Goal: Task Accomplishment & Management: Complete application form

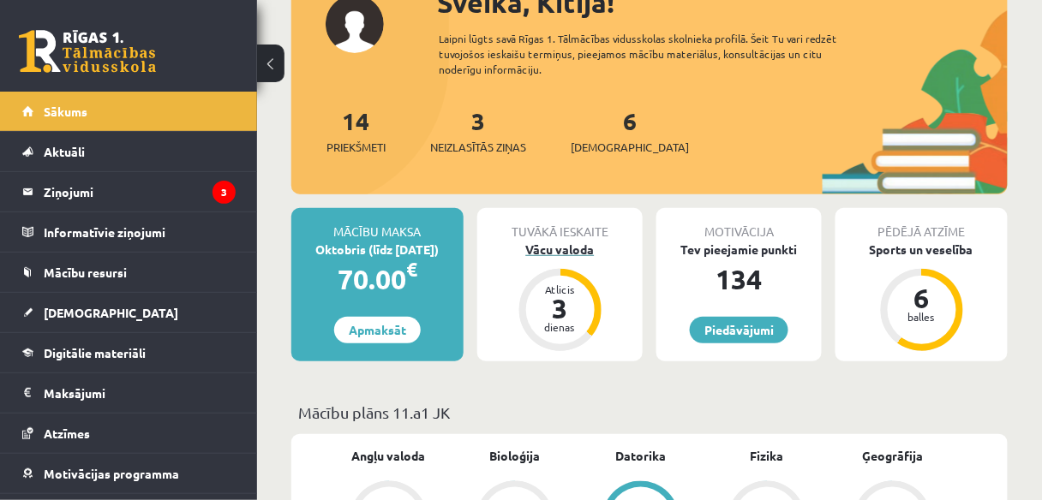
scroll to position [137, 0]
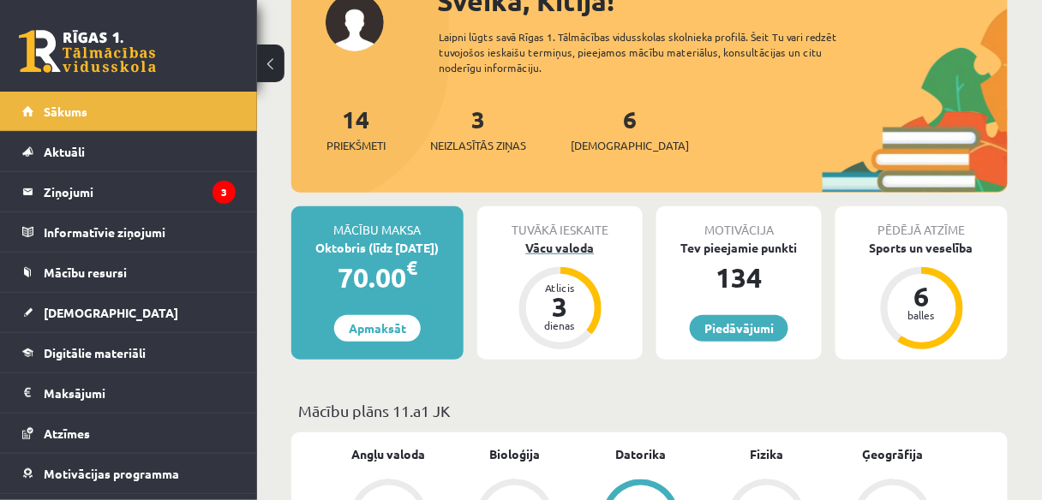
click at [587, 245] on div "Vācu valoda" at bounding box center [559, 248] width 165 height 18
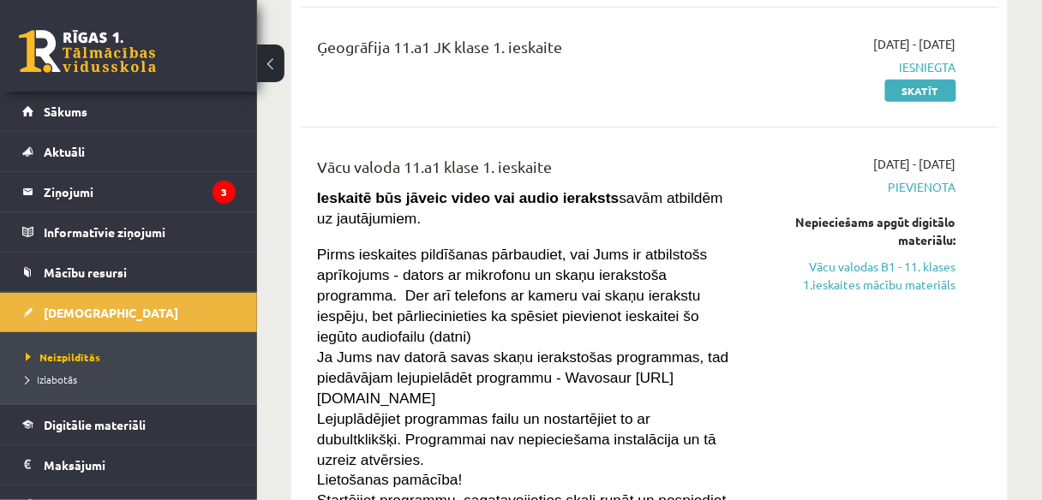
scroll to position [411, 0]
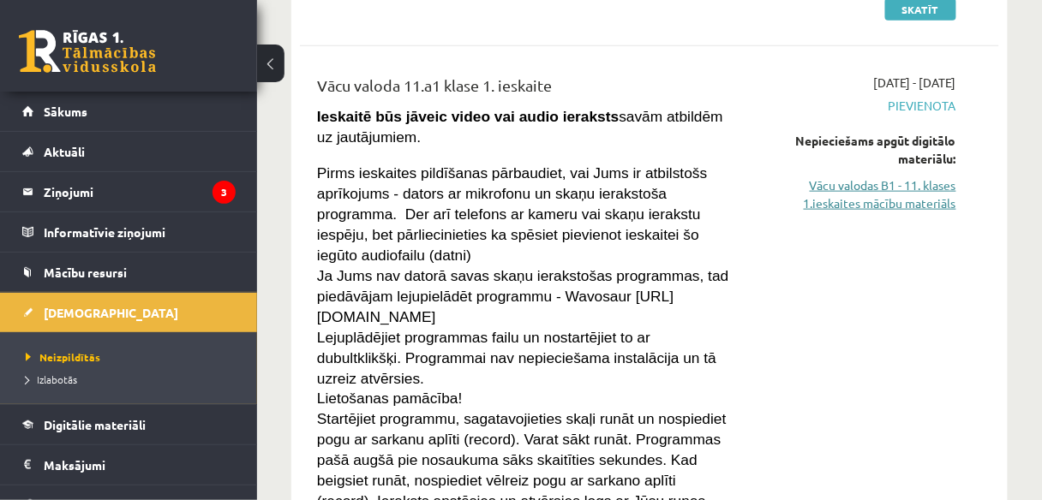
click at [867, 193] on link "Vācu valodas B1 - 11. klases 1.ieskaites mācību materiāls" at bounding box center [858, 195] width 196 height 36
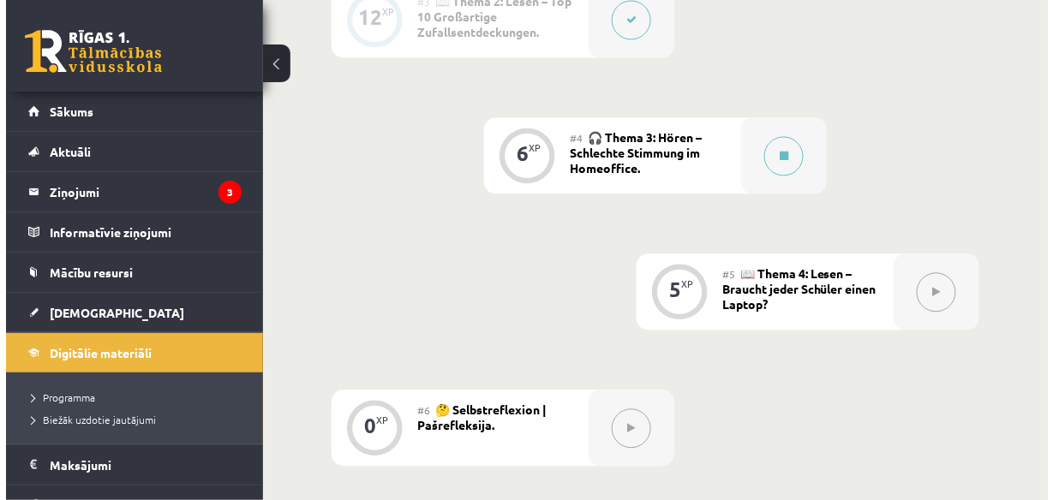
scroll to position [891, 0]
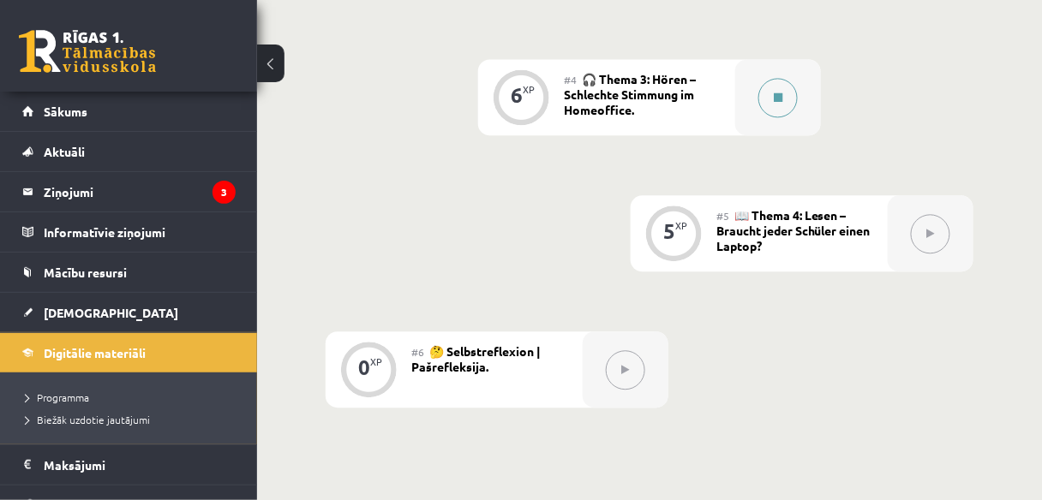
click at [787, 105] on button at bounding box center [777, 97] width 39 height 39
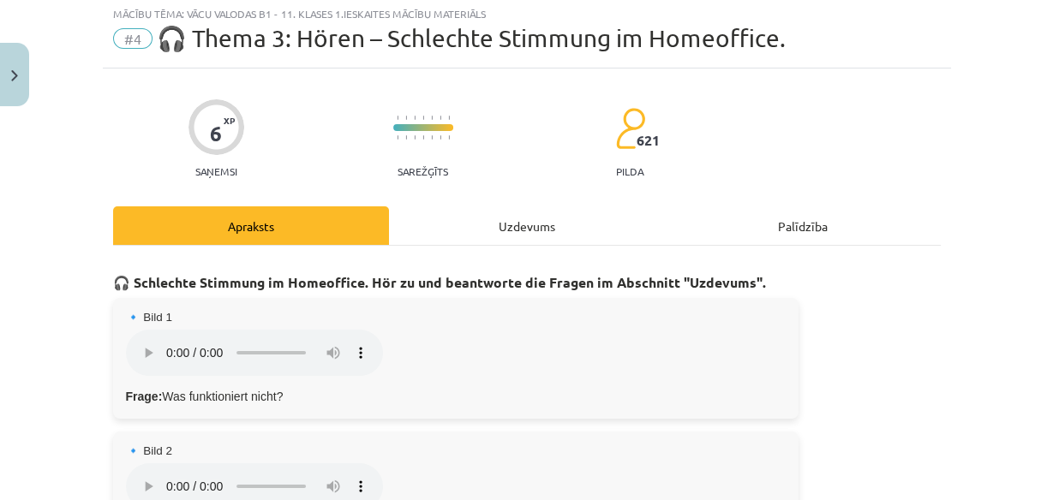
scroll to position [69, 0]
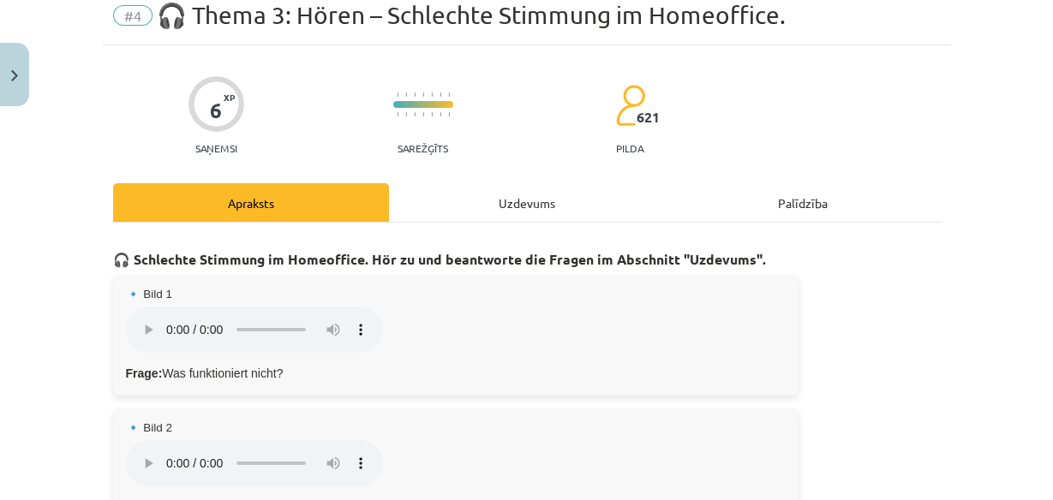
click at [530, 198] on div "Uzdevums" at bounding box center [527, 202] width 276 height 39
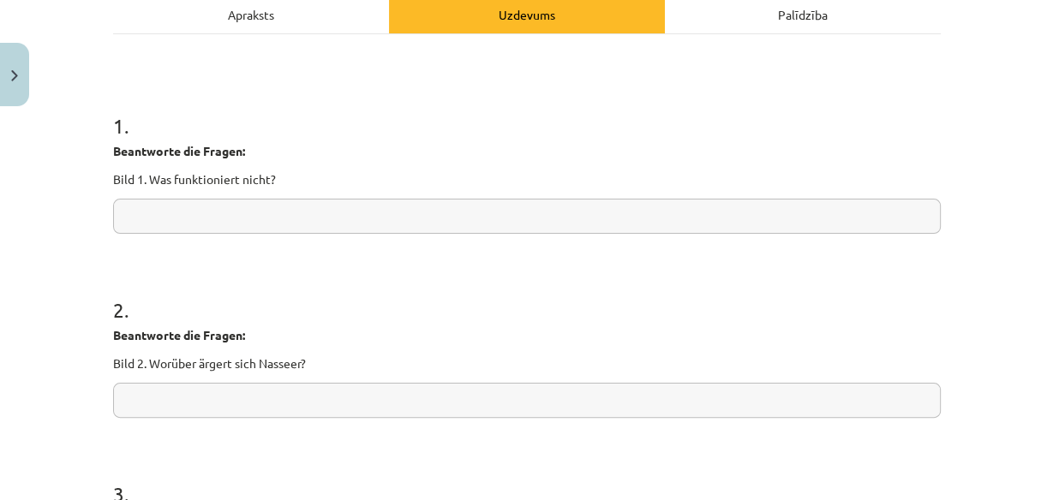
scroll to position [111, 0]
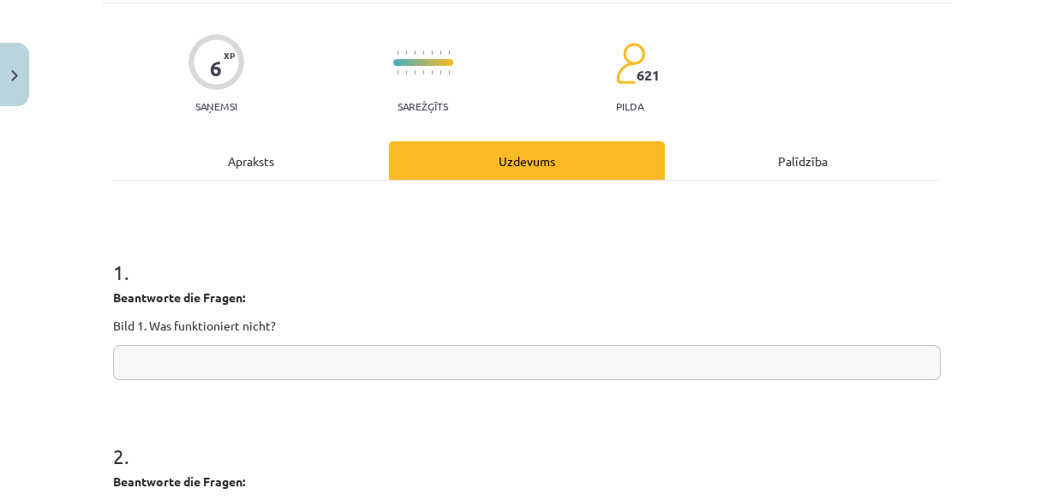
click at [265, 367] on input "text" at bounding box center [527, 362] width 828 height 35
paste input "**********"
type input "**********"
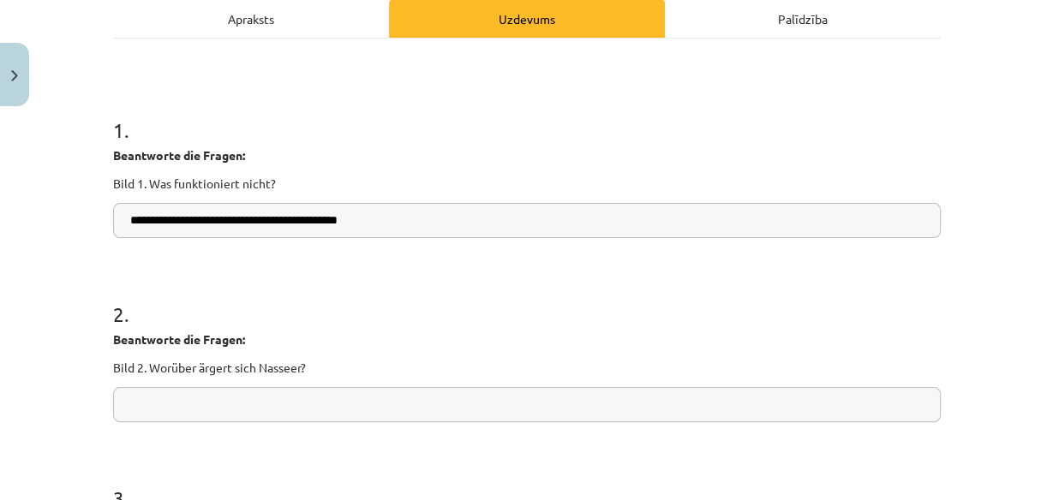
scroll to position [179, 0]
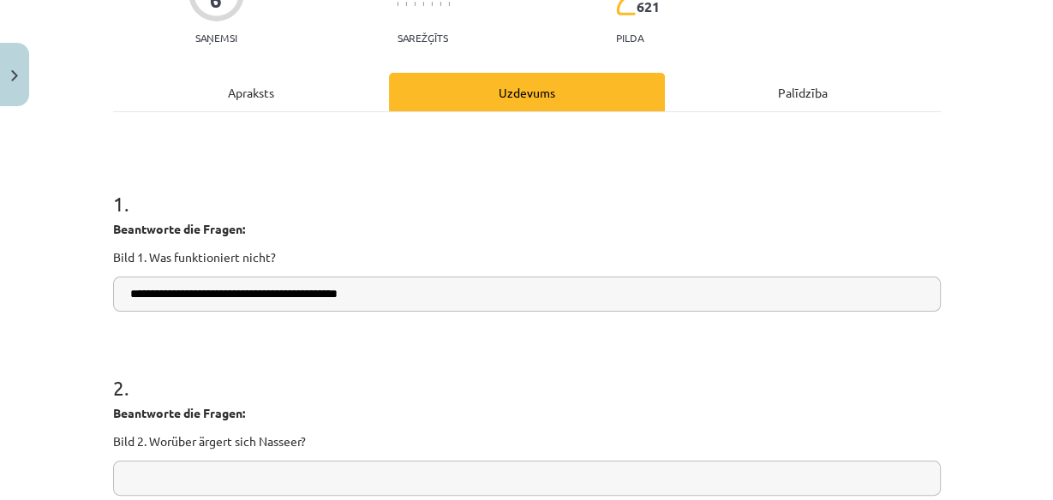
drag, startPoint x: 398, startPoint y: 295, endPoint x: 81, endPoint y: 295, distance: 317.0
click at [81, 295] on div "**********" at bounding box center [526, 250] width 1053 height 500
click at [165, 287] on input "text" at bounding box center [527, 294] width 828 height 35
paste input "**********"
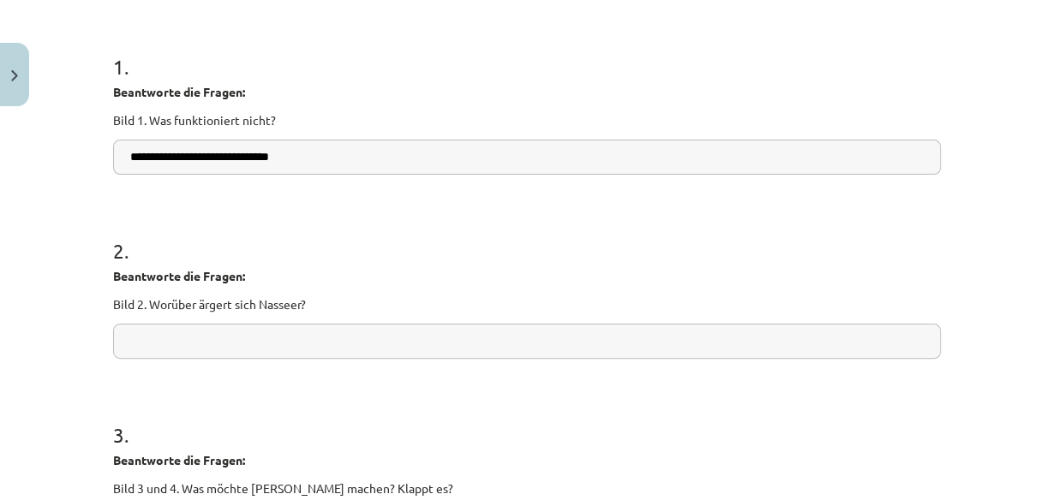
type input "**********"
click at [231, 326] on input "text" at bounding box center [527, 341] width 828 height 35
paste input "**********"
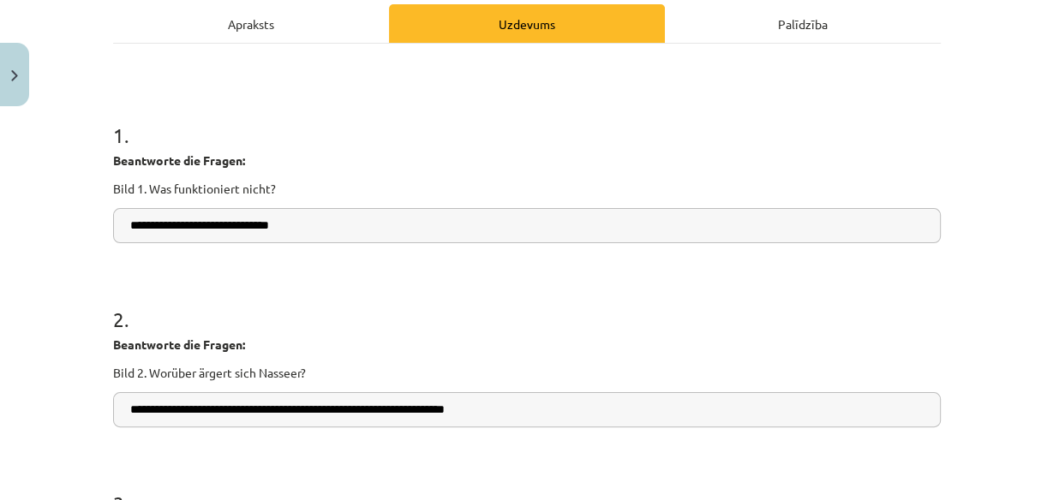
scroll to position [42, 0]
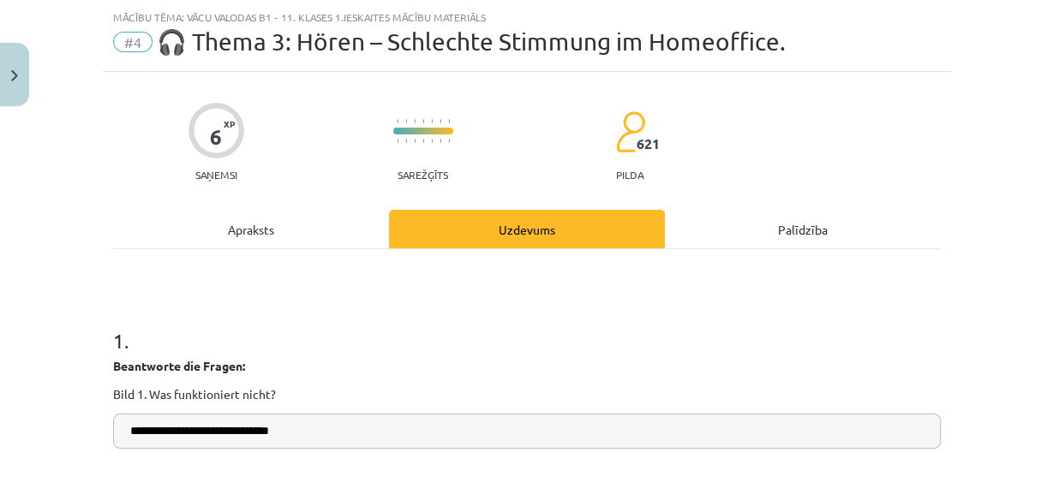
type input "**********"
click at [289, 236] on div "Apraksts" at bounding box center [251, 229] width 276 height 39
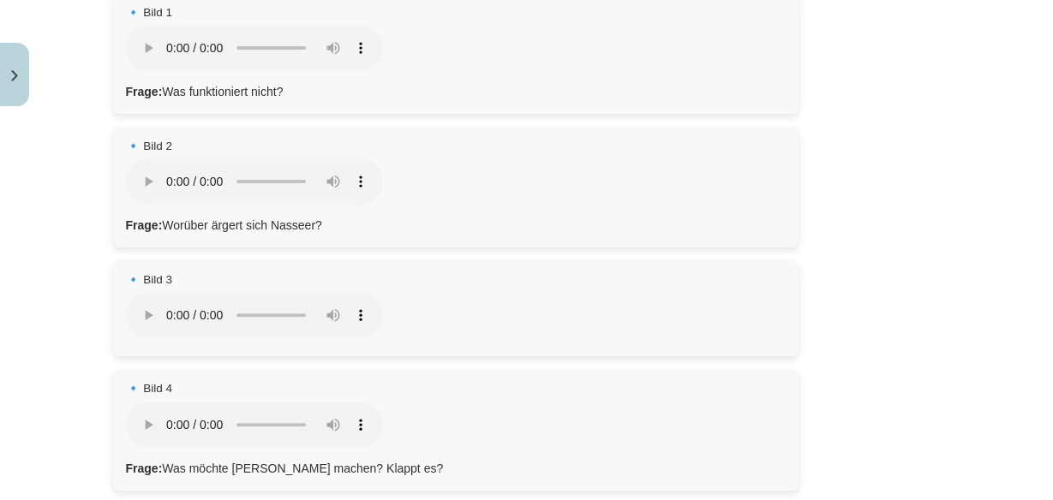
scroll to position [385, 0]
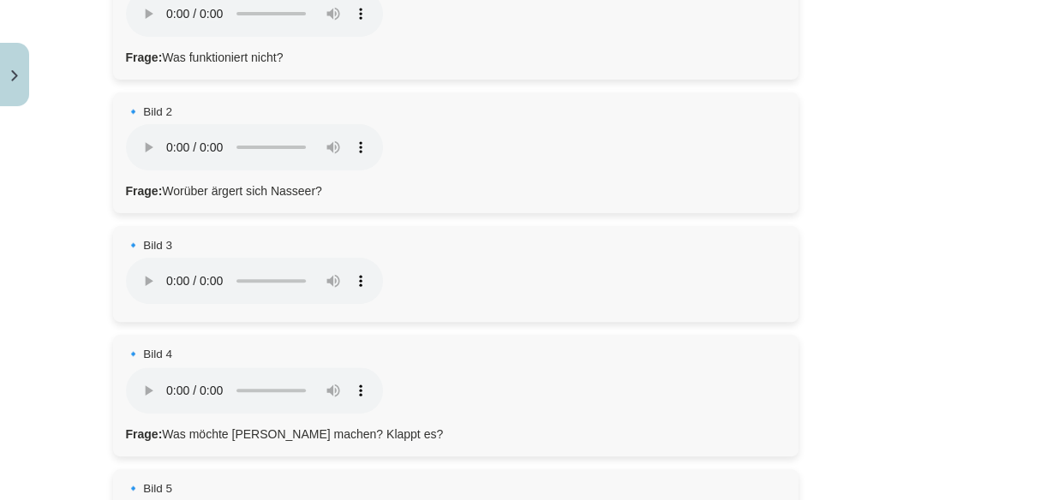
click at [432, 367] on div "🔹 Bild 4 Dein Browser unterstützt das Audio-Element nicht. Frage: Was möchte Ma…" at bounding box center [455, 395] width 685 height 121
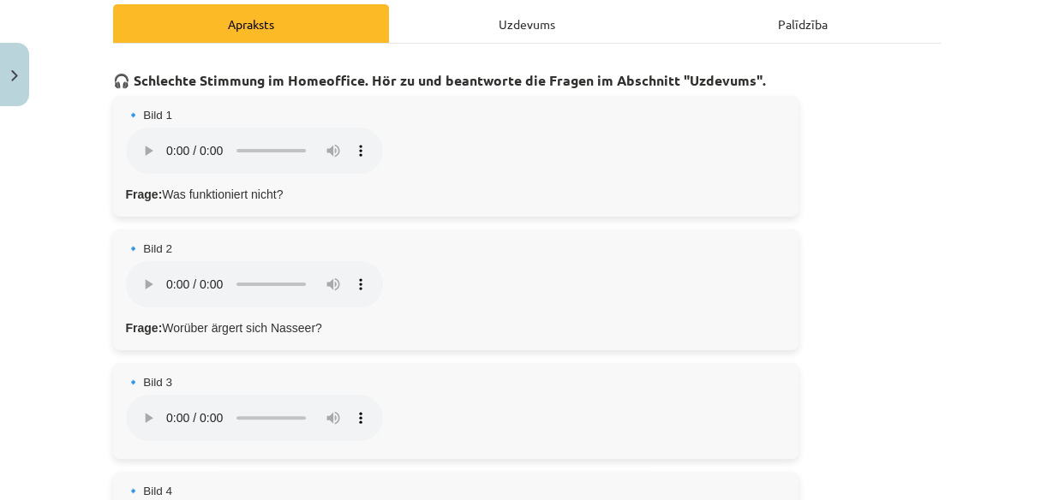
scroll to position [42, 0]
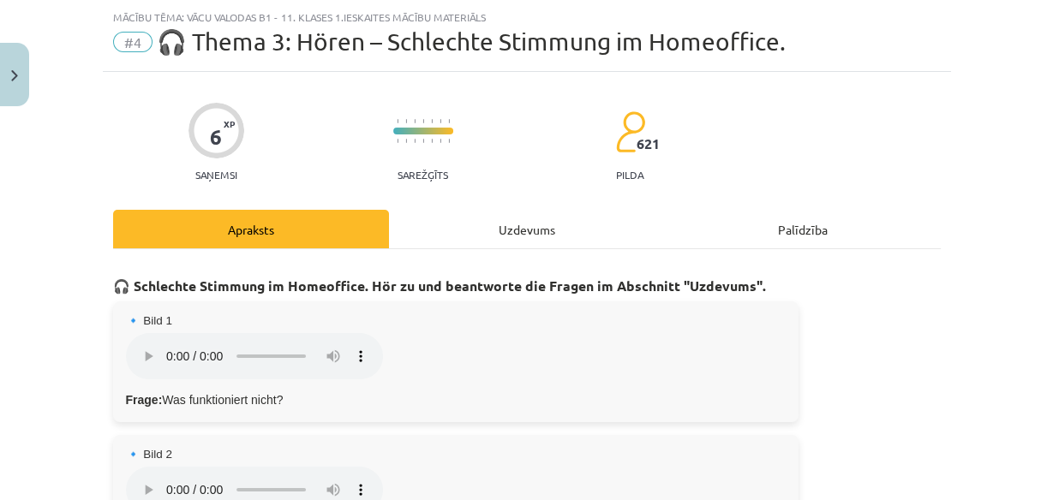
click at [527, 230] on div "Uzdevums" at bounding box center [527, 229] width 276 height 39
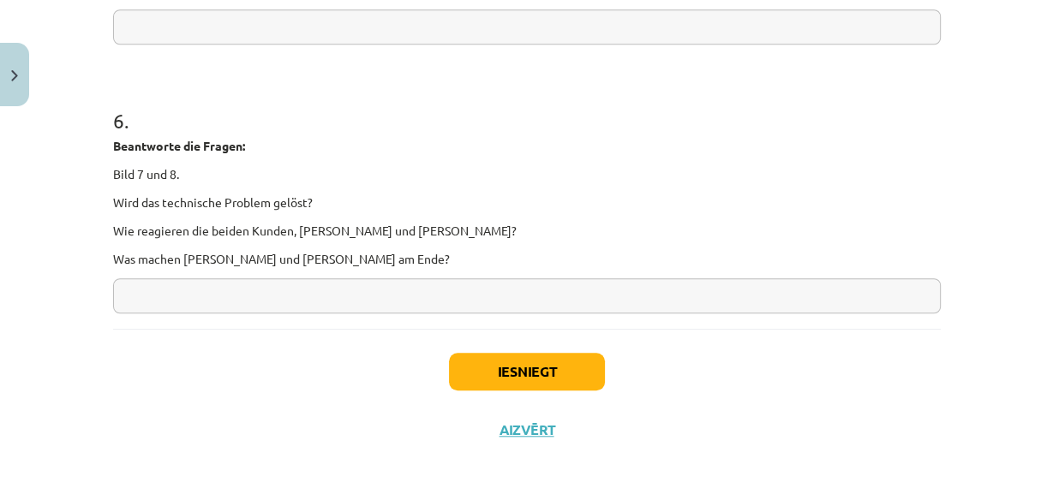
scroll to position [1184, 0]
click at [516, 358] on button "Iesniegt" at bounding box center [527, 371] width 156 height 38
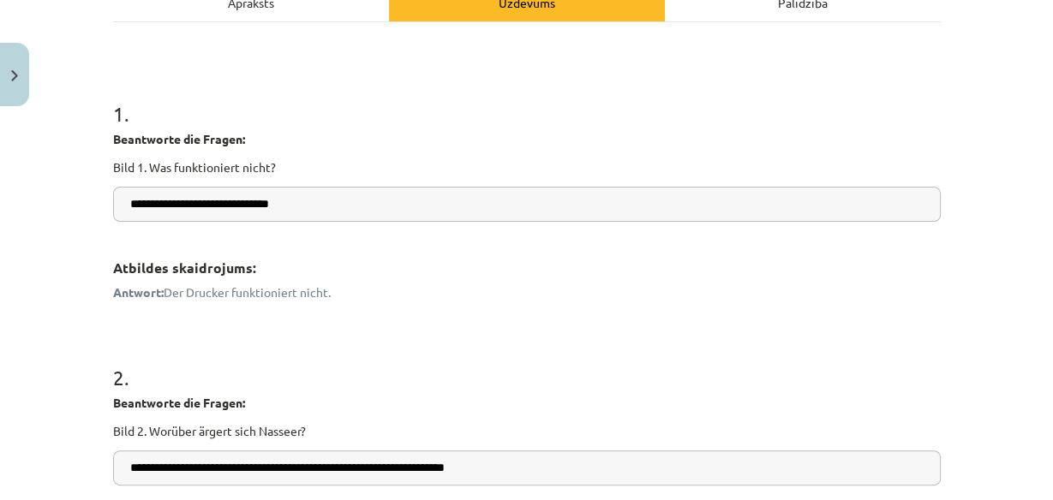
scroll to position [475, 0]
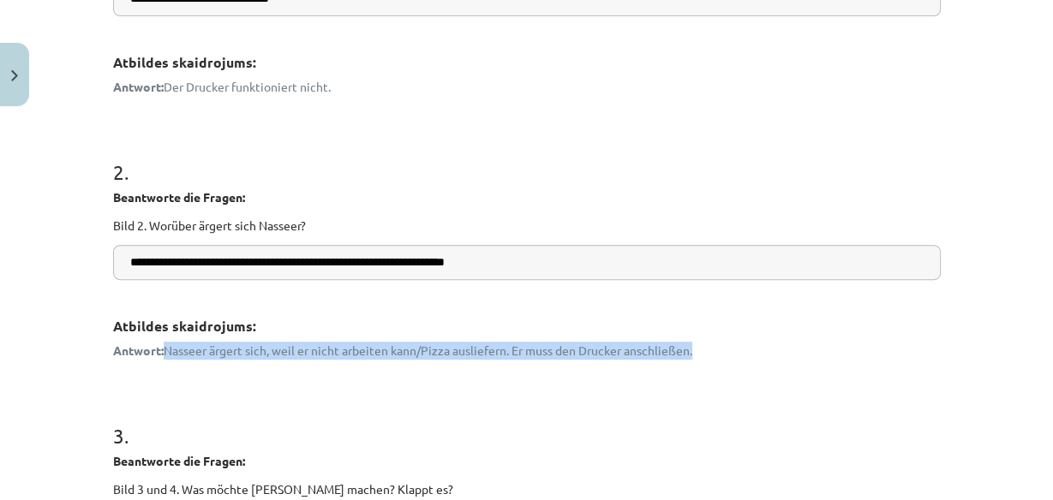
drag, startPoint x: 162, startPoint y: 351, endPoint x: 691, endPoint y: 344, distance: 529.6
click at [704, 346] on p "Antwort: Nasseer ärgert sich, weil er nicht arbeiten kann/Pizza ausliefern. Er …" at bounding box center [527, 351] width 828 height 18
copy p "Nasseer ärgert sich, weil er nicht arbeiten kann/Pizza ausliefern. Er muss den …"
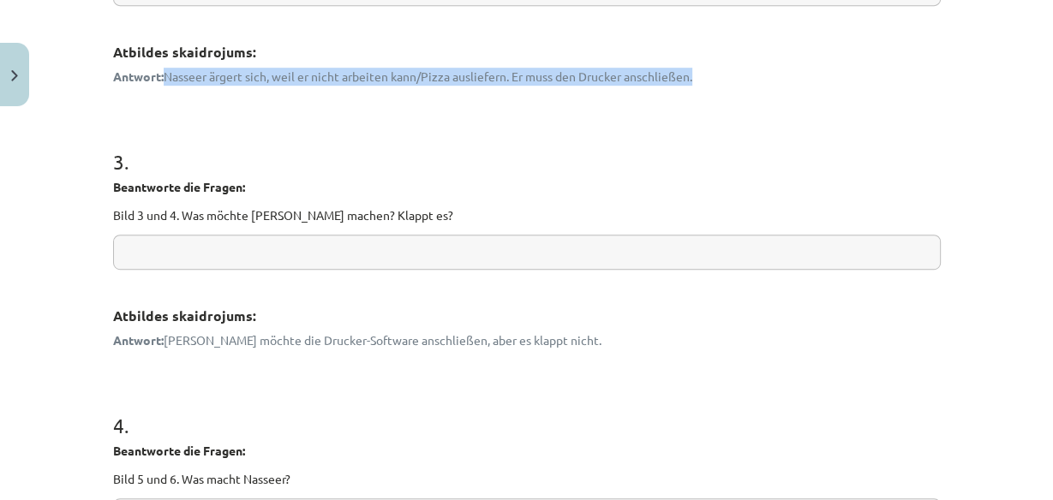
scroll to position [817, 0]
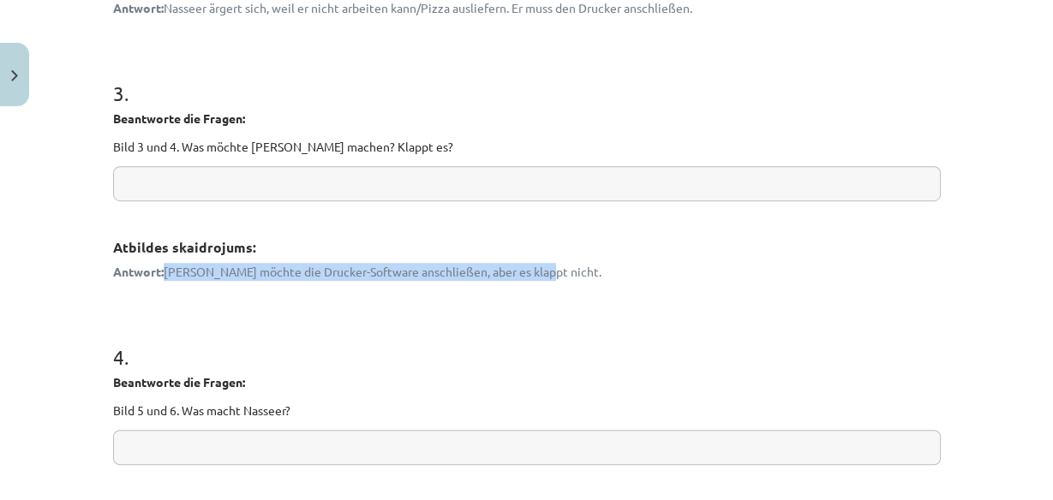
drag, startPoint x: 161, startPoint y: 271, endPoint x: 549, endPoint y: 272, distance: 388.1
click at [549, 272] on p "Antwort: Maja möchte die Drucker-Software anschließen, aber es klappt nicht." at bounding box center [527, 272] width 828 height 18
copy p "Maja möchte die Drucker-Software anschließen, aber es klappt nicht."
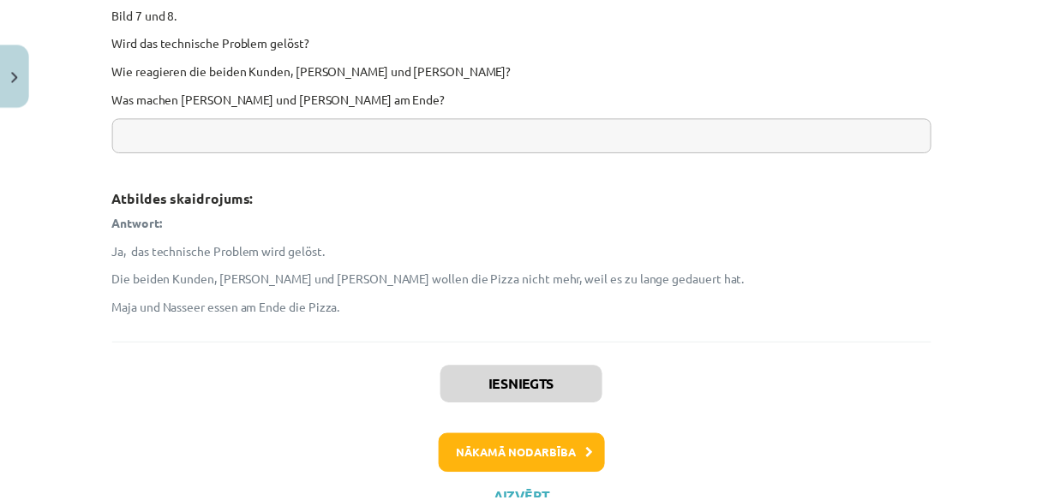
scroll to position [1810, 0]
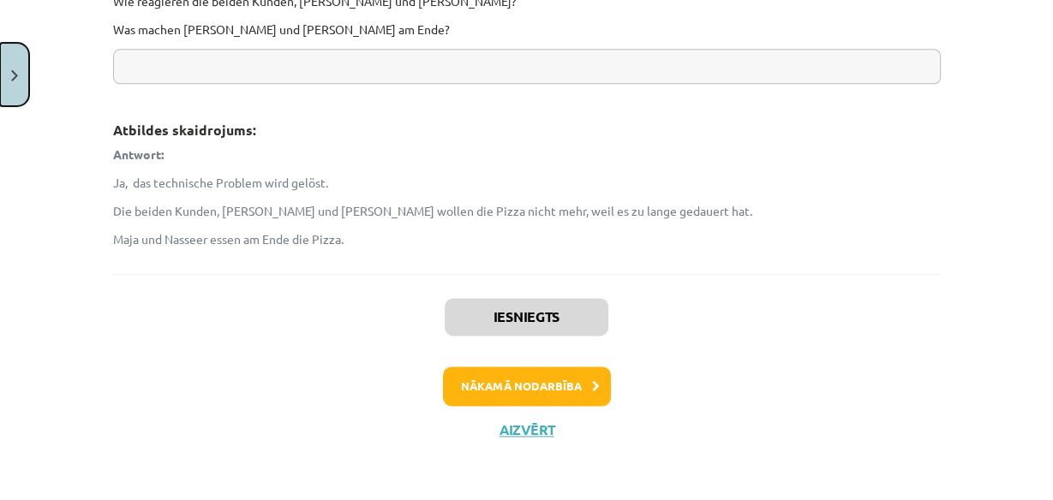
click at [16, 76] on img "Close" at bounding box center [14, 75] width 7 height 11
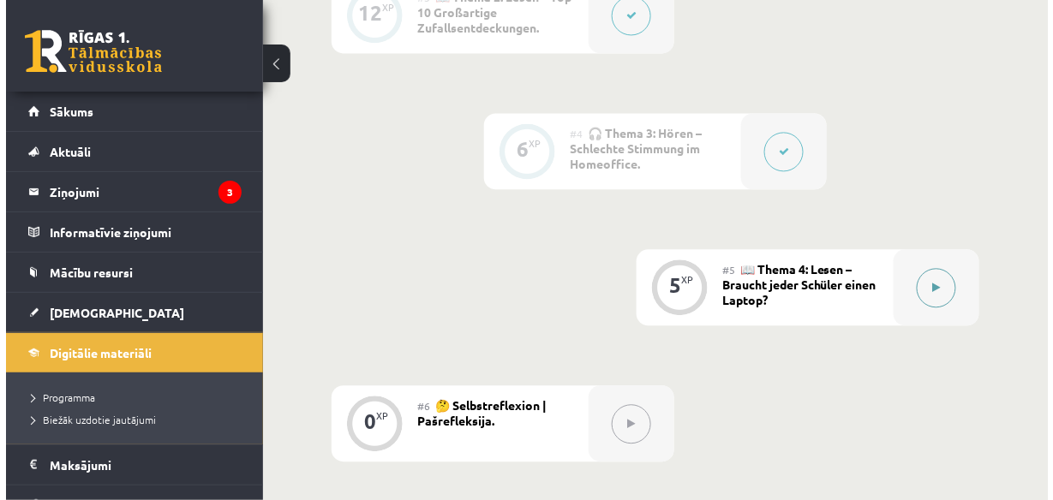
scroll to position [891, 0]
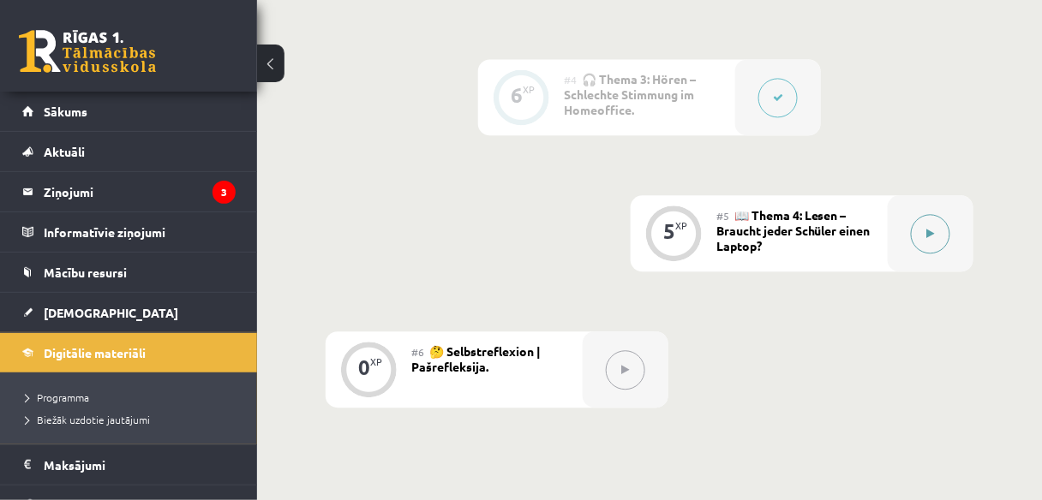
click at [938, 231] on button at bounding box center [930, 233] width 39 height 39
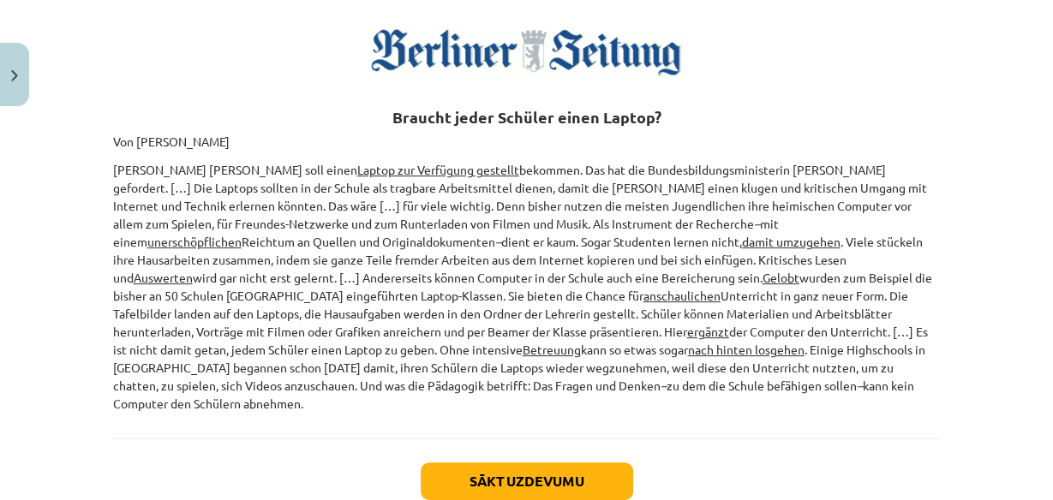
scroll to position [137, 0]
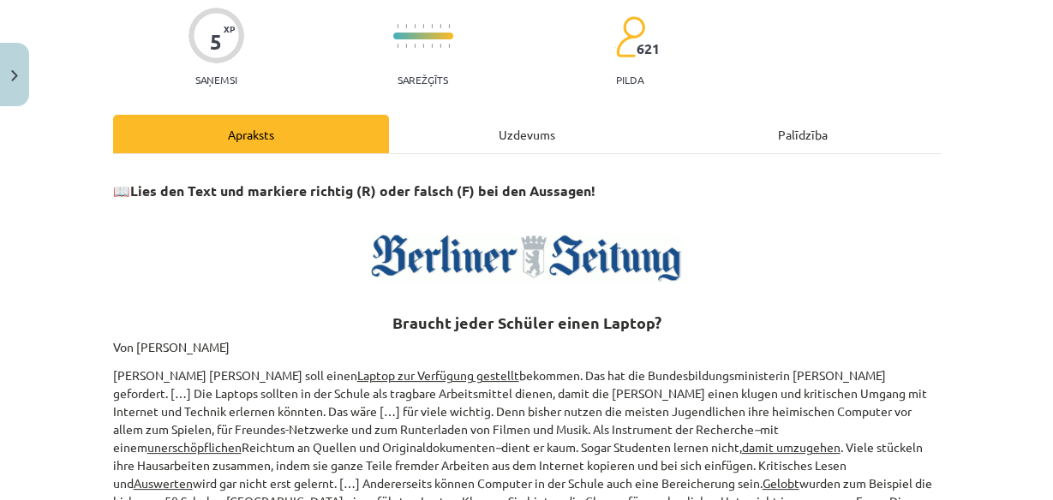
click at [545, 135] on div "Uzdevums" at bounding box center [527, 134] width 276 height 39
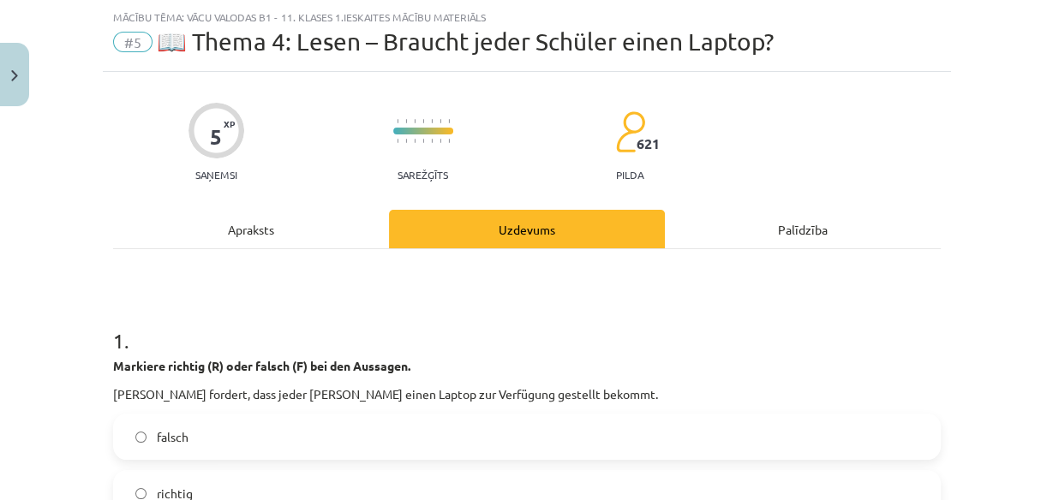
scroll to position [179, 0]
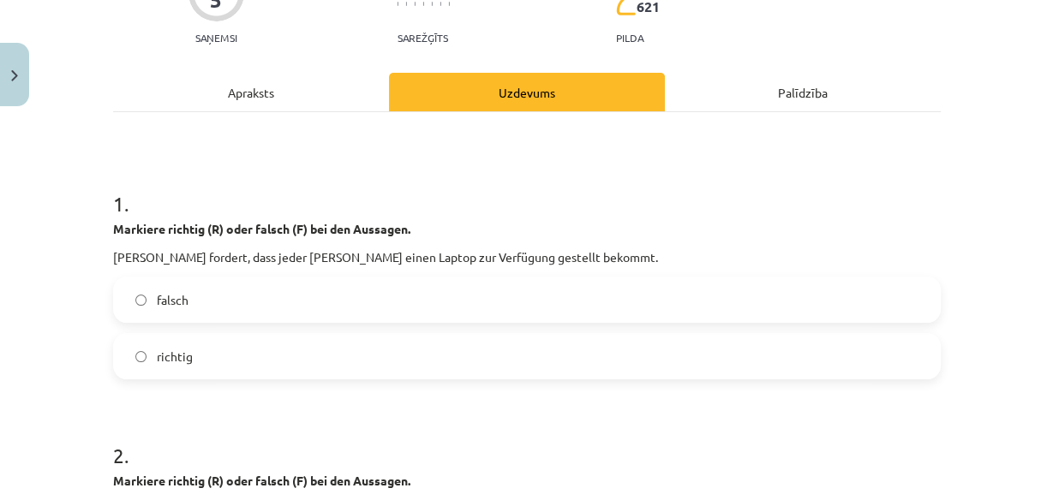
click at [261, 81] on div "Apraksts" at bounding box center [251, 92] width 276 height 39
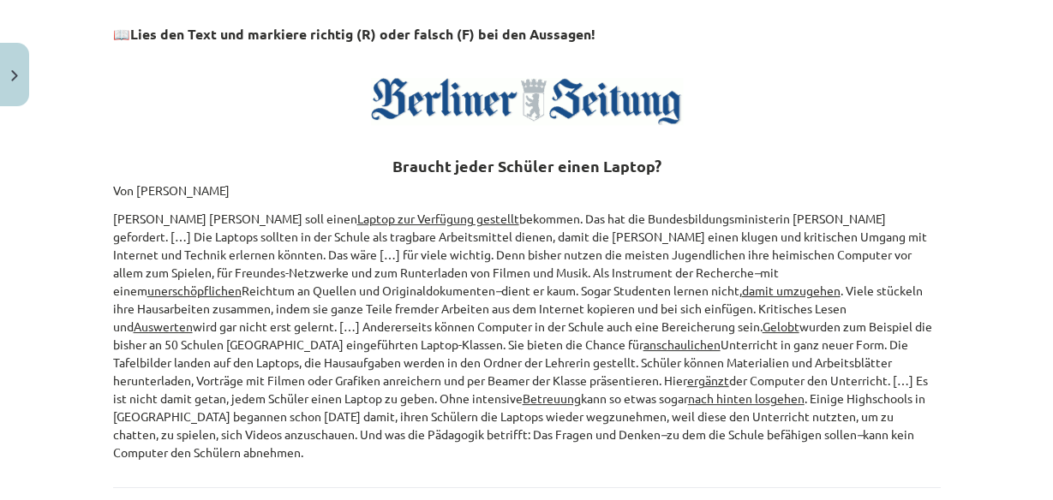
scroll to position [316, 0]
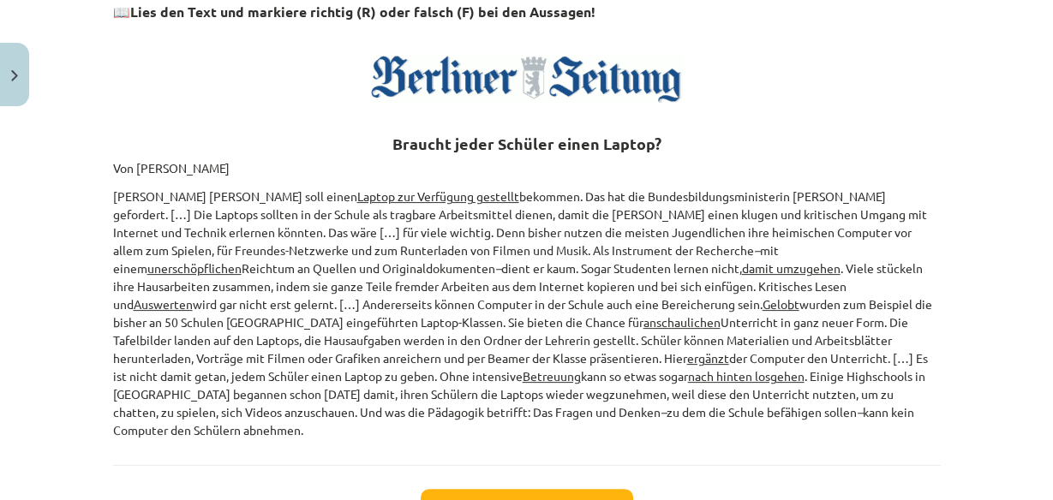
drag, startPoint x: 576, startPoint y: 203, endPoint x: 833, endPoint y: 400, distance: 323.9
click at [836, 410] on div "📖 Lies den Text und markiere richtig (R) oder falsch (F) bei den Aussagen! Brau…" at bounding box center [527, 215] width 828 height 449
copy div "Braucht jeder Schüler einen Laptop? Von Torsten Harmsen Jeder Schüler soll eine…"
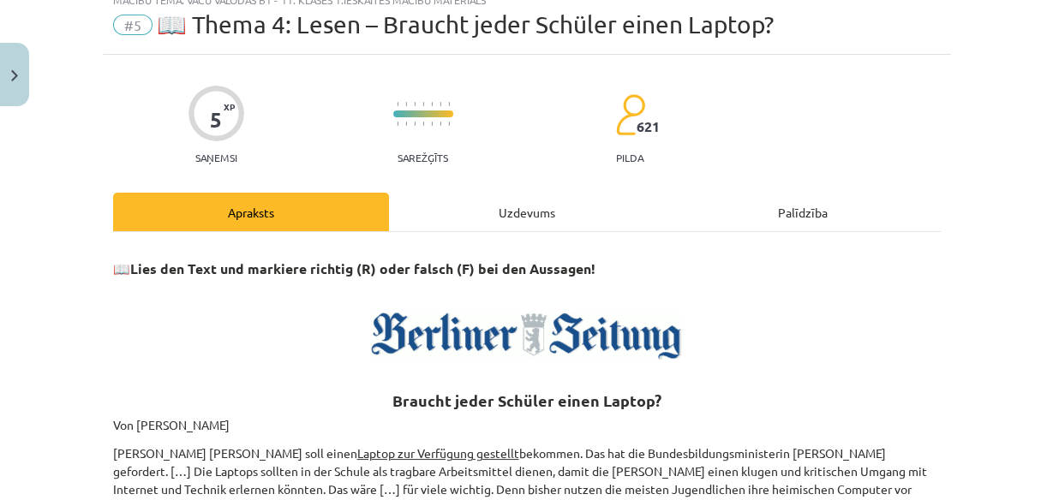
scroll to position [42, 0]
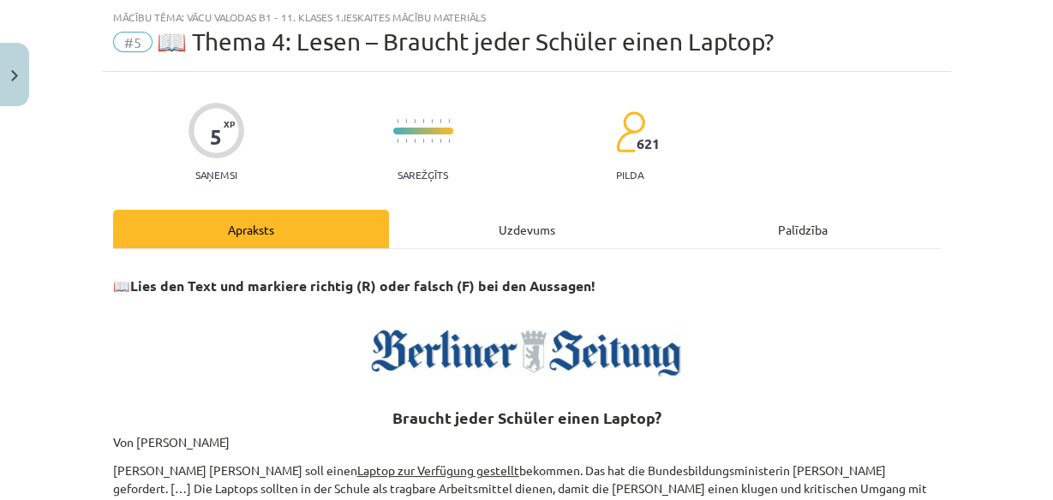
click at [544, 217] on div "Uzdevums" at bounding box center [527, 229] width 276 height 39
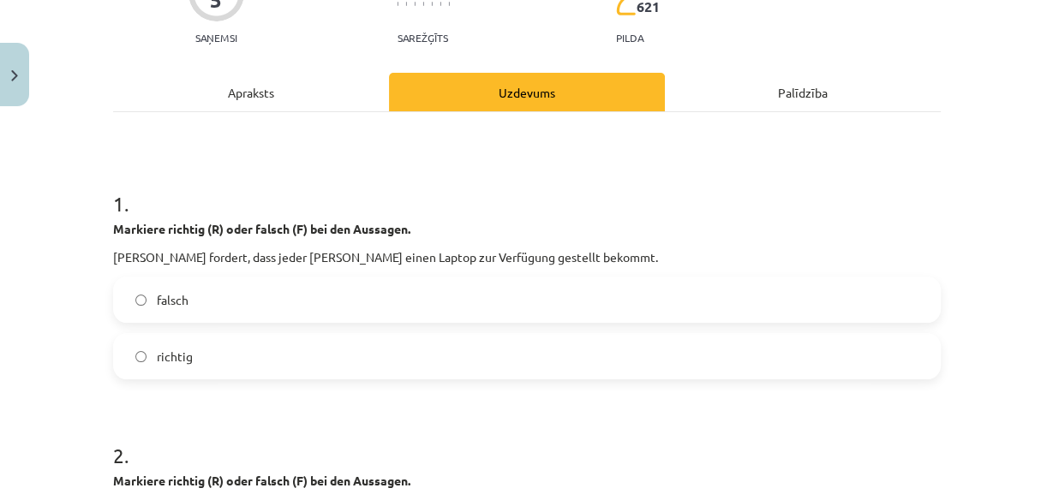
scroll to position [248, 0]
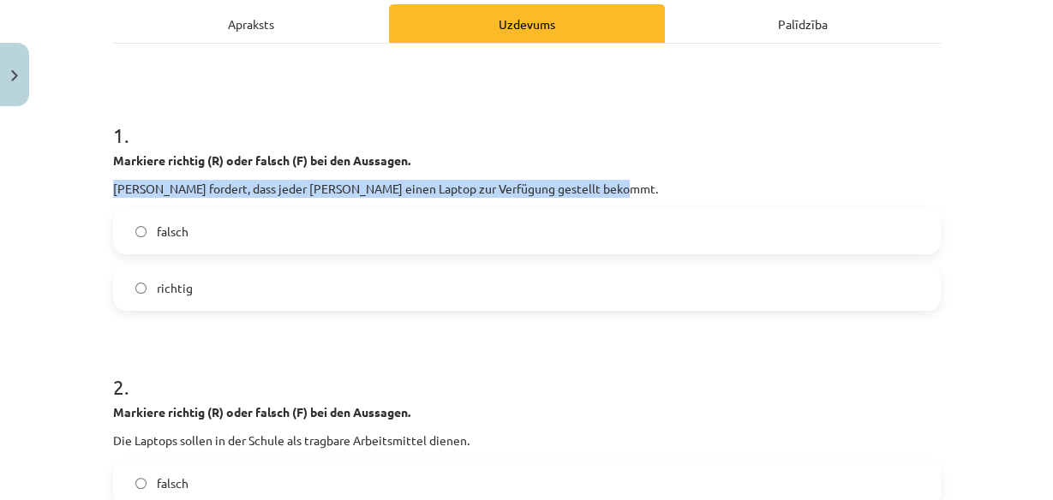
drag, startPoint x: 219, startPoint y: 189, endPoint x: 615, endPoint y: 190, distance: 395.9
click at [615, 190] on p "Annette Schavan fordert, dass jeder Schüler einen Laptop zur Verfügung gestellt…" at bounding box center [527, 189] width 828 height 18
copy p "Annette Schavan fordert, dass jeder Schüler einen Laptop zur Verfügung gestellt…"
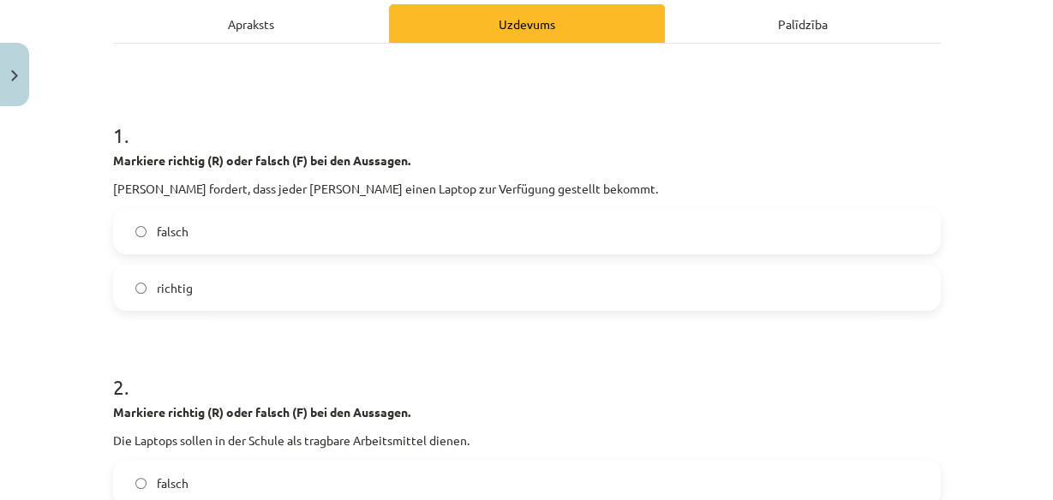
click at [220, 278] on label "richtig" at bounding box center [527, 287] width 824 height 43
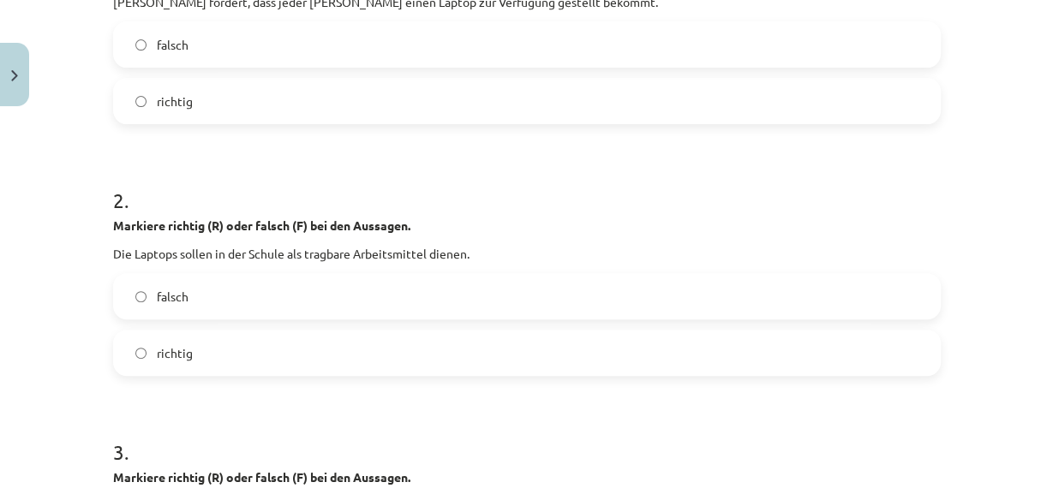
scroll to position [453, 0]
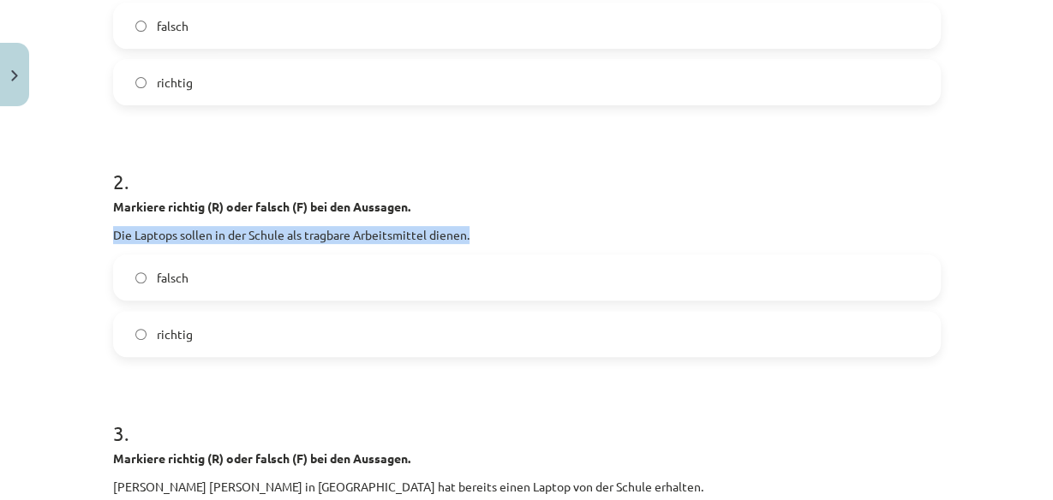
drag, startPoint x: 110, startPoint y: 235, endPoint x: 467, endPoint y: 237, distance: 357.3
click at [467, 237] on p "Die Laptops sollen in der Schule als tragbare Arbeitsmittel dienen." at bounding box center [527, 235] width 828 height 18
copy p "Die Laptops sollen in der Schule als tragbare Arbeitsmittel dienen."
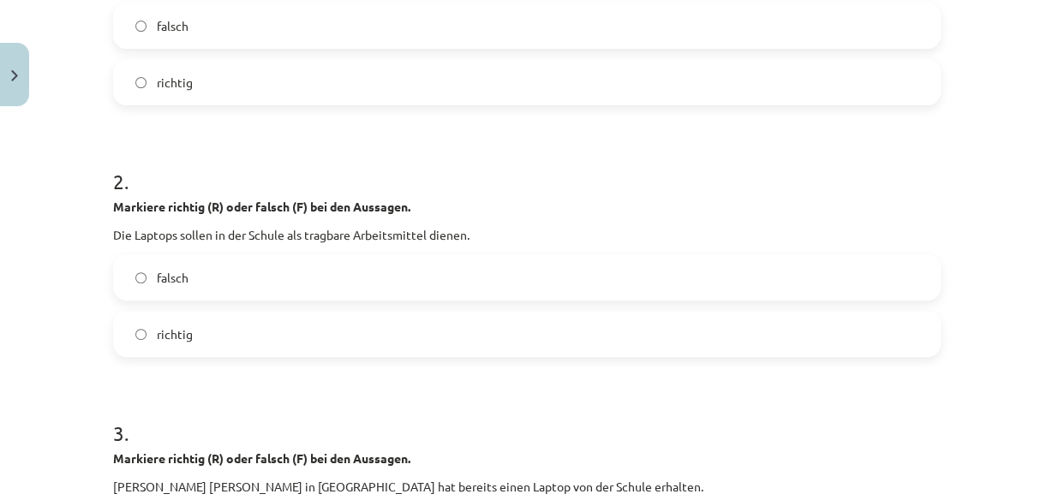
click at [257, 335] on label "richtig" at bounding box center [527, 334] width 824 height 43
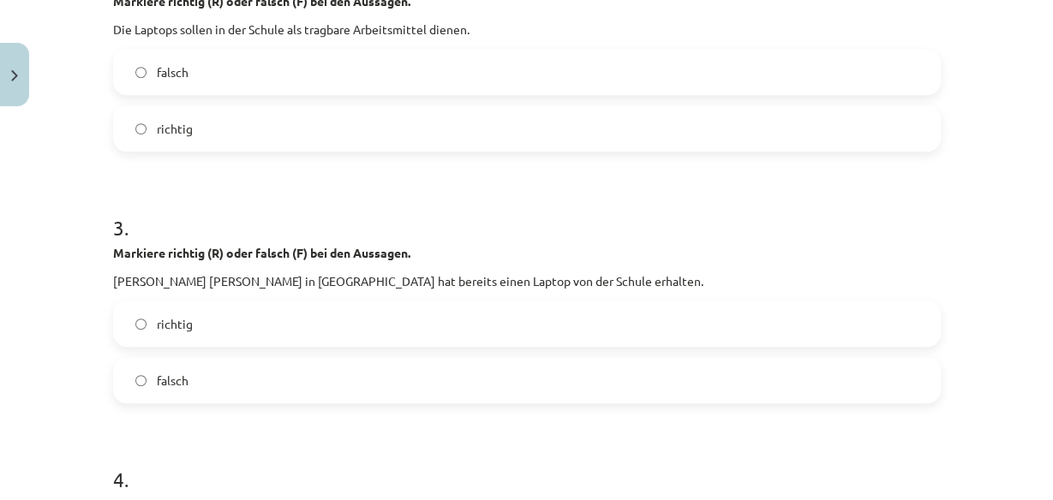
scroll to position [727, 0]
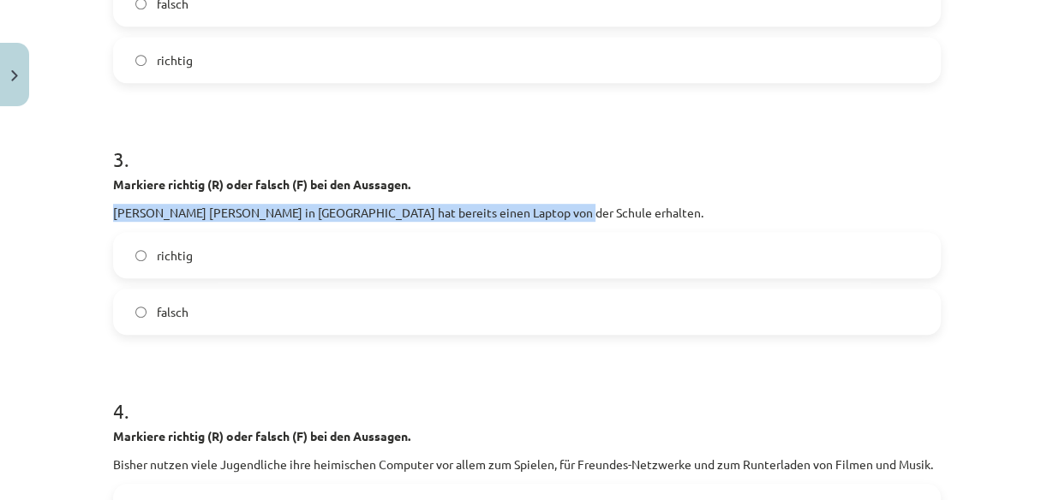
drag, startPoint x: 109, startPoint y: 210, endPoint x: 558, endPoint y: 207, distance: 449.0
click at [558, 207] on p "Jeder Schüler in Deutschland hat bereits einen Laptop von der Schule erhalten." at bounding box center [527, 213] width 828 height 18
copy p "Jeder Schüler in Deutschland hat bereits einen Laptop von der Schule erhalten."
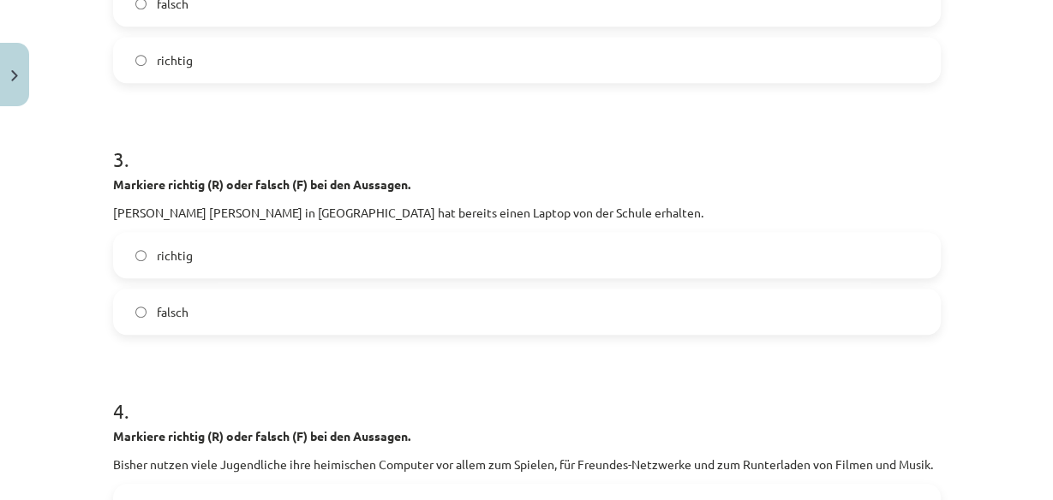
click at [259, 305] on label "falsch" at bounding box center [527, 311] width 824 height 43
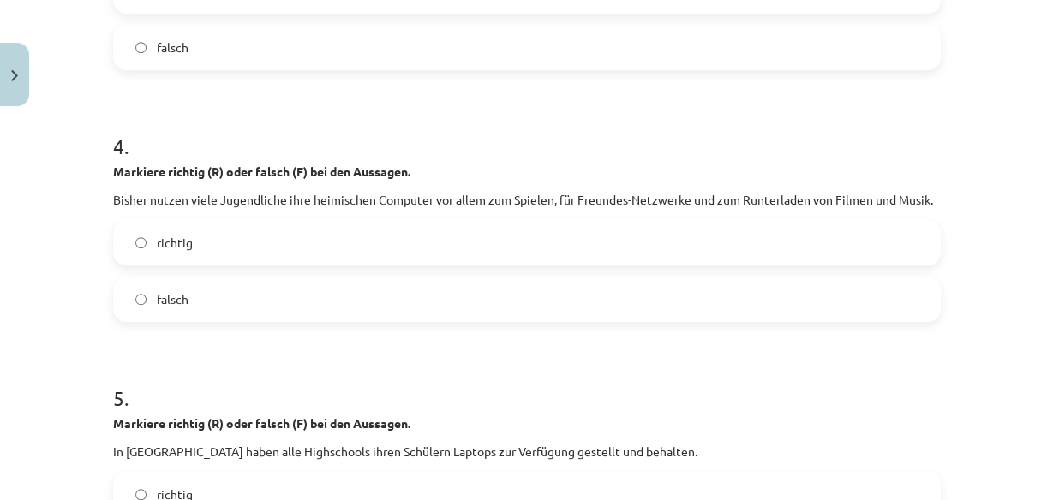
scroll to position [1002, 0]
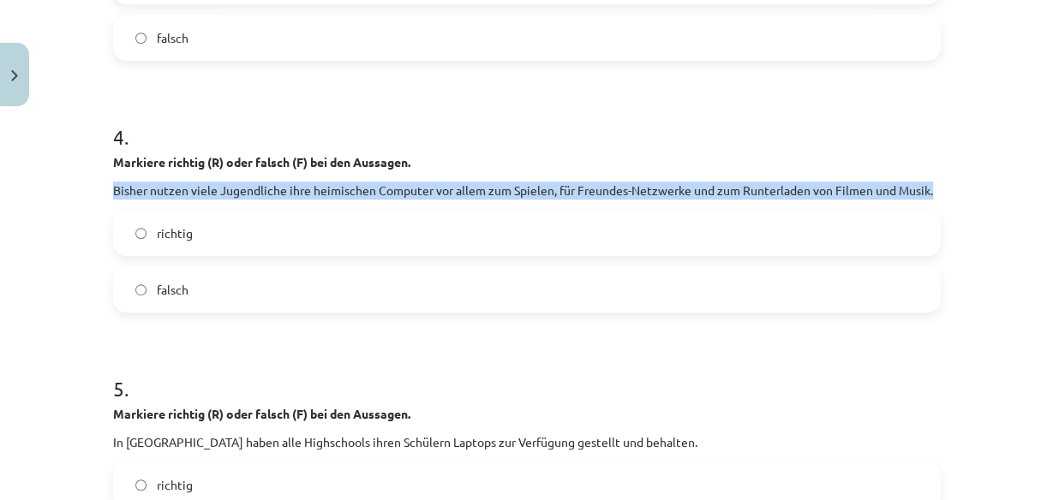
drag, startPoint x: 109, startPoint y: 189, endPoint x: 934, endPoint y: 191, distance: 825.1
click at [934, 191] on p "Bisher nutzen viele Jugendliche ihre heimischen Computer vor allem zum Spielen,…" at bounding box center [527, 191] width 828 height 18
copy p "Bisher nutzen viele Jugendliche ihre heimischen Computer vor allem zum Spielen,…"
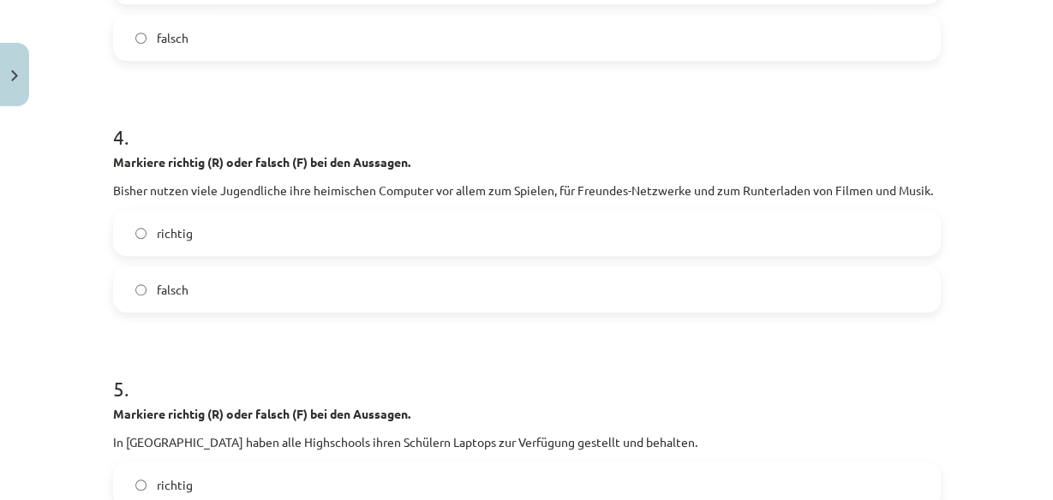
click at [225, 231] on label "richtig" at bounding box center [527, 233] width 824 height 43
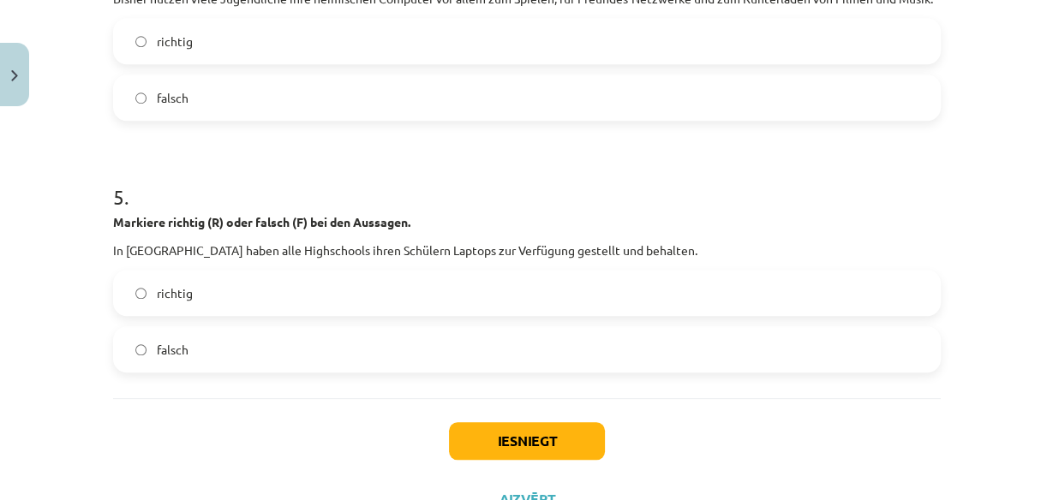
scroll to position [1207, 0]
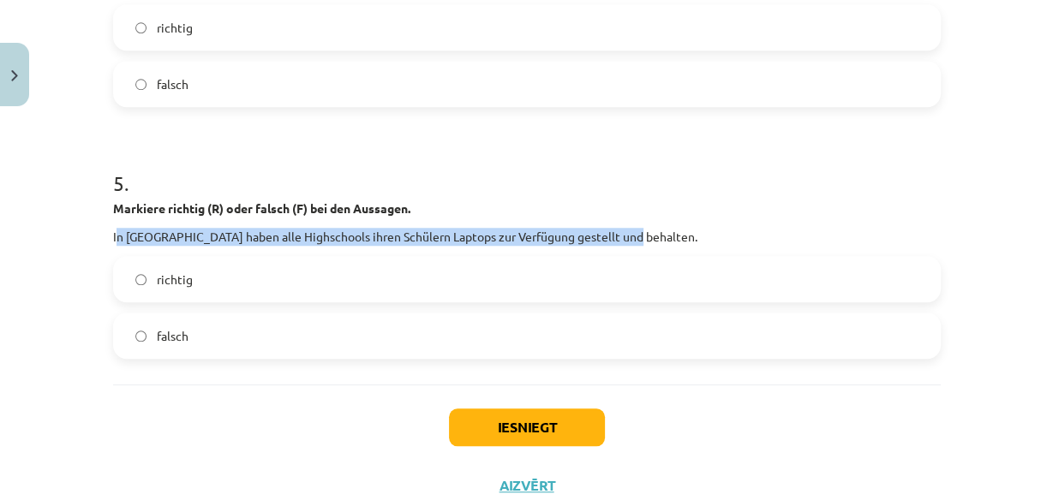
drag, startPoint x: 109, startPoint y: 236, endPoint x: 637, endPoint y: 236, distance: 528.7
click at [637, 236] on p "In Amerika haben alle Highschools ihren Schülern Laptops zur Verfügung gestellt…" at bounding box center [527, 237] width 828 height 18
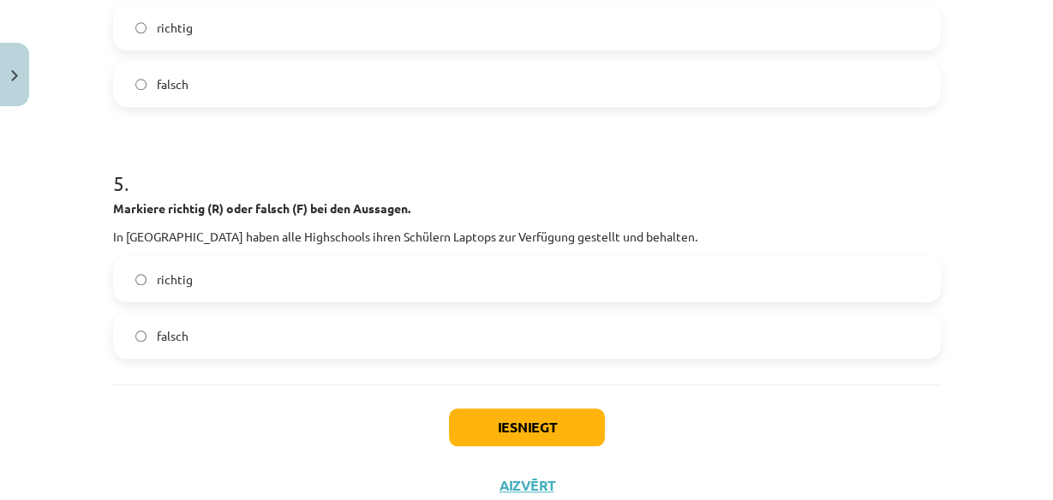
drag, startPoint x: 77, startPoint y: 227, endPoint x: 93, endPoint y: 230, distance: 15.8
click at [81, 228] on div "Mācību tēma: Vācu valodas b1 - 11. klases 1.ieskaites mācību materiāls #5 📖 The…" at bounding box center [526, 250] width 1053 height 500
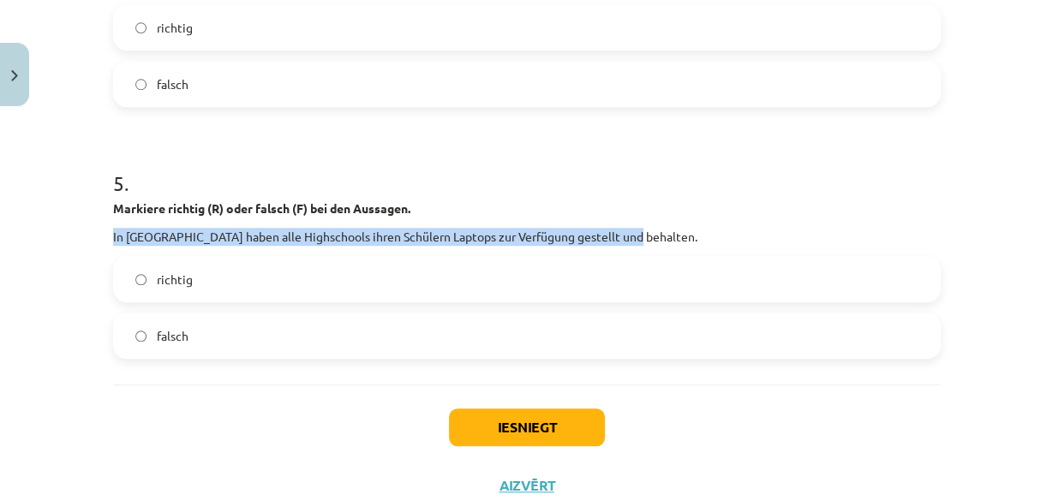
drag, startPoint x: 107, startPoint y: 235, endPoint x: 625, endPoint y: 236, distance: 517.5
click at [625, 236] on p "In Amerika haben alle Highschools ihren Schülern Laptops zur Verfügung gestellt…" at bounding box center [527, 237] width 828 height 18
copy p "In Amerika haben alle Highschools ihren Schülern Laptops zur Verfügung gestellt…"
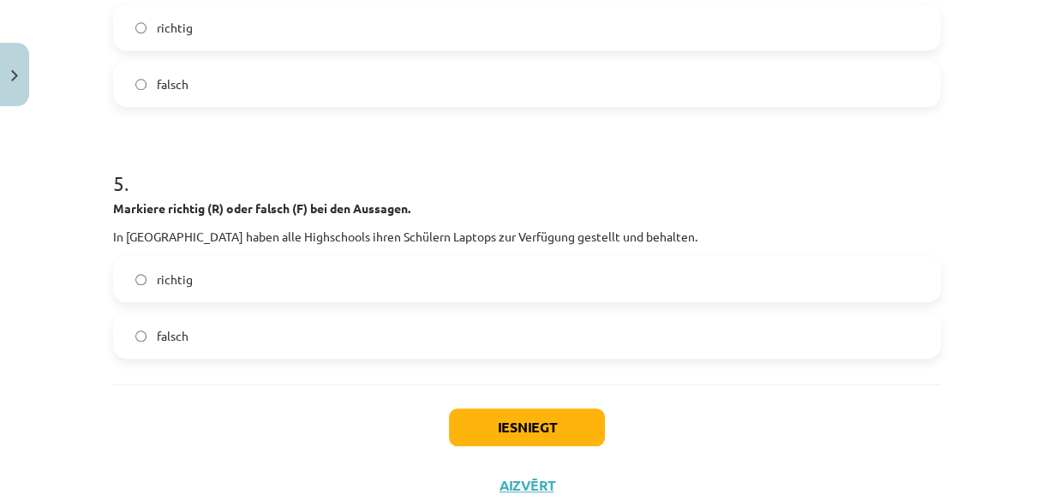
click at [194, 332] on label "falsch" at bounding box center [527, 335] width 824 height 43
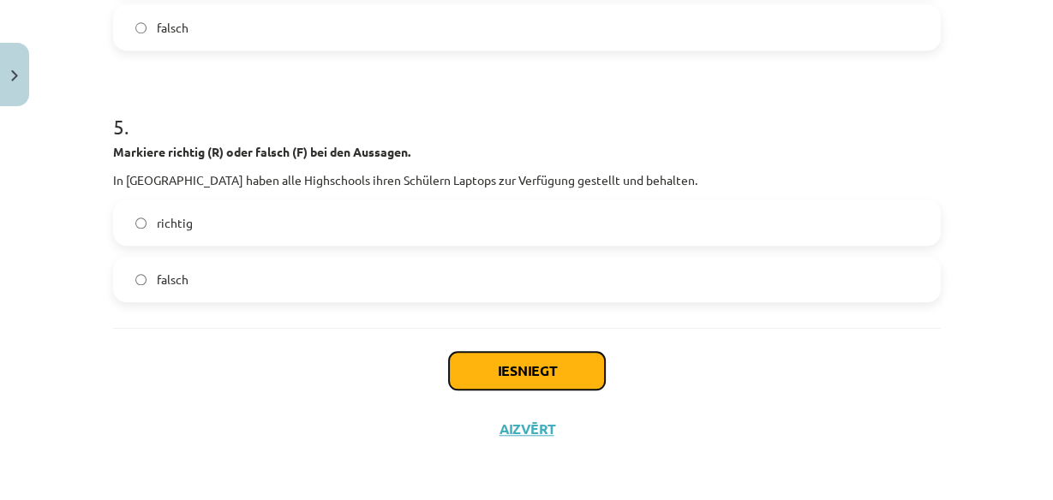
click at [571, 367] on button "Iesniegt" at bounding box center [527, 371] width 156 height 38
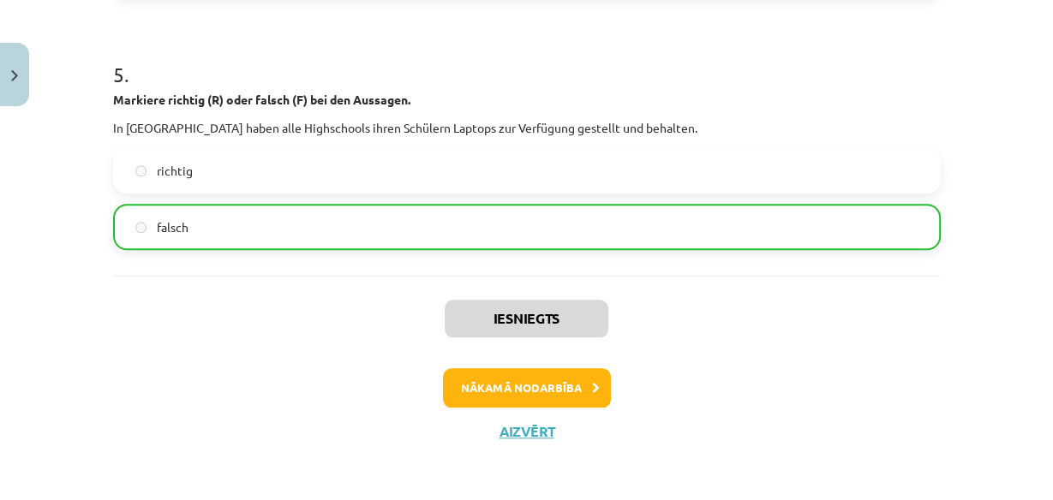
scroll to position [1317, 0]
click at [539, 383] on button "Nākamā nodarbība" at bounding box center [527, 387] width 168 height 39
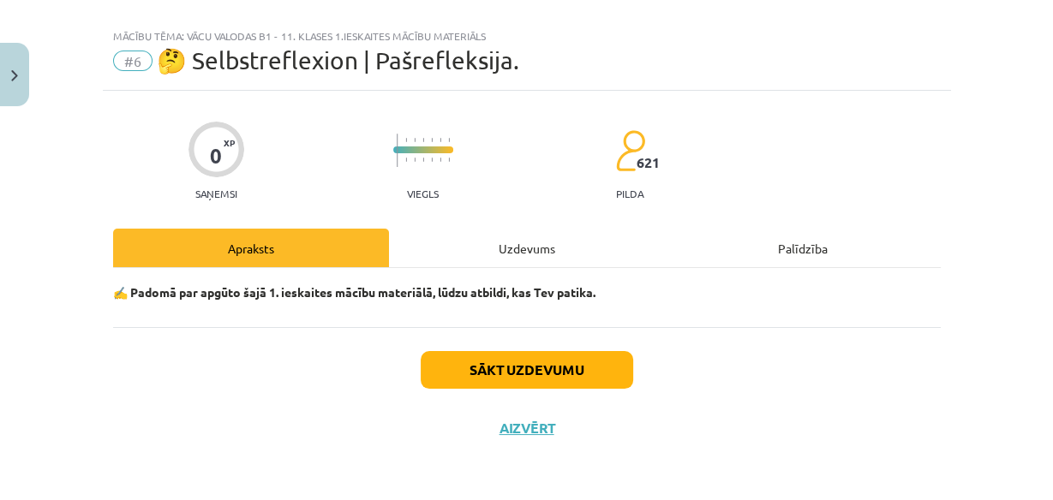
scroll to position [22, 0]
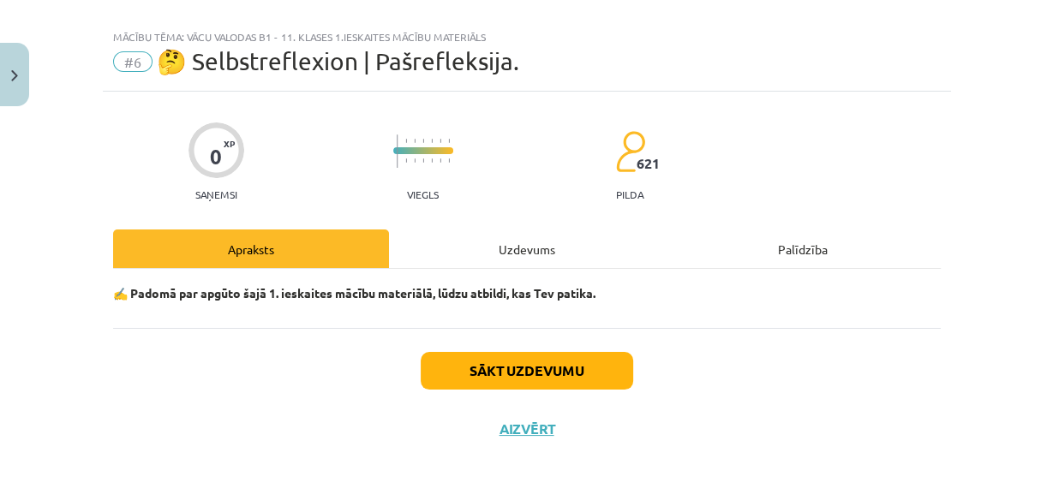
click at [525, 245] on div "Uzdevums" at bounding box center [527, 249] width 276 height 39
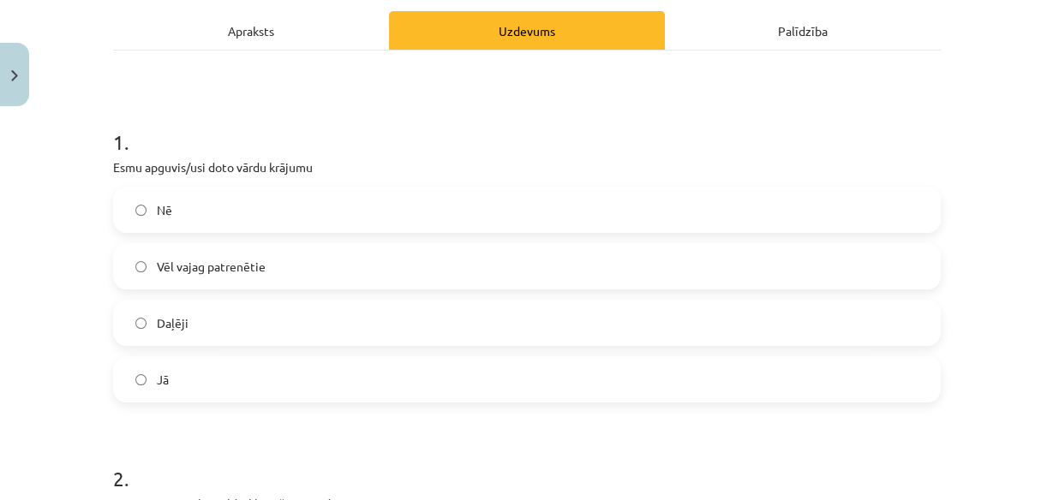
scroll to position [274, 0]
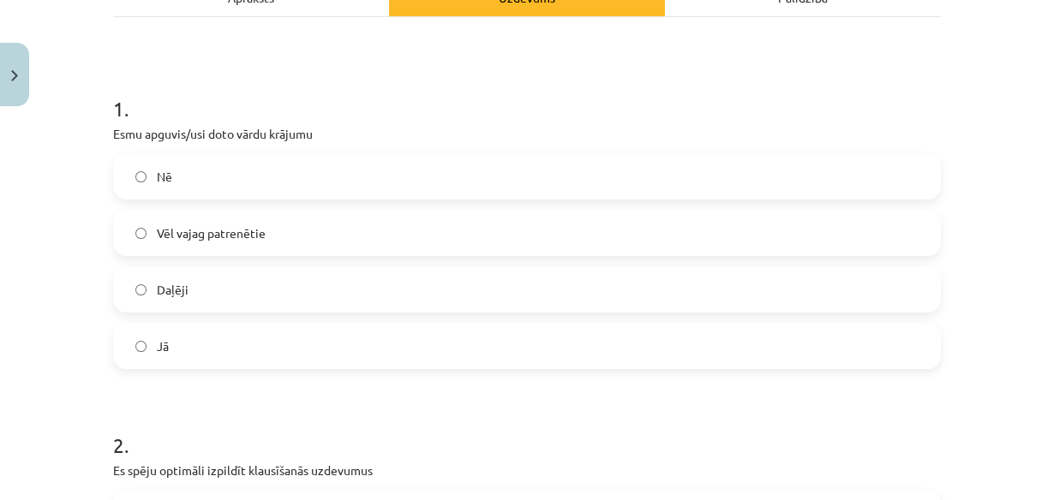
click at [315, 165] on label "Nē" at bounding box center [527, 176] width 824 height 43
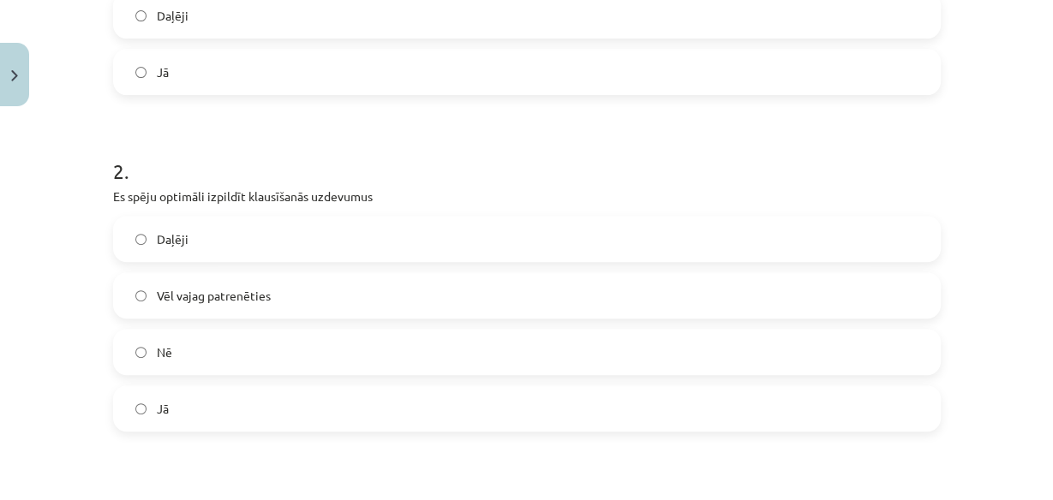
click at [204, 358] on label "Nē" at bounding box center [527, 352] width 824 height 43
click at [266, 253] on label "Daļēji" at bounding box center [527, 239] width 824 height 43
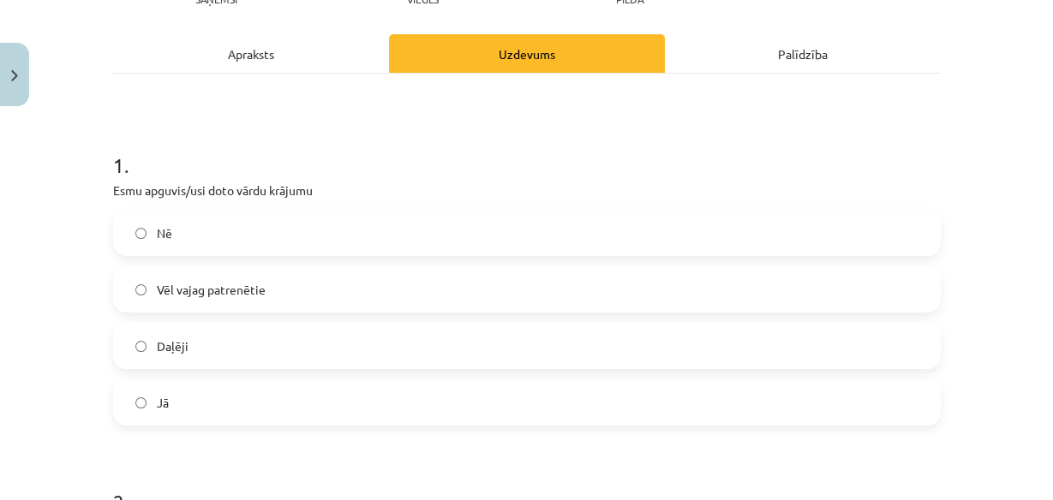
scroll to position [206, 0]
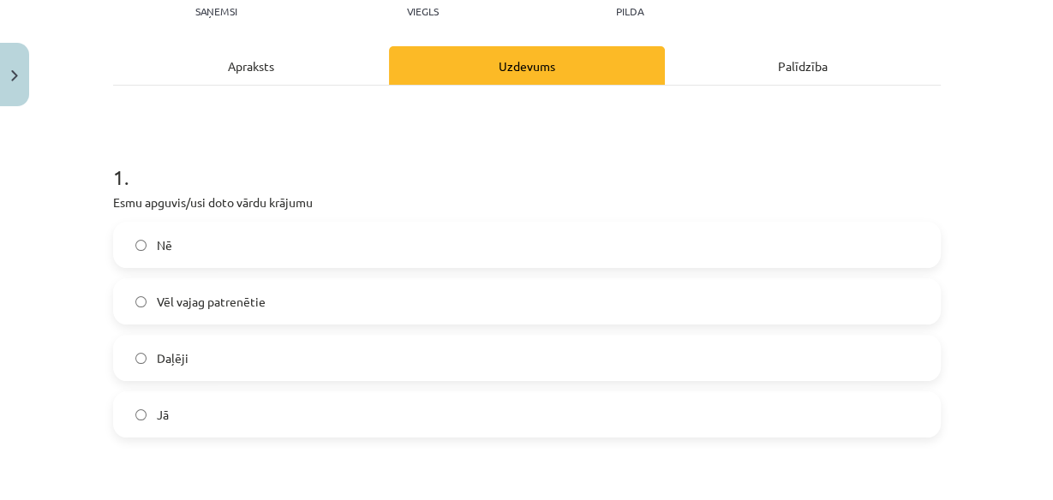
click at [247, 338] on label "Daļēji" at bounding box center [527, 358] width 824 height 43
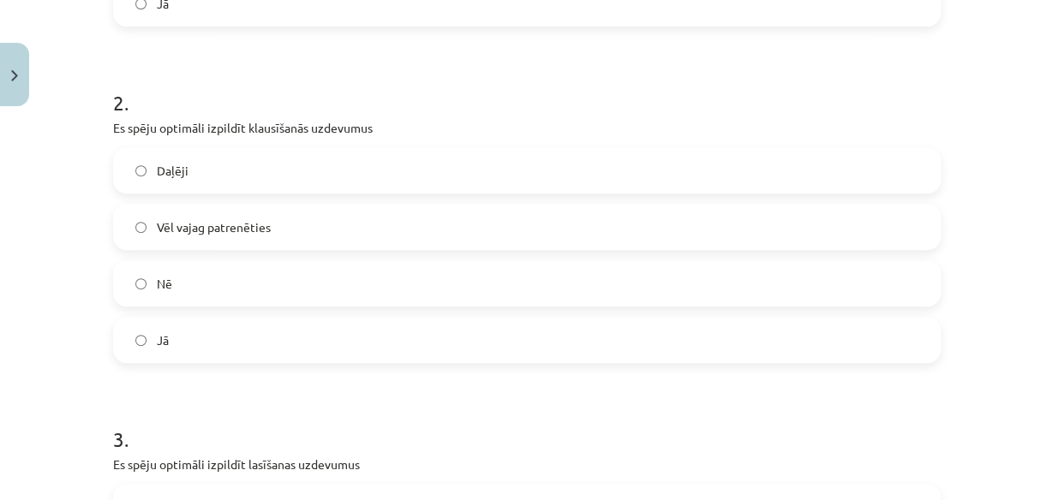
click at [244, 284] on label "Nē" at bounding box center [527, 283] width 824 height 43
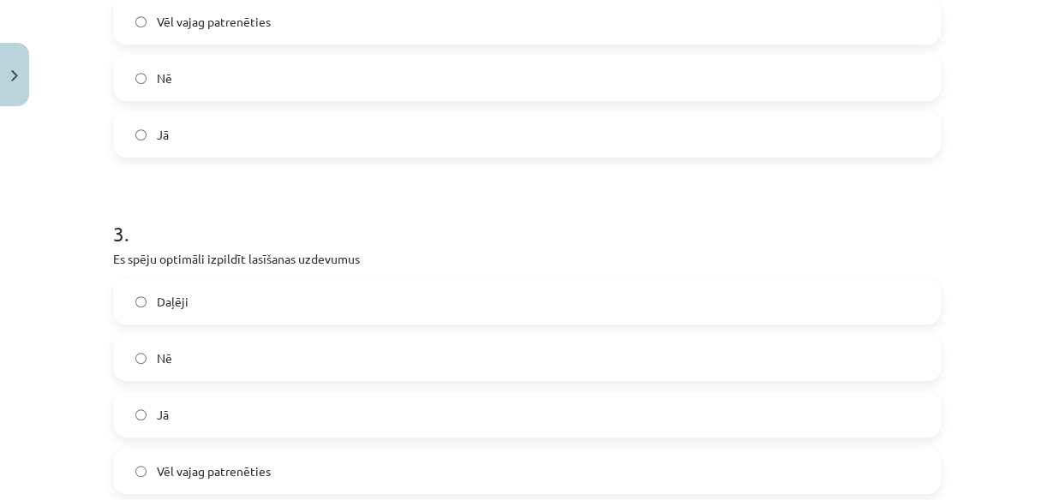
scroll to position [891, 0]
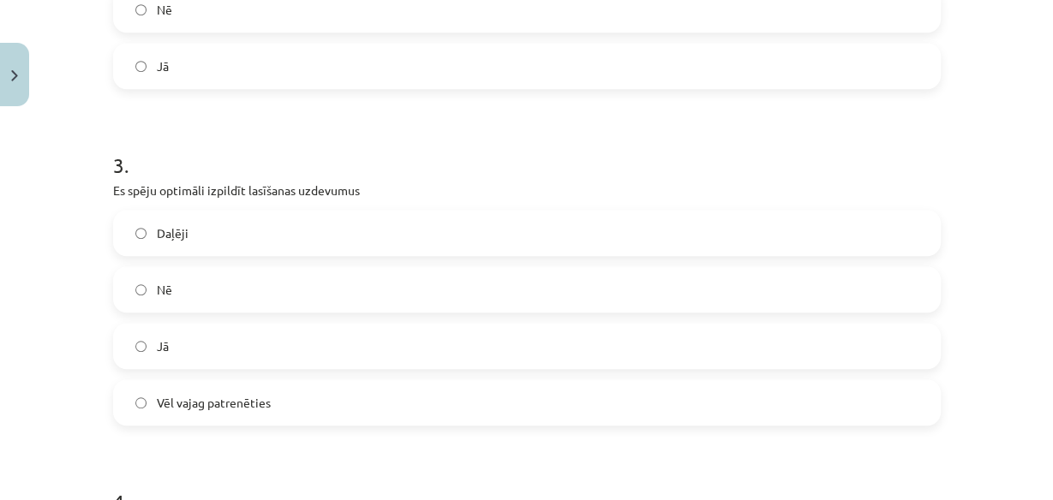
click at [234, 391] on label "Vēl vajag patrenēties" at bounding box center [527, 402] width 824 height 43
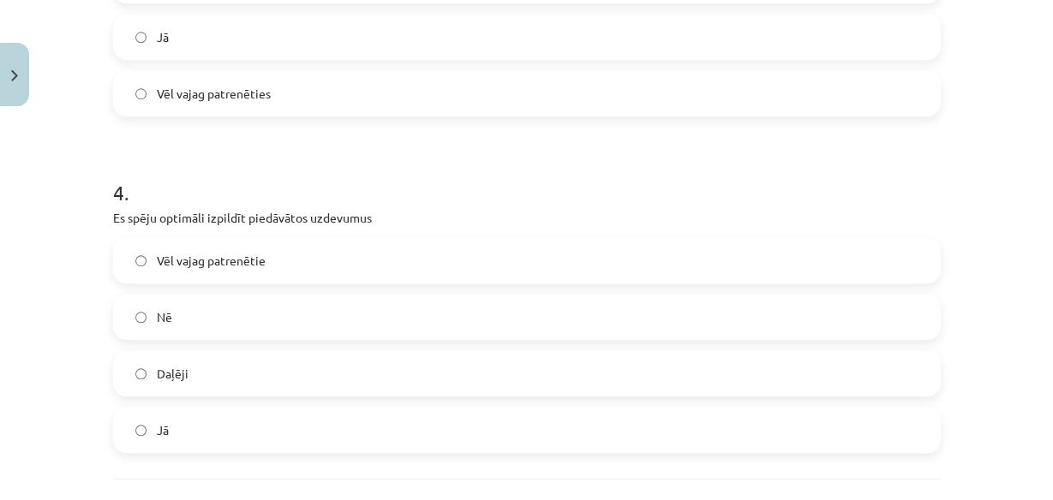
scroll to position [1234, 0]
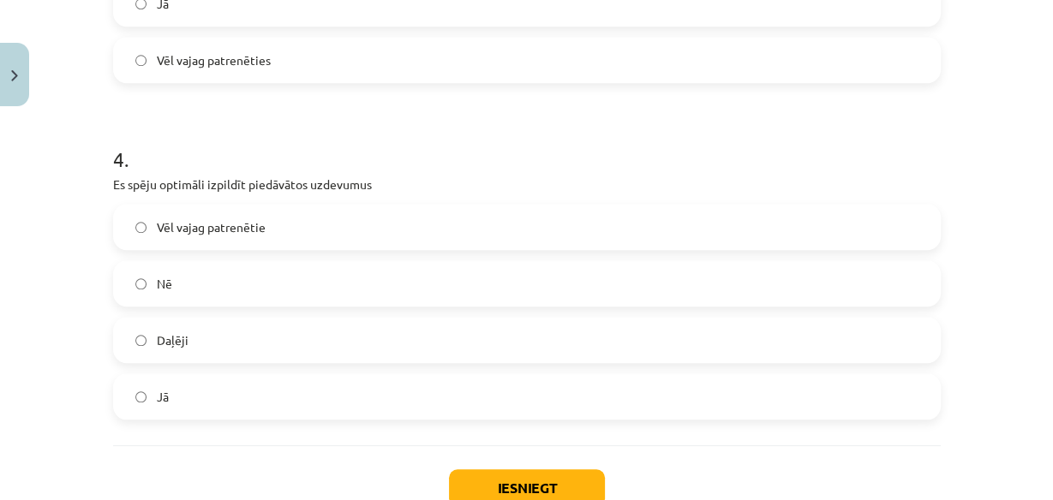
drag, startPoint x: 242, startPoint y: 338, endPoint x: 696, endPoint y: 151, distance: 491.4
click at [243, 336] on label "Daļēji" at bounding box center [527, 340] width 824 height 43
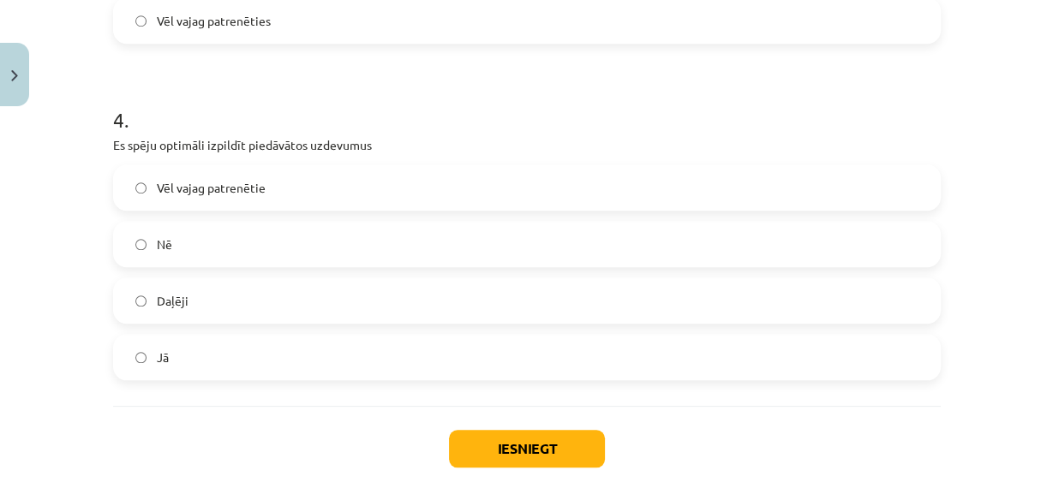
scroll to position [1282, 0]
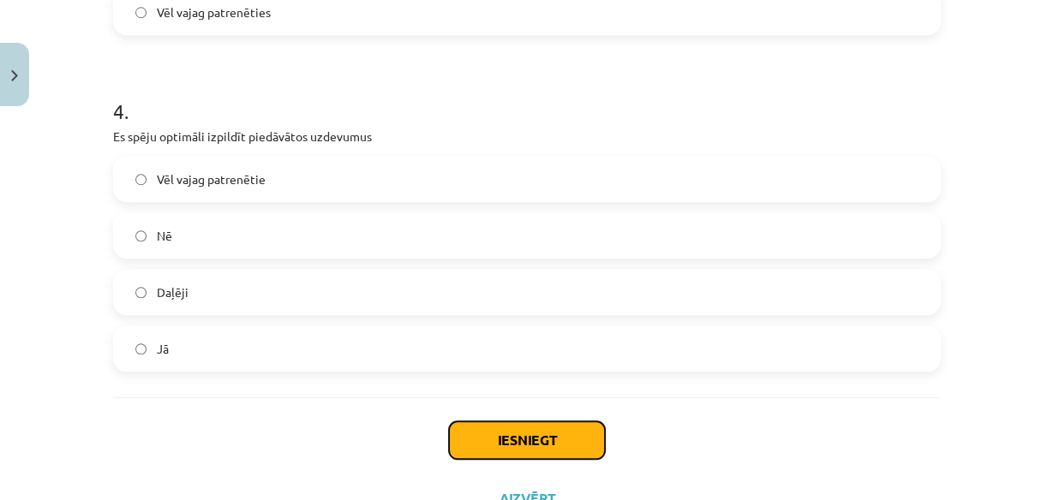
click at [568, 429] on button "Iesniegt" at bounding box center [527, 441] width 156 height 38
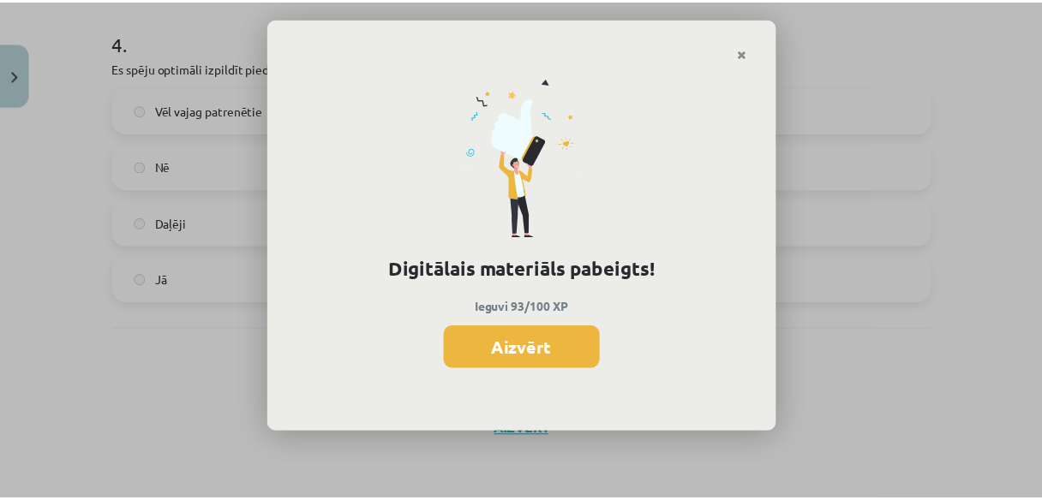
scroll to position [852, 0]
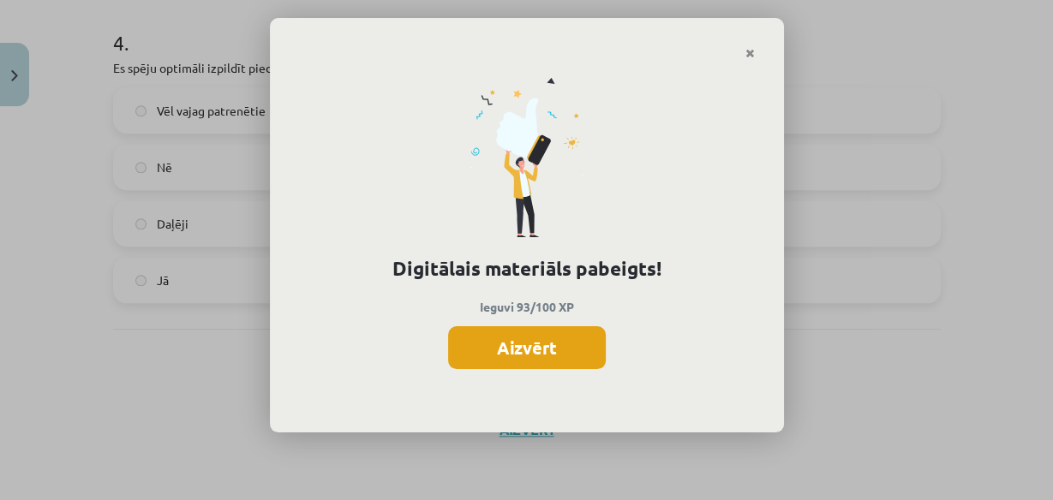
click at [535, 342] on button "Aizvērt" at bounding box center [527, 347] width 158 height 43
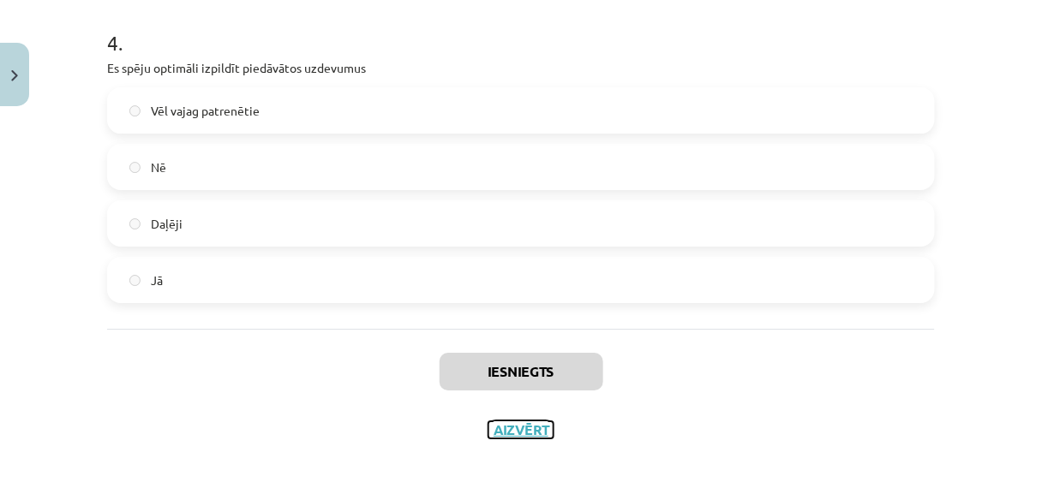
click at [525, 427] on button "Aizvērt" at bounding box center [520, 430] width 65 height 17
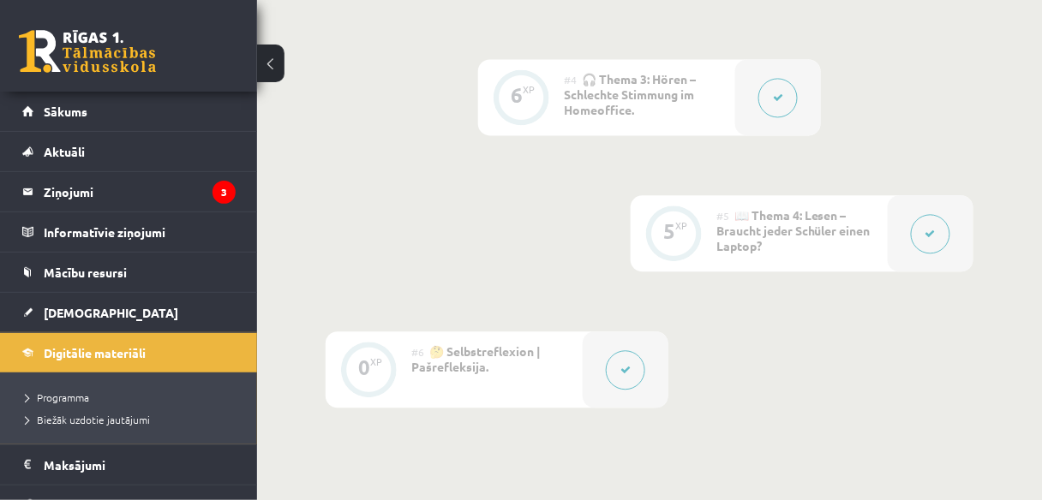
scroll to position [1057, 0]
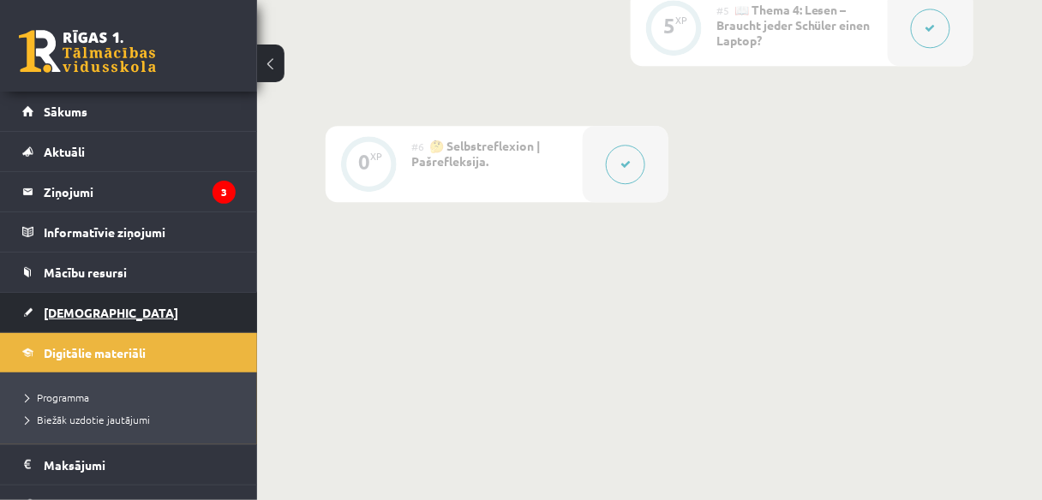
click at [76, 324] on link "[DEMOGRAPHIC_DATA]" at bounding box center [128, 312] width 213 height 39
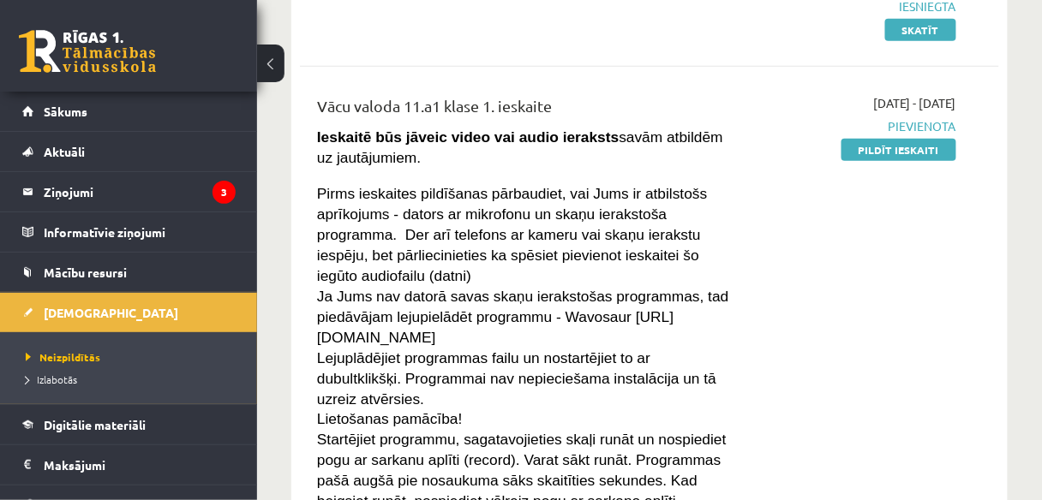
scroll to position [411, 0]
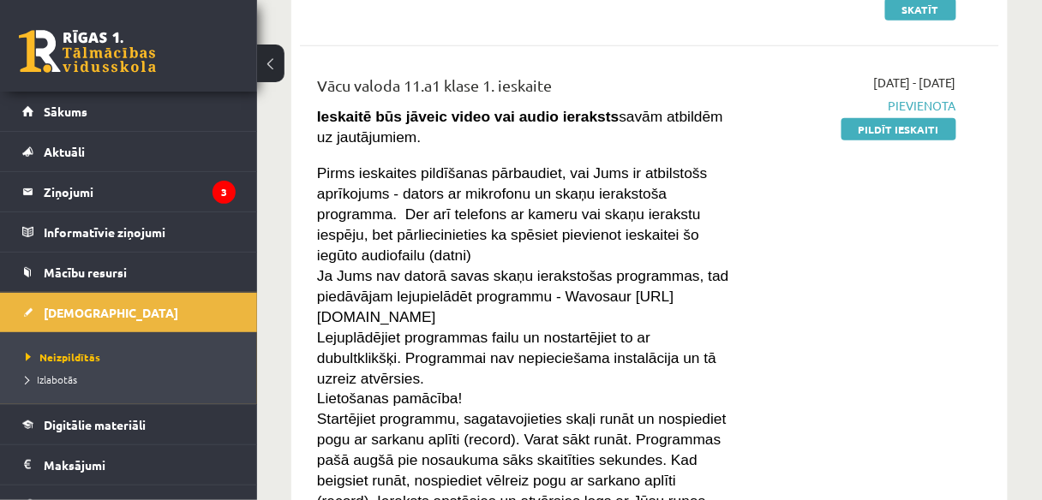
drag, startPoint x: 925, startPoint y: 133, endPoint x: 584, endPoint y: 70, distance: 346.7
click at [925, 133] on link "Pildīt ieskaiti" at bounding box center [898, 129] width 115 height 22
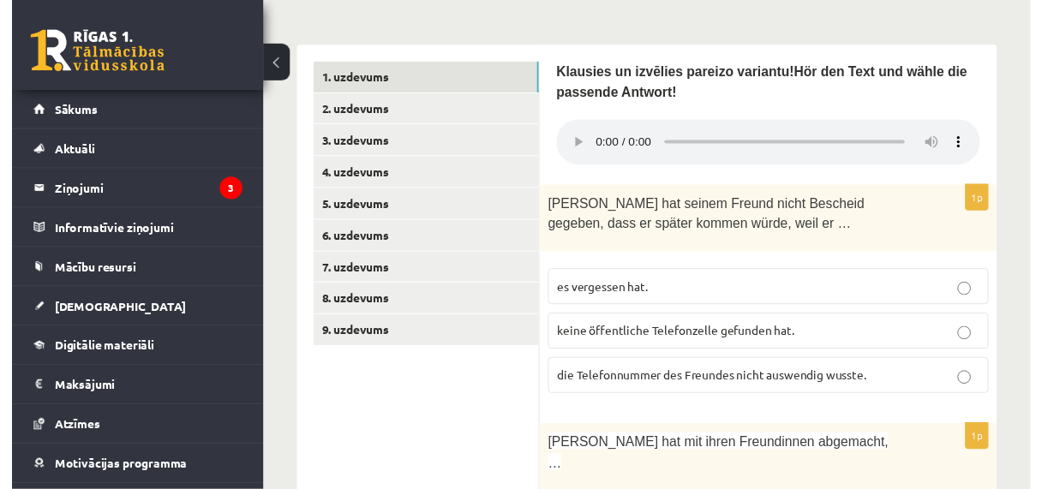
scroll to position [548, 0]
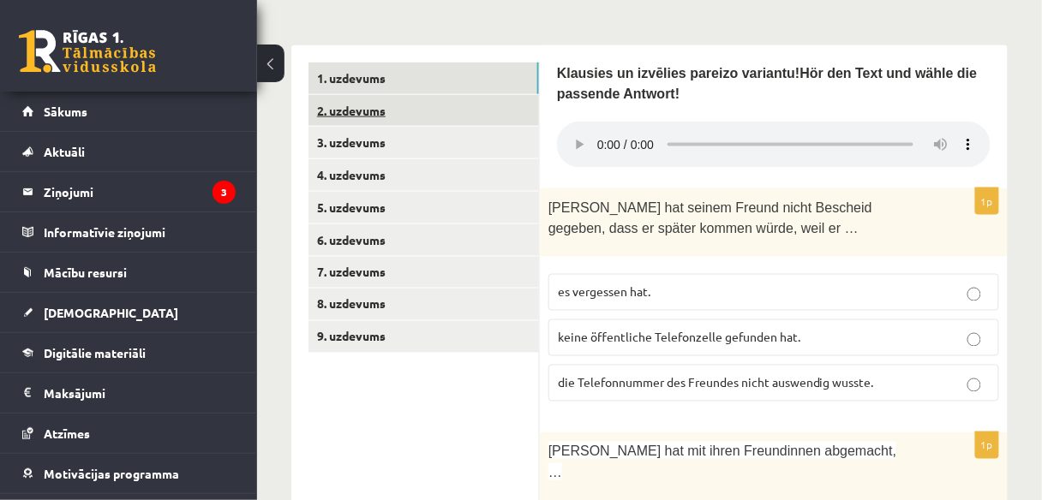
click at [389, 104] on link "2. uzdevums" at bounding box center [423, 111] width 230 height 32
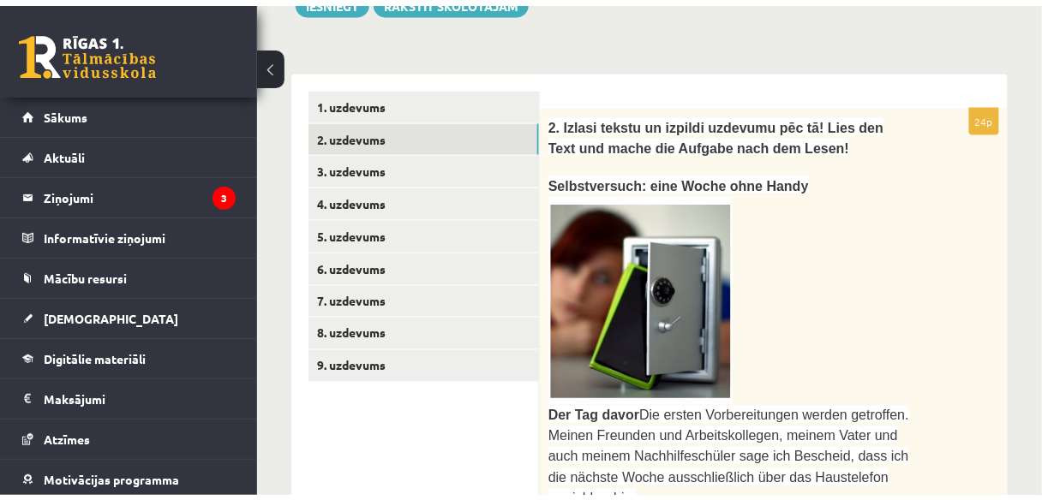
scroll to position [480, 0]
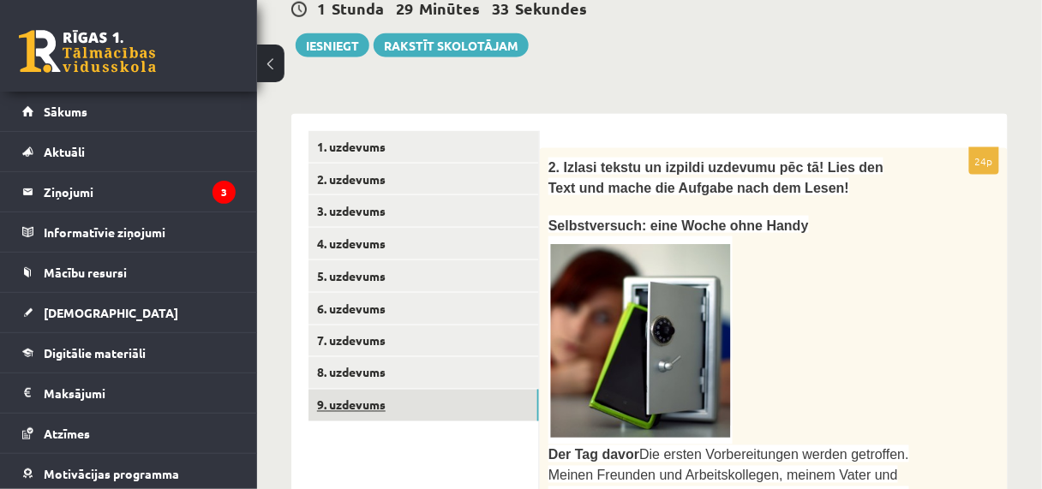
click at [394, 395] on link "9. uzdevums" at bounding box center [423, 406] width 230 height 32
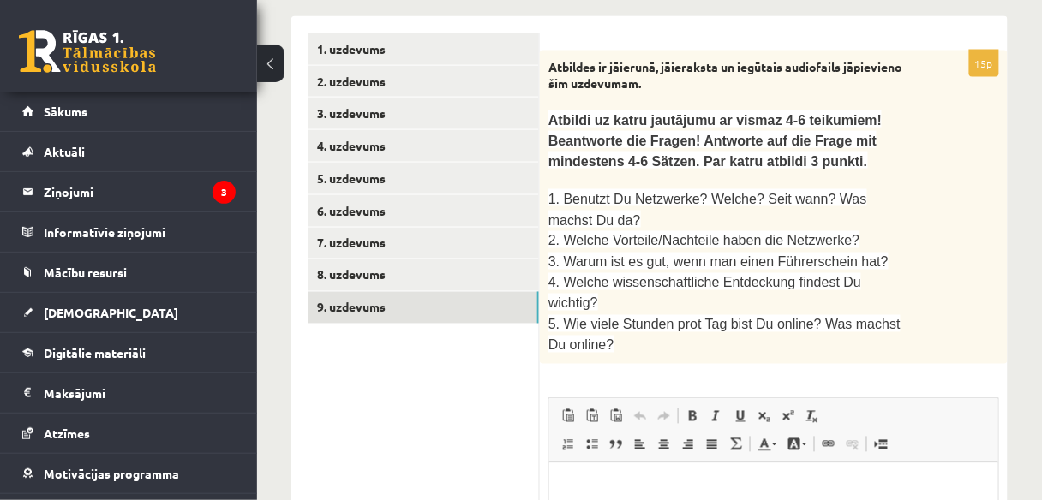
scroll to position [470, 0]
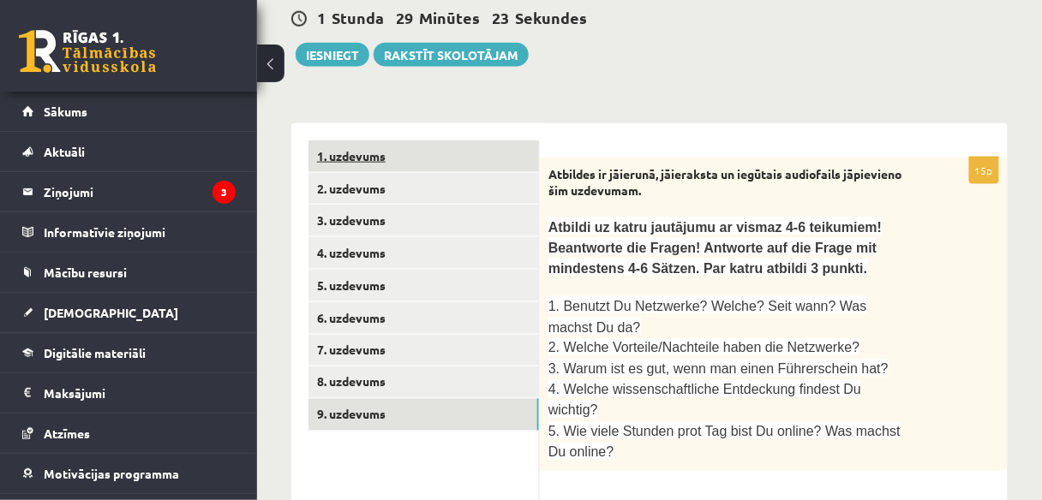
click at [416, 160] on link "1. uzdevums" at bounding box center [423, 157] width 230 height 32
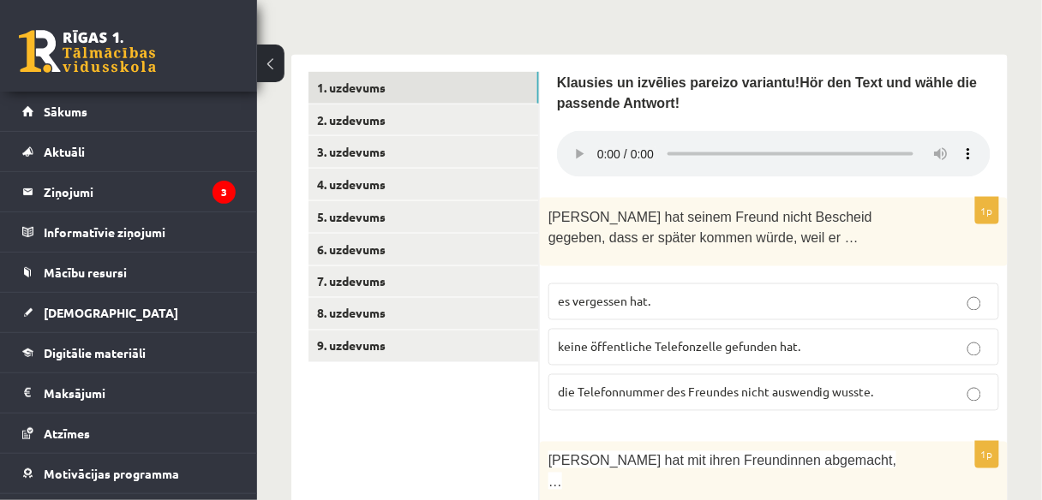
scroll to position [607, 0]
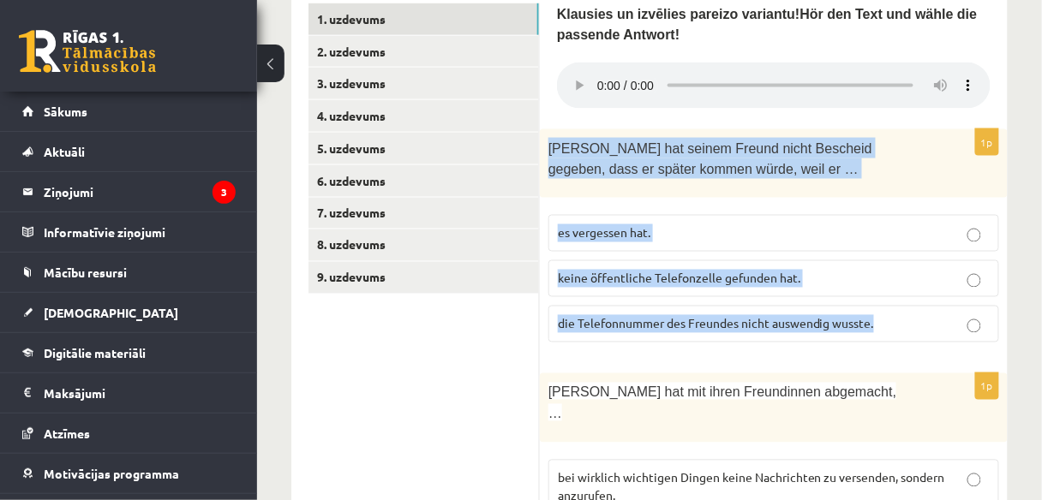
drag, startPoint x: 549, startPoint y: 144, endPoint x: 903, endPoint y: 323, distance: 396.6
click at [903, 323] on div "1p [PERSON_NAME] hat seinem Freund nicht Bescheid gegeben, dass er später komme…" at bounding box center [774, 243] width 468 height 228
copy div "[PERSON_NAME] hat seinem Freund nicht Bescheid gegeben, dass er später kommen w…"
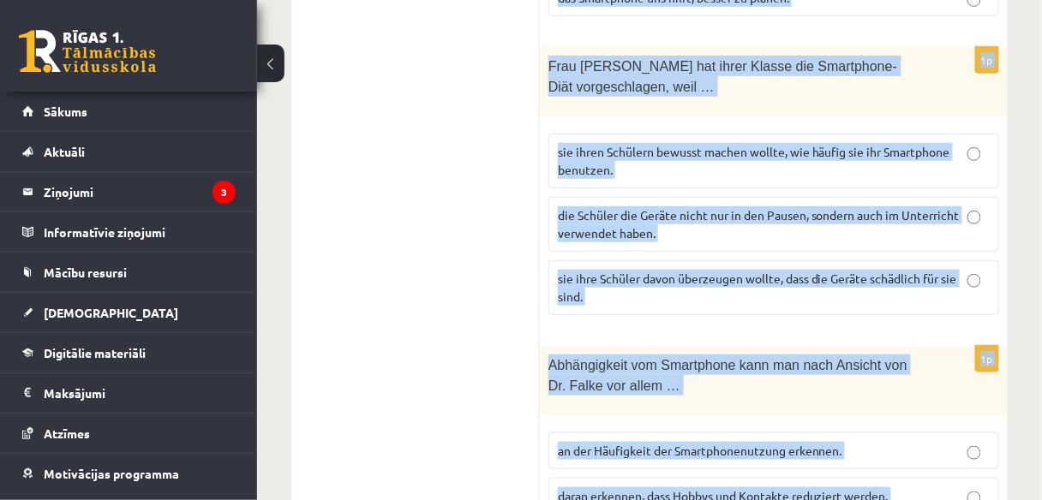
scroll to position [1940, 0]
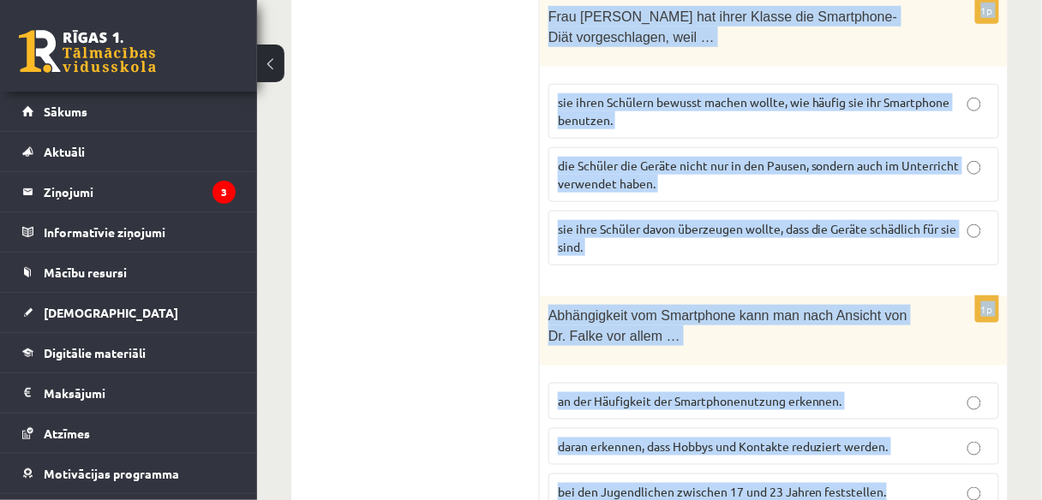
drag, startPoint x: 549, startPoint y: 319, endPoint x: 889, endPoint y: 386, distance: 346.8
copy form "Lore ips dolors Ametco adipi Elitsedd eiusmod, temp in utlabo etdolo mäali, en…"
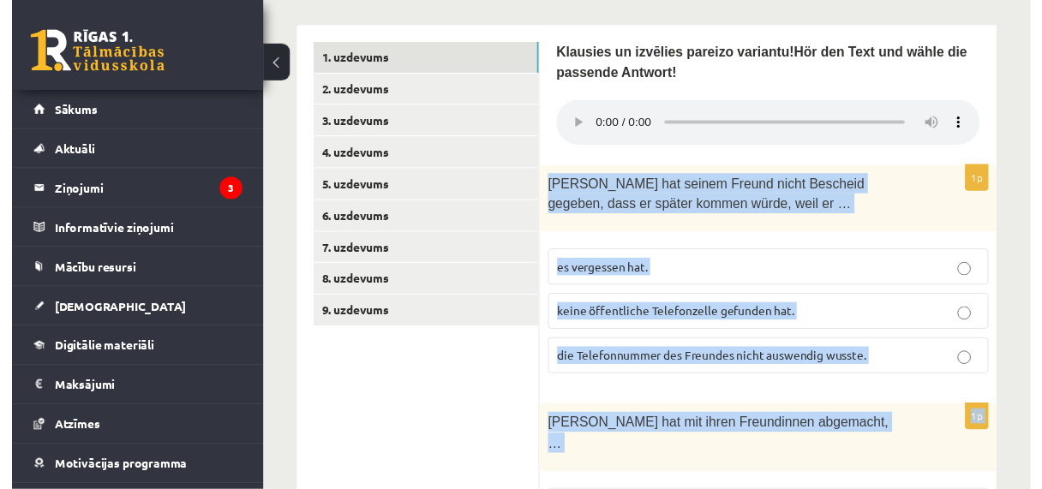
scroll to position [363, 0]
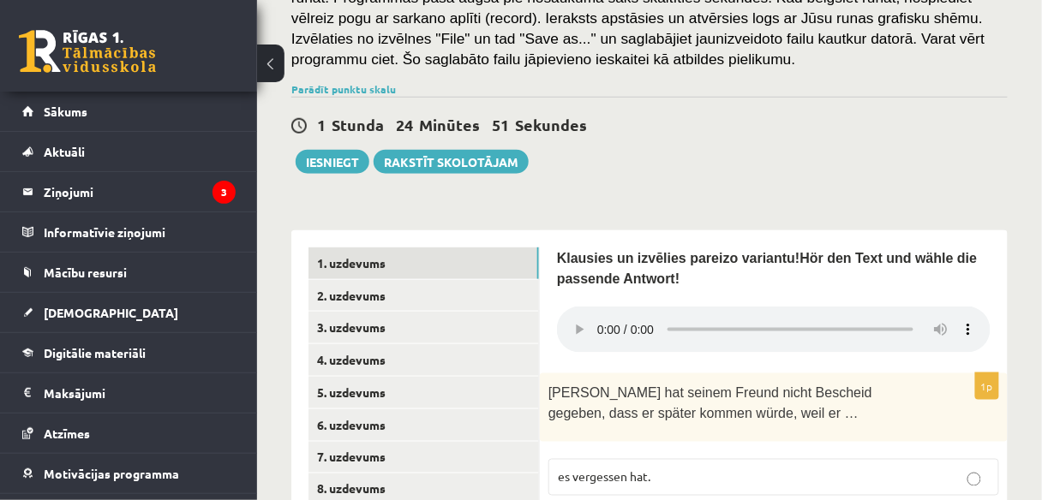
click at [408, 326] on link "3. uzdevums" at bounding box center [423, 328] width 230 height 32
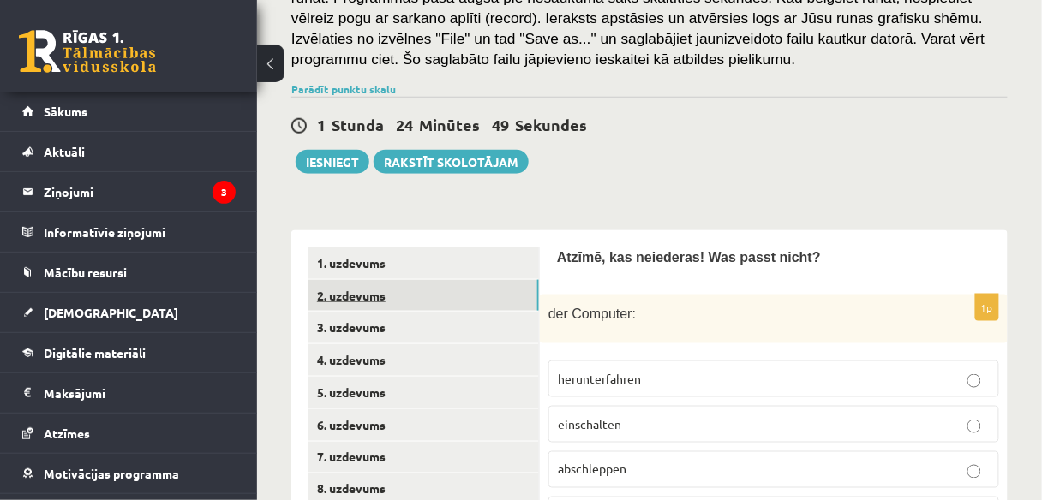
click at [398, 286] on link "2. uzdevums" at bounding box center [423, 296] width 230 height 32
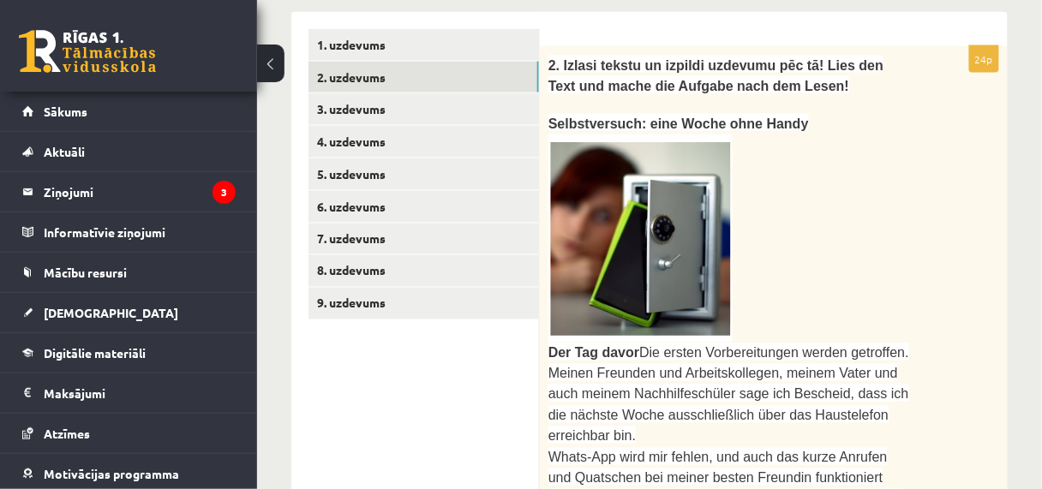
scroll to position [706, 0]
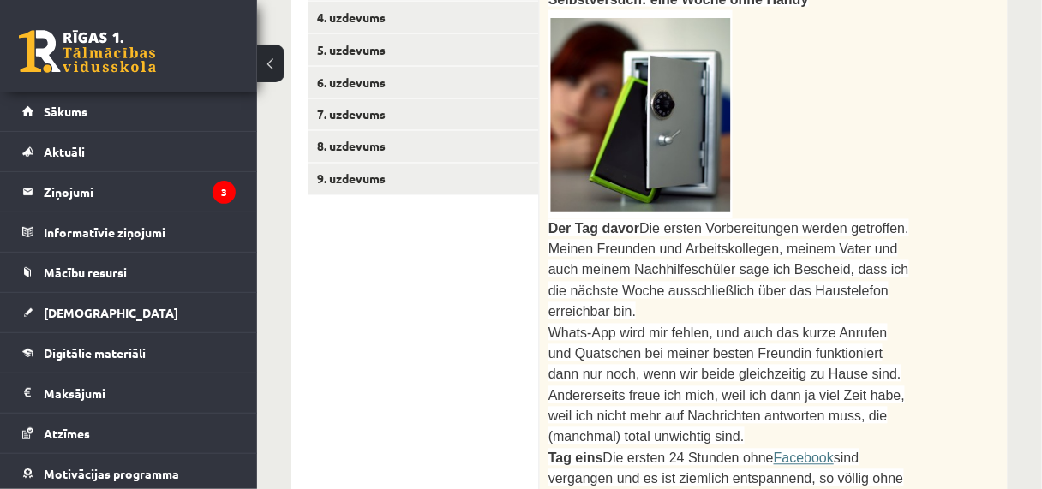
click at [553, 222] on span "Der Tag davor" at bounding box center [593, 229] width 91 height 15
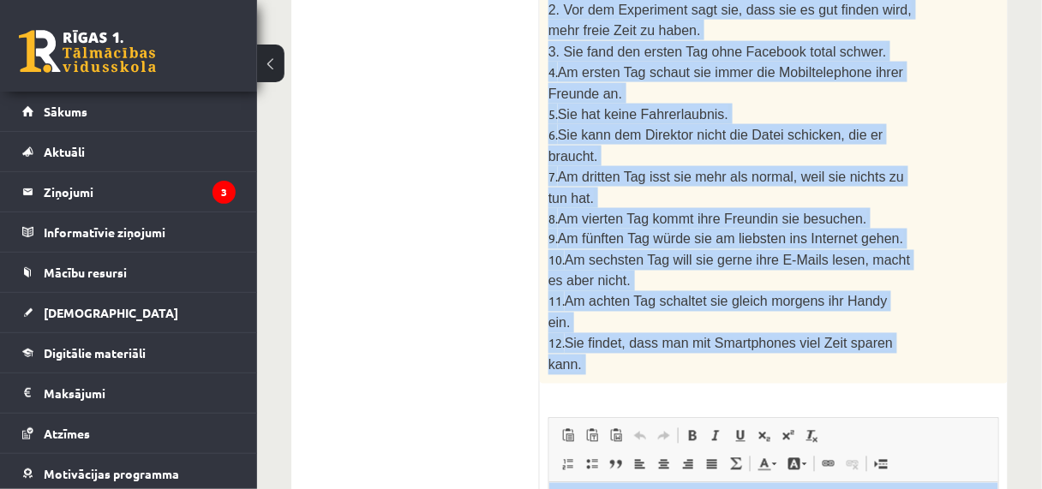
scroll to position [2269, 0]
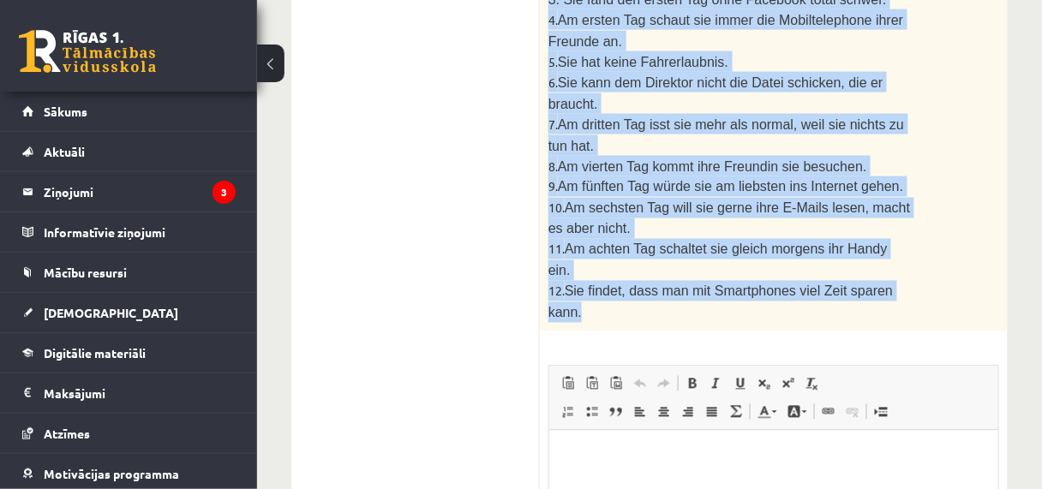
drag, startPoint x: 549, startPoint y: 221, endPoint x: 880, endPoint y: 51, distance: 371.7
copy div "Lor Ips dolor Sit ametco Adipiscingelit seddoe temporinc. Utlabo Etdolore mag A…"
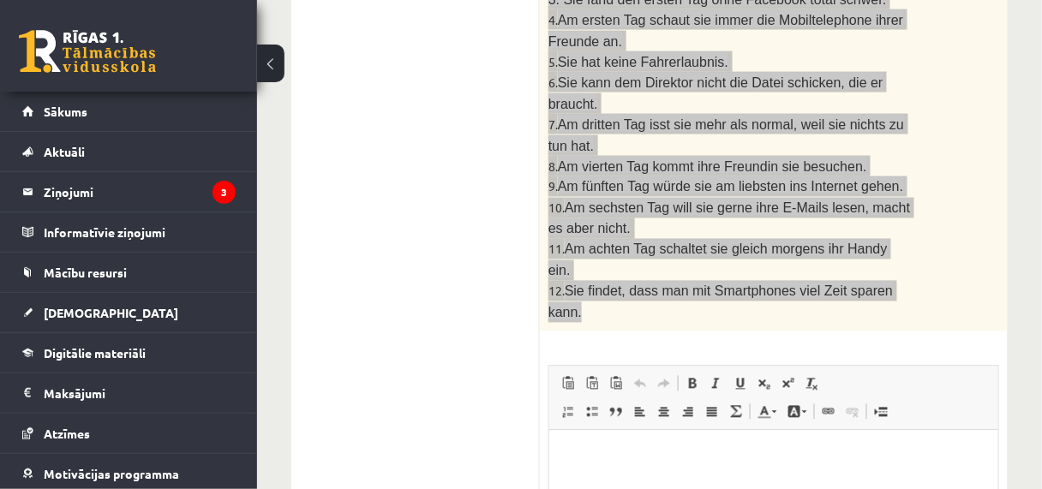
click at [585, 437] on html at bounding box center [772, 456] width 449 height 52
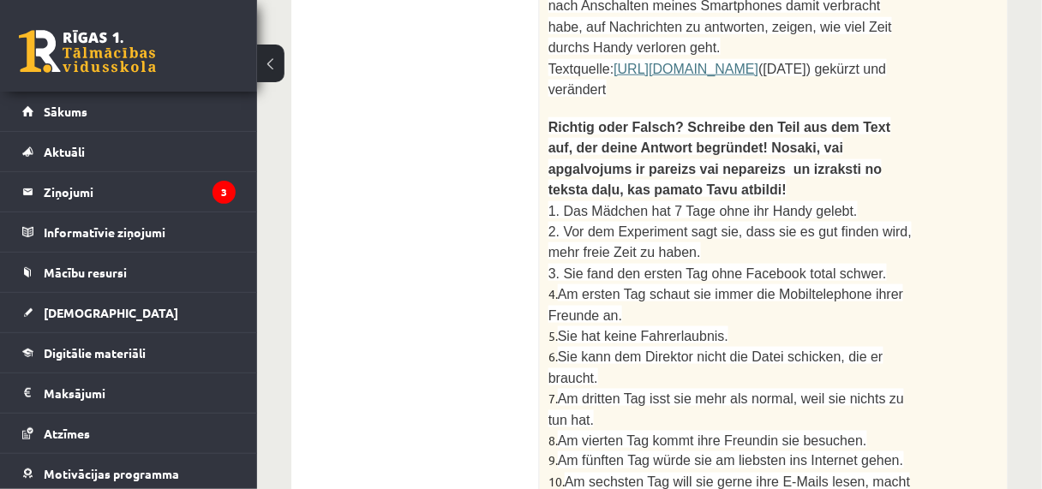
scroll to position [2132, 0]
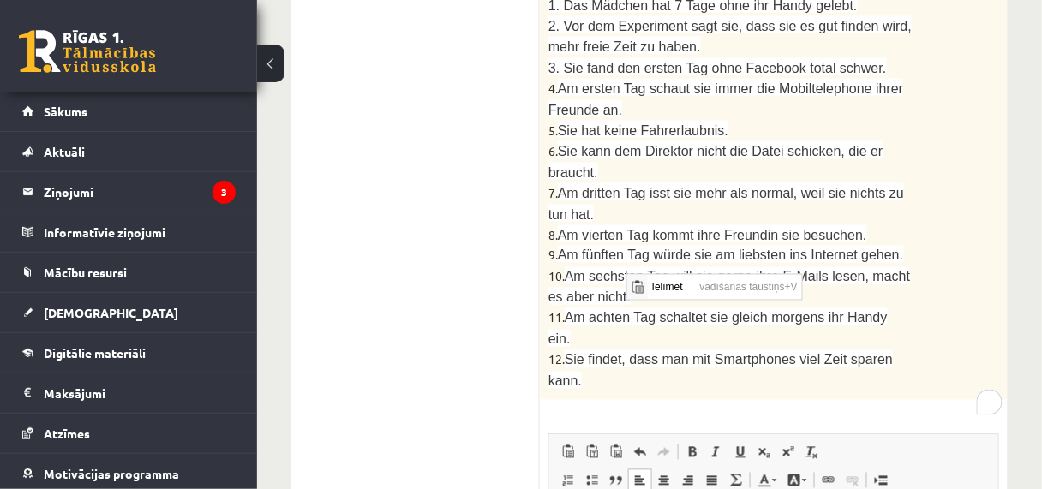
scroll to position [0, 0]
click at [667, 284] on span "Ielīmēt" at bounding box center [671, 286] width 48 height 25
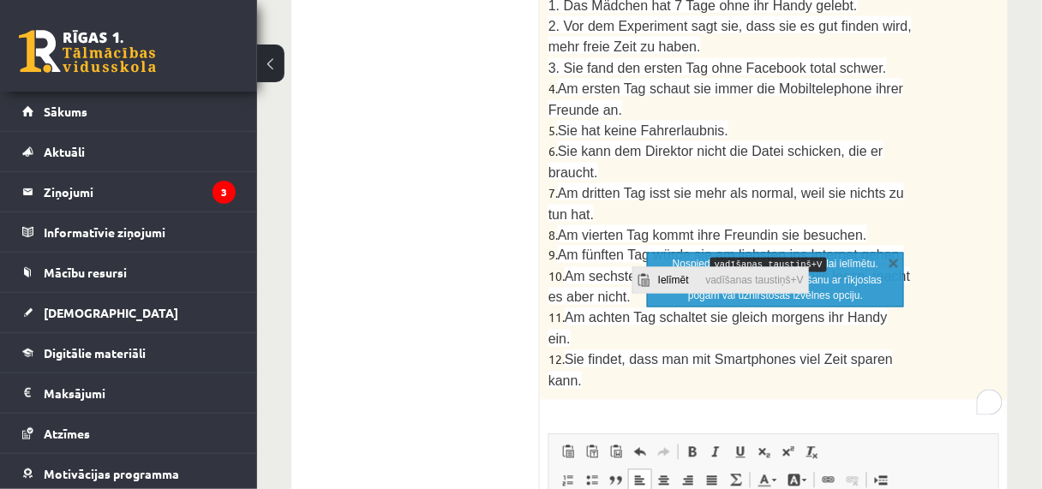
click at [655, 283] on span "Ielīmēt" at bounding box center [677, 279] width 48 height 25
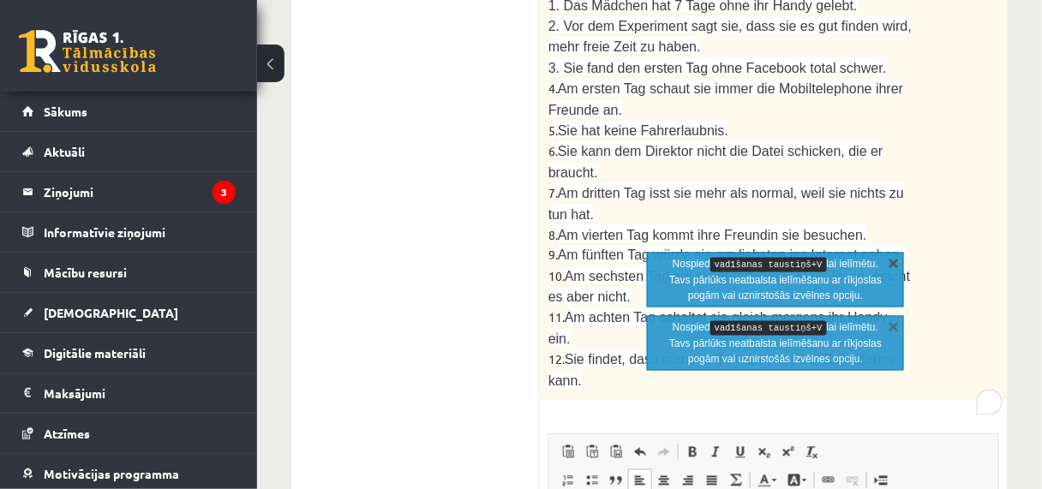
click at [886, 260] on link "X" at bounding box center [893, 262] width 17 height 17
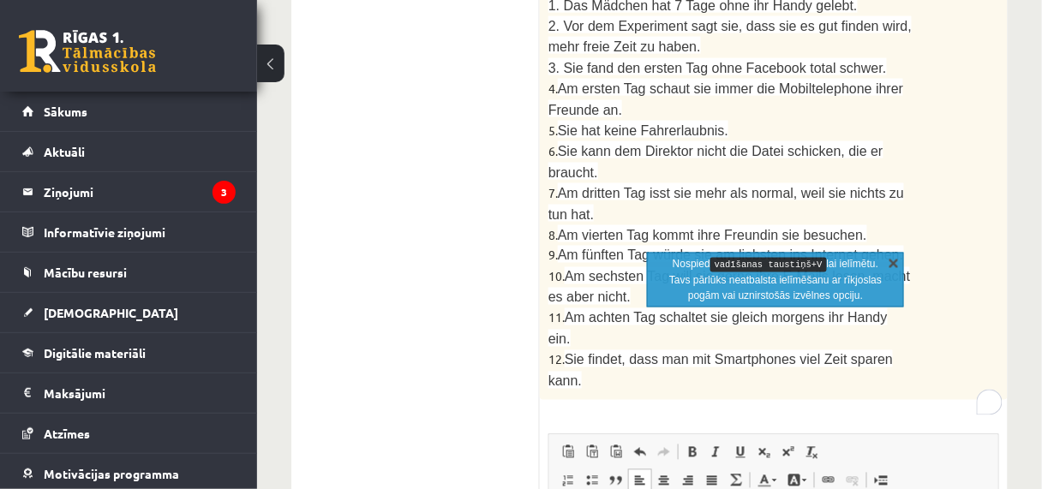
click at [889, 264] on link "X" at bounding box center [893, 262] width 17 height 17
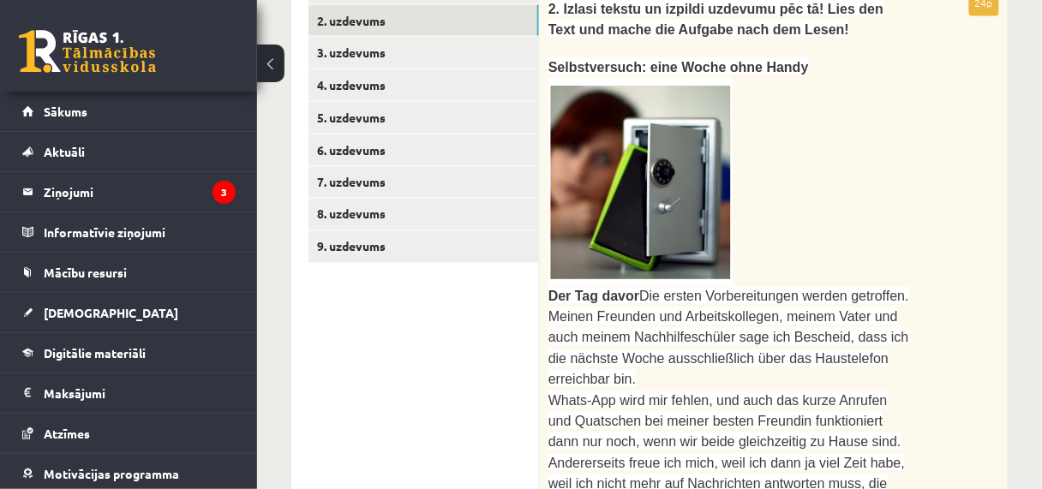
scroll to position [692, 0]
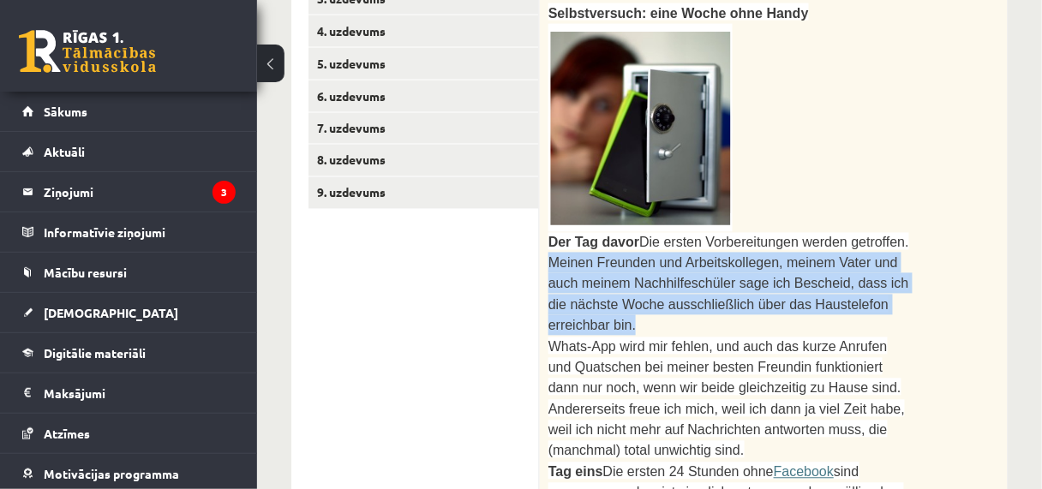
drag, startPoint x: 551, startPoint y: 254, endPoint x: 874, endPoint y: 289, distance: 324.9
click at [874, 289] on p "Der Tag davor Die ersten Vorbereitungen werden getroffen. Meinen Freunden und A…" at bounding box center [730, 284] width 365 height 105
copy span "Meinen Freunden und Arbeitskollegen, meinem Vater und auch meinem Nachhilfeschü…"
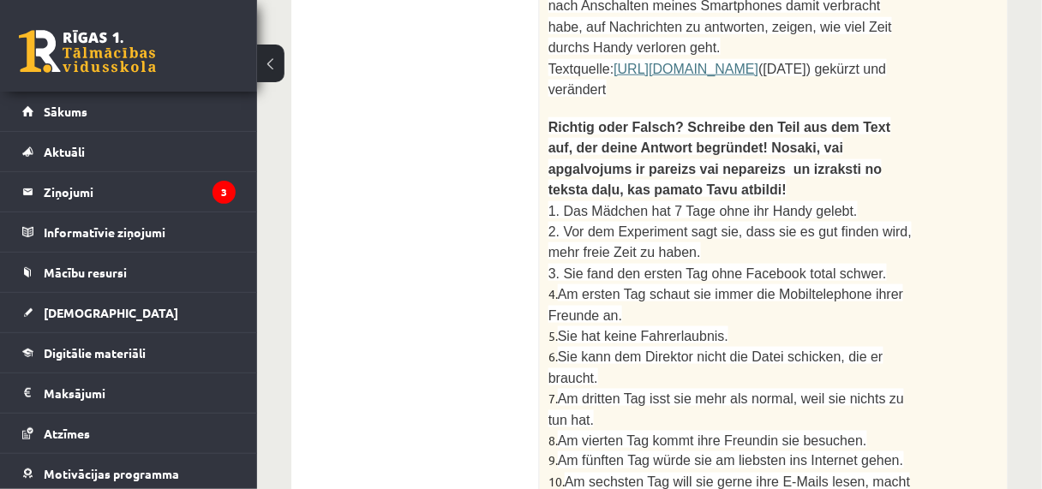
scroll to position [2132, 0]
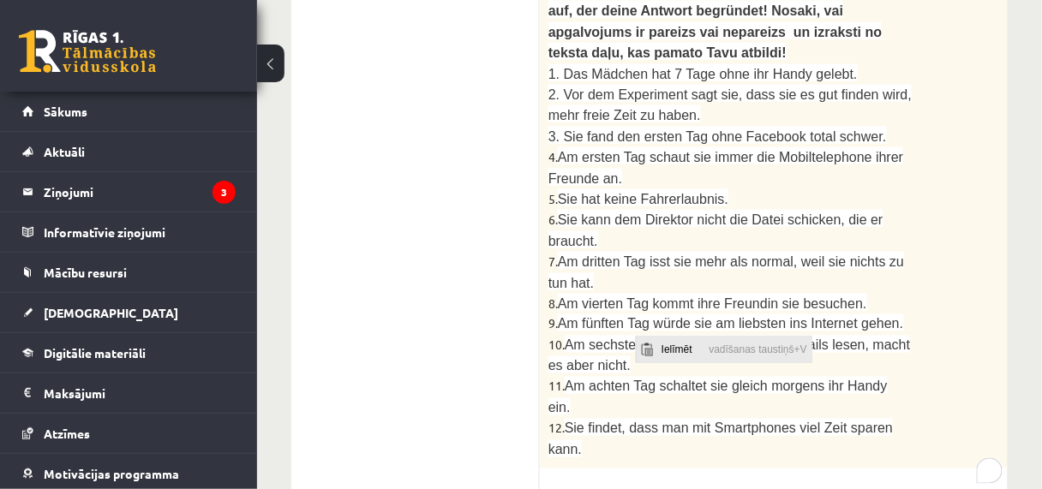
click at [667, 348] on span "Ielīmēt" at bounding box center [680, 349] width 48 height 25
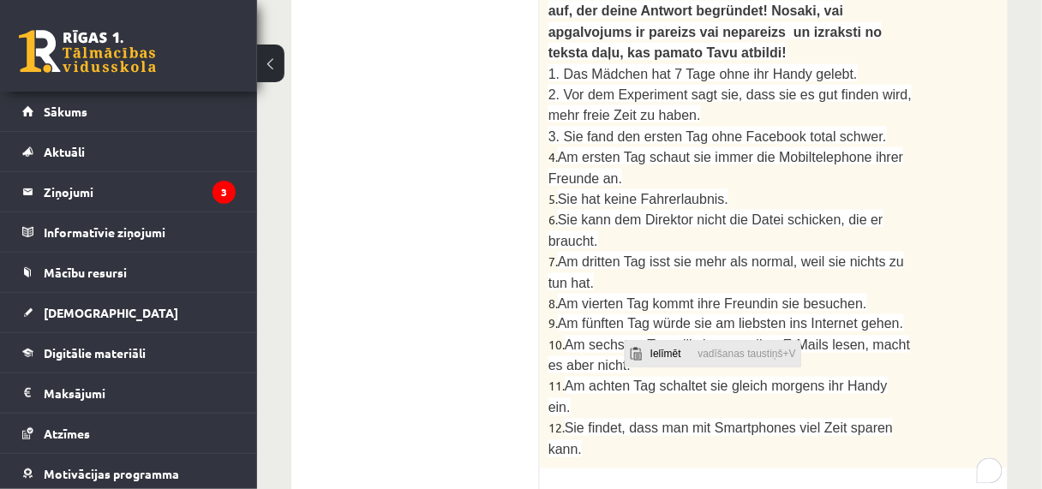
click at [655, 347] on span "Ielīmēt" at bounding box center [669, 353] width 48 height 25
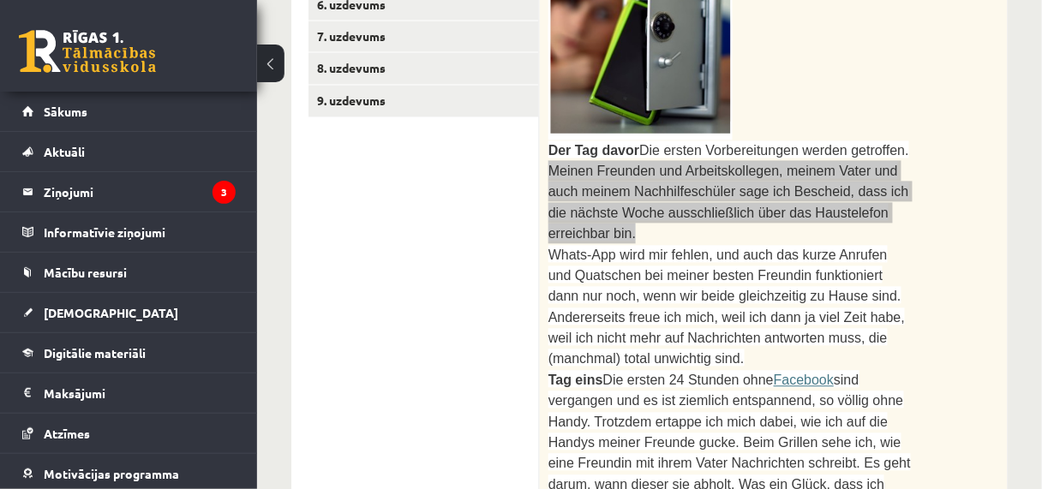
scroll to position [761, 0]
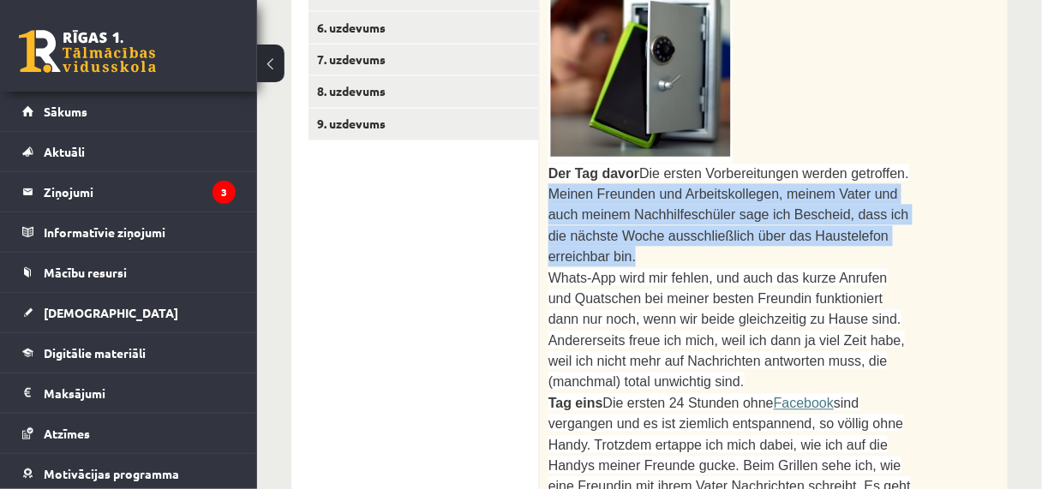
copy span "Meinen Freunden und Arbeitskollegen, meinem Vater und auch meinem Nachhilfeschü…"
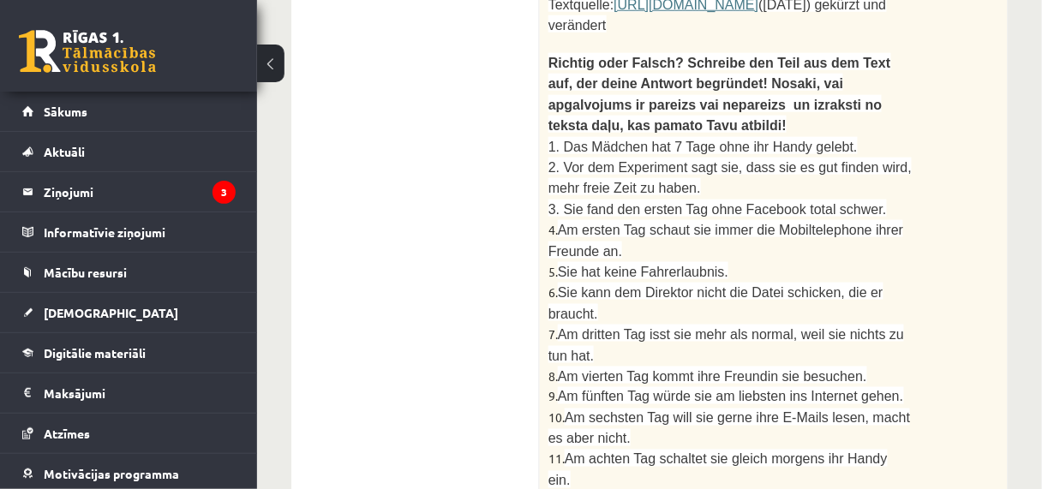
scroll to position [2200, 0]
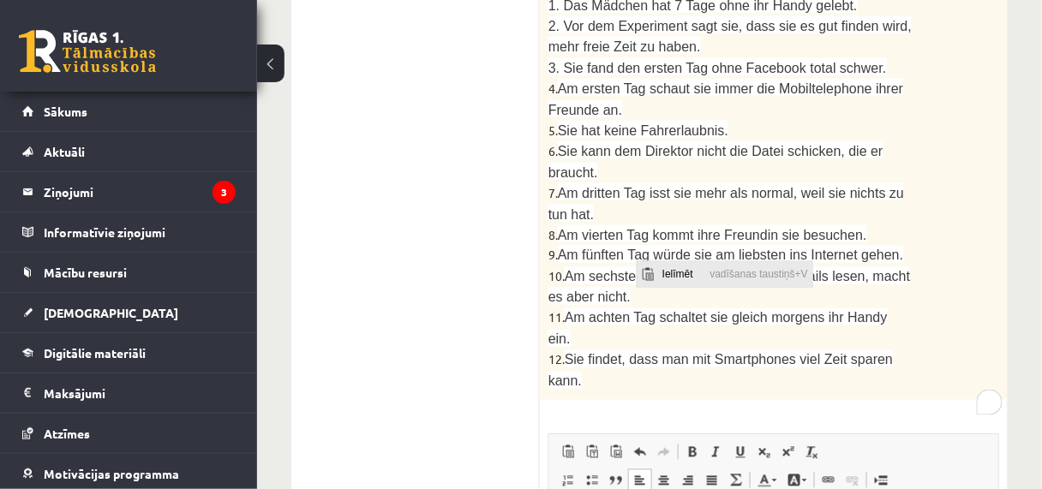
click at [683, 278] on span "Ielīmēt" at bounding box center [681, 273] width 48 height 25
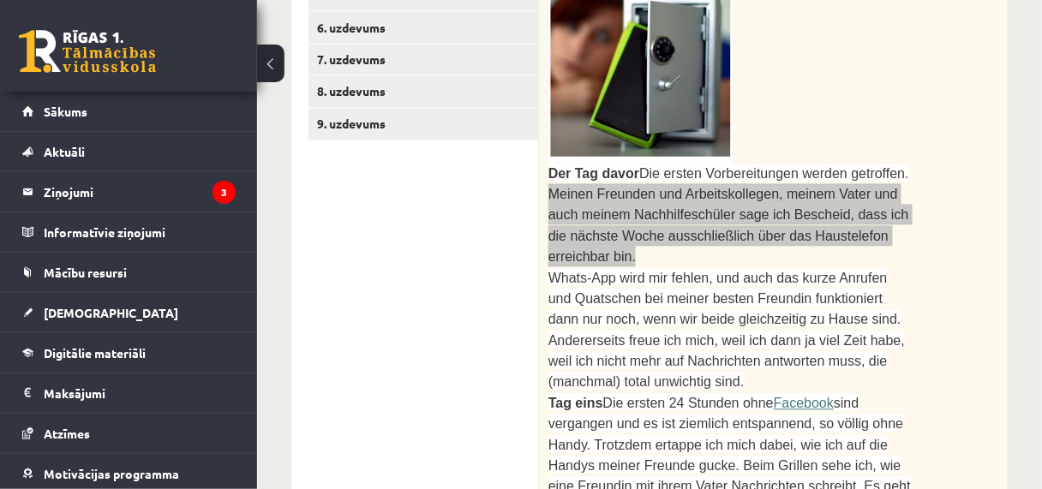
scroll to position [829, 0]
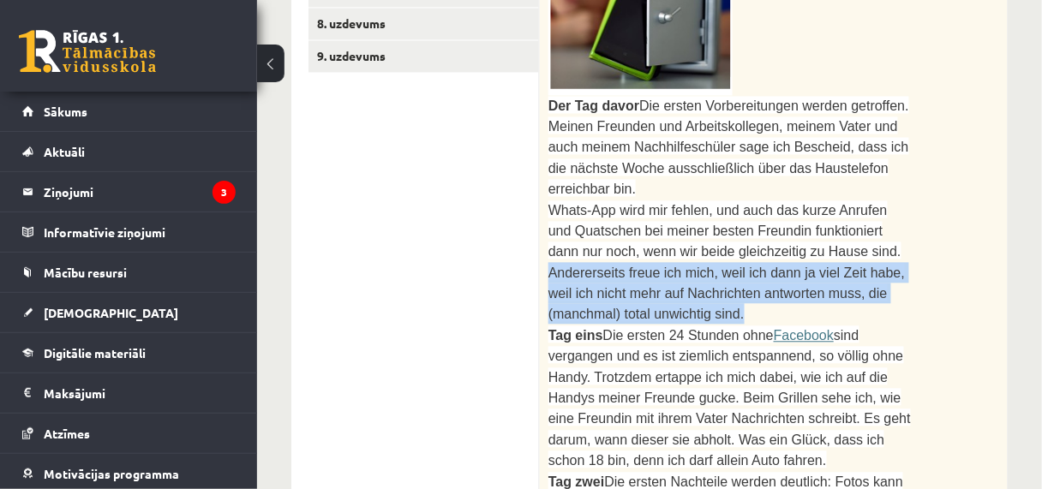
drag, startPoint x: 820, startPoint y: 215, endPoint x: 710, endPoint y: 270, distance: 122.6
click at [710, 270] on p "Whats-App wird mir fehlen, und auch das kurze Anrufen und Quatschen bei meiner …" at bounding box center [730, 262] width 365 height 125
copy span "Andererseits freue ich mich, weil ich dann ja viel Zeit habe, weil ich nicht me…"
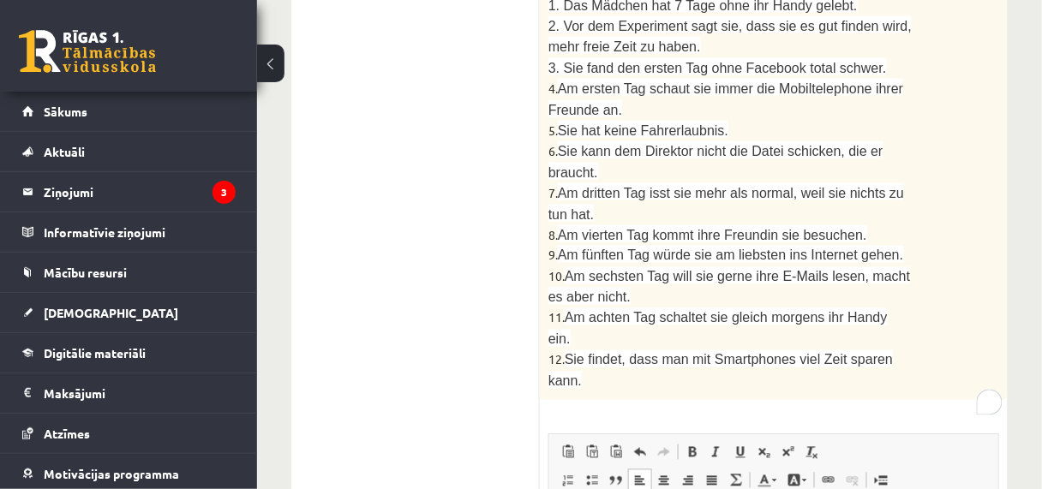
scroll to position [2298, 0]
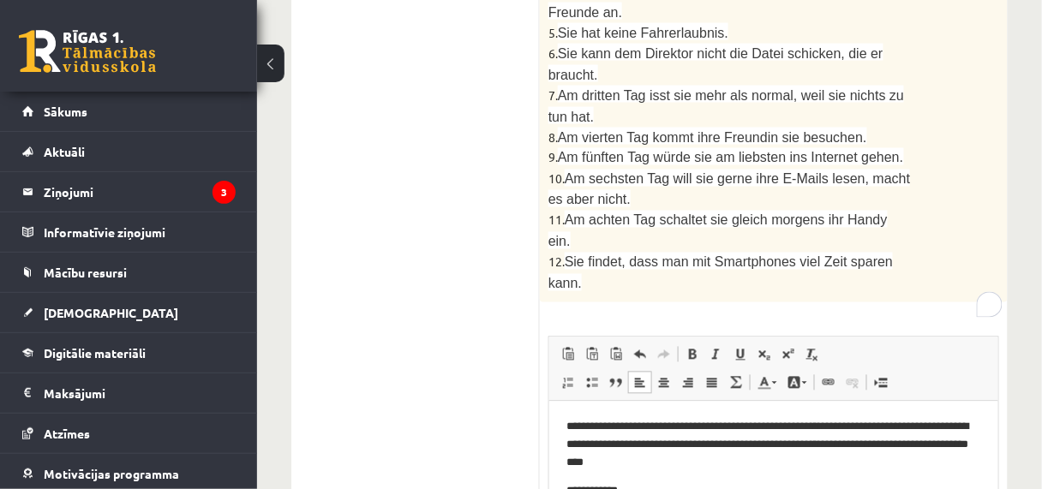
click at [625, 494] on p "**********" at bounding box center [775, 491] width 419 height 18
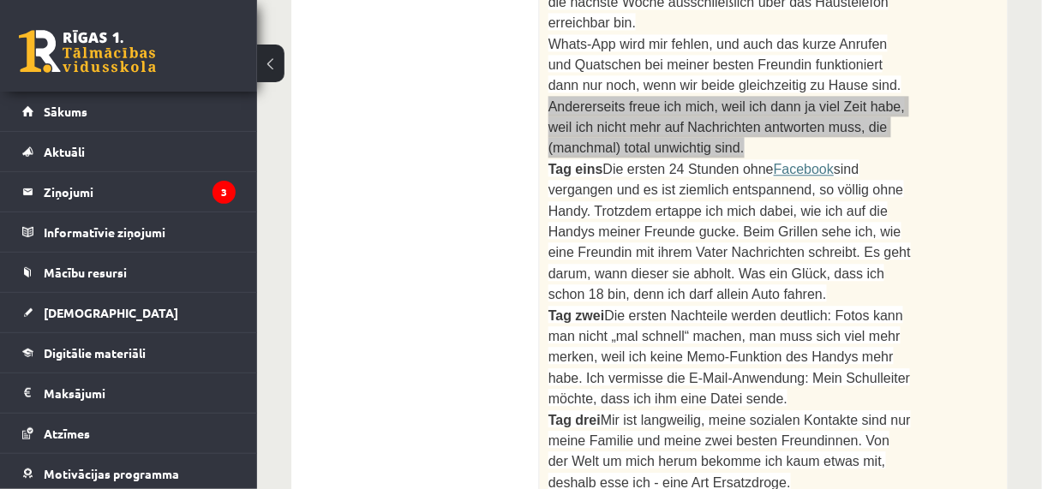
scroll to position [859, 0]
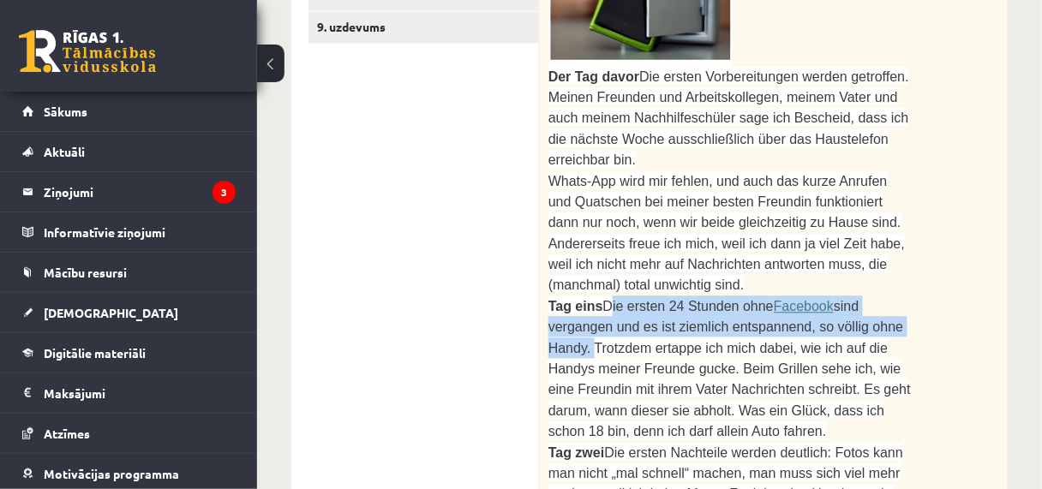
drag, startPoint x: 601, startPoint y: 258, endPoint x: 850, endPoint y: 283, distance: 250.6
click at [850, 299] on span "Tag eins Die ersten 24 Stunden ohne Facebook sind vergangen und es ist ziemlich…" at bounding box center [729, 369] width 362 height 140
copy span "ie ersten 24 Stunden ohne Facebook sind vergangen und es ist ziemlich entspanne…"
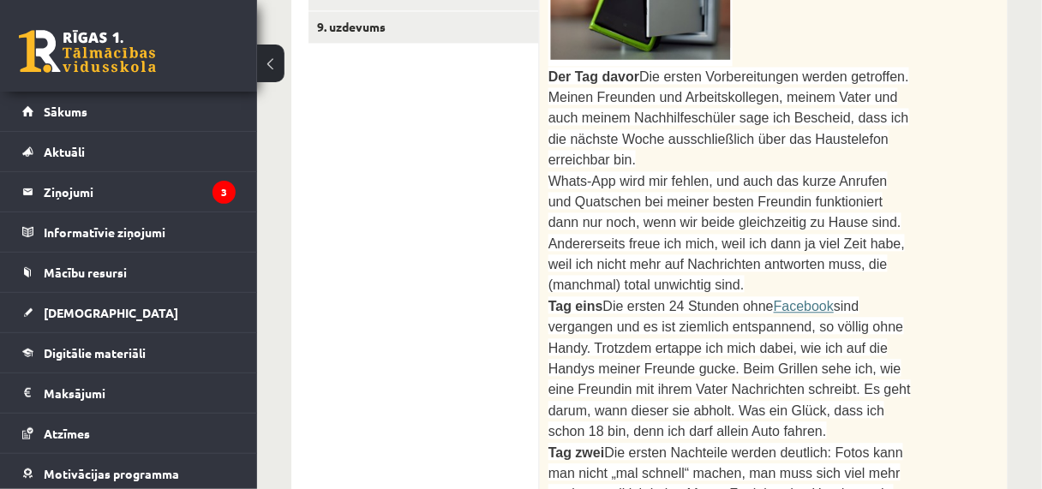
click at [595, 299] on span "Tag eins" at bounding box center [575, 306] width 55 height 15
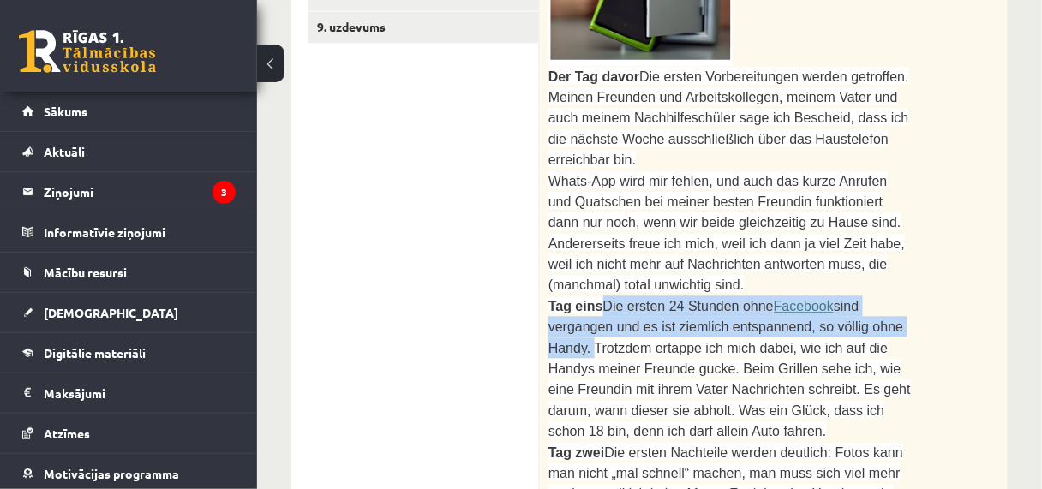
drag, startPoint x: 600, startPoint y: 261, endPoint x: 851, endPoint y: 290, distance: 252.6
click at [851, 296] on p "Tag eins Die ersten 24 Stunden ohne Facebook sind vergangen und es ist ziemlich…" at bounding box center [730, 369] width 365 height 147
copy span "Die ersten 24 Stunden ohne Facebook sind vergangen und es ist ziemlich entspann…"
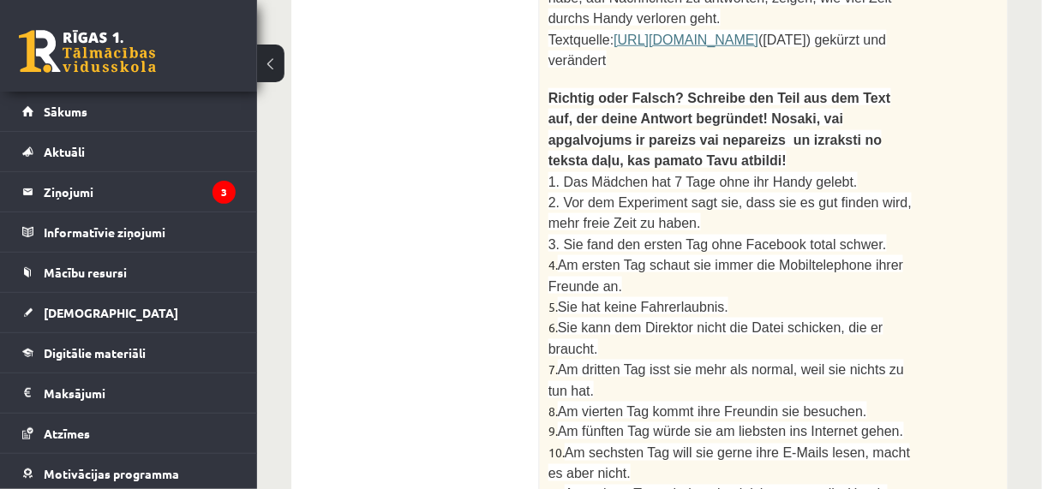
scroll to position [2298, 0]
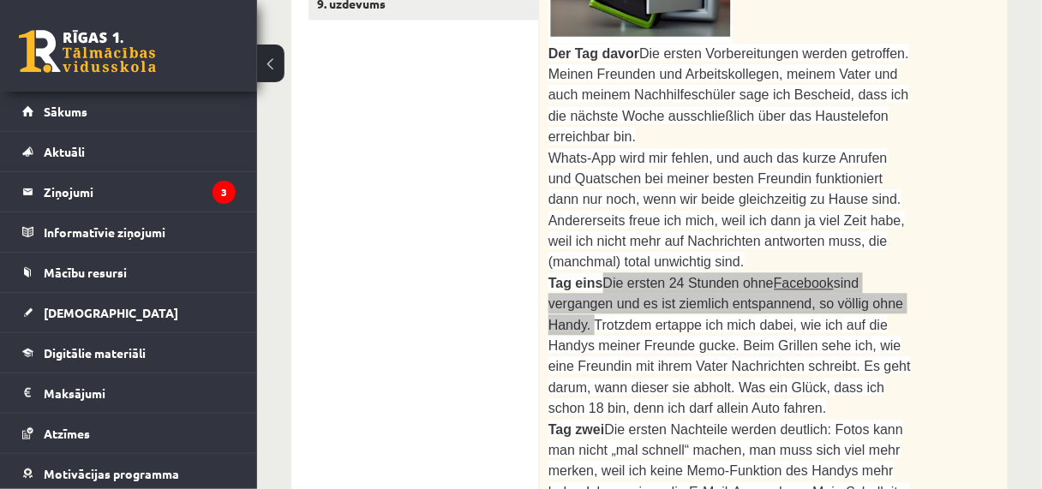
scroll to position [859, 0]
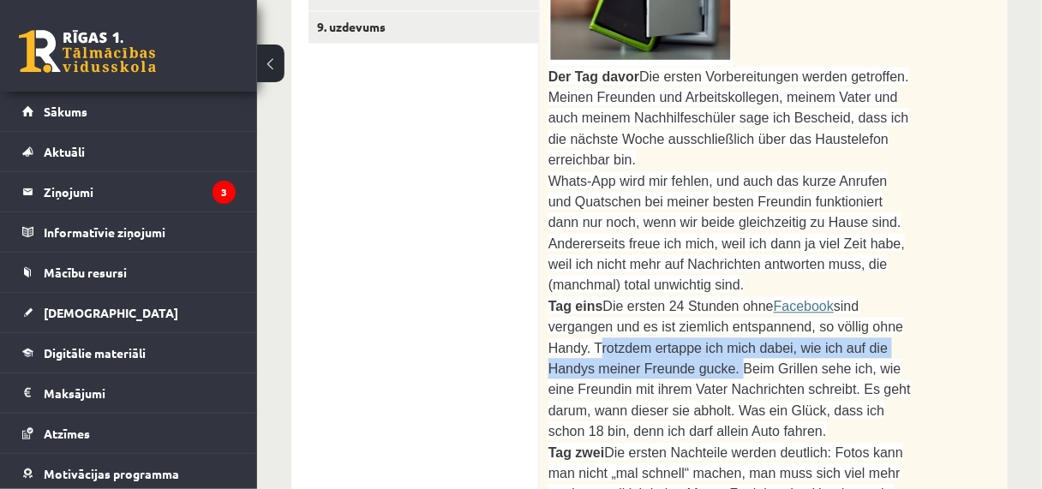
drag, startPoint x: 855, startPoint y: 279, endPoint x: 583, endPoint y: 317, distance: 275.1
click at [583, 317] on span "sind vergangen und es ist ziemlich entspannend, so völlig ohne Handy. Trotzdem …" at bounding box center [729, 369] width 362 height 140
copy span "Trotzdem ertappe ich mich dabei, wie ich auf die Handys meiner Freunde [PERSON_…"
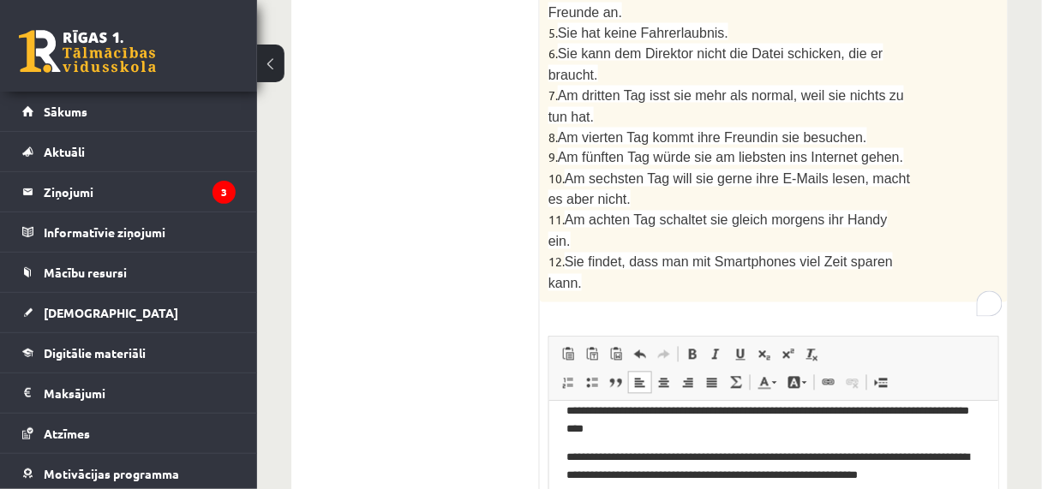
scroll to position [38, 0]
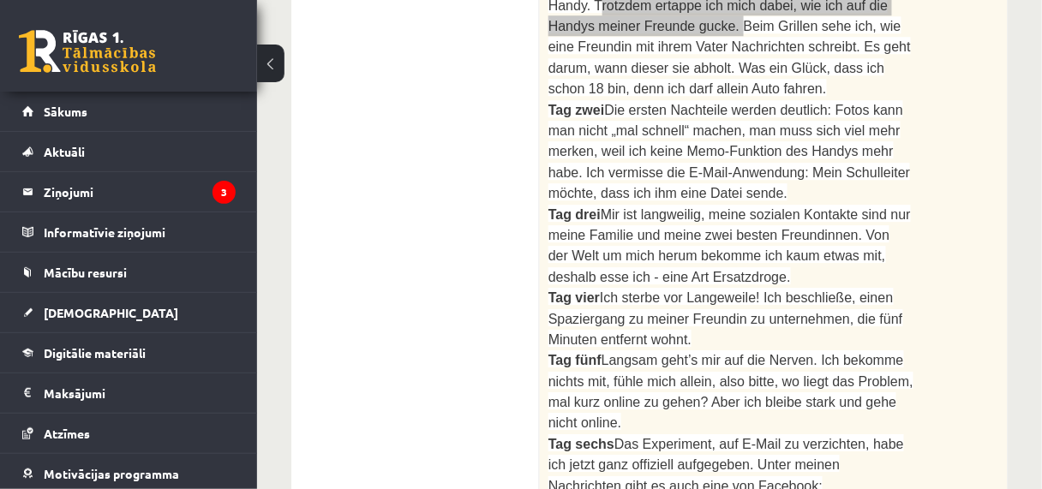
scroll to position [927, 0]
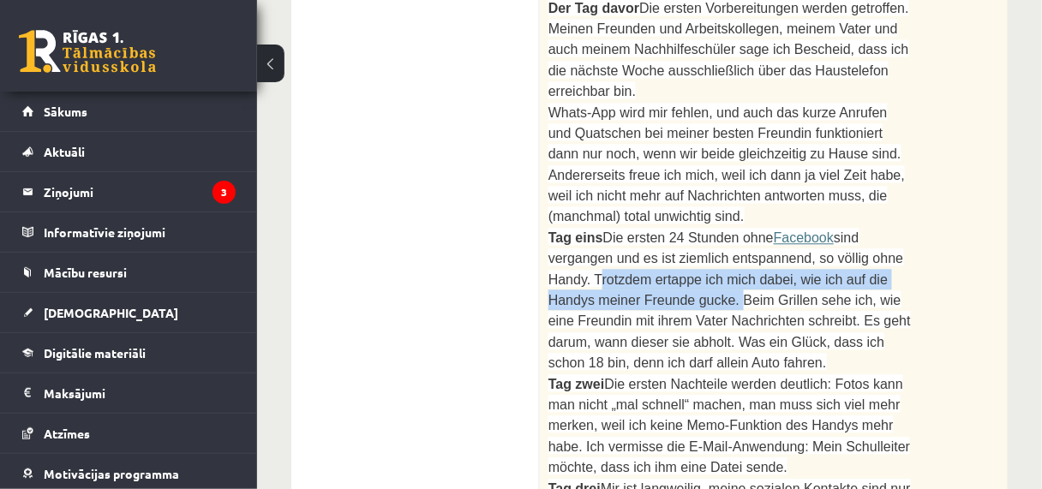
drag, startPoint x: 891, startPoint y: 266, endPoint x: 925, endPoint y: 288, distance: 40.4
copy span "Was ein Glück, dass ich schon 18 bin, denn ich darf allein Auto fahren."
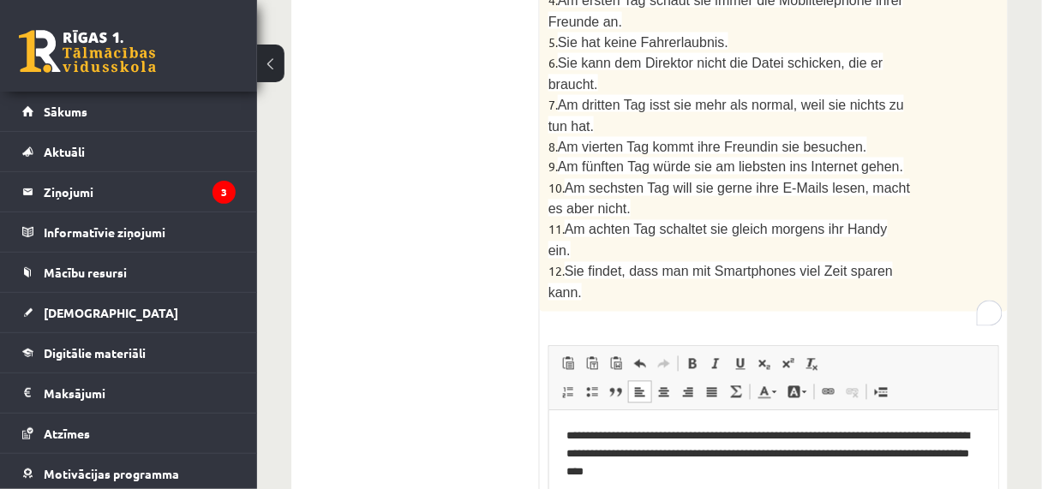
scroll to position [2298, 0]
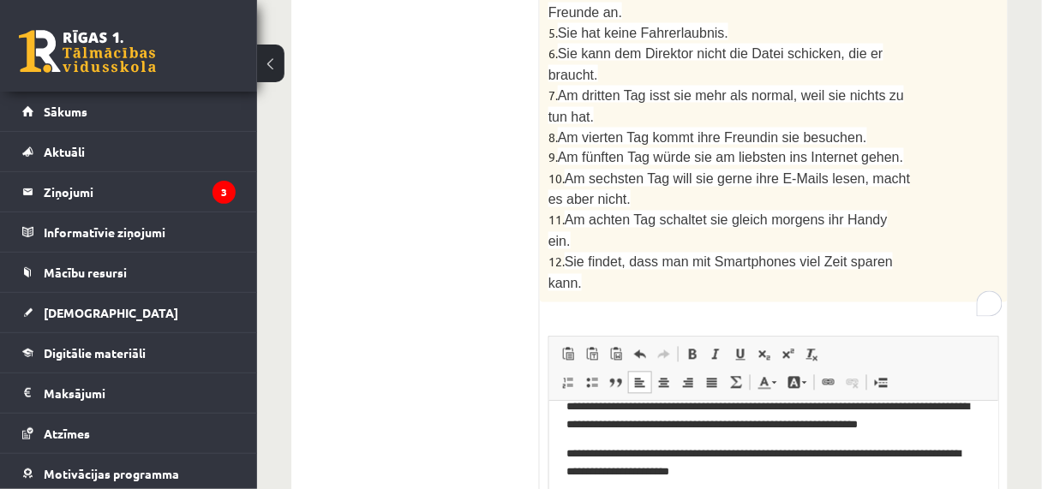
scroll to position [85, 0]
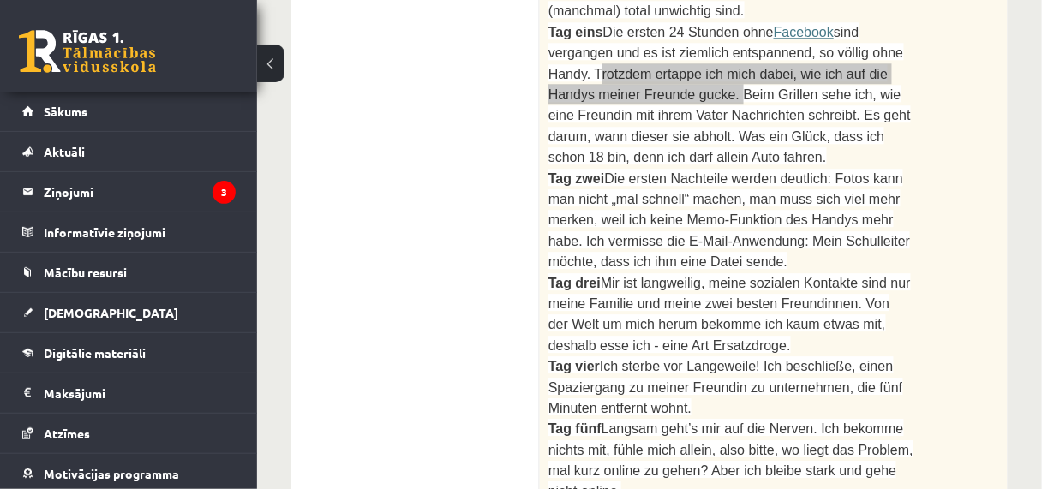
scroll to position [996, 0]
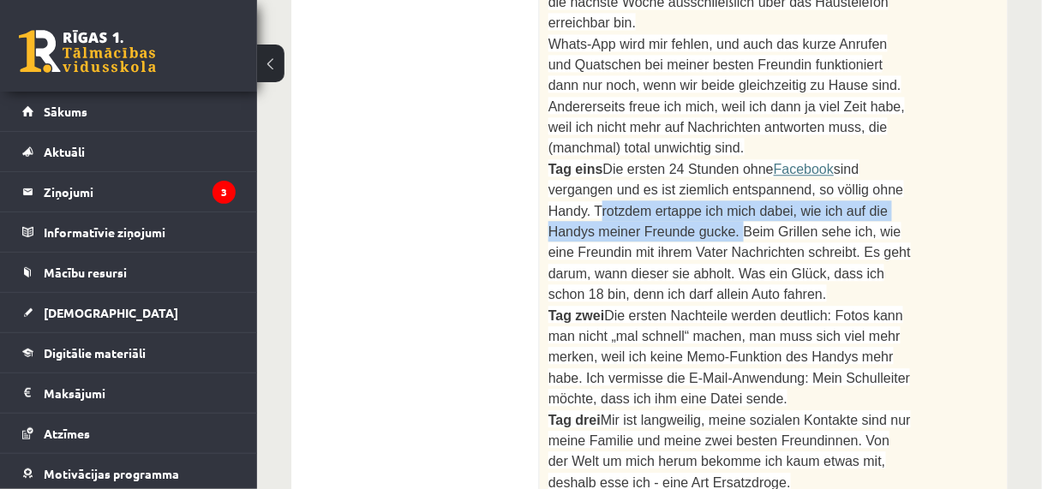
drag, startPoint x: 857, startPoint y: 278, endPoint x: 840, endPoint y: 312, distance: 38.3
click at [840, 312] on p "Tag zwei Die ersten Nachteile werden deutlich: Fotos kann man nicht „mal schnel…" at bounding box center [730, 357] width 365 height 105
click at [854, 308] on span "Die ersten Nachteile werden deutlich: Fotos kann man nicht „mal schnell“ machen…" at bounding box center [729, 357] width 362 height 99
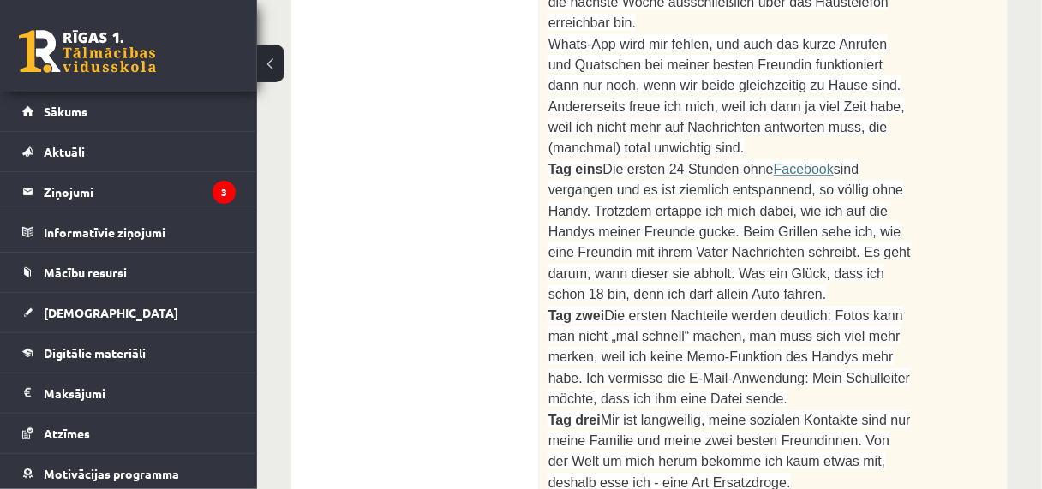
click at [851, 308] on span "Die ersten Nachteile werden deutlich: Fotos kann man nicht „mal schnell“ machen…" at bounding box center [729, 357] width 362 height 99
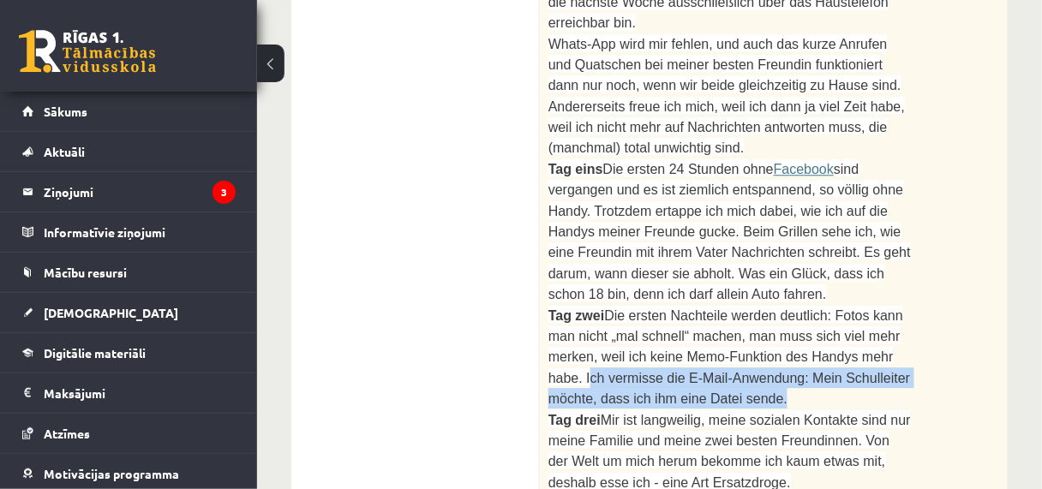
drag, startPoint x: 851, startPoint y: 274, endPoint x: 907, endPoint y: 311, distance: 66.8
click at [907, 311] on p "Tag zwei Die ersten Nachteile werden deutlich: Fotos kann man nicht „mal schnel…" at bounding box center [730, 357] width 365 height 105
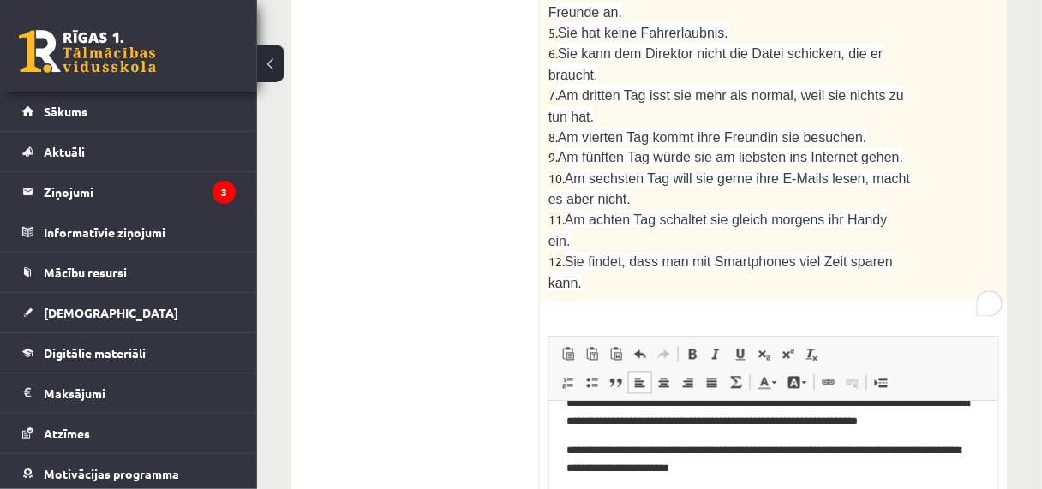
scroll to position [114, 0]
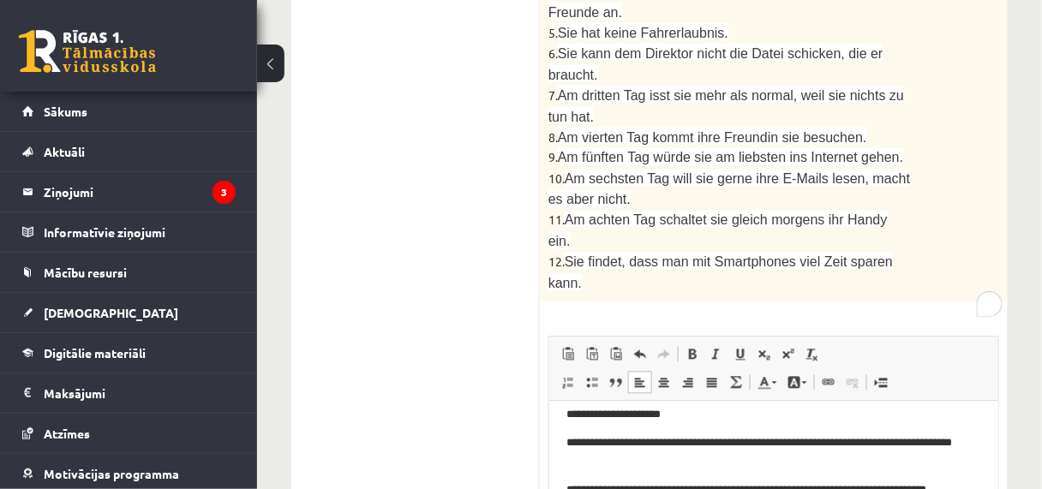
click at [563, 500] on html "**********" at bounding box center [772, 426] width 449 height 332
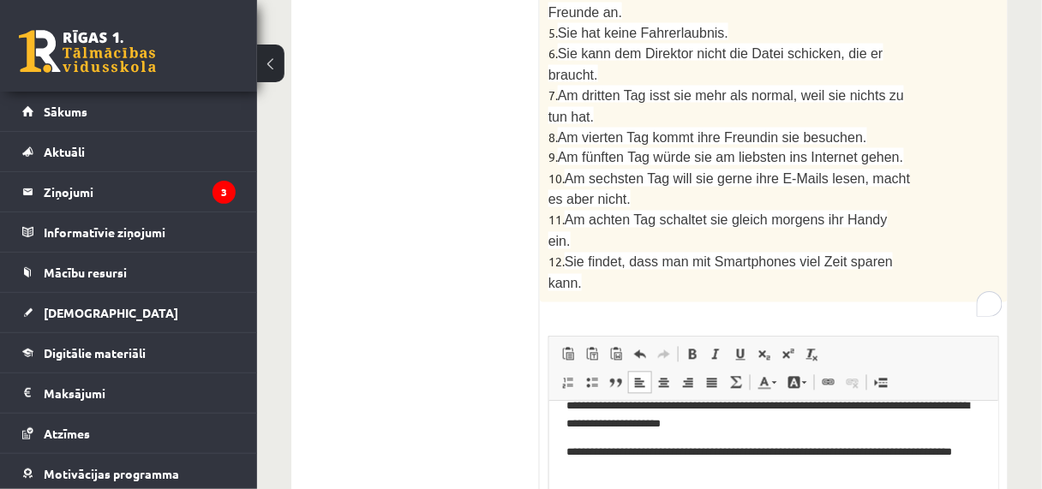
scroll to position [132, 0]
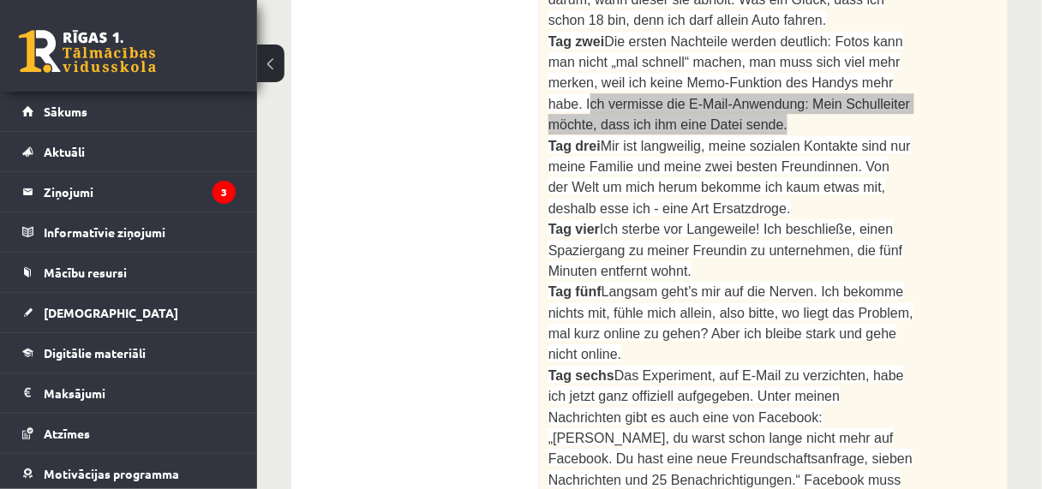
scroll to position [1201, 0]
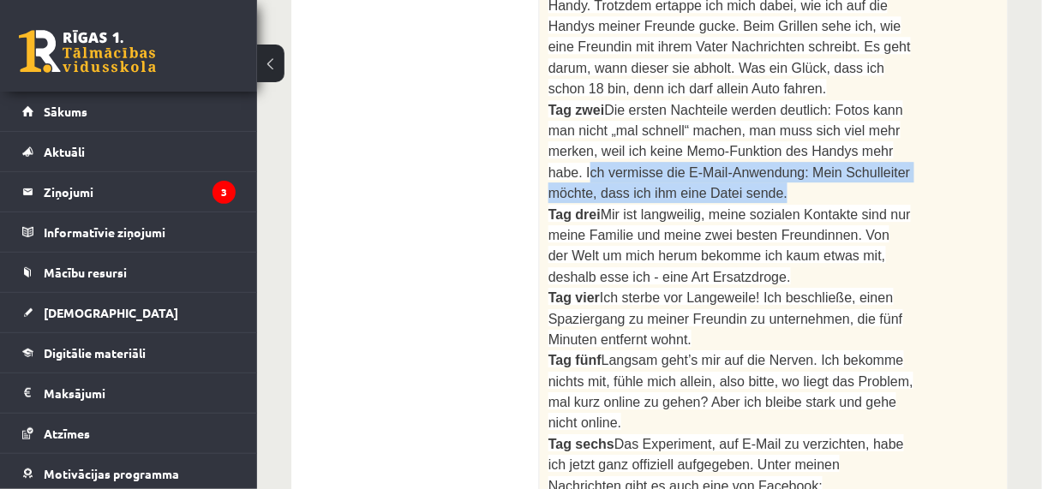
drag, startPoint x: 842, startPoint y: 150, endPoint x: 855, endPoint y: 186, distance: 38.2
click at [856, 204] on p "Tag drei Mir ist langweilig, meine sozialen Kontakte sind nur meine Familie und…" at bounding box center [730, 246] width 365 height 84
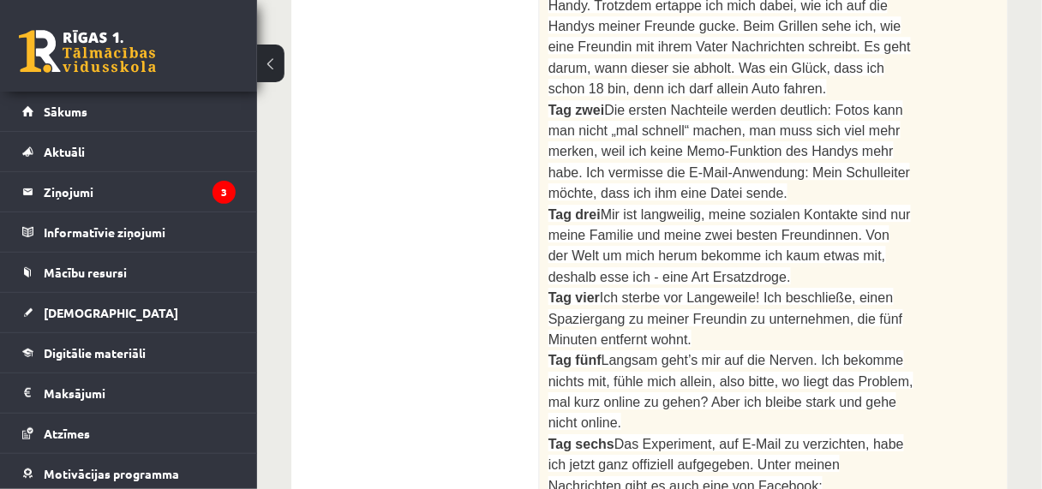
click at [841, 207] on span "Mir ist langweilig, meine sozialen Kontakte sind nur meine Familie und meine zw…" at bounding box center [729, 245] width 362 height 77
drag, startPoint x: 837, startPoint y: 147, endPoint x: 867, endPoint y: 155, distance: 31.2
click at [871, 204] on p "Tag drei Mir ist langweilig, meine sozialen Kontakte sind nur meine Familie und…" at bounding box center [730, 246] width 365 height 84
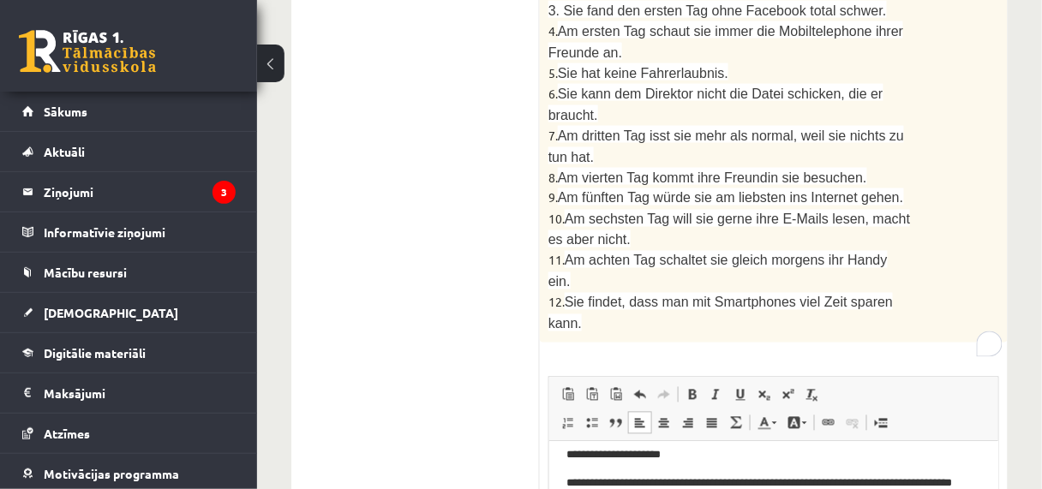
scroll to position [2298, 0]
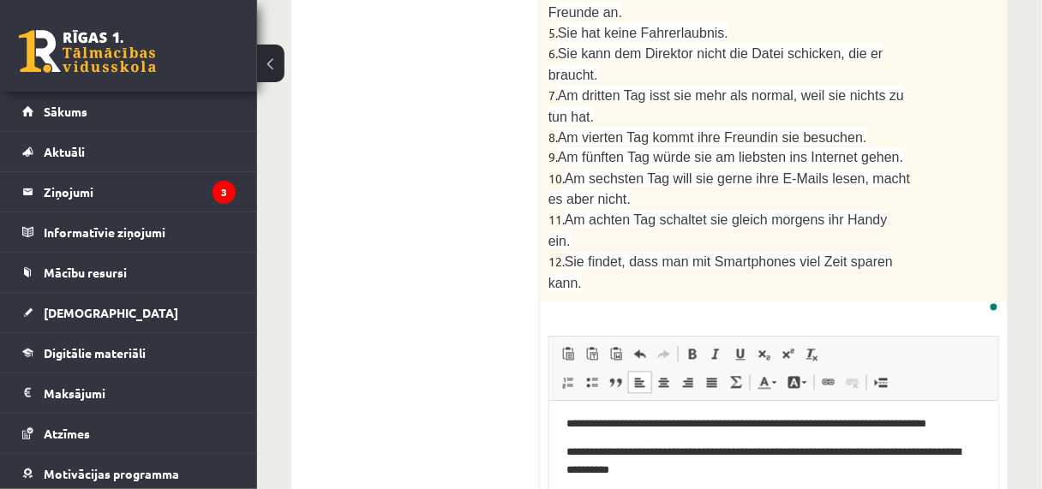
scroll to position [207, 0]
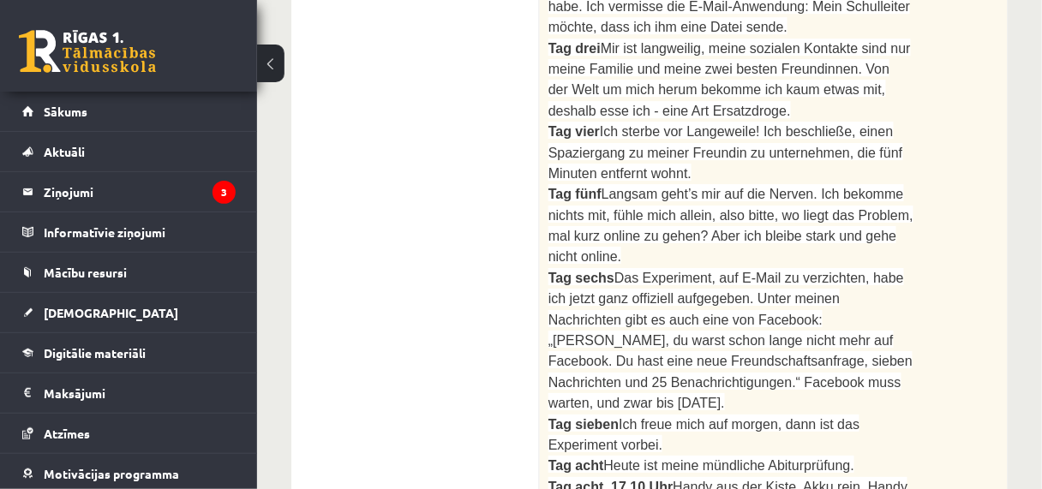
scroll to position [1270, 0]
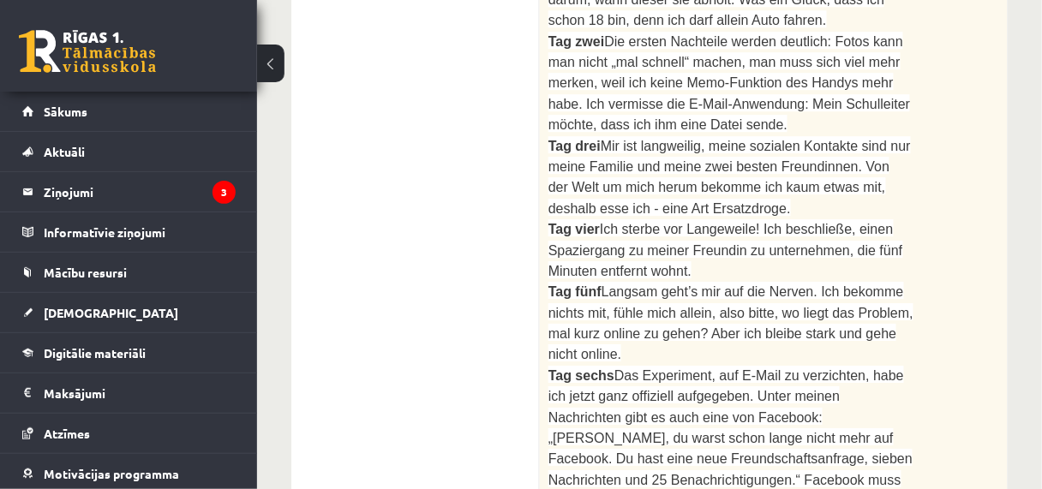
drag, startPoint x: 745, startPoint y: 137, endPoint x: 776, endPoint y: 173, distance: 48.0
click at [776, 218] on p "Tag vier Ich sterbe vor Langeweile! Ich beschließe, einen Spaziergang zu meiner…" at bounding box center [730, 249] width 365 height 63
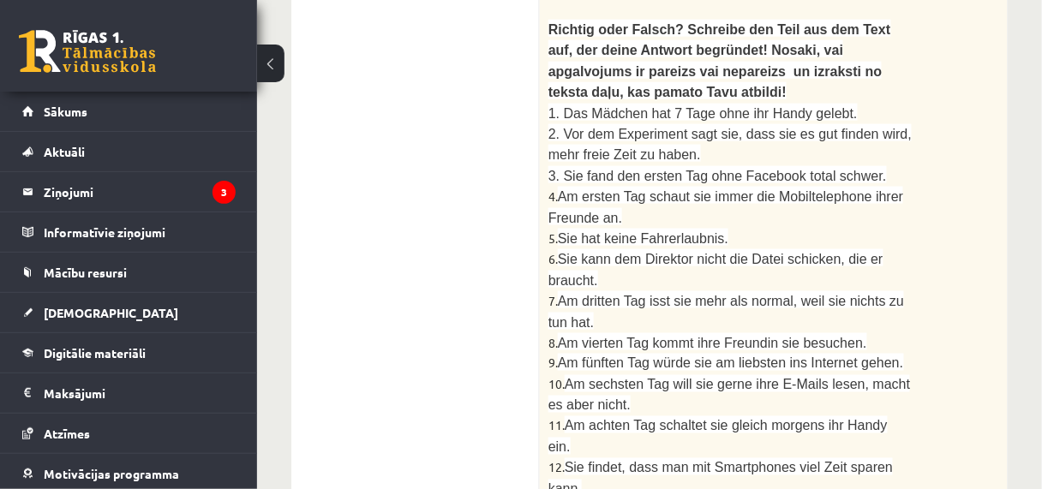
scroll to position [2298, 0]
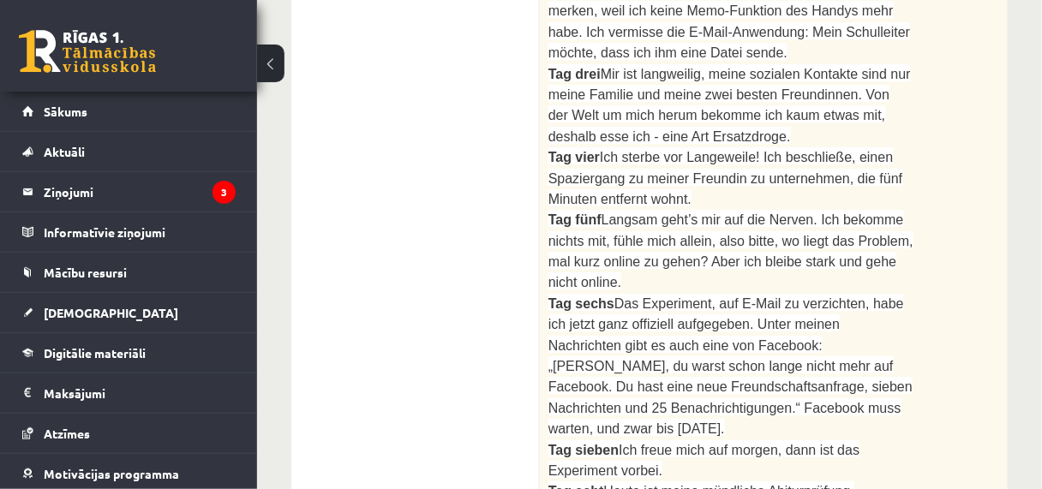
scroll to position [1270, 0]
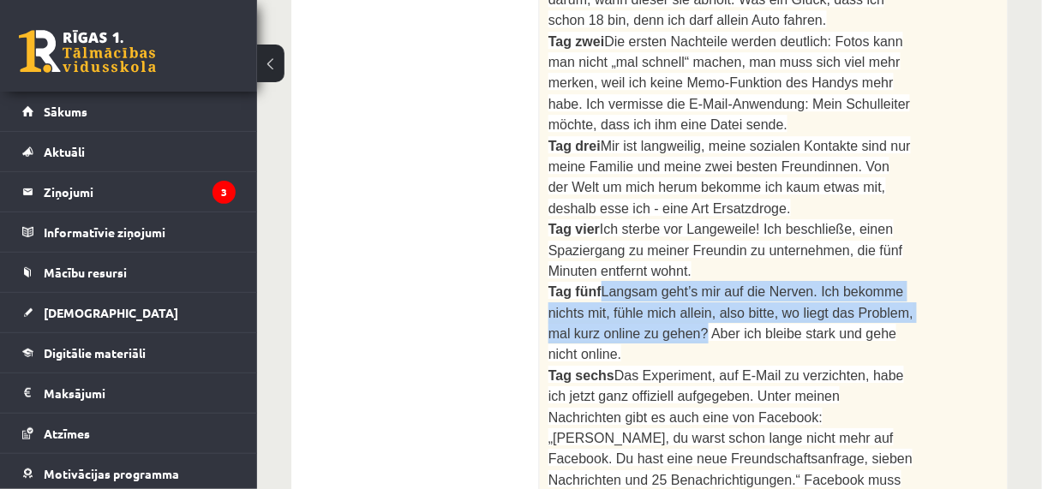
drag, startPoint x: 597, startPoint y: 195, endPoint x: 643, endPoint y: 235, distance: 60.1
click at [643, 284] on span "Langsam geht’s mir auf die Nerven. Ich bekomme nichts mit, fühle mich allein, a…" at bounding box center [730, 322] width 365 height 77
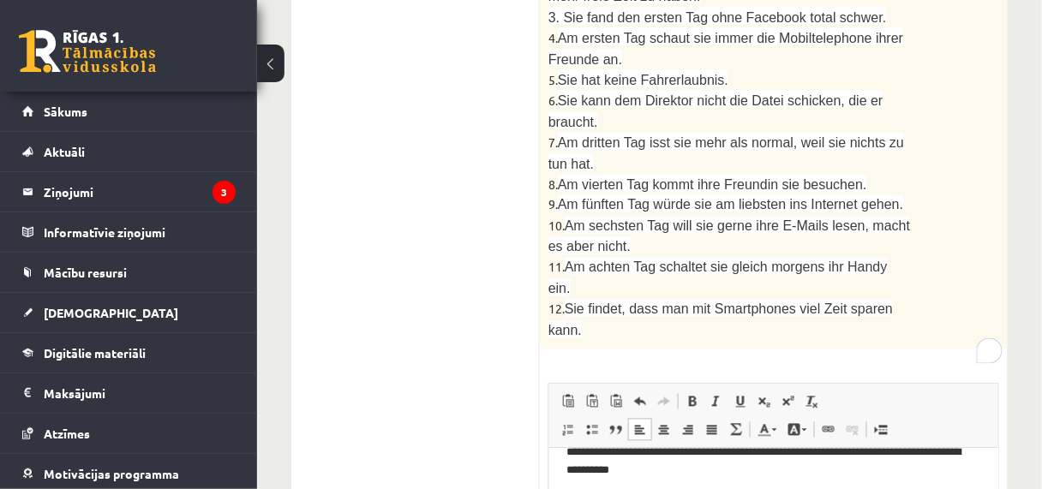
scroll to position [2298, 0]
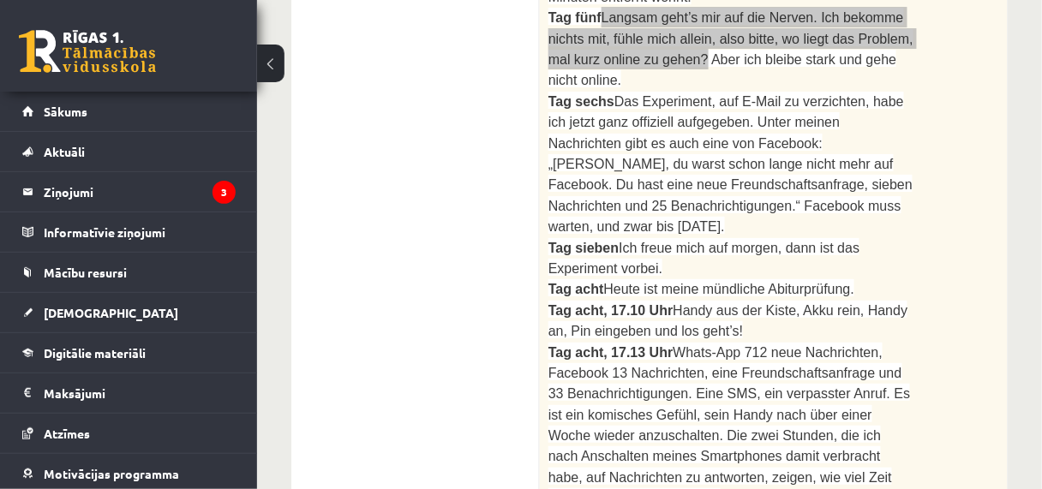
scroll to position [1338, 0]
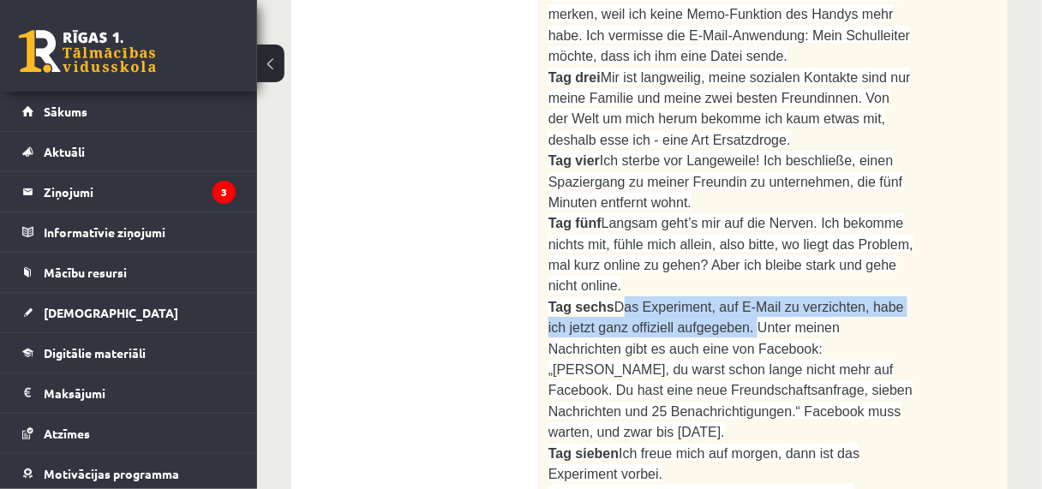
drag, startPoint x: 607, startPoint y: 184, endPoint x: 687, endPoint y: 198, distance: 80.9
click at [687, 300] on span "Das Experiment, auf E-Mail zu verzichten, habe ich jetzt ganz offiziell aufgege…" at bounding box center [730, 370] width 364 height 140
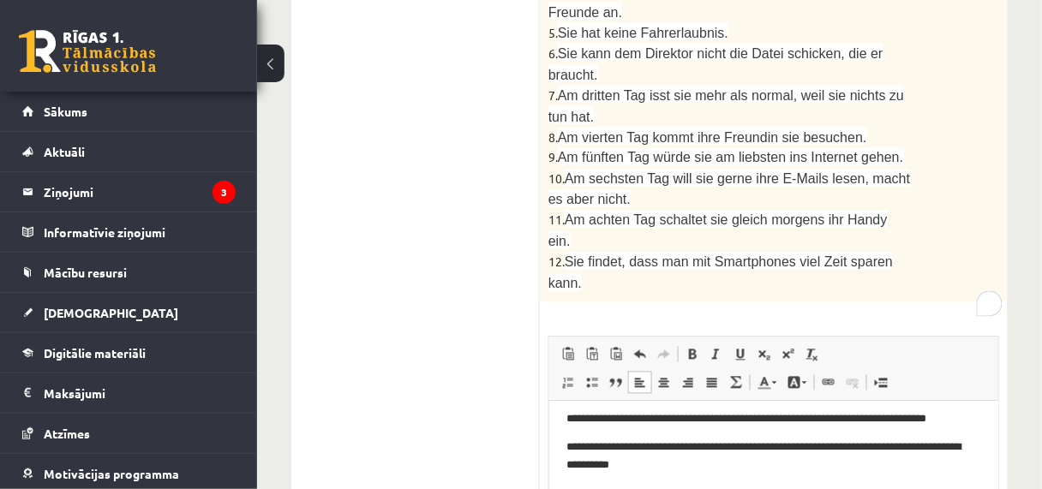
scroll to position [302, 0]
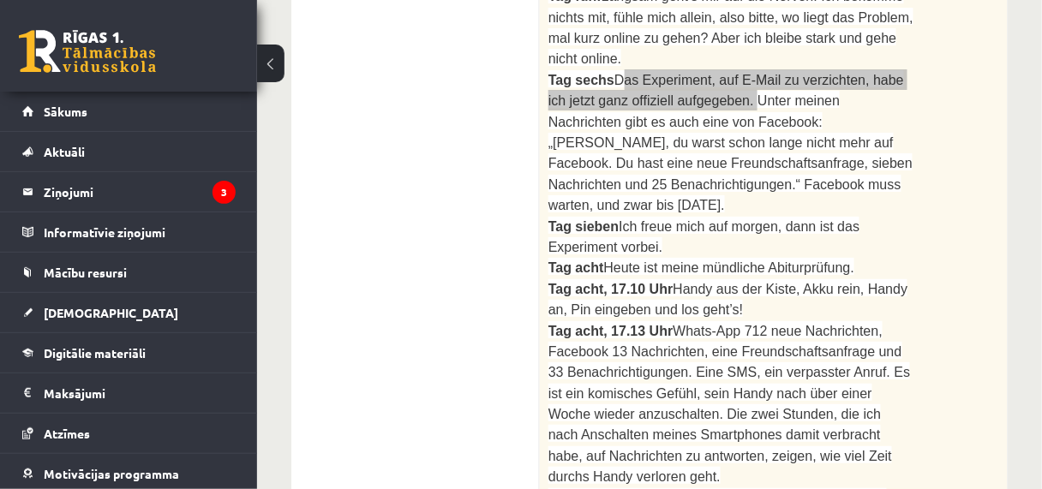
scroll to position [1475, 0]
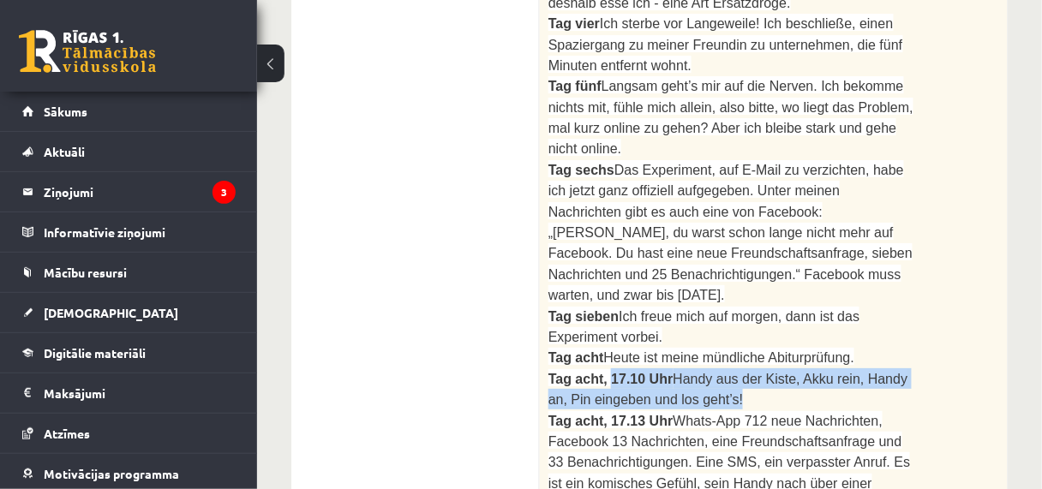
drag, startPoint x: 606, startPoint y: 221, endPoint x: 705, endPoint y: 242, distance: 101.7
click at [705, 368] on p "Tag acht, 17.10 Uhr Handy aus der Kiste, Akku rein, Handy an, Pin eingeben und …" at bounding box center [730, 389] width 365 height 42
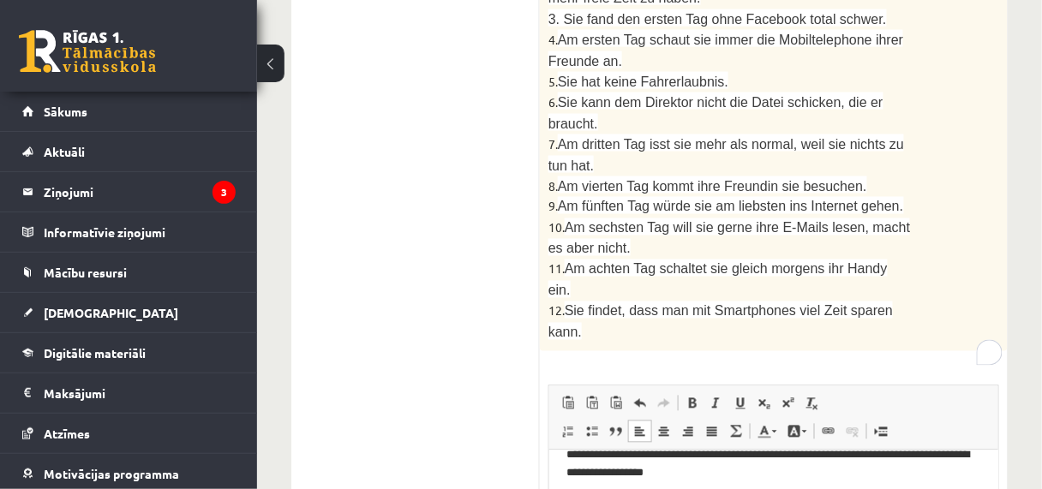
scroll to position [2298, 0]
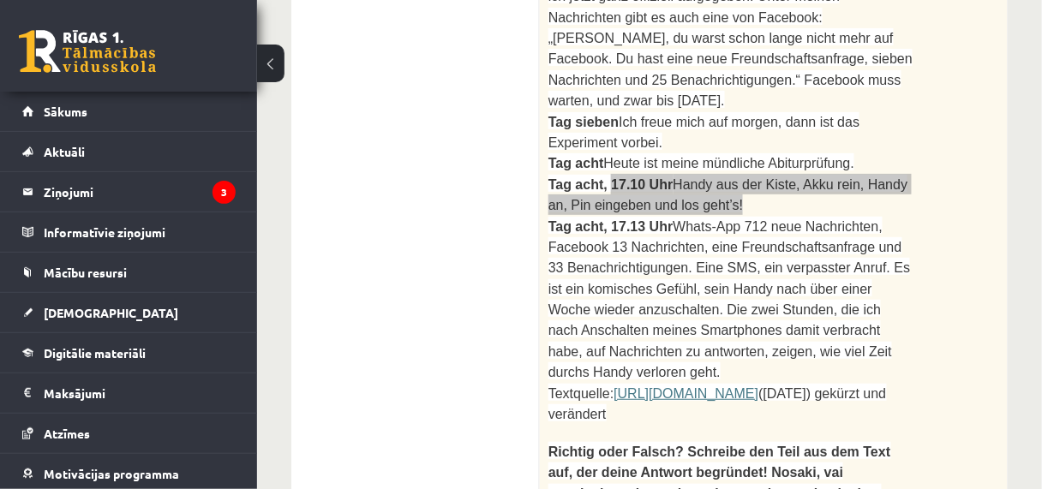
scroll to position [1544, 0]
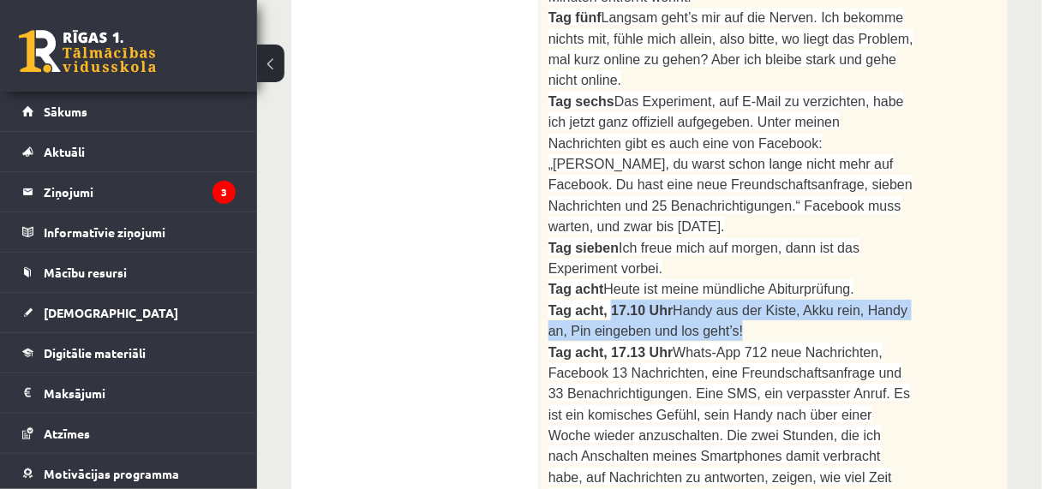
drag, startPoint x: 627, startPoint y: 266, endPoint x: 908, endPoint y: 311, distance: 284.5
click at [908, 342] on p "Tag acht, 17.13 Uhr Whats-App 712 neue Nachrichten, Facebook 13 Nachrichten, ei…" at bounding box center [730, 425] width 365 height 167
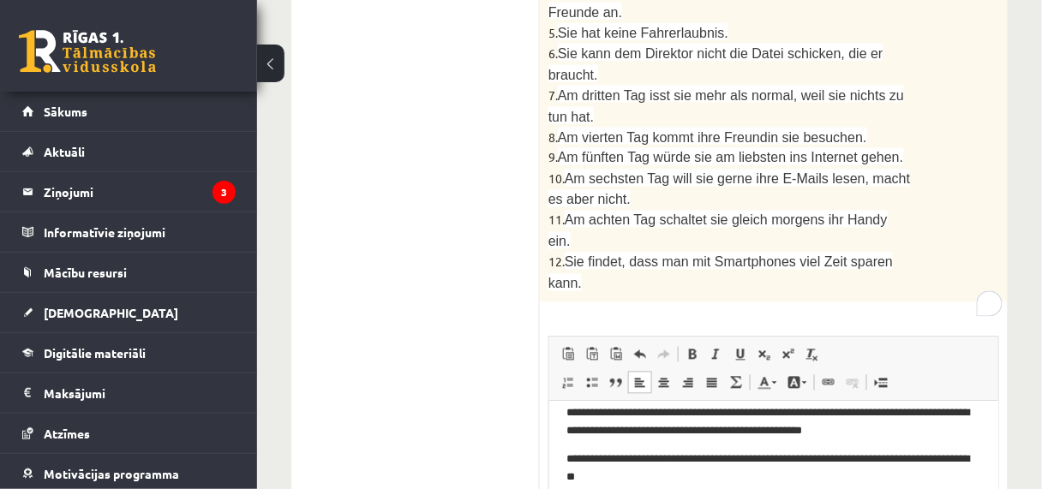
scroll to position [394, 0]
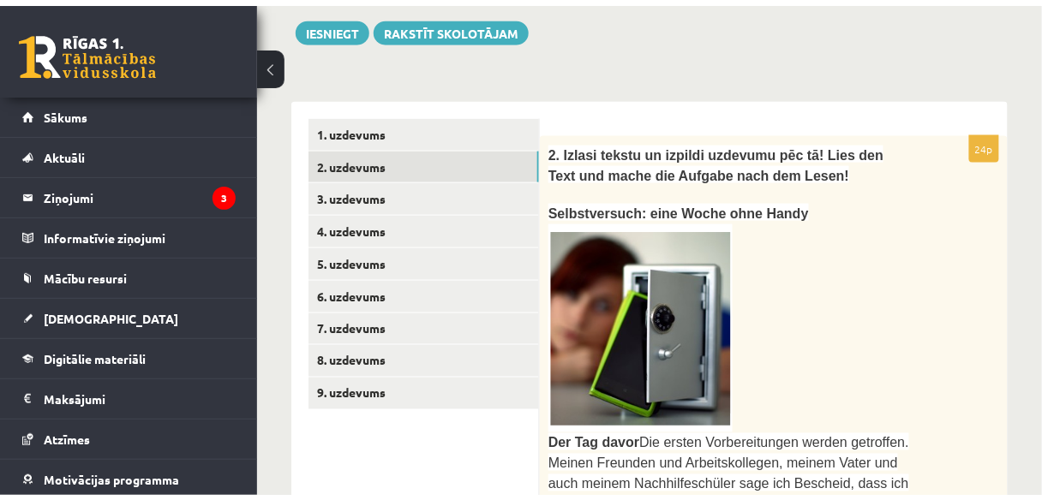
scroll to position [447, 0]
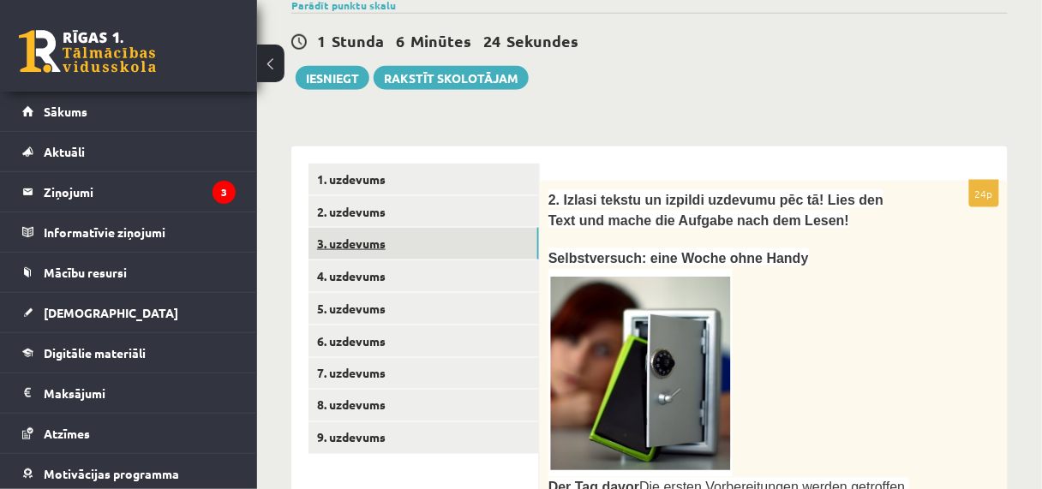
click at [386, 234] on link "3. uzdevums" at bounding box center [423, 244] width 230 height 32
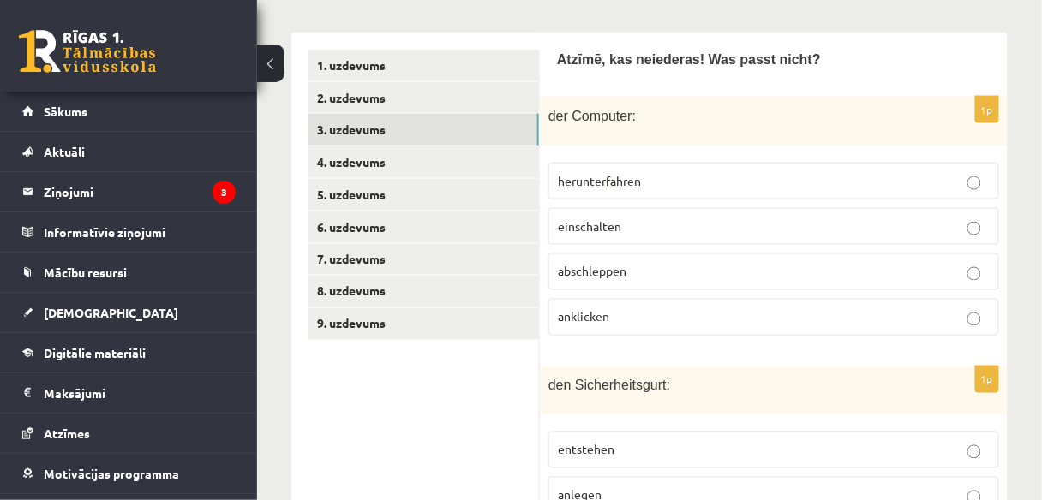
scroll to position [584, 0]
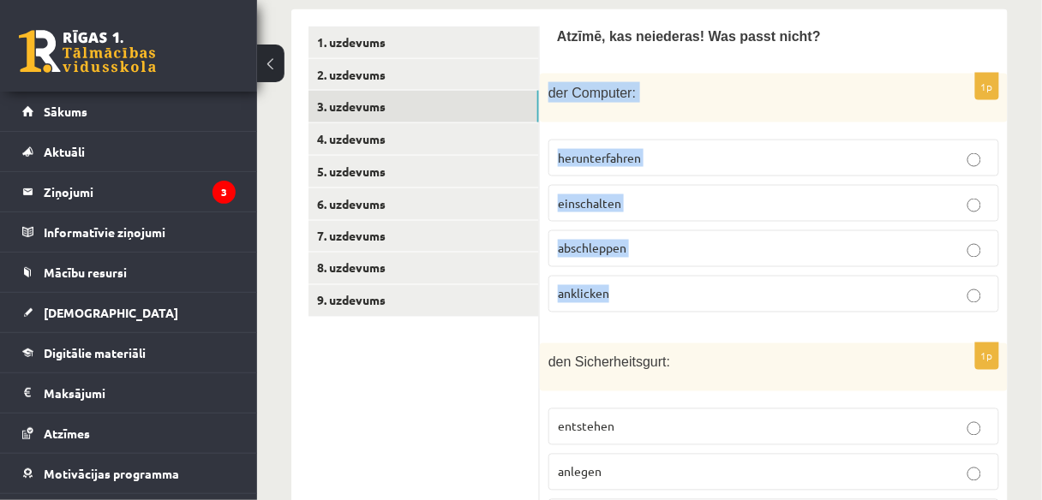
drag, startPoint x: 548, startPoint y: 88, endPoint x: 680, endPoint y: 290, distance: 240.7
click at [675, 291] on div "1p der Computer: herunterfahren einschalten abschleppen anklicken" at bounding box center [774, 200] width 468 height 252
click at [865, 241] on p "abschleppen" at bounding box center [774, 249] width 432 height 18
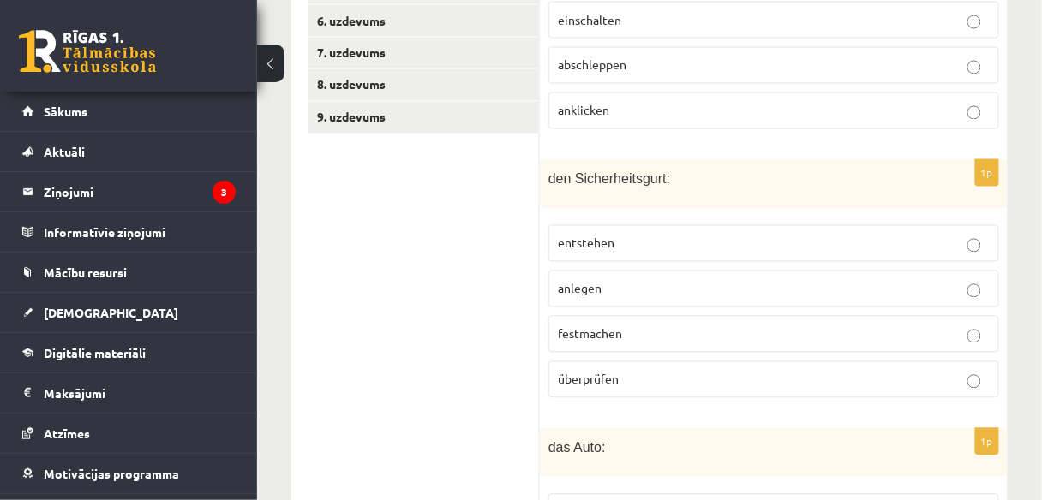
scroll to position [790, 0]
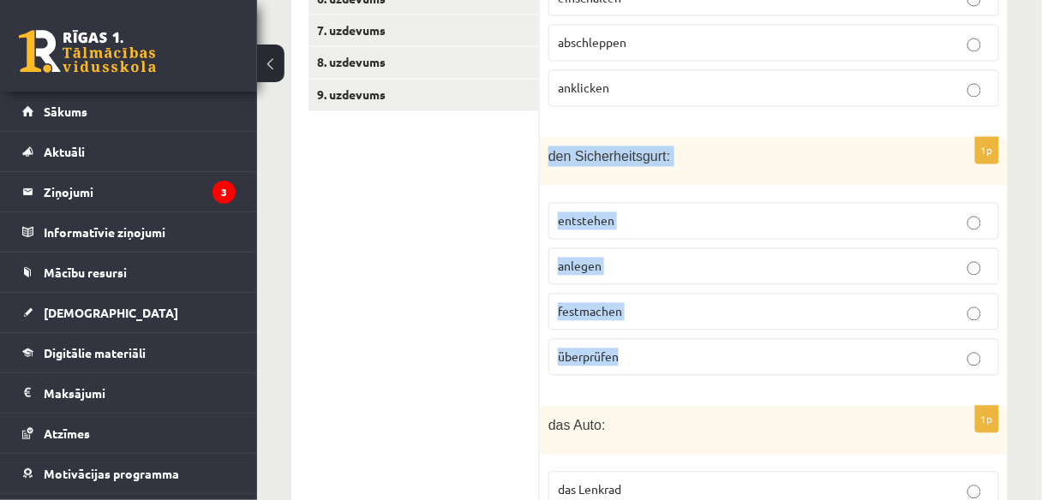
drag, startPoint x: 548, startPoint y: 151, endPoint x: 763, endPoint y: 364, distance: 302.9
click at [763, 364] on div "1p den Sicherheitsgurt: entstehen anlegen festmachen überprüfen" at bounding box center [774, 264] width 468 height 252
click at [883, 203] on label "entstehen" at bounding box center [773, 221] width 451 height 37
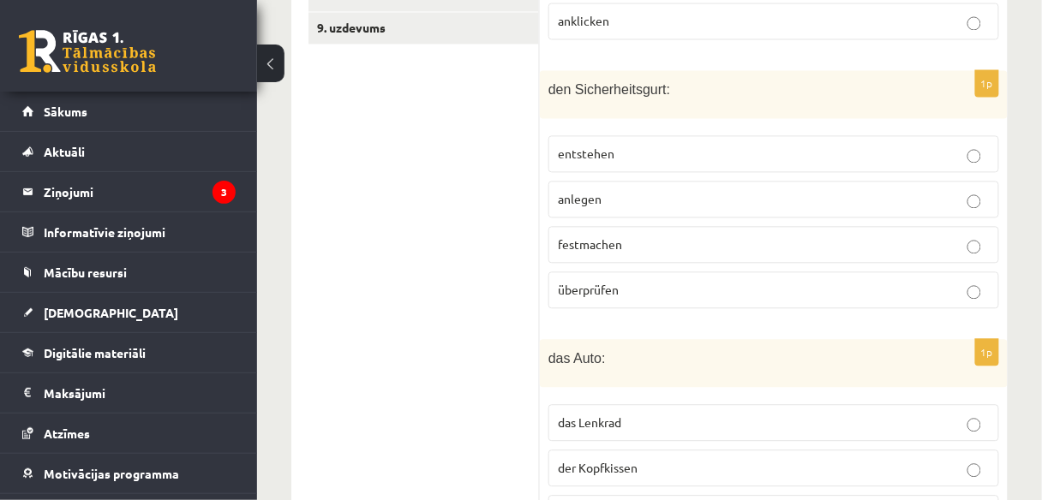
scroll to position [996, 0]
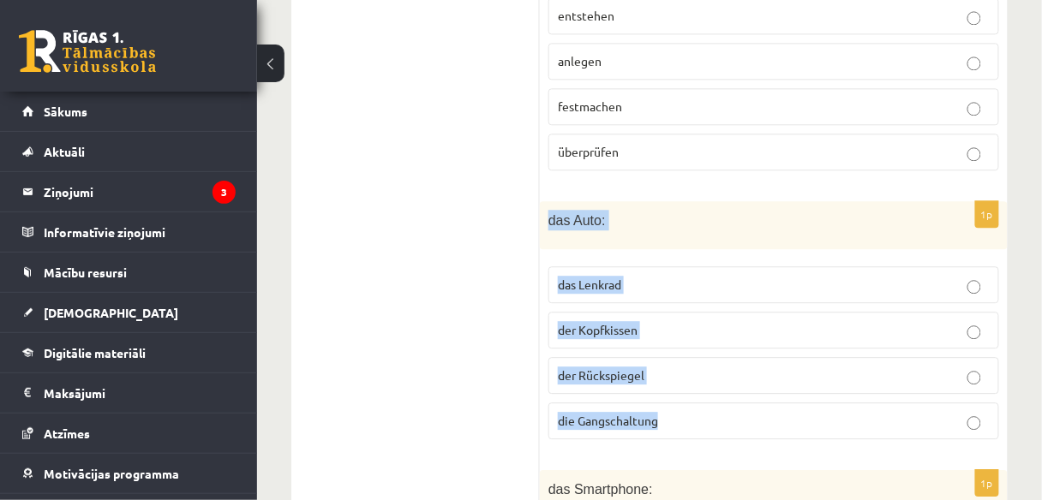
drag, startPoint x: 550, startPoint y: 209, endPoint x: 746, endPoint y: 302, distance: 216.9
click at [799, 393] on div "1p das Auto: das Lenkrad der Kopfkissen der Rückspiegel die Gangschaltung" at bounding box center [774, 327] width 468 height 252
click at [743, 321] on p "der Kopfkissen" at bounding box center [774, 330] width 432 height 18
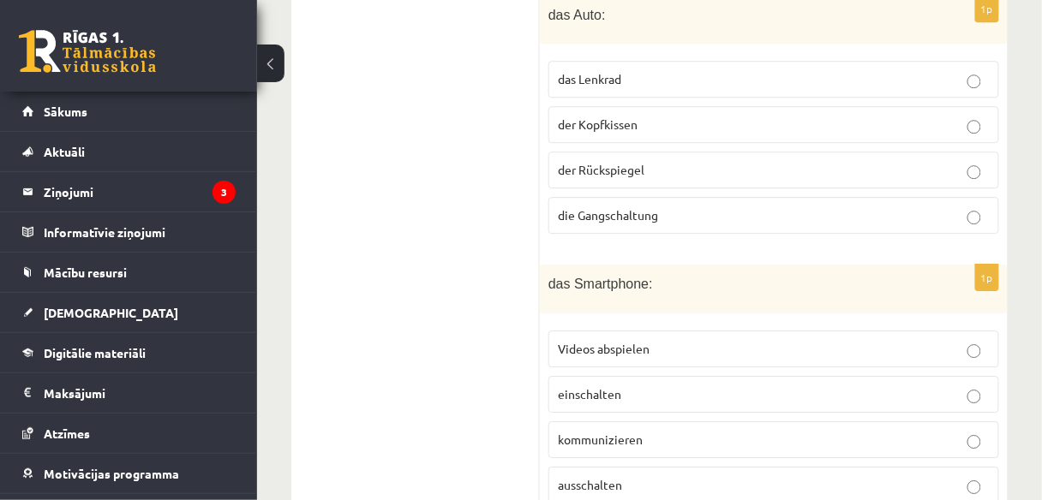
scroll to position [1338, 0]
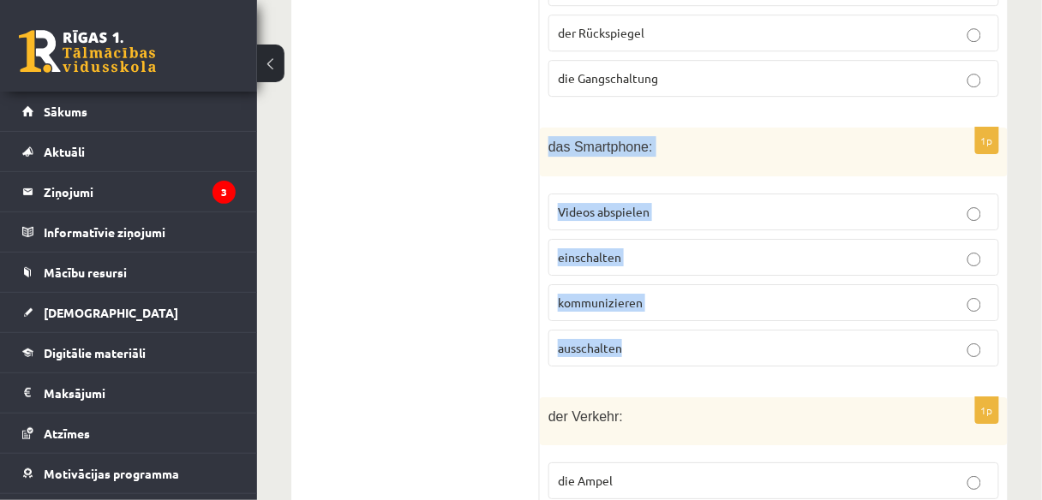
drag, startPoint x: 549, startPoint y: 135, endPoint x: 754, endPoint y: 346, distance: 293.9
click at [754, 346] on div "1p das Smartphone: Videos abspielen einschalten kommunizieren ausschalten" at bounding box center [774, 254] width 468 height 252
click at [718, 203] on p "Videos abspielen" at bounding box center [774, 212] width 432 height 18
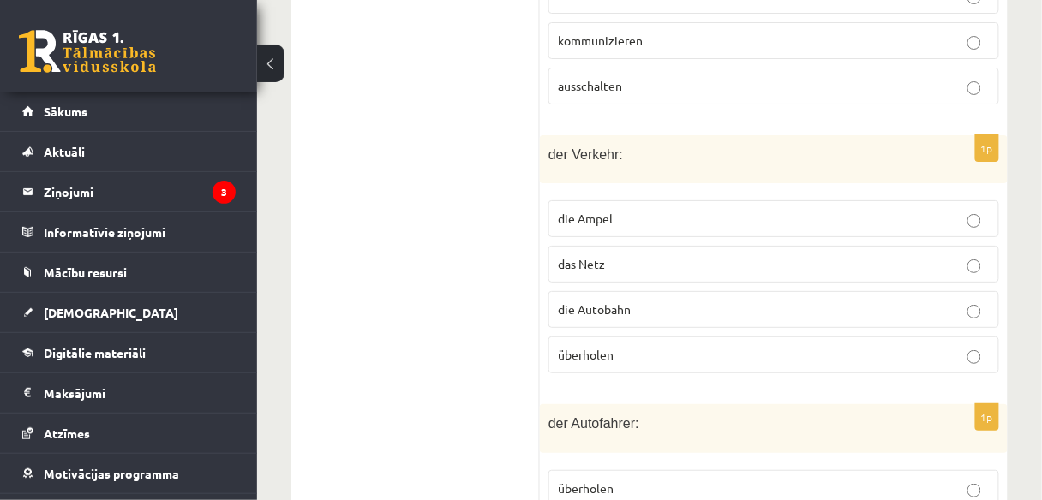
scroll to position [1613, 0]
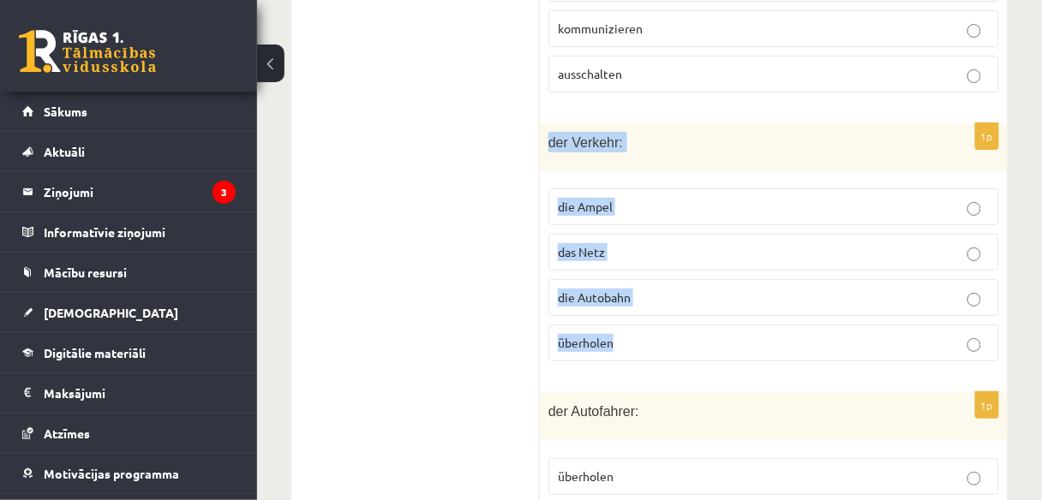
drag, startPoint x: 549, startPoint y: 126, endPoint x: 685, endPoint y: 302, distance: 222.4
click at [682, 308] on div "1p der Verkehr: die Ampel das Netz die Autobahn überholen" at bounding box center [774, 249] width 468 height 252
click at [656, 241] on label "das Netz" at bounding box center [773, 252] width 451 height 37
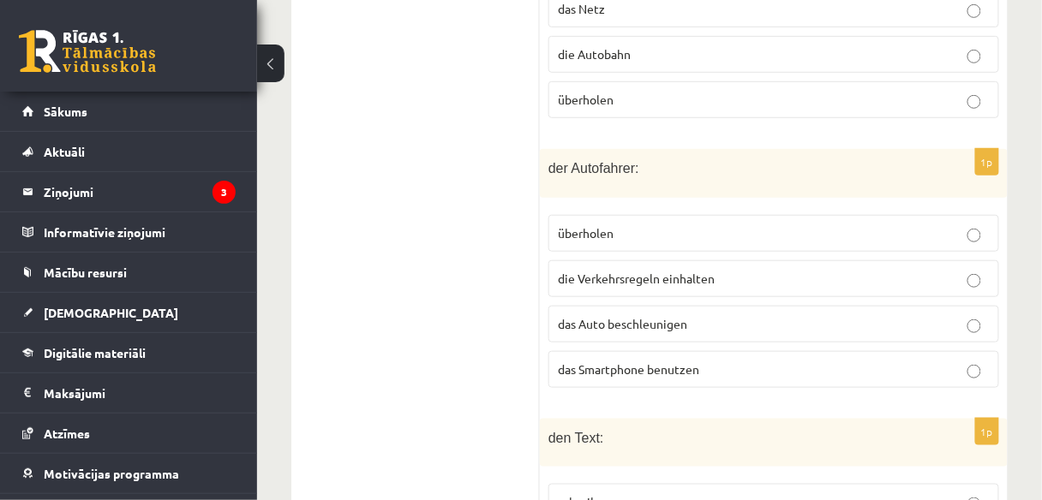
scroll to position [1887, 0]
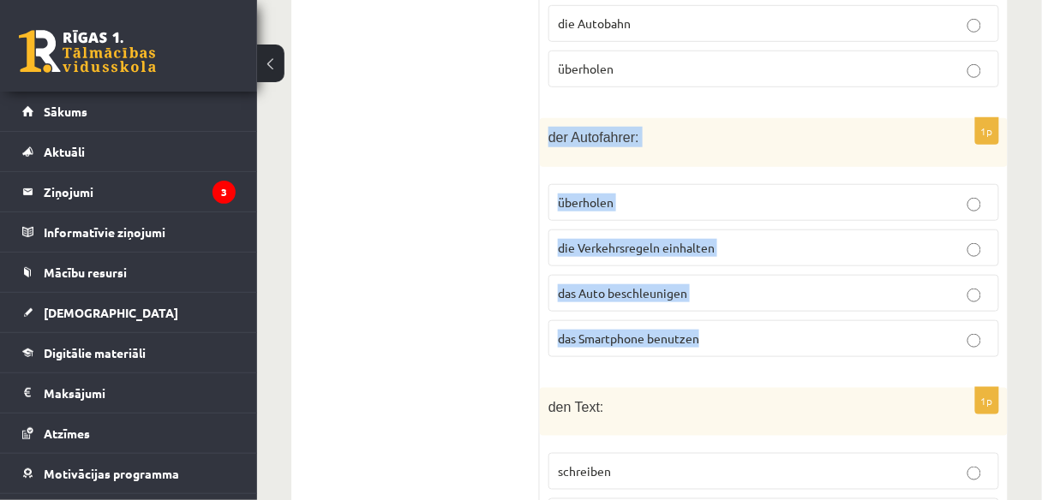
drag, startPoint x: 548, startPoint y: 113, endPoint x: 803, endPoint y: 320, distance: 327.7
click at [803, 320] on div "1p der Autofahrer: überholen die Verkehrsregeln einhalten das Auto beschleunige…" at bounding box center [774, 244] width 468 height 252
click at [725, 330] on p "das Smartphone benutzen" at bounding box center [774, 339] width 432 height 18
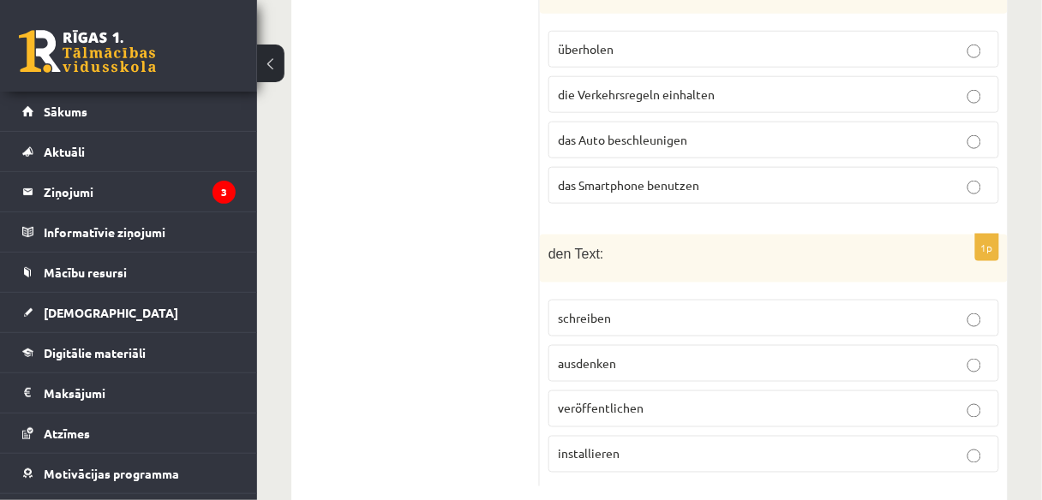
scroll to position [2049, 0]
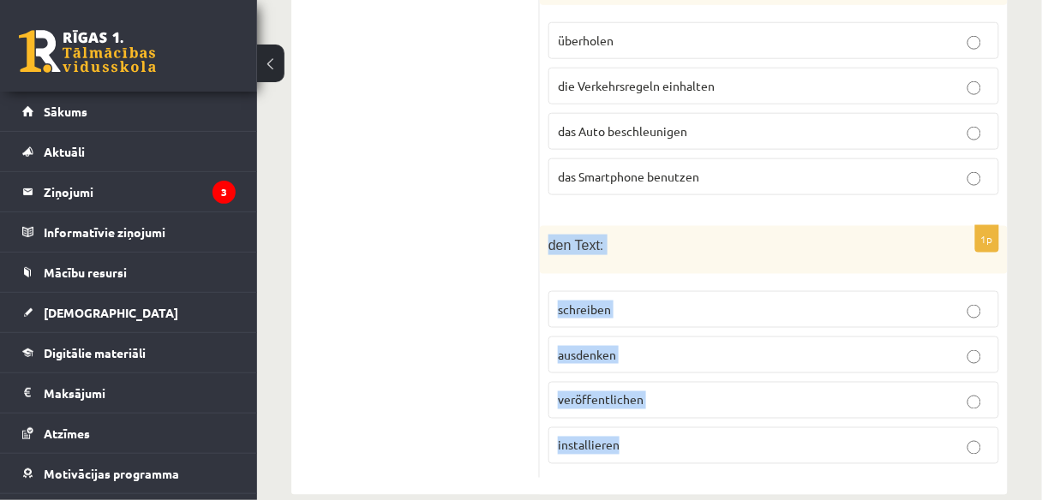
drag, startPoint x: 550, startPoint y: 218, endPoint x: 694, endPoint y: 356, distance: 200.0
click at [675, 437] on p "installieren" at bounding box center [774, 446] width 432 height 18
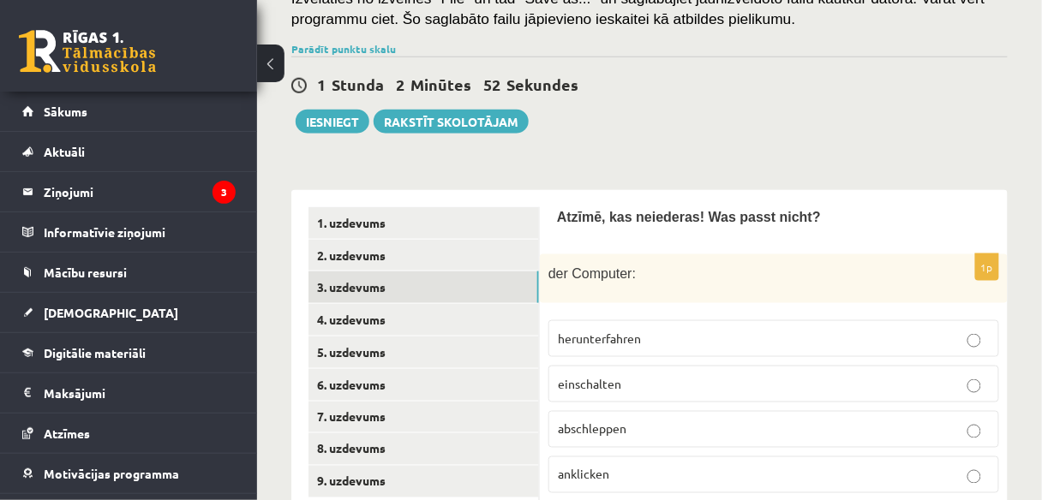
scroll to position [472, 0]
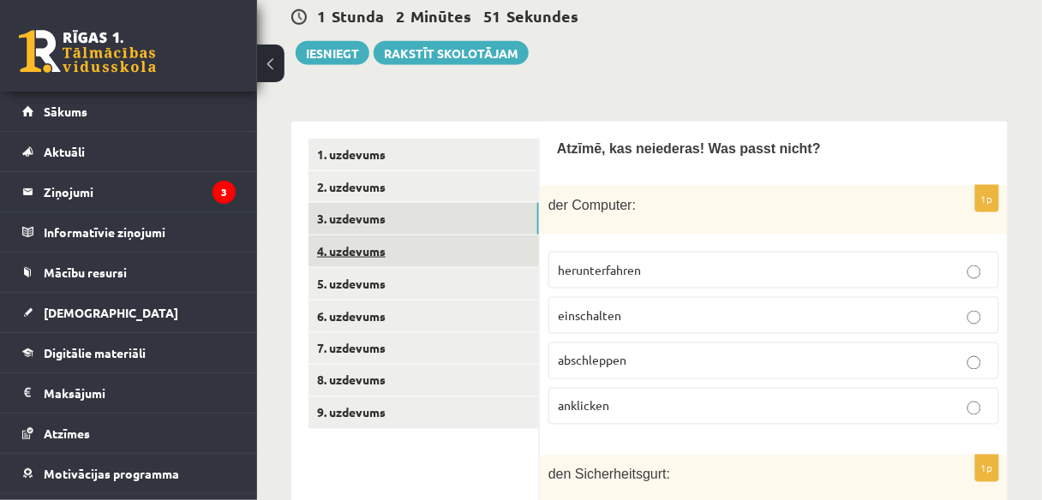
click at [422, 251] on link "4. uzdevums" at bounding box center [423, 252] width 230 height 32
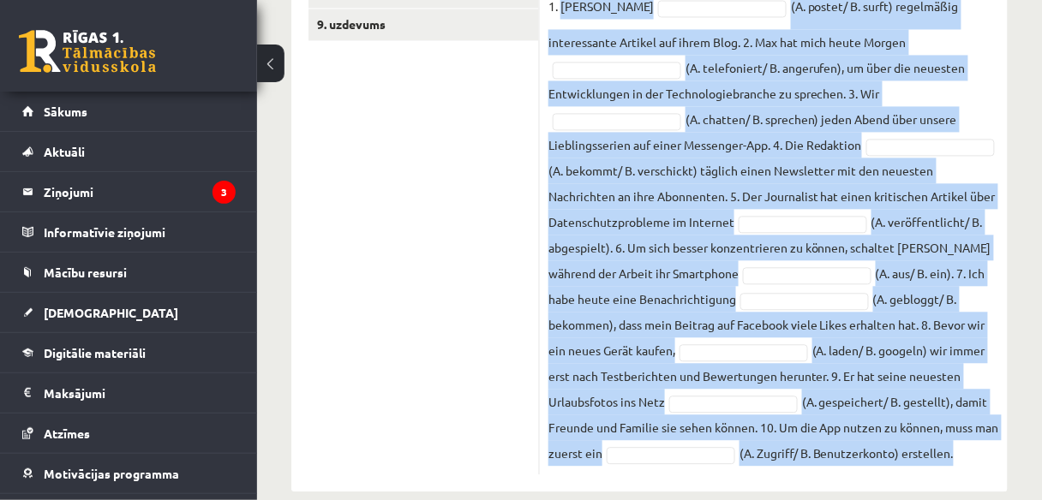
scroll to position [886, 0]
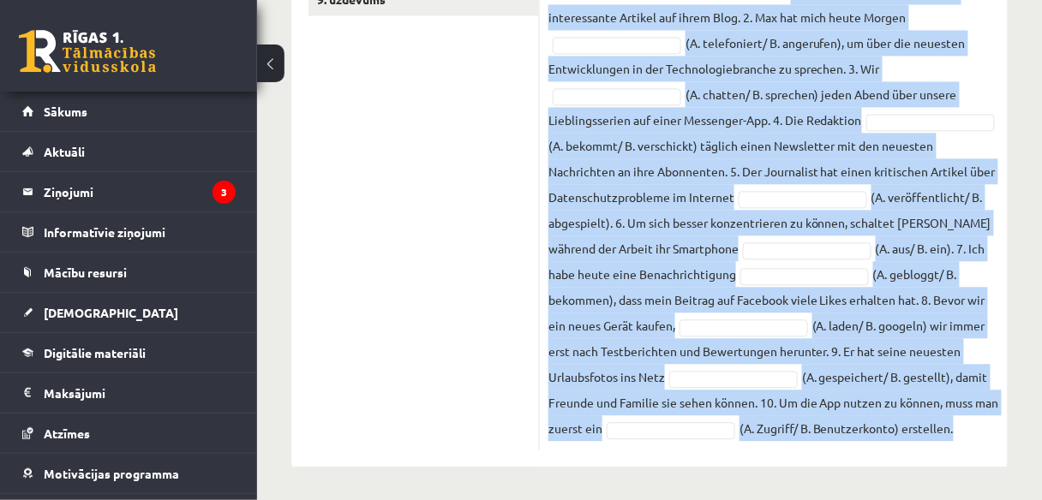
drag, startPoint x: 604, startPoint y: 200, endPoint x: 935, endPoint y: 410, distance: 391.7
click at [942, 431] on fieldset "1. [PERSON_NAME] (A. postet/ B. surft) regelmäßig interessante Artikel auf ihre…" at bounding box center [773, 204] width 451 height 473
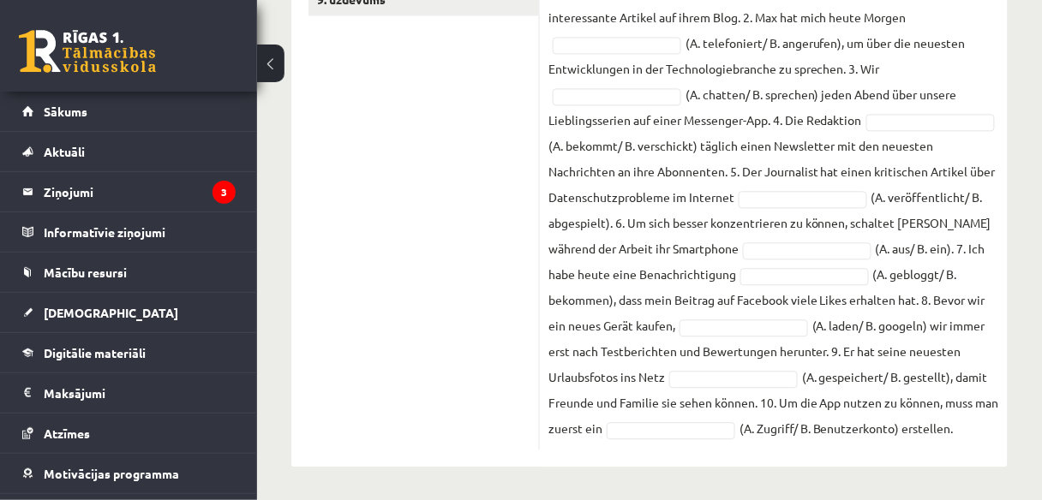
drag, startPoint x: 444, startPoint y: 129, endPoint x: 457, endPoint y: 128, distance: 13.0
click at [445, 129] on ul "1. uzdevums 2. uzdevums 3. uzdevums 4. uzdevums 5. uzdevums 6. uzdevums 7. uzde…" at bounding box center [423, 88] width 231 height 726
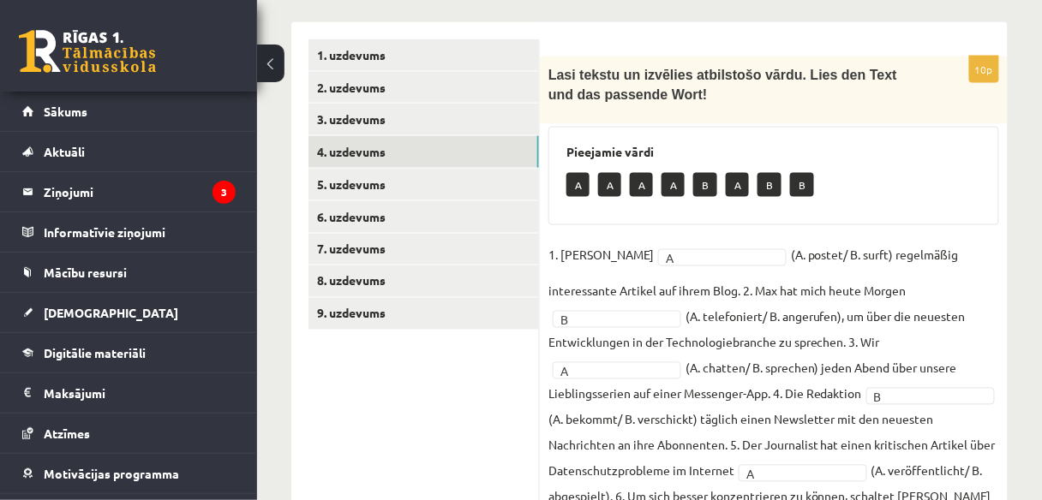
scroll to position [503, 0]
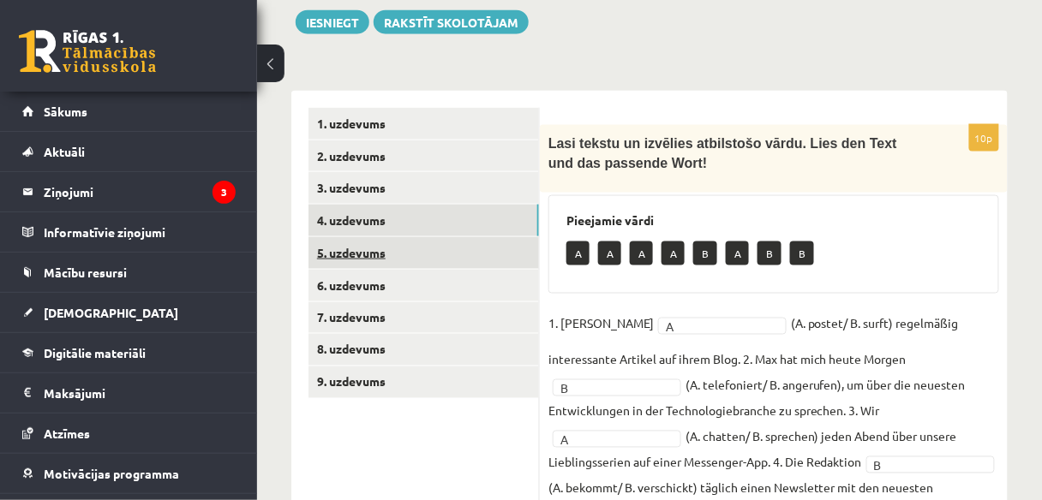
click at [355, 254] on link "5. uzdevums" at bounding box center [423, 253] width 230 height 32
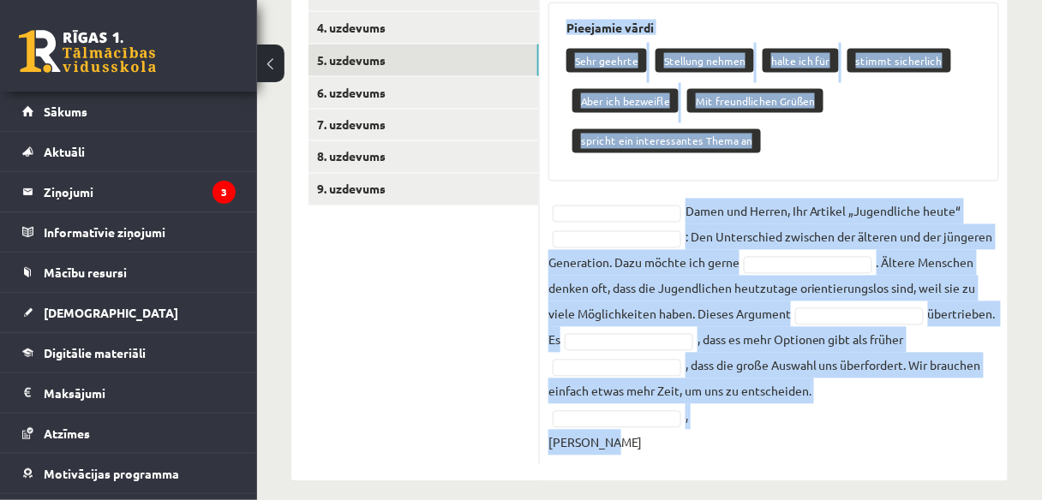
scroll to position [710, 0]
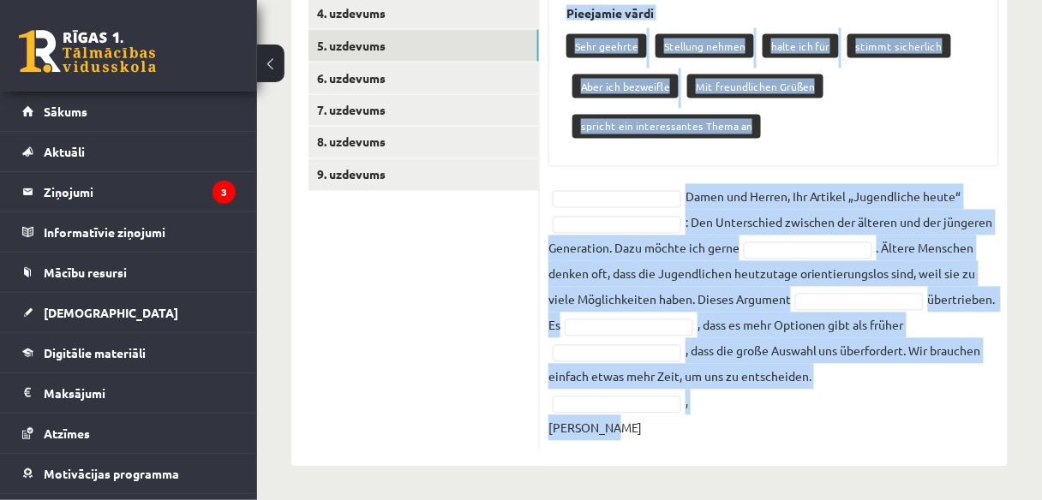
drag, startPoint x: 566, startPoint y: 76, endPoint x: 829, endPoint y: 385, distance: 405.9
click at [826, 399] on div "7p Lasi tekstu, ievieto pareizo frāzi no dotajām. Lies den Text und ergänze die…" at bounding box center [774, 184] width 468 height 533
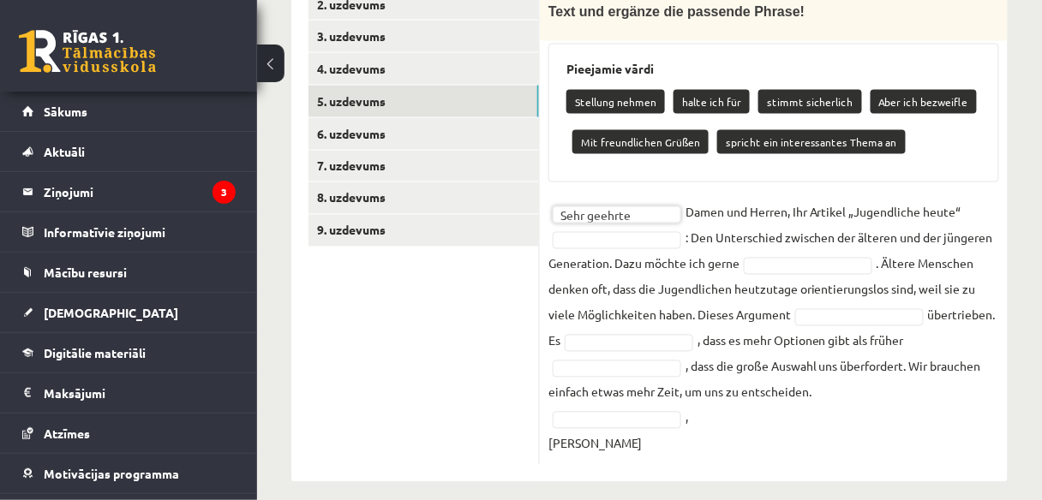
scroll to position [670, 0]
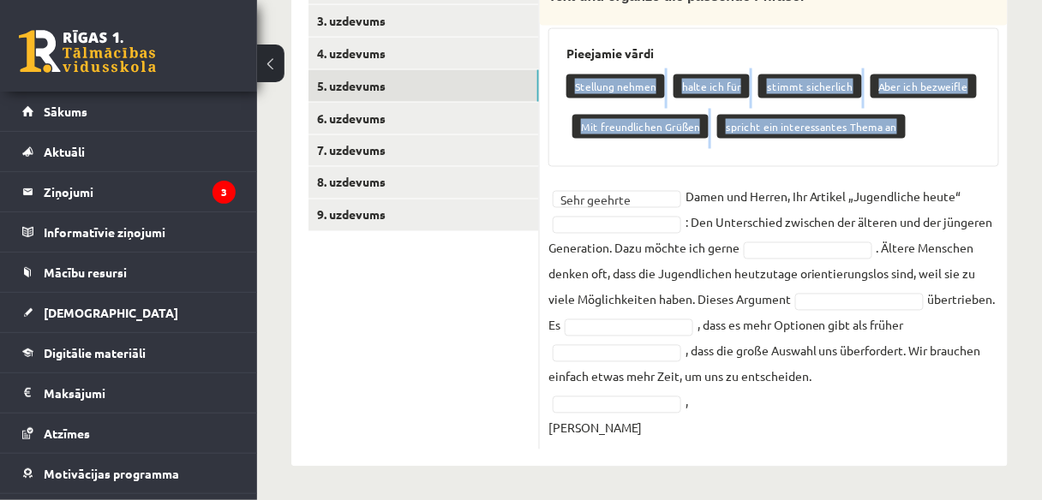
drag, startPoint x: 574, startPoint y: 83, endPoint x: 929, endPoint y: 133, distance: 358.2
click at [929, 133] on div "Stellung nehmen halte ich für stimmt sicherlich Aber ich bezweifle Mit freundli…" at bounding box center [773, 109] width 415 height 81
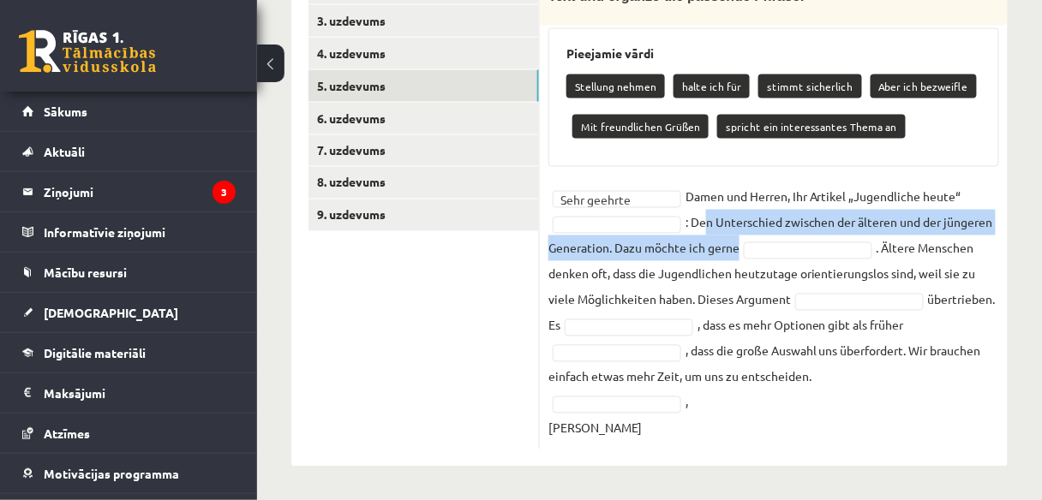
drag, startPoint x: 694, startPoint y: 220, endPoint x: 751, endPoint y: 243, distance: 61.1
click at [751, 243] on fieldset "**********" at bounding box center [773, 312] width 451 height 257
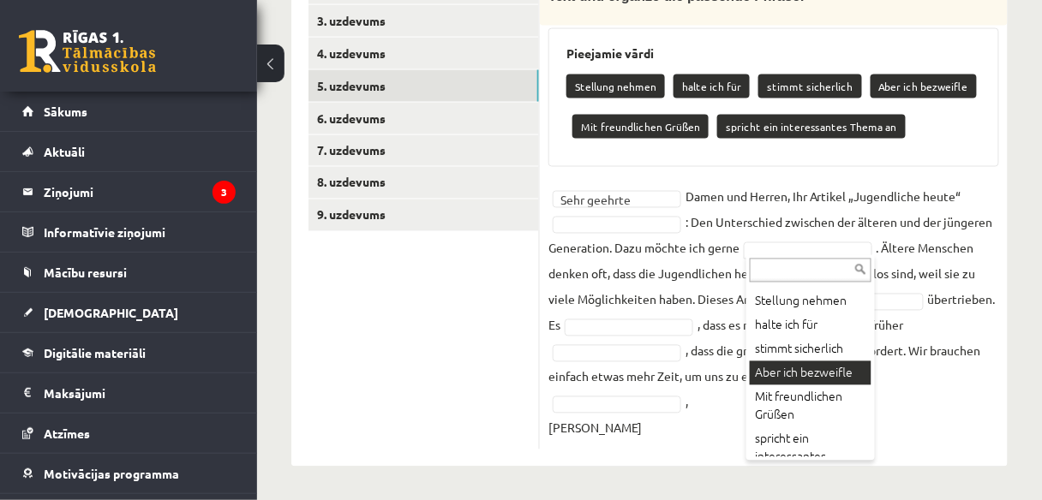
scroll to position [50, 0]
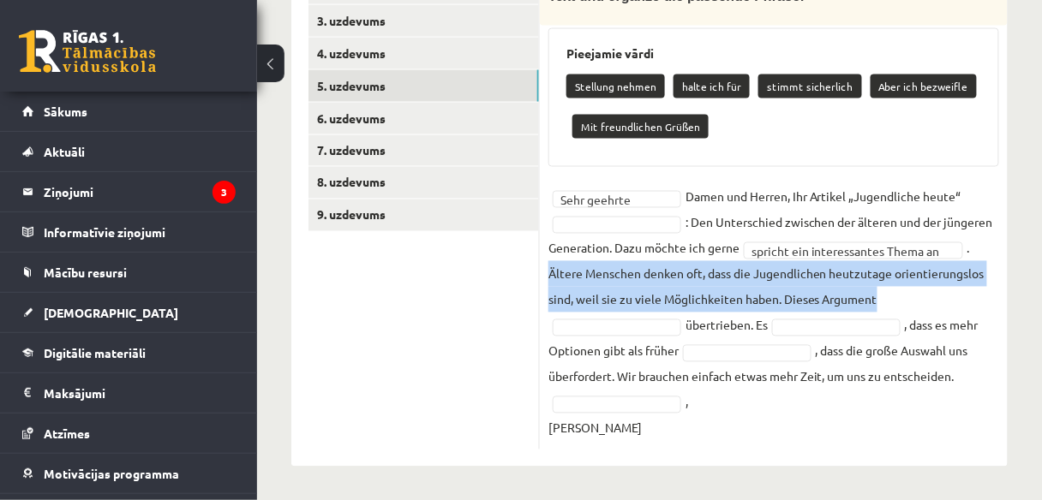
drag, startPoint x: 550, startPoint y: 271, endPoint x: 889, endPoint y: 304, distance: 340.1
click at [889, 304] on fieldset "**********" at bounding box center [773, 312] width 451 height 257
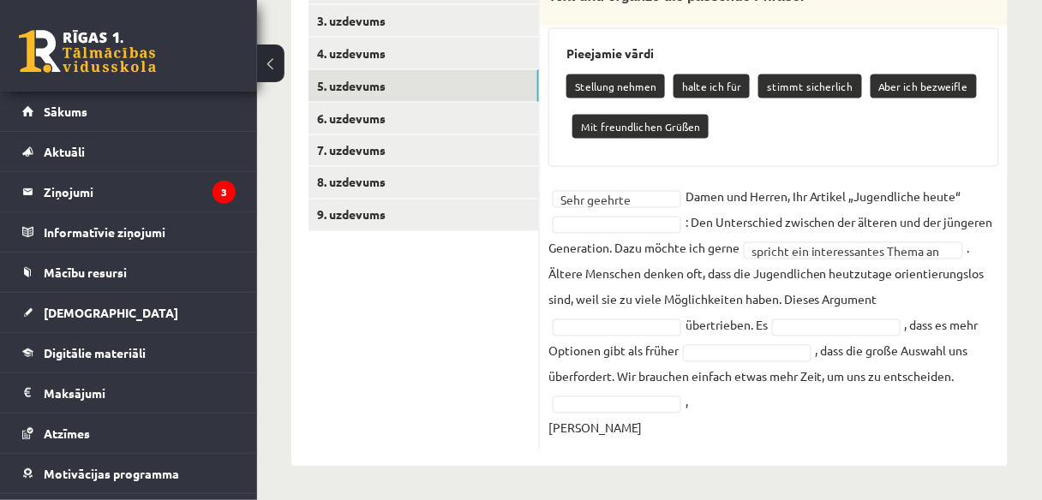
click at [574, 86] on p "Stellung nehmen" at bounding box center [615, 87] width 99 height 24
drag, startPoint x: 574, startPoint y: 86, endPoint x: 663, endPoint y: 87, distance: 89.1
click at [663, 87] on div "Stellung nehmen halte ich für stimmt sicherlich Aber ich bezweifle Mit freundli…" at bounding box center [773, 109] width 415 height 81
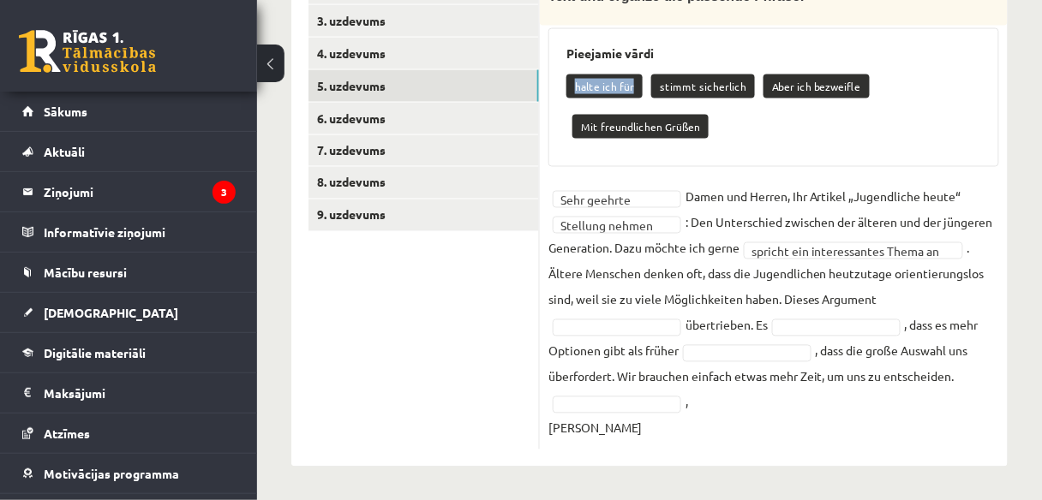
drag, startPoint x: 576, startPoint y: 84, endPoint x: 631, endPoint y: 84, distance: 54.8
click at [631, 84] on p "halte ich für" at bounding box center [604, 87] width 76 height 24
click at [656, 86] on p "stimmt sicherlich" at bounding box center [703, 87] width 104 height 24
drag, startPoint x: 656, startPoint y: 86, endPoint x: 741, endPoint y: 87, distance: 84.8
click at [741, 87] on p "stimmt sicherlich" at bounding box center [703, 87] width 104 height 24
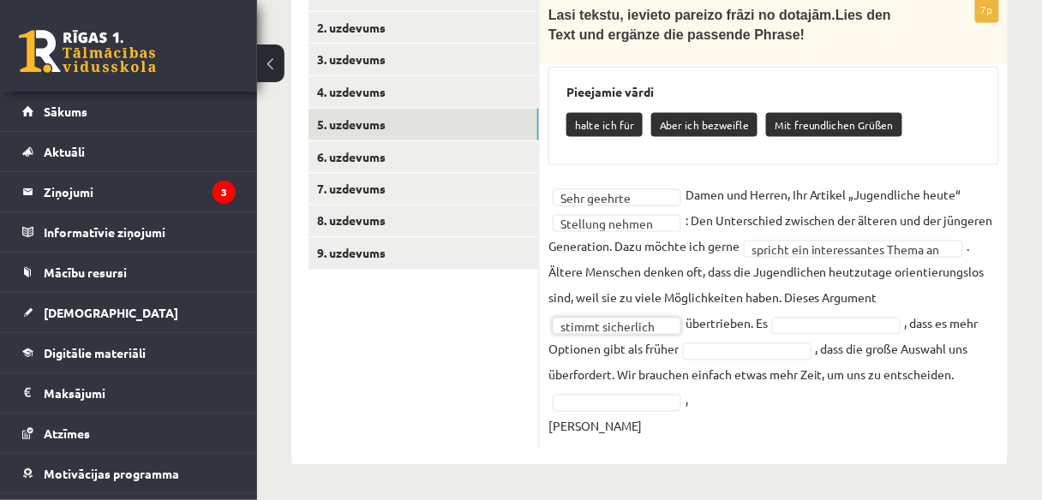
scroll to position [630, 0]
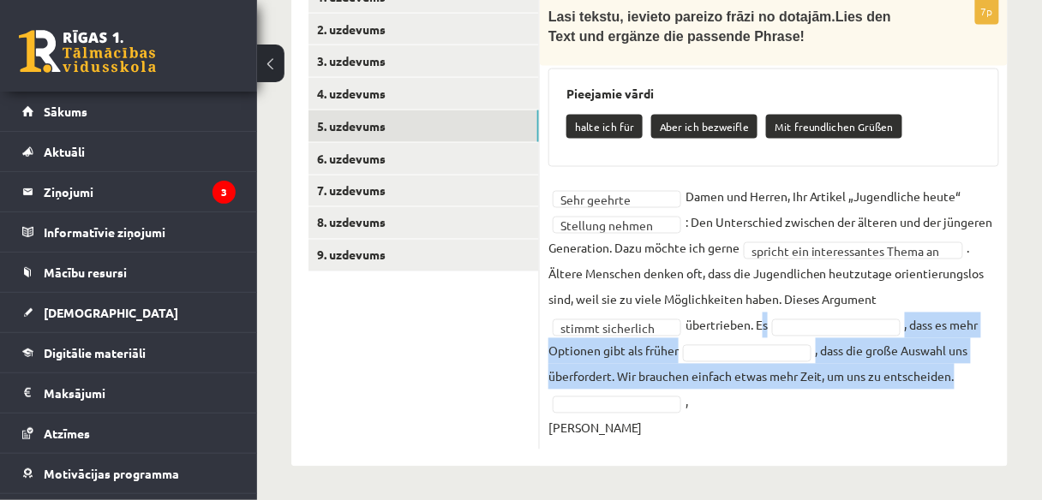
drag, startPoint x: 761, startPoint y: 321, endPoint x: 981, endPoint y: 376, distance: 226.9
click at [981, 376] on fieldset "**********" at bounding box center [773, 312] width 451 height 257
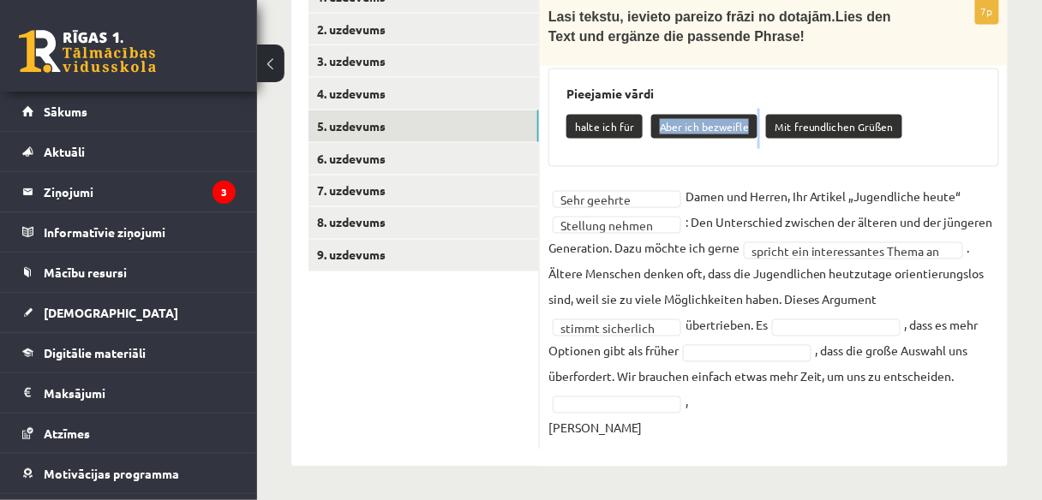
drag, startPoint x: 658, startPoint y: 123, endPoint x: 766, endPoint y: 126, distance: 108.0
click at [766, 126] on div "halte ich für Aber ich bezweifle Mit freundlichen Grüßen" at bounding box center [773, 129] width 415 height 40
click at [769, 115] on p "Mit freundlichen Grüßen" at bounding box center [834, 127] width 136 height 24
drag, startPoint x: 768, startPoint y: 124, endPoint x: 903, endPoint y: 127, distance: 135.4
click at [903, 127] on div "halte ich für Aber ich bezweifle Mit freundlichen Grüßen" at bounding box center [773, 129] width 415 height 40
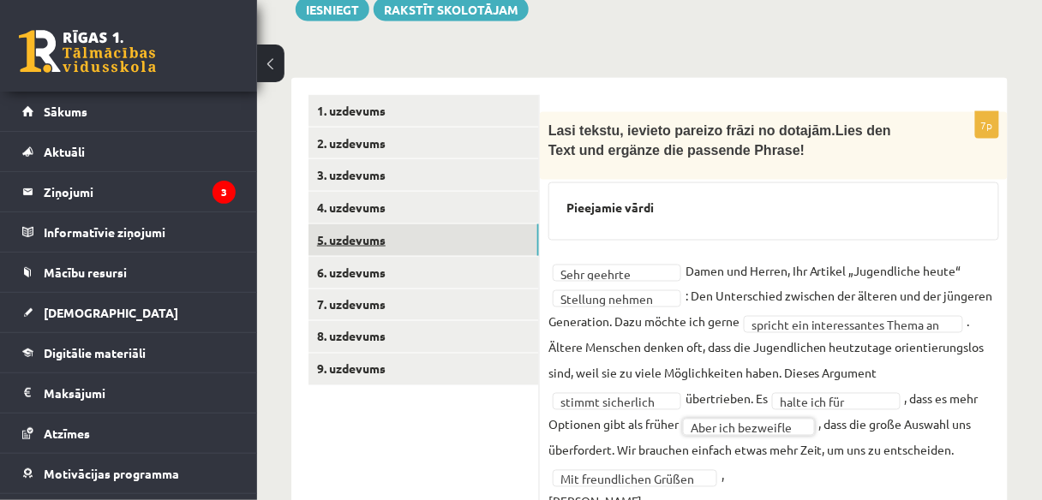
scroll to position [452, 0]
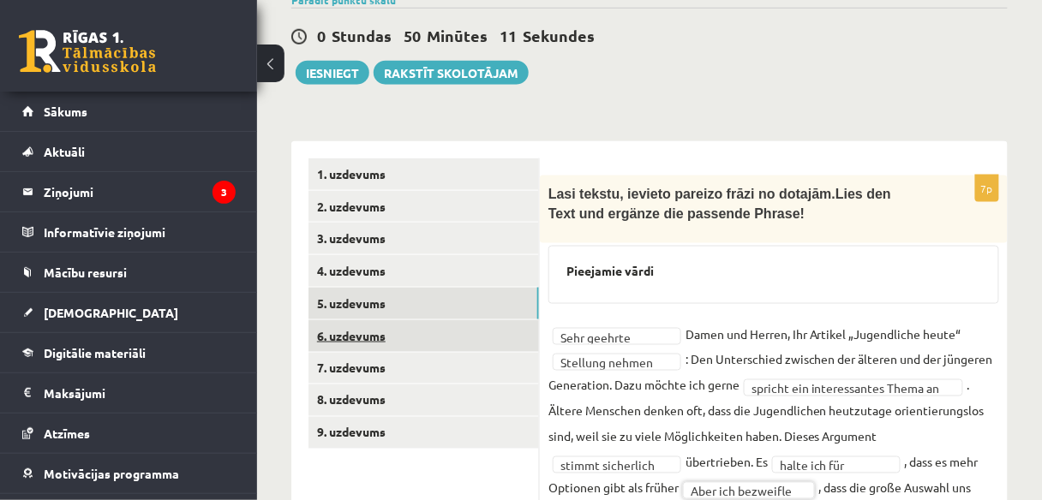
click at [334, 338] on link "6. uzdevums" at bounding box center [423, 336] width 230 height 32
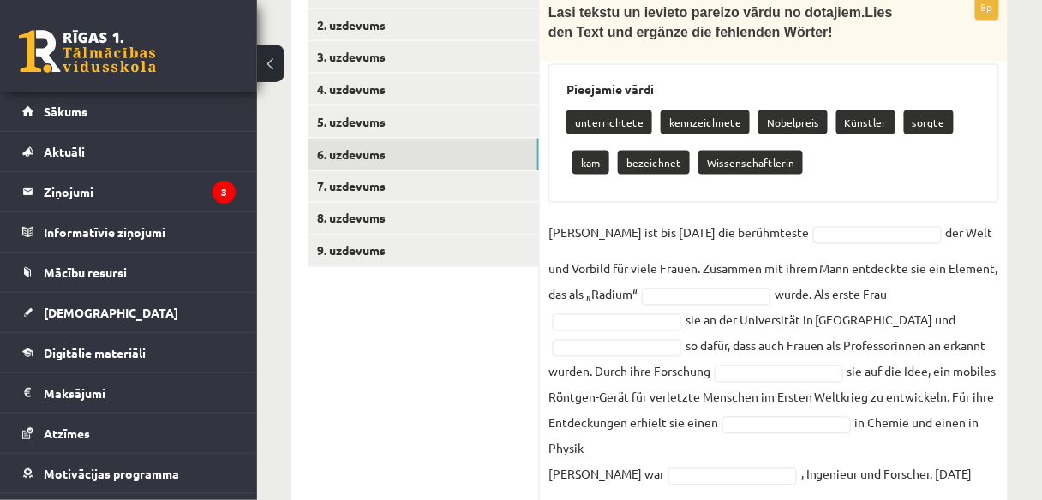
scroll to position [658, 0]
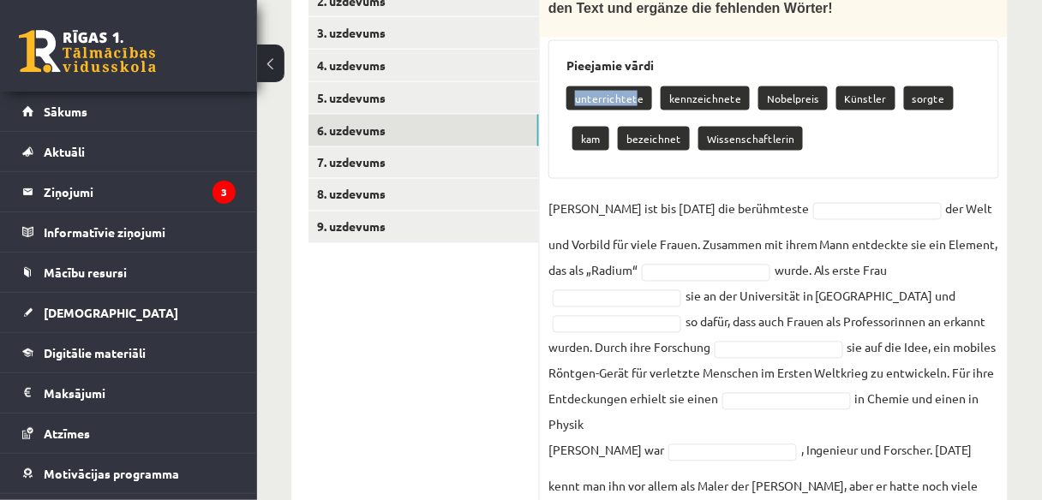
drag, startPoint x: 577, startPoint y: 96, endPoint x: 631, endPoint y: 98, distance: 54.9
click at [631, 98] on p "unterrichtete" at bounding box center [609, 99] width 86 height 24
click at [574, 112] on div "unterrichtete kennzeichnete Nobelpreis Künstler sorgte kam bezeichnet Wissensch…" at bounding box center [773, 121] width 415 height 81
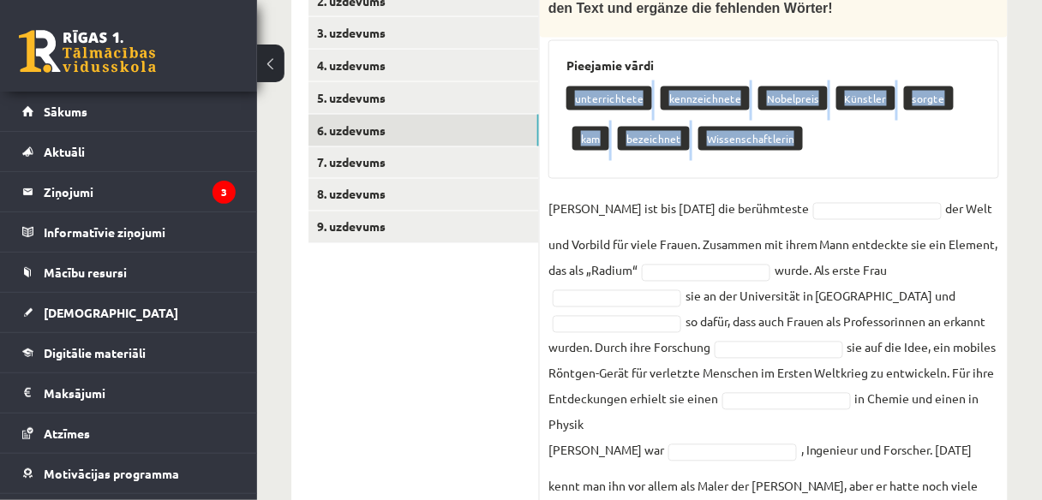
drag, startPoint x: 575, startPoint y: 98, endPoint x: 739, endPoint y: 134, distance: 167.6
click at [739, 134] on div "unterrichtete kennzeichnete Nobelpreis Künstler sorgte kam bezeichnet Wissensch…" at bounding box center [773, 121] width 415 height 81
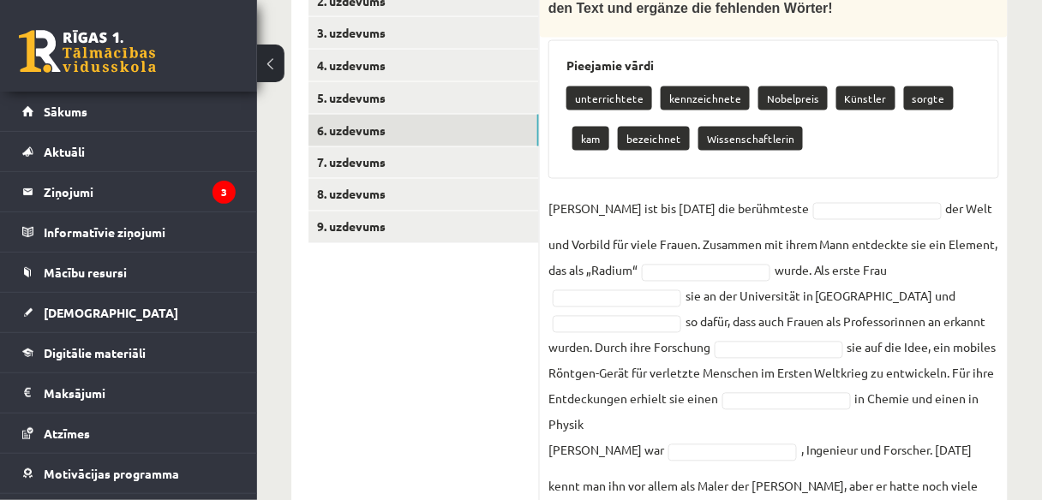
click at [997, 190] on div "8p Lasi tekstu un ievieto pareizo vārdu no dotajiem. Lies den Text und ergänze …" at bounding box center [774, 265] width 468 height 590
drag, startPoint x: 551, startPoint y: 211, endPoint x: 888, endPoint y: 268, distance: 341.6
click at [888, 268] on fieldset "[PERSON_NAME] ist bis [DATE] die berühmteste der Welt und Vorbild für viele F…" at bounding box center [773, 373] width 451 height 355
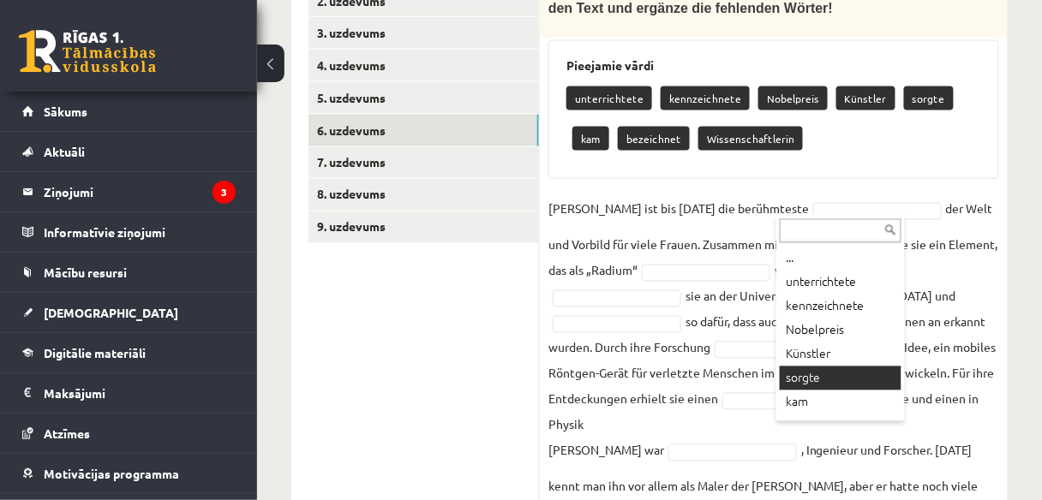
scroll to position [44, 0]
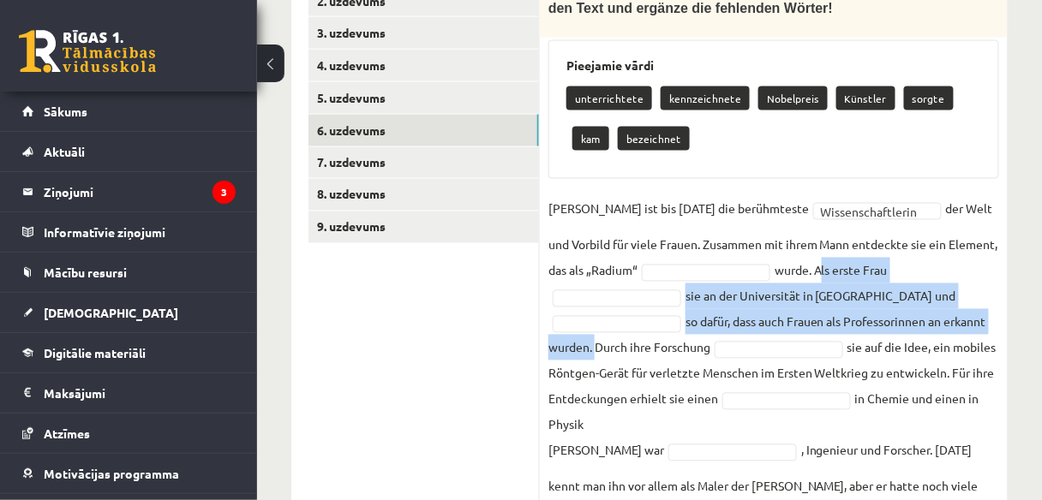
drag, startPoint x: 800, startPoint y: 269, endPoint x: 588, endPoint y: 346, distance: 226.1
click at [594, 351] on fieldset "**********" at bounding box center [773, 373] width 451 height 355
click at [895, 281] on fieldset "**********" at bounding box center [773, 373] width 451 height 355
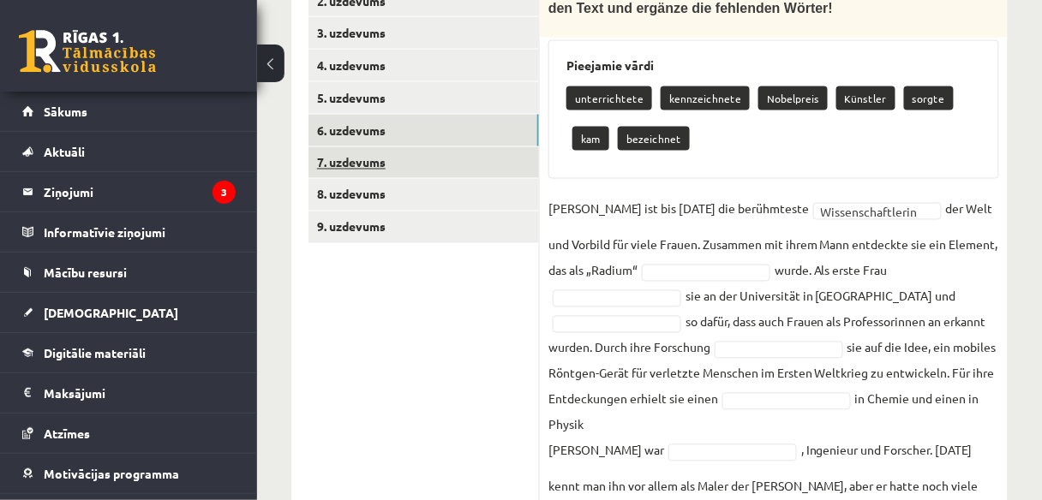
click at [424, 163] on link "7. uzdevums" at bounding box center [423, 163] width 230 height 32
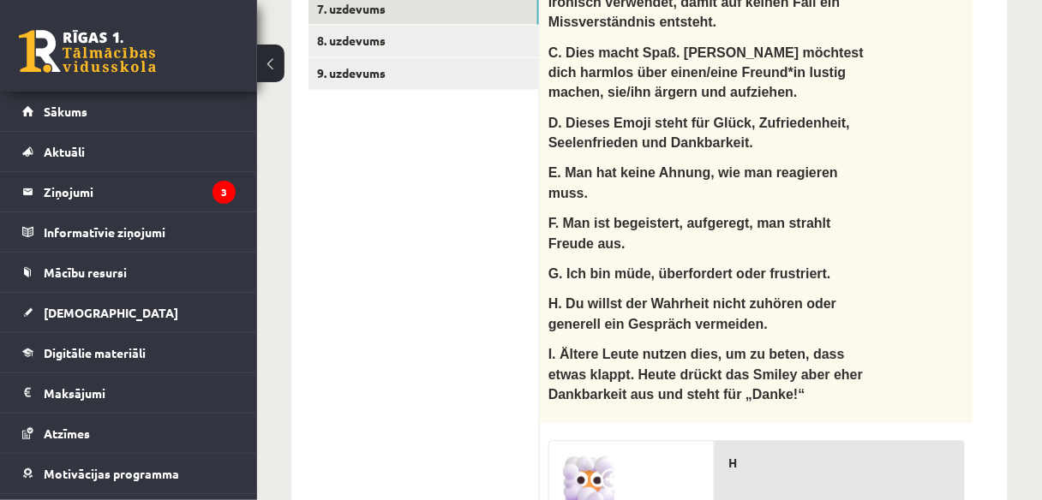
scroll to position [826, 0]
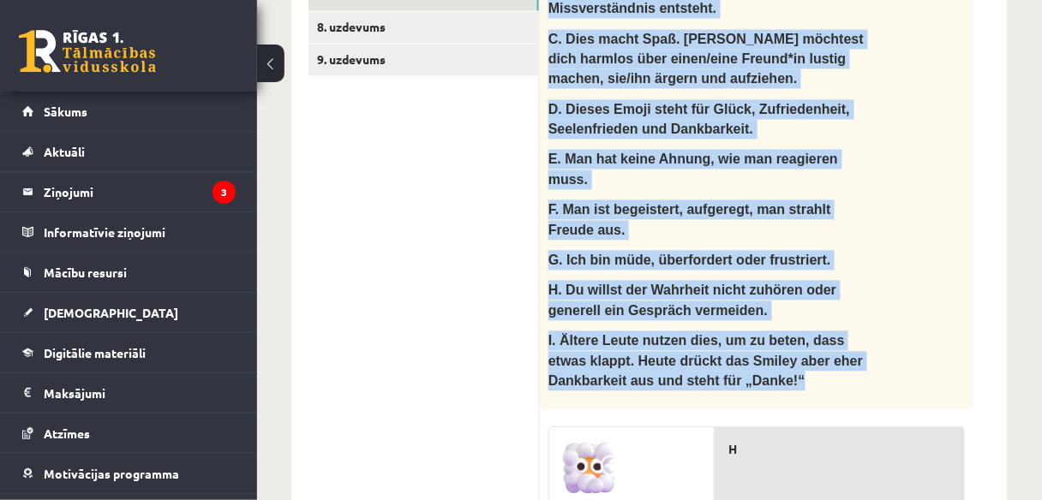
drag, startPoint x: 548, startPoint y: 113, endPoint x: 877, endPoint y: 272, distance: 364.4
click at [877, 272] on div "Ko noz īmē šie smaidiņi? Was bedeuten die Smileys? A. Man ist zum Beispiel verl…" at bounding box center [757, 106] width 434 height 608
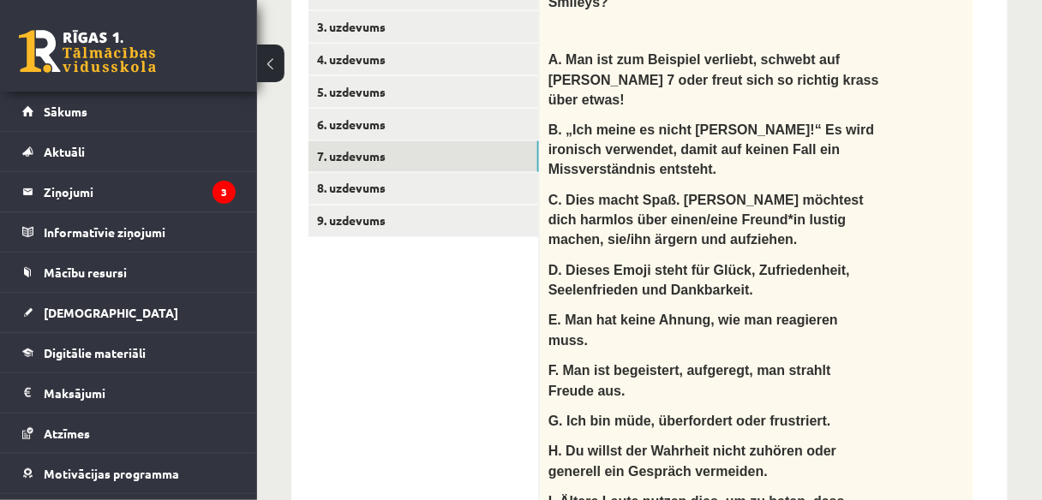
scroll to position [566, 0]
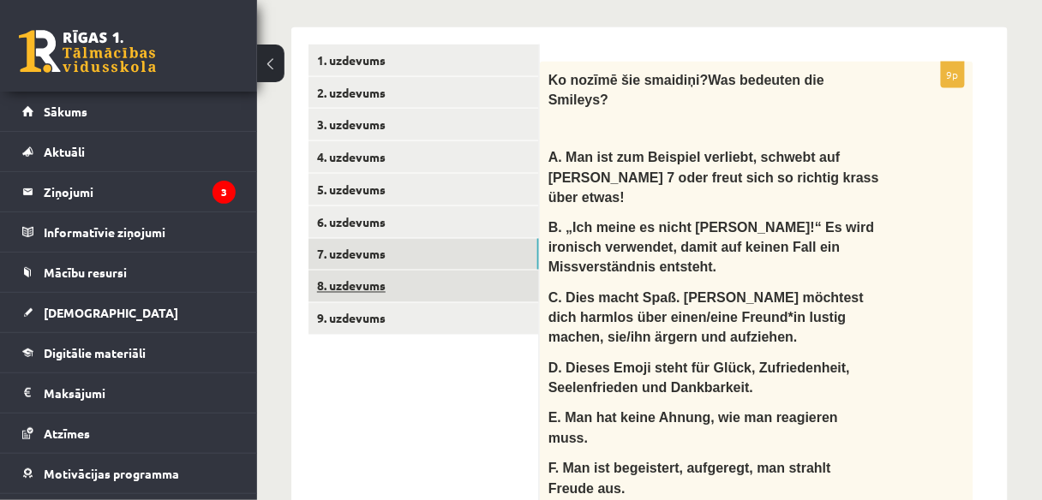
click at [430, 272] on link "8. uzdevums" at bounding box center [423, 287] width 230 height 32
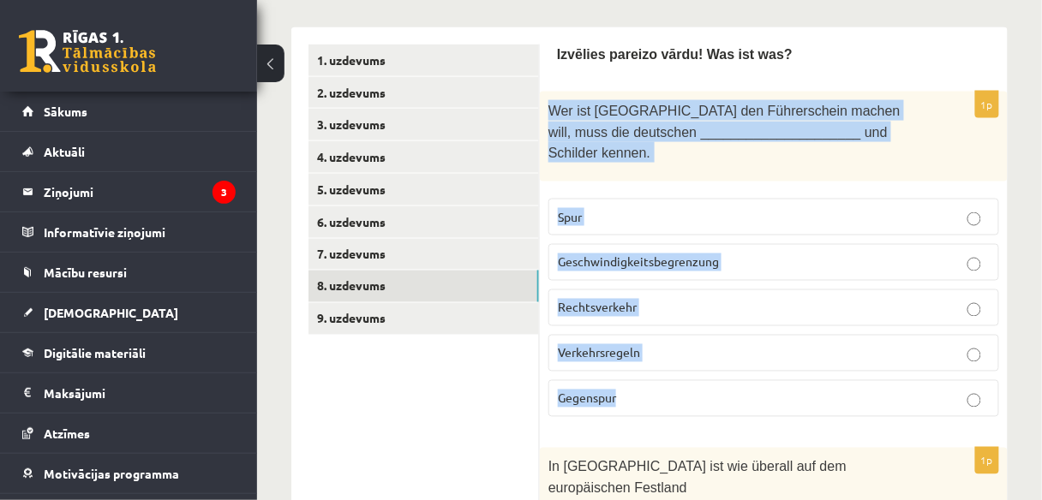
drag, startPoint x: 549, startPoint y: 111, endPoint x: 739, endPoint y: 343, distance: 299.5
click at [745, 374] on div "1p Wer ist [GEOGRAPHIC_DATA] den Führerschein machen will, muss die deutschen _…" at bounding box center [774, 261] width 468 height 339
click at [727, 344] on p "Verkehrsregeln" at bounding box center [774, 353] width 432 height 18
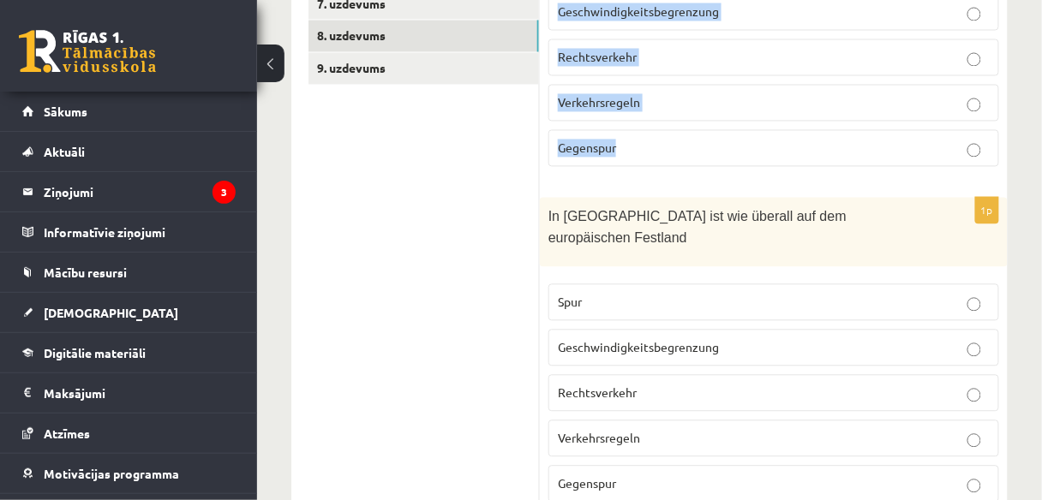
scroll to position [841, 0]
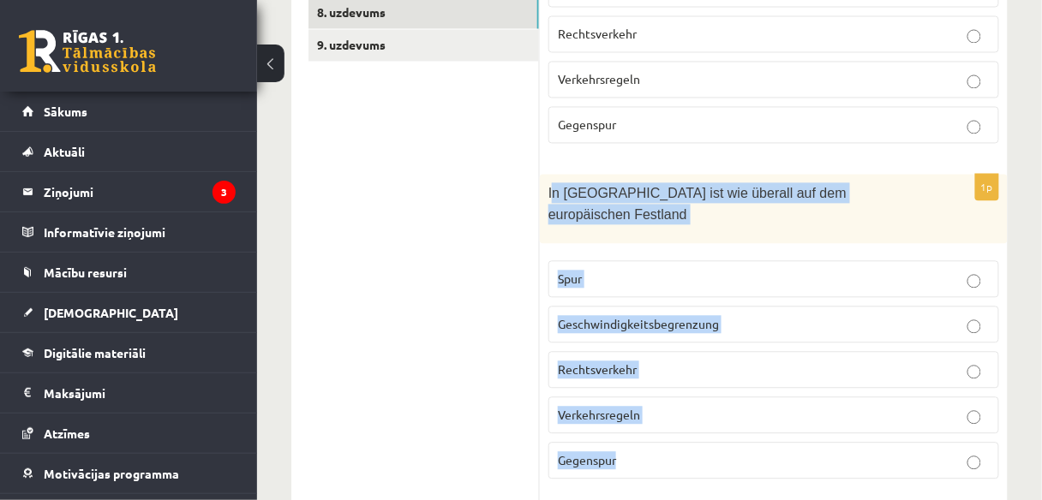
drag, startPoint x: 551, startPoint y: 165, endPoint x: 719, endPoint y: 351, distance: 251.2
click at [726, 377] on div "1p In [GEOGRAPHIC_DATA] ist wie überall auf dem europäischen Festland Spur Gesc…" at bounding box center [774, 333] width 468 height 319
drag, startPoint x: 604, startPoint y: 167, endPoint x: 536, endPoint y: 156, distance: 69.4
click at [603, 186] on span "In [GEOGRAPHIC_DATA] ist wie überall auf dem europäischen Festland" at bounding box center [697, 203] width 298 height 35
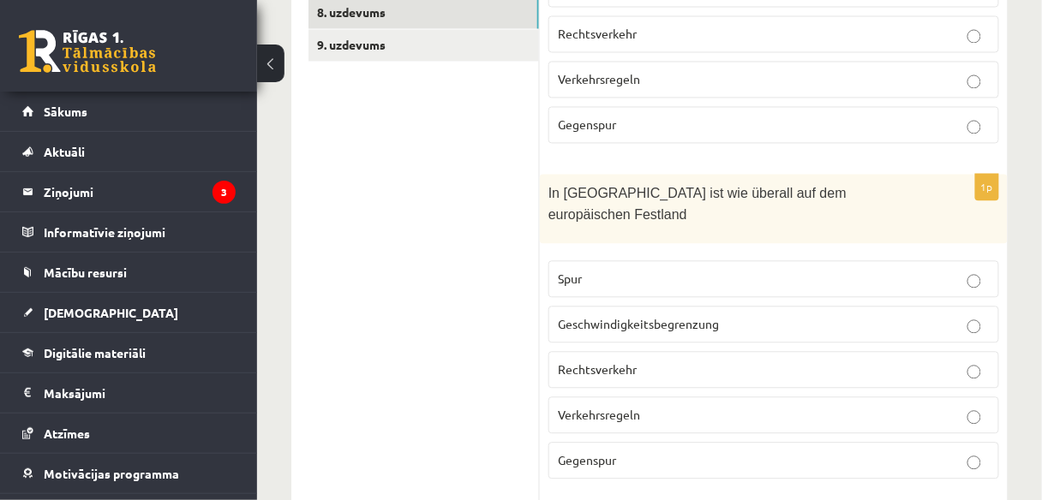
click at [549, 186] on span "In [GEOGRAPHIC_DATA] ist wie überall auf dem europäischen Festland" at bounding box center [697, 203] width 298 height 35
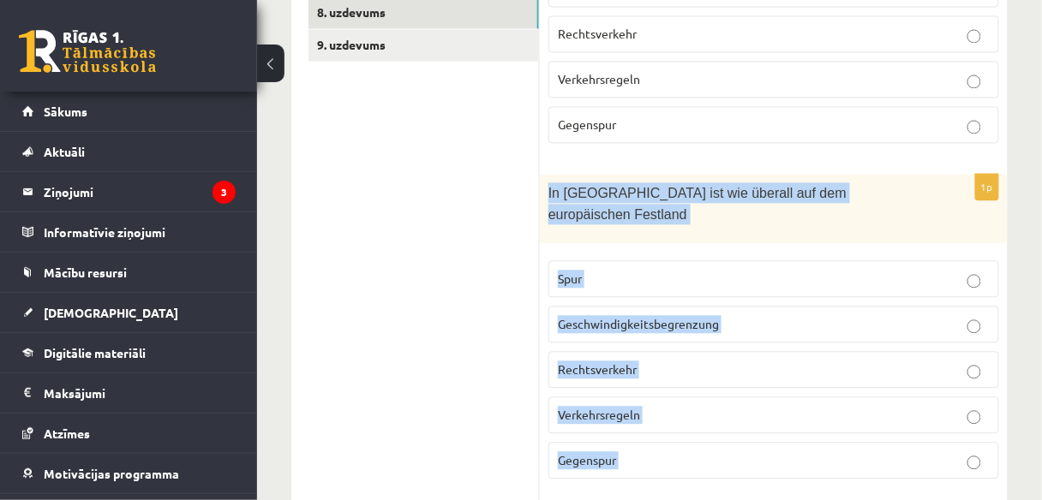
drag, startPoint x: 549, startPoint y: 165, endPoint x: 692, endPoint y: 344, distance: 229.9
click at [708, 374] on div "1p In [GEOGRAPHIC_DATA] ist wie überall auf dem europäischen Festland Spur Gesc…" at bounding box center [774, 333] width 468 height 319
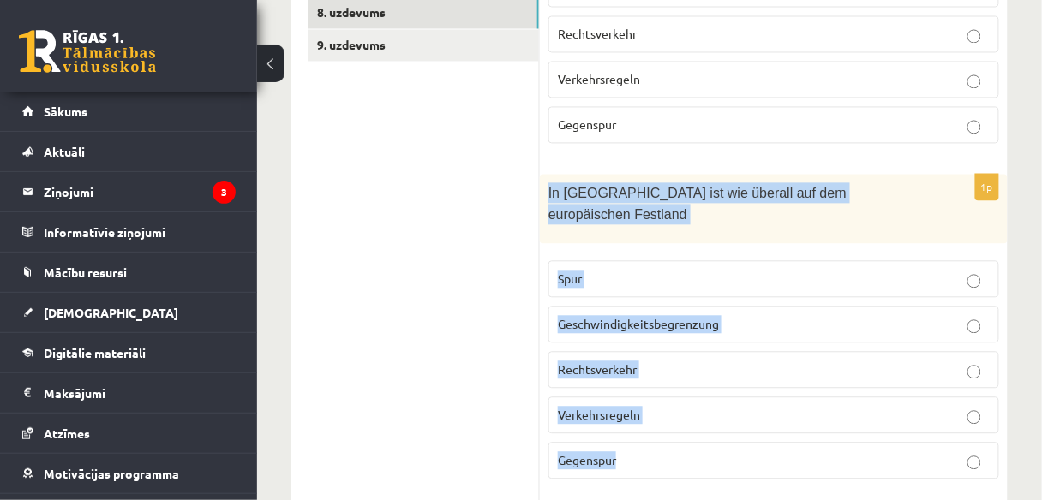
drag, startPoint x: 548, startPoint y: 166, endPoint x: 747, endPoint y: 417, distance: 320.2
click at [747, 418] on div "1p In [GEOGRAPHIC_DATA] ist wie überall auf dem europäischen Festland Spur Gesc…" at bounding box center [774, 333] width 468 height 319
click at [745, 361] on p "Rechtsverkehr" at bounding box center [774, 370] width 432 height 18
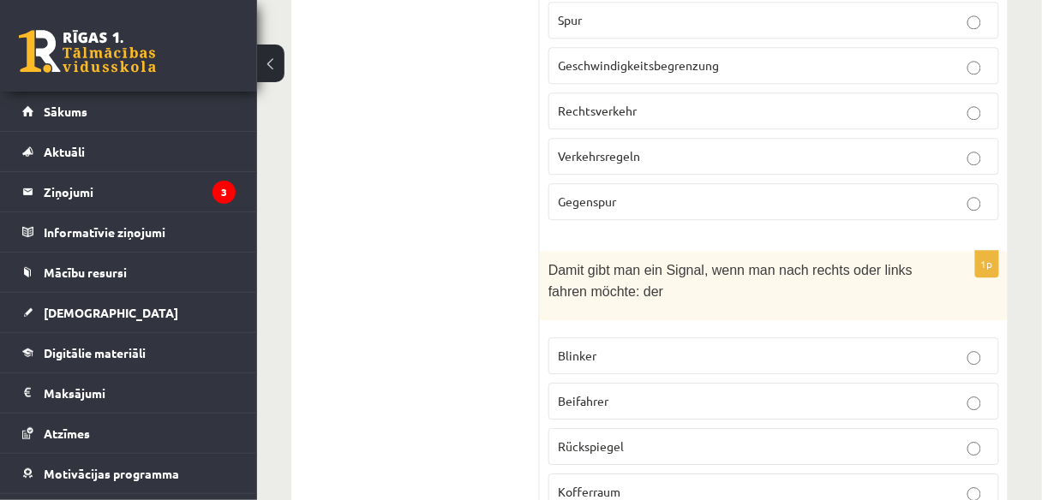
scroll to position [1183, 0]
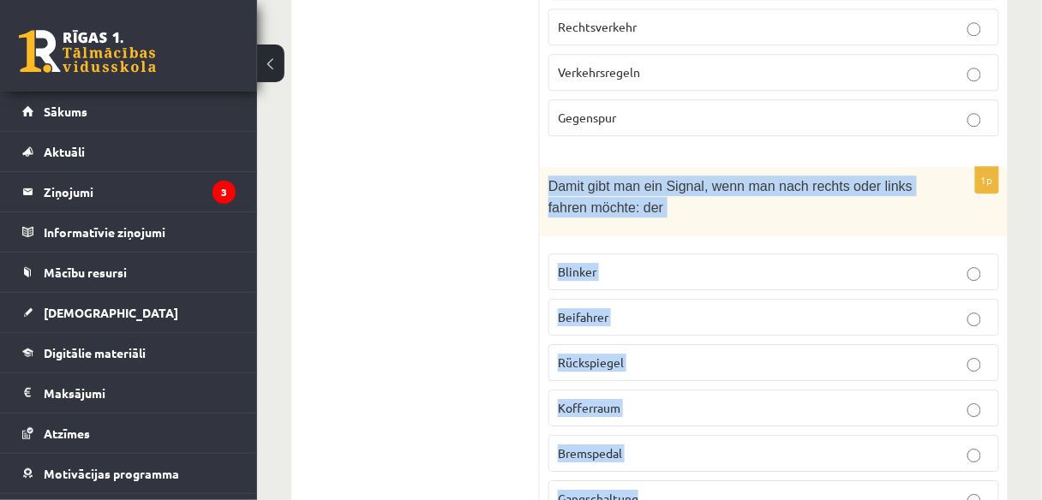
drag, startPoint x: 551, startPoint y: 132, endPoint x: 721, endPoint y: 421, distance: 335.3
click at [721, 429] on div "1p Damit gibt man ein Signal, wenn man nach rechts oder links fahren möchte: de…" at bounding box center [774, 349] width 468 height 364
click at [699, 263] on p "Blinker" at bounding box center [774, 272] width 432 height 18
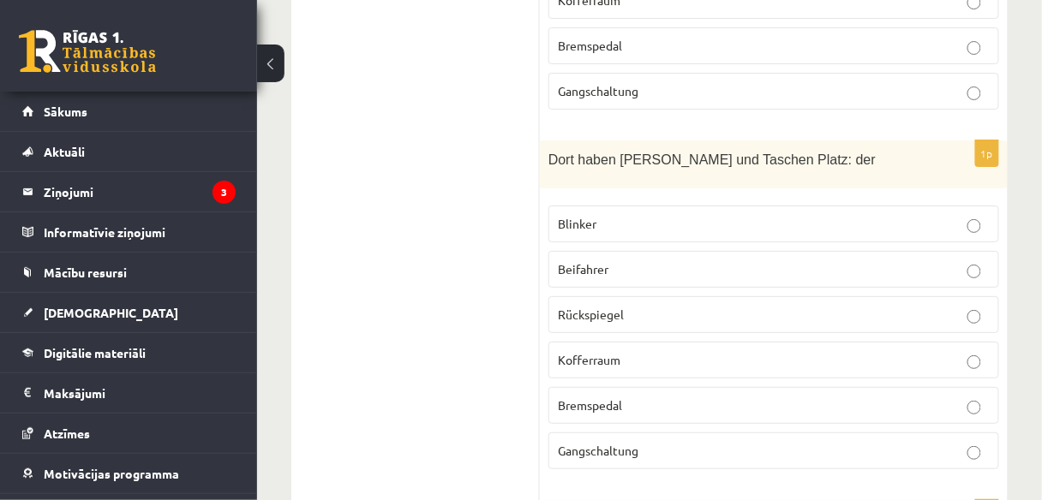
scroll to position [1595, 0]
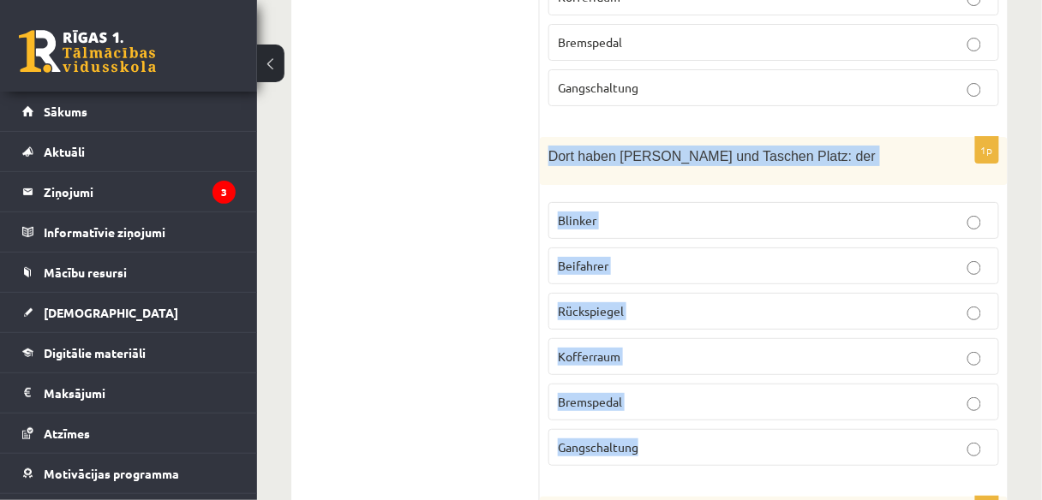
drag, startPoint x: 605, startPoint y: 139, endPoint x: 655, endPoint y: 270, distance: 140.2
click at [739, 384] on div "1p Dort haben [PERSON_NAME] und Taschen Platz: der Blinker Beifahrer Rückspiege…" at bounding box center [774, 308] width 468 height 343
click at [646, 348] on p "Kofferraum" at bounding box center [774, 357] width 432 height 18
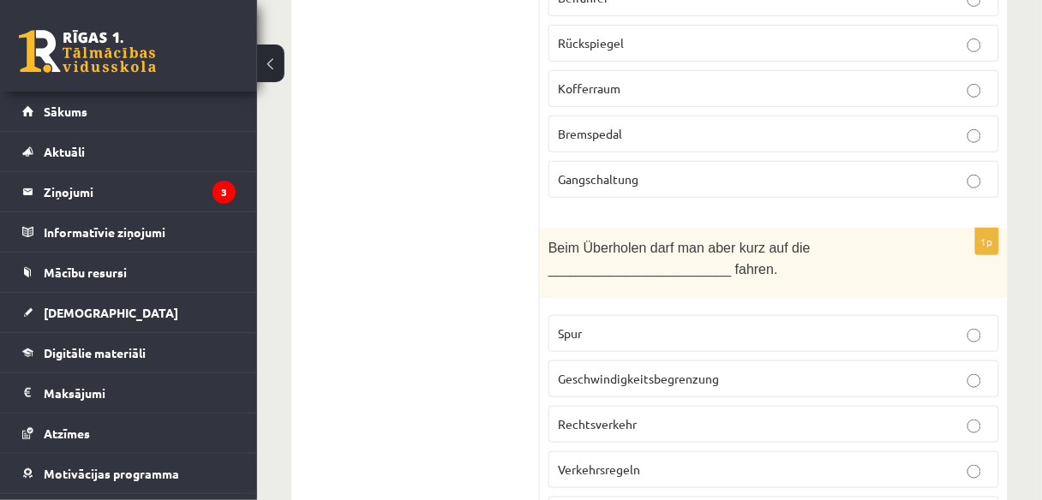
scroll to position [1937, 0]
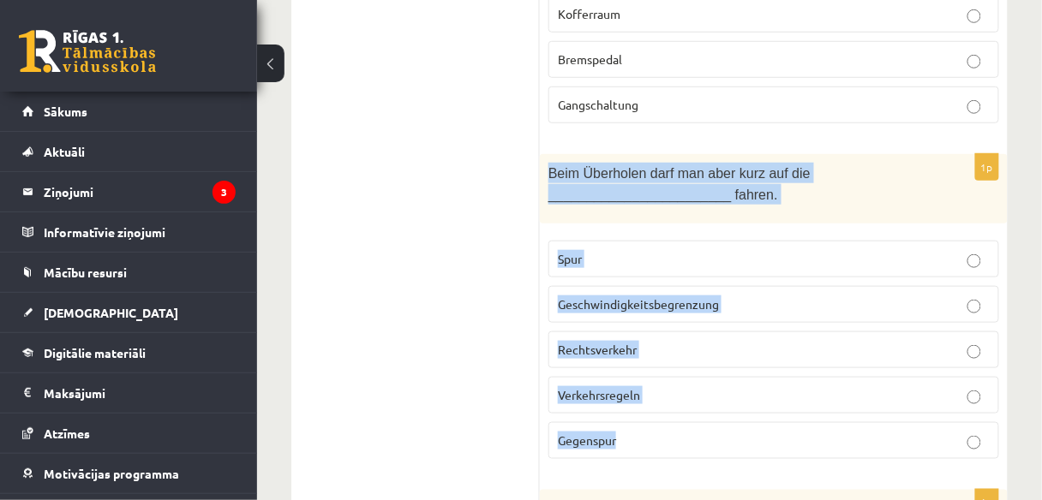
drag, startPoint x: 549, startPoint y: 105, endPoint x: 764, endPoint y: 344, distance: 321.6
click at [764, 344] on div "1p Beim Überholen darf man aber kurz auf die ________________________ fahren. S…" at bounding box center [774, 313] width 468 height 319
click at [676, 432] on p "Gegenspur" at bounding box center [774, 441] width 432 height 18
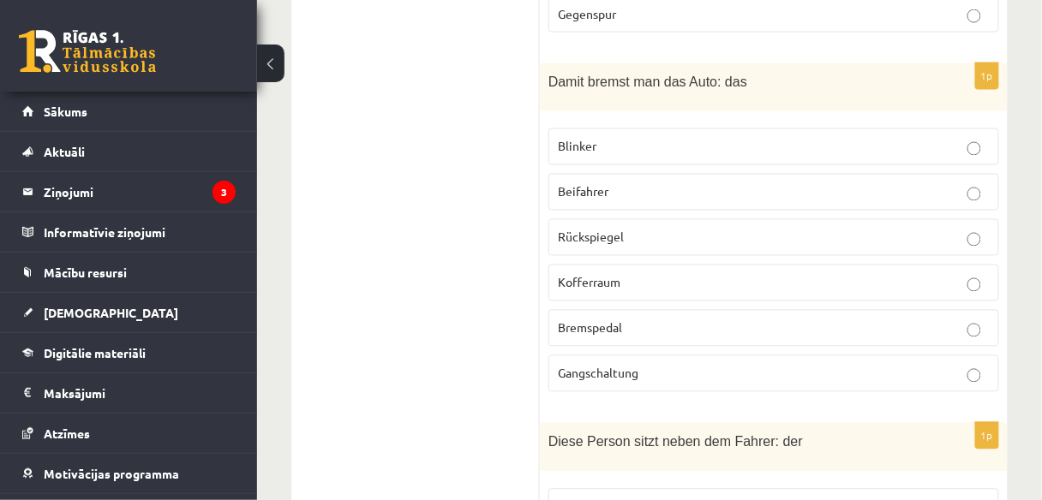
scroll to position [2185, 0]
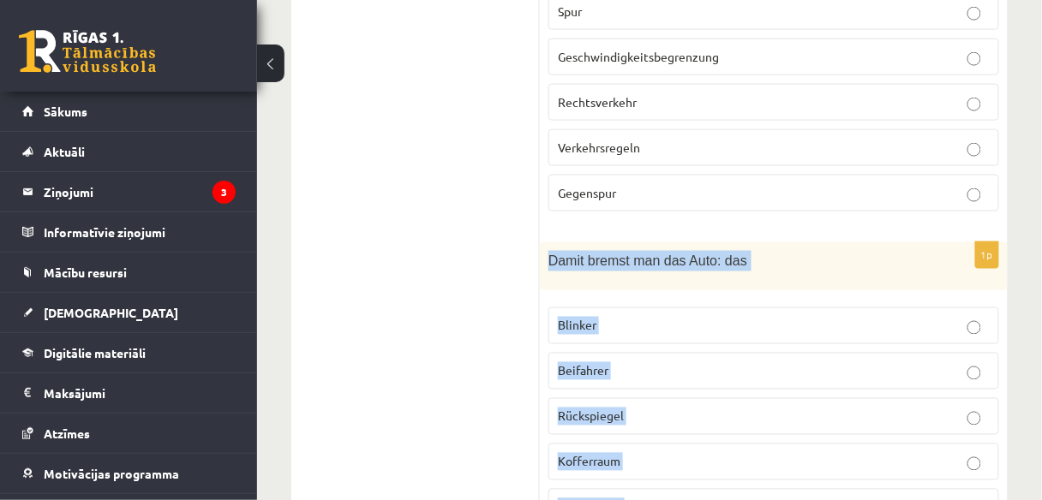
drag, startPoint x: 549, startPoint y: 188, endPoint x: 774, endPoint y: 434, distance: 333.6
click at [788, 462] on div "1p Damit bremst man das Auto: das Blinker Beifahrer Rückspiegel Kofferraum Brem…" at bounding box center [774, 413] width 468 height 343
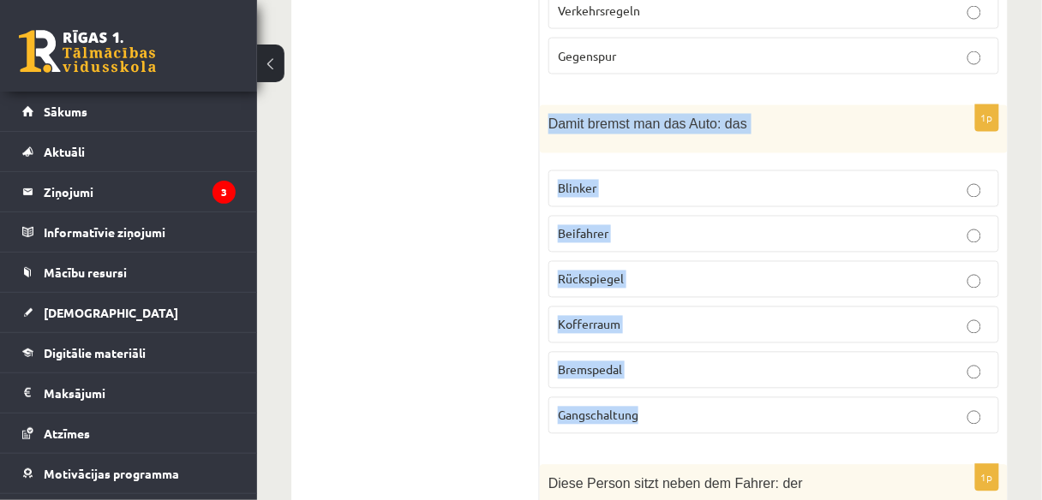
click at [663, 407] on p "Gangschaltung" at bounding box center [774, 416] width 432 height 18
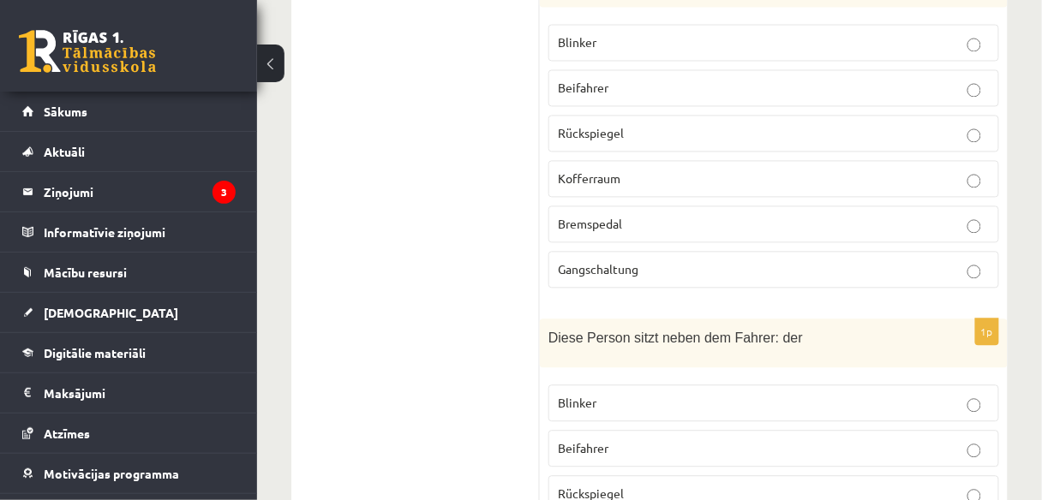
scroll to position [2528, 0]
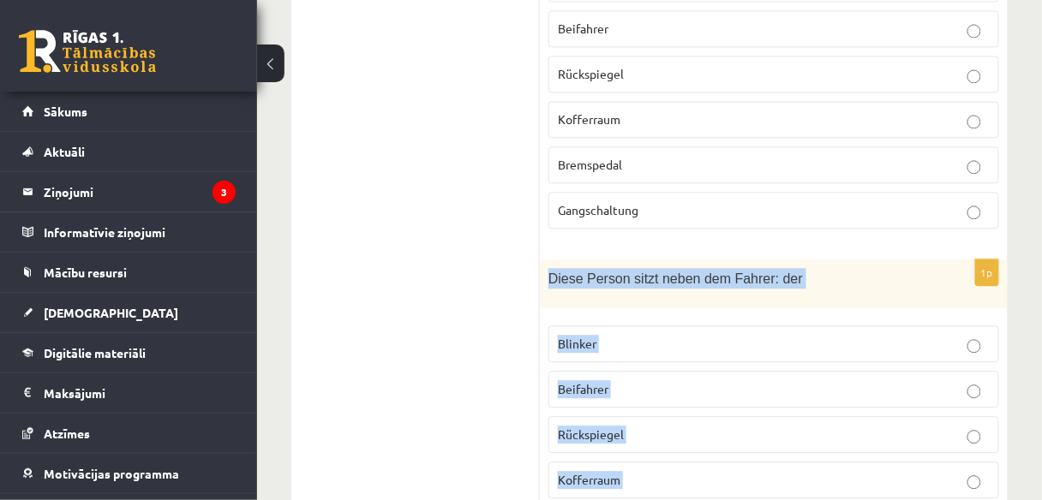
drag, startPoint x: 548, startPoint y: 201, endPoint x: 749, endPoint y: 476, distance: 340.4
click at [749, 476] on div "1p Diese Person sitzt neben dem Fahrer: der Blinker Beifahrer Rückspiegel Koffe…" at bounding box center [774, 431] width 468 height 343
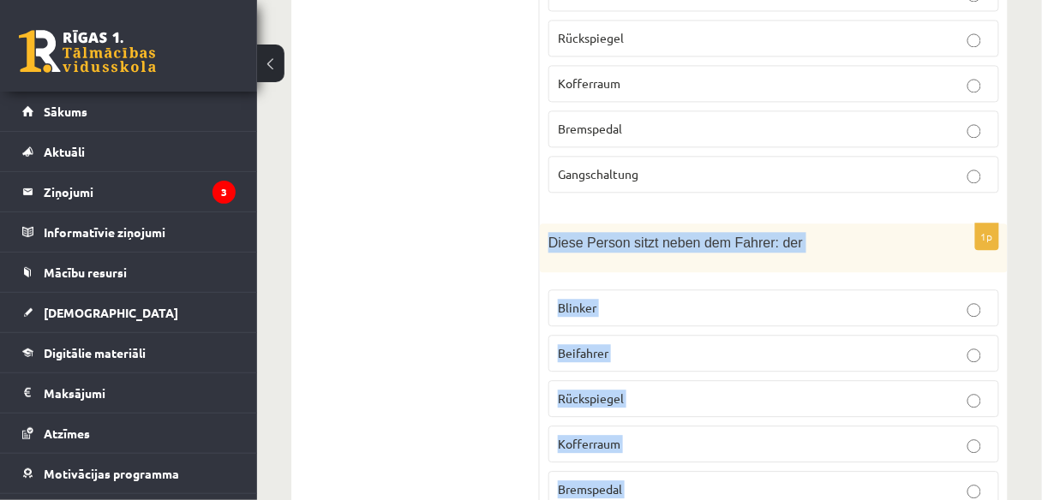
scroll to position [2596, 0]
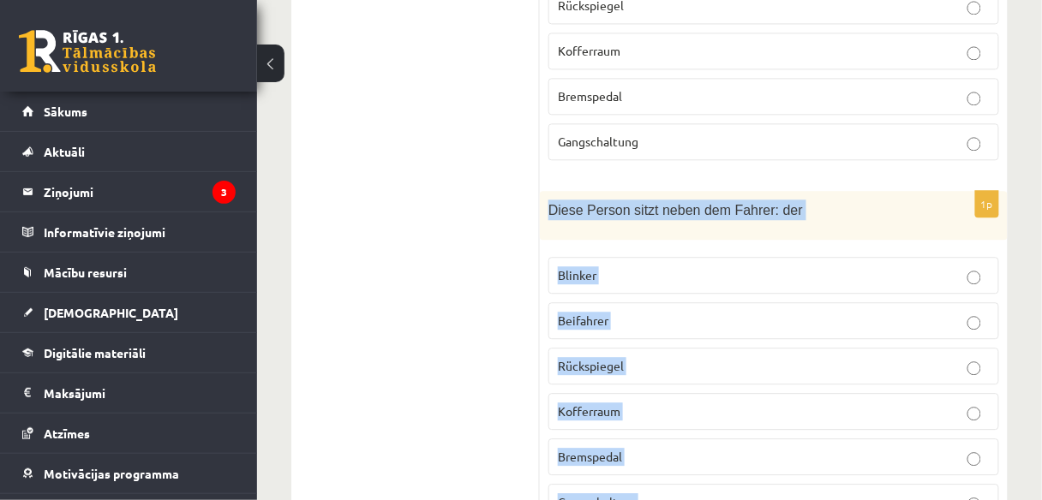
click at [641, 312] on p "Beifahrer" at bounding box center [774, 321] width 432 height 18
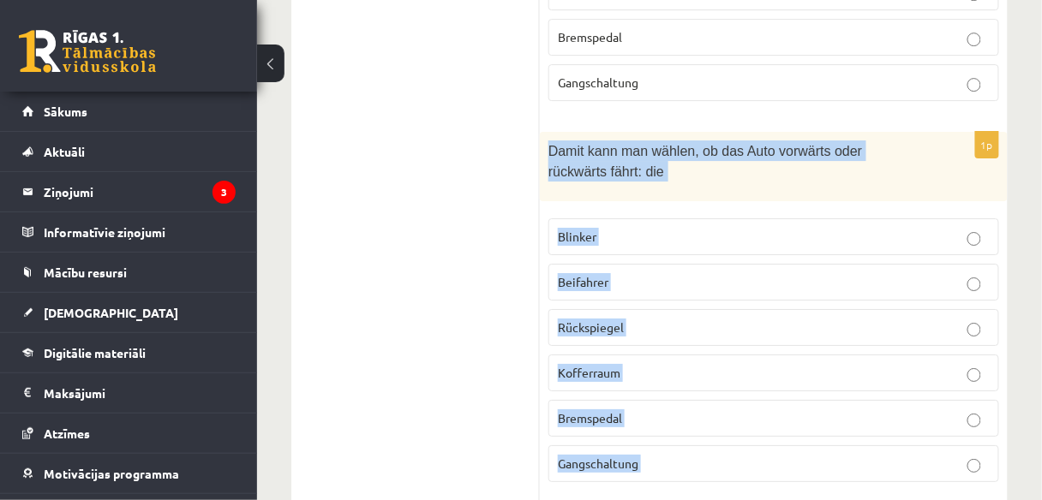
scroll to position [3072, 0]
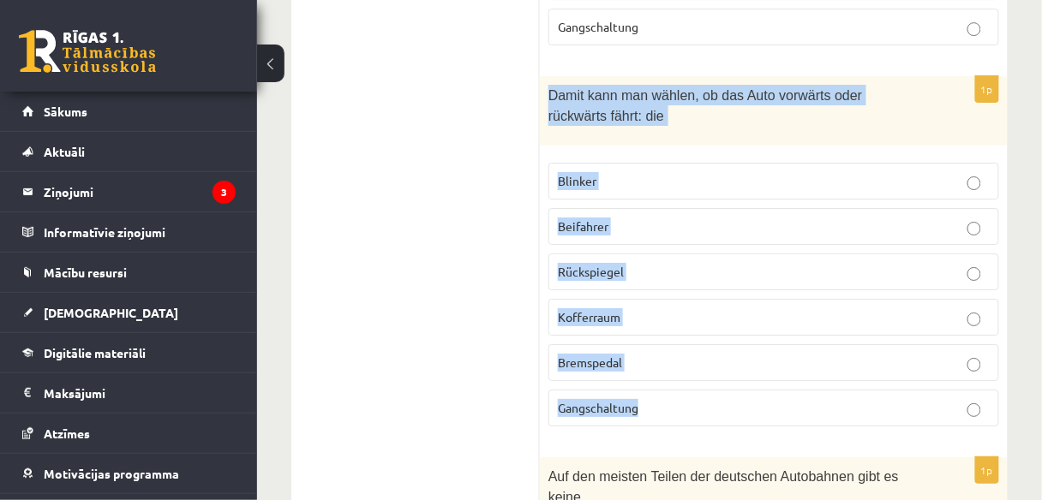
drag, startPoint x: 549, startPoint y: 212, endPoint x: 743, endPoint y: 320, distance: 221.3
click at [743, 320] on div "1p Damit kann man wählen, ob das Auto vorwärts oder rückwärts fährt: die Blinke…" at bounding box center [774, 258] width 468 height 364
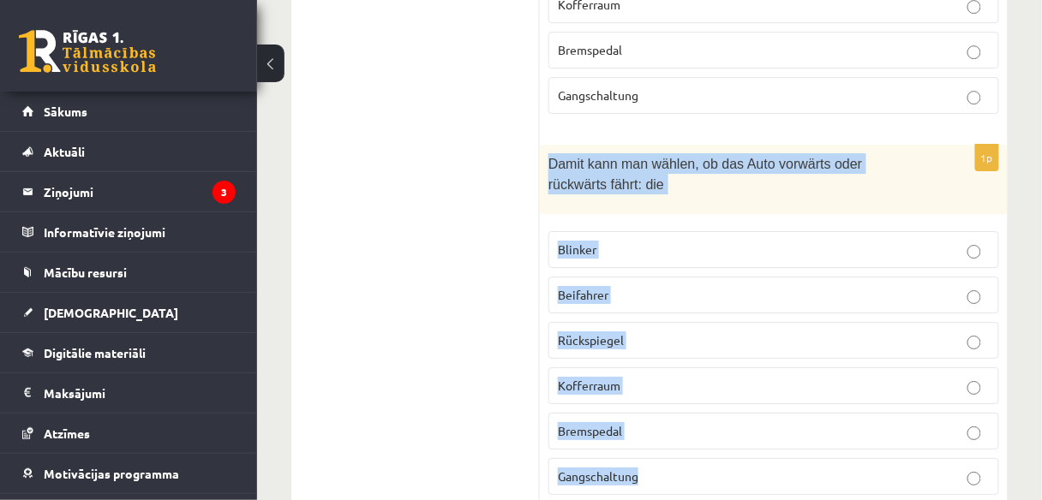
click at [701, 468] on p "Gangschaltung" at bounding box center [774, 477] width 432 height 18
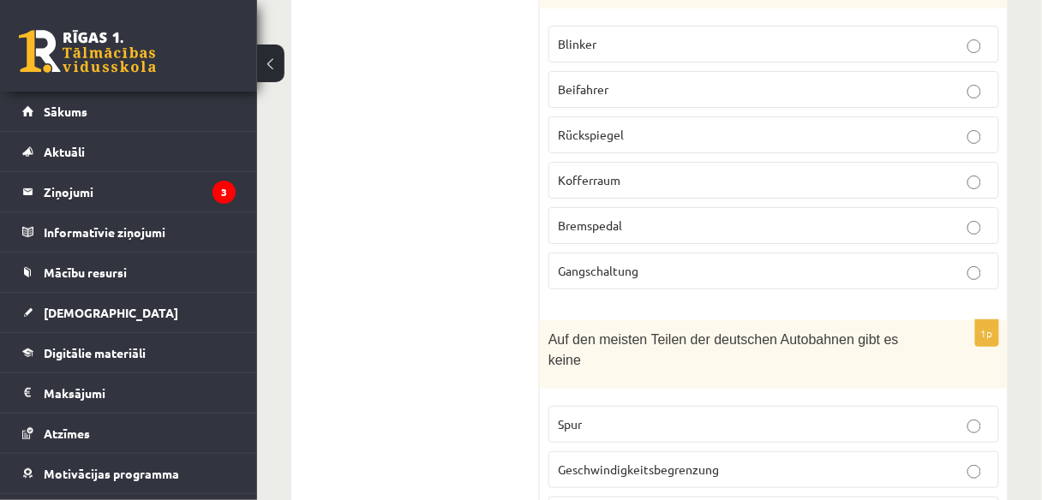
scroll to position [3346, 0]
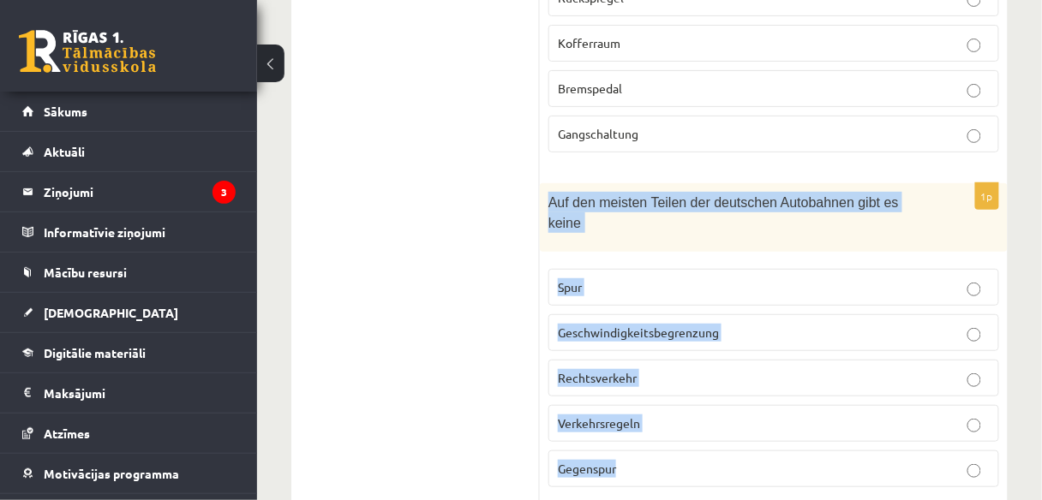
drag, startPoint x: 603, startPoint y: 139, endPoint x: 733, endPoint y: 352, distance: 250.0
click at [733, 352] on div "1p Auf den meisten Teilen der deutschen Autobahnen gibt es keine Spur Geschwind…" at bounding box center [774, 342] width 468 height 319
click at [673, 325] on span "Geschwindigkeitsbegrenzung" at bounding box center [638, 332] width 161 height 15
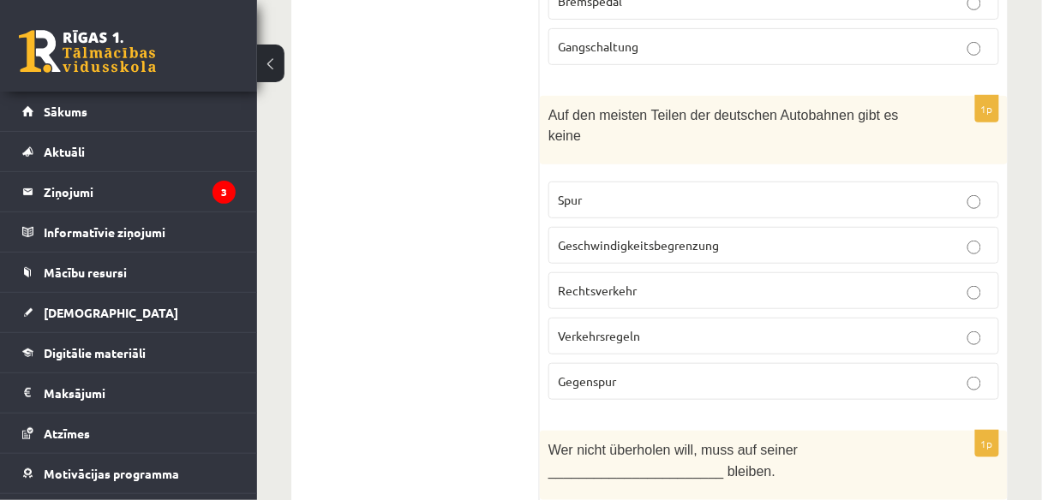
scroll to position [3620, 0]
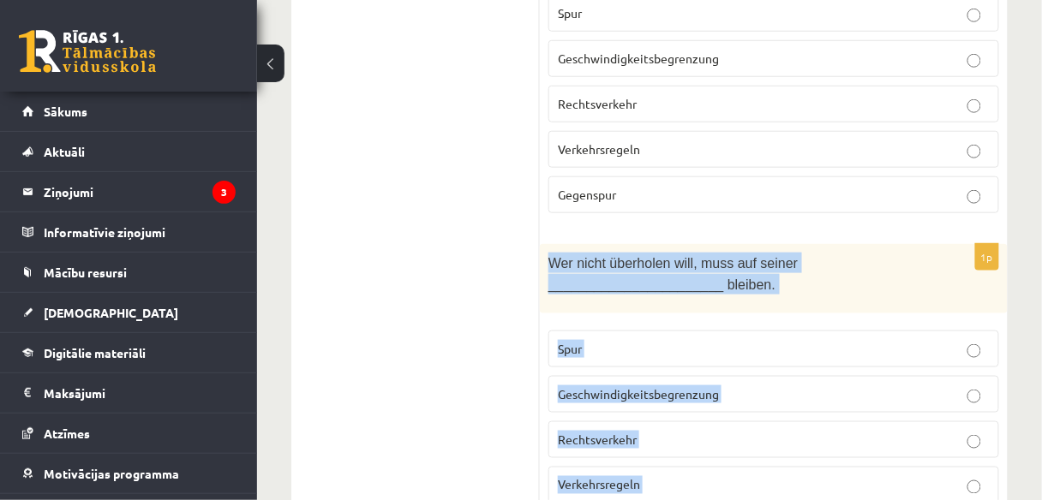
drag, startPoint x: 548, startPoint y: 147, endPoint x: 732, endPoint y: 387, distance: 302.6
click at [732, 391] on div "1p Wer nicht überholen will, muss auf seiner _______________________ bleiben. S…" at bounding box center [774, 403] width 468 height 319
click at [705, 340] on p "Spur" at bounding box center [774, 349] width 432 height 18
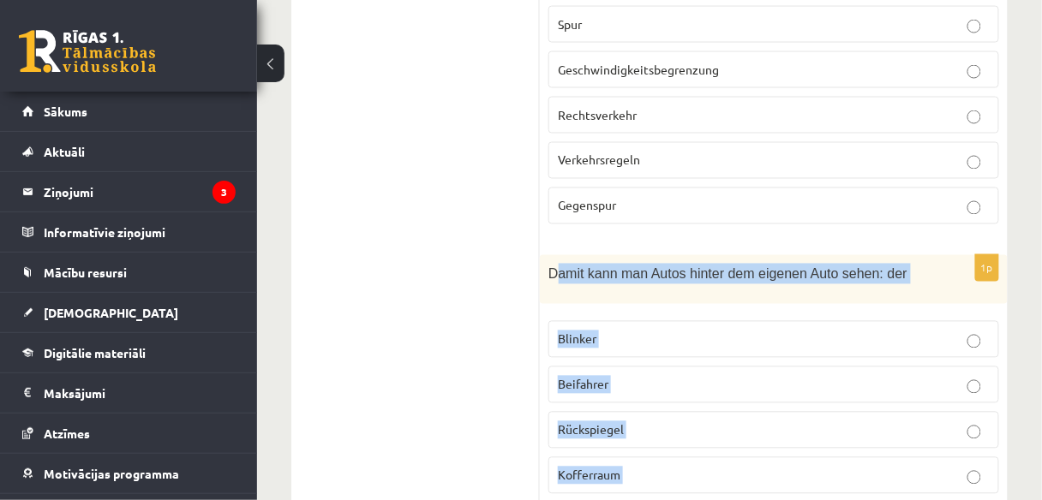
scroll to position [3967, 0]
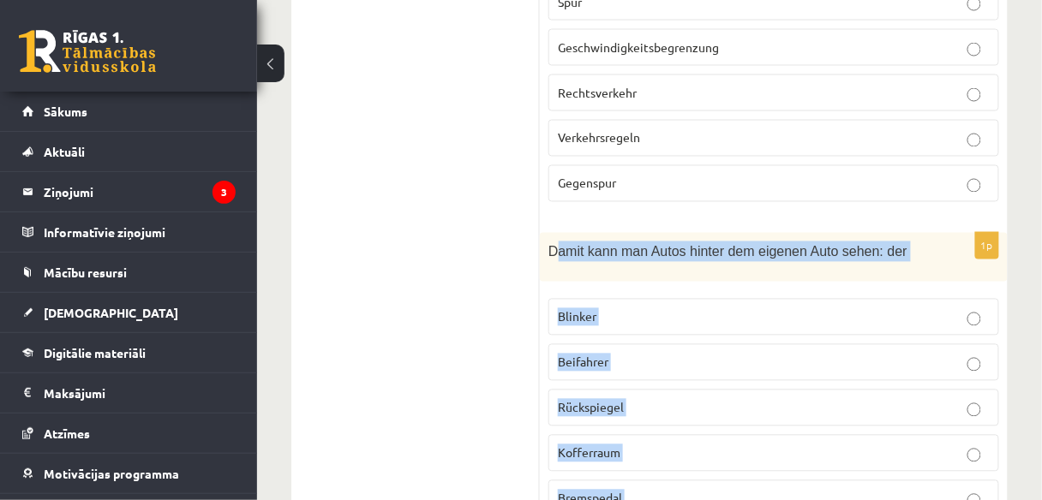
drag, startPoint x: 553, startPoint y: 202, endPoint x: 709, endPoint y: 408, distance: 258.6
click at [709, 408] on div "1p Damit kann man Autos hinter dem eigenen Auto sehen: der Blinker Beifahrer Rü…" at bounding box center [774, 404] width 468 height 343
drag, startPoint x: 574, startPoint y: 139, endPoint x: 544, endPoint y: 131, distance: 31.0
click at [572, 233] on div "Damit kann man Autos hinter dem eigenen Auto sehen: der" at bounding box center [774, 257] width 468 height 48
drag, startPoint x: 549, startPoint y: 127, endPoint x: 735, endPoint y: 451, distance: 373.5
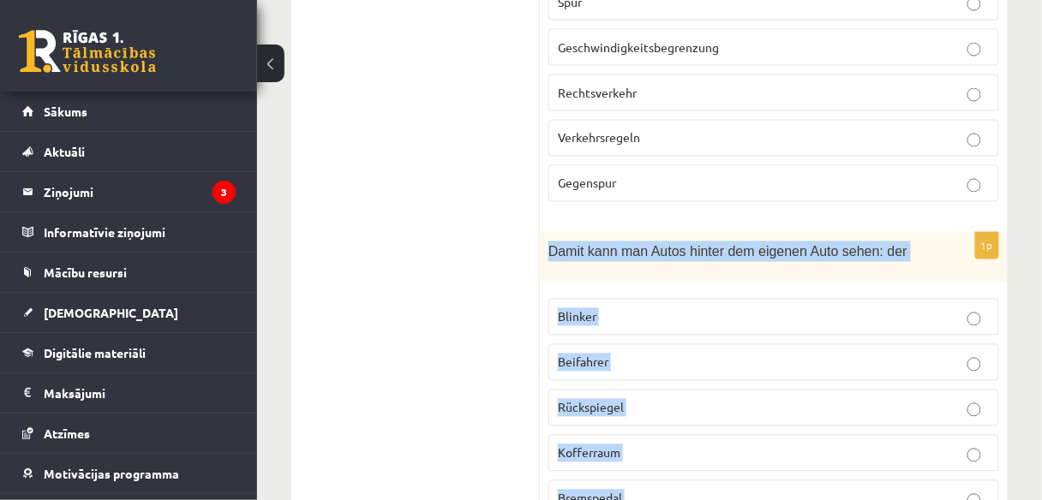
click at [643, 390] on label "Rückspiegel" at bounding box center [773, 408] width 451 height 37
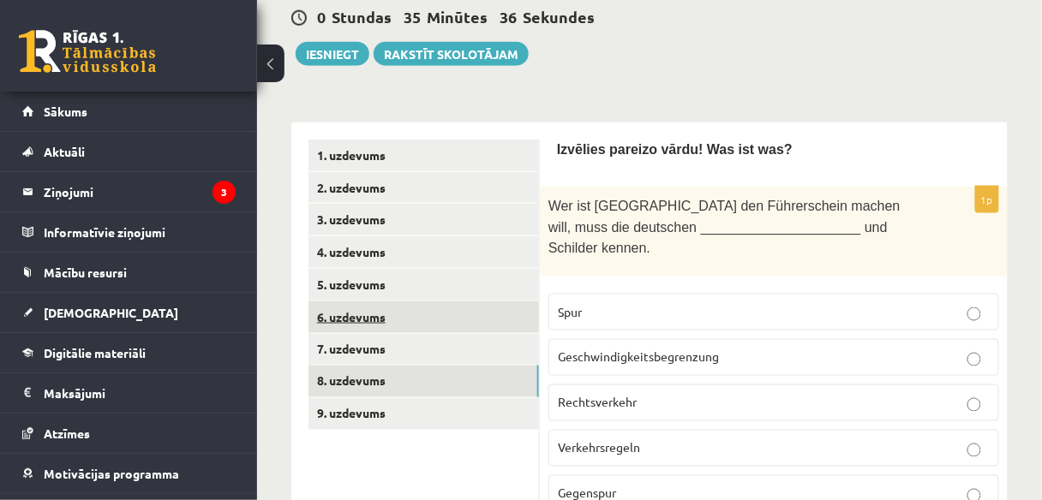
scroll to position [540, 0]
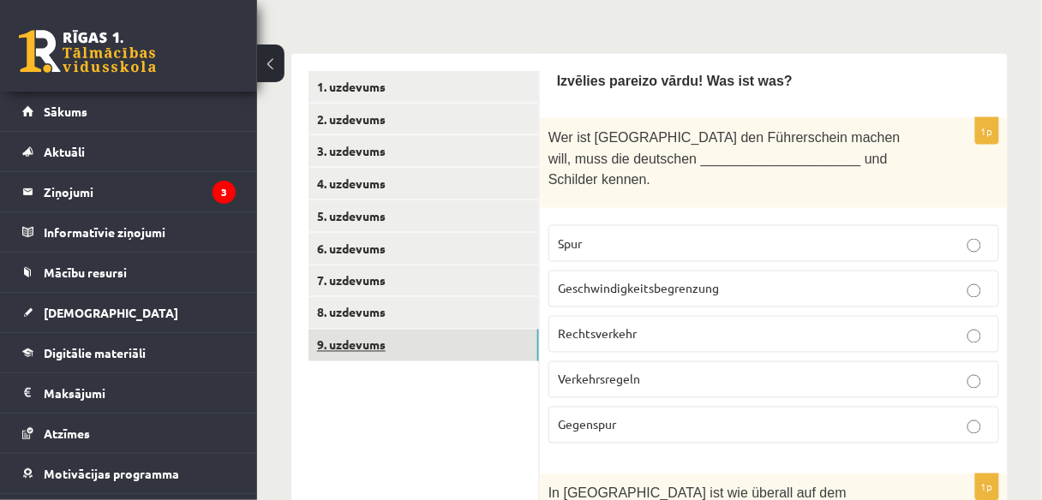
click at [412, 343] on link "9. uzdevums" at bounding box center [423, 346] width 230 height 32
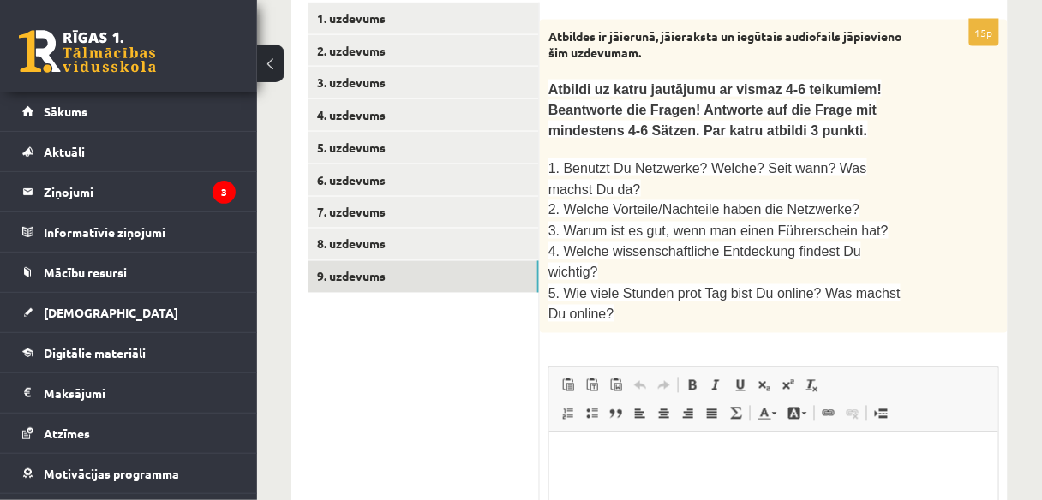
scroll to position [0, 0]
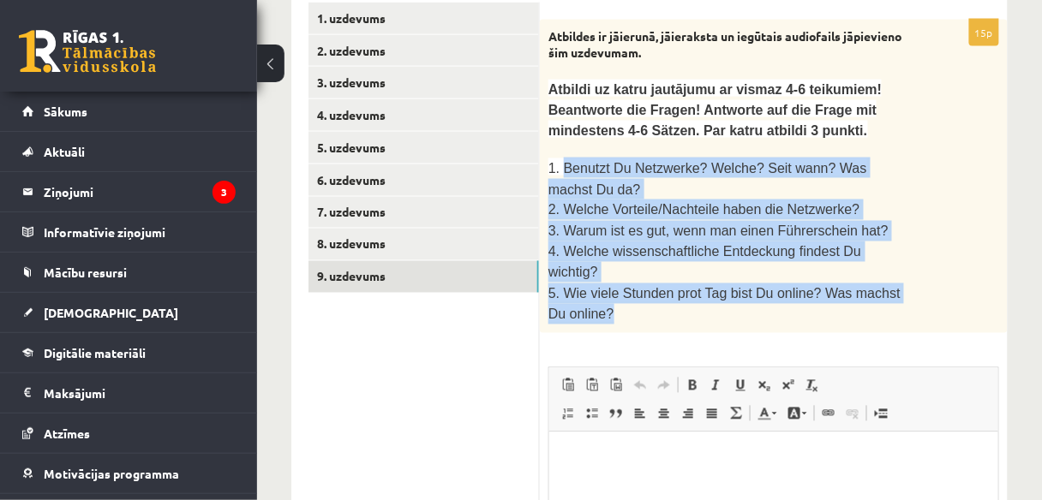
drag, startPoint x: 562, startPoint y: 161, endPoint x: 647, endPoint y: 276, distance: 142.7
click at [647, 278] on div "Atbildes ir jāierunā, jāieraksta un iegūtais audiofails jāpievieno šim uzdevuma…" at bounding box center [774, 177] width 468 height 314
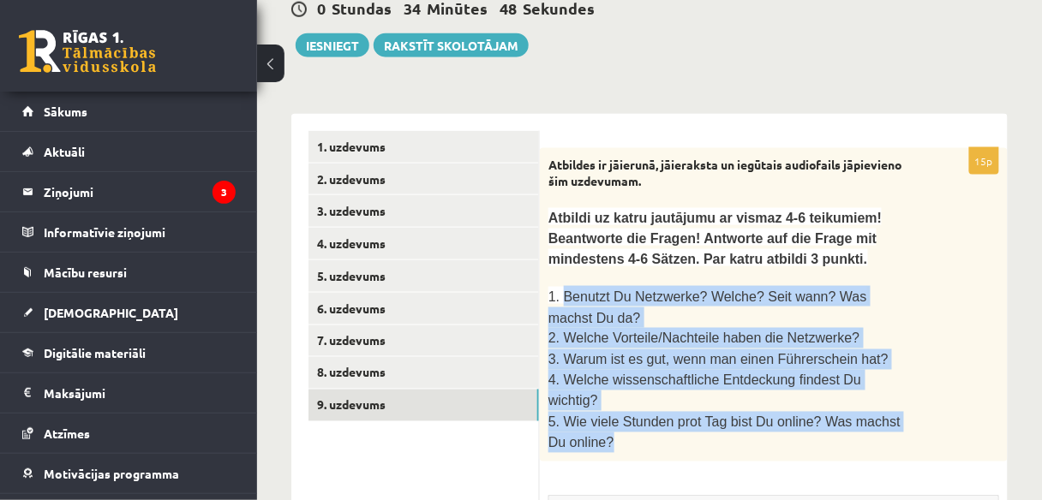
scroll to position [471, 0]
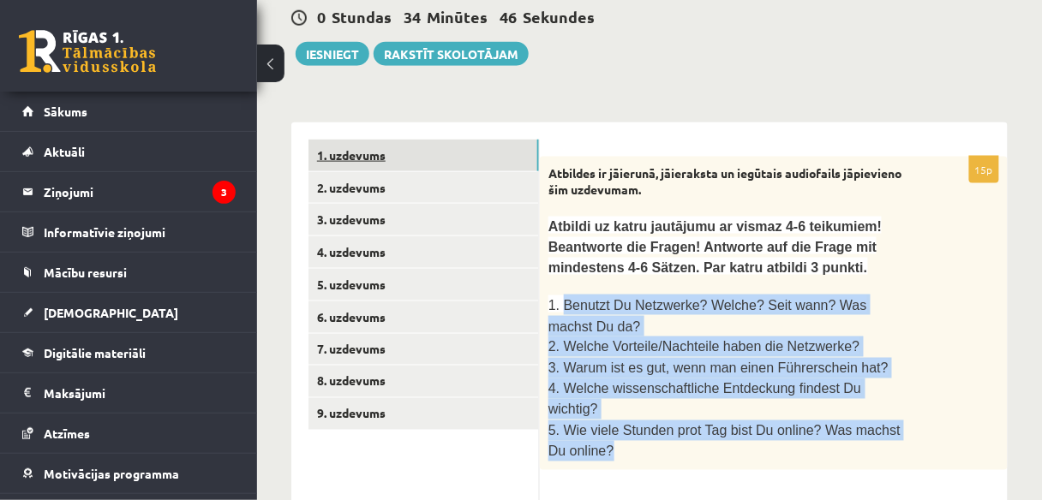
click at [371, 153] on link "1. uzdevums" at bounding box center [423, 156] width 230 height 32
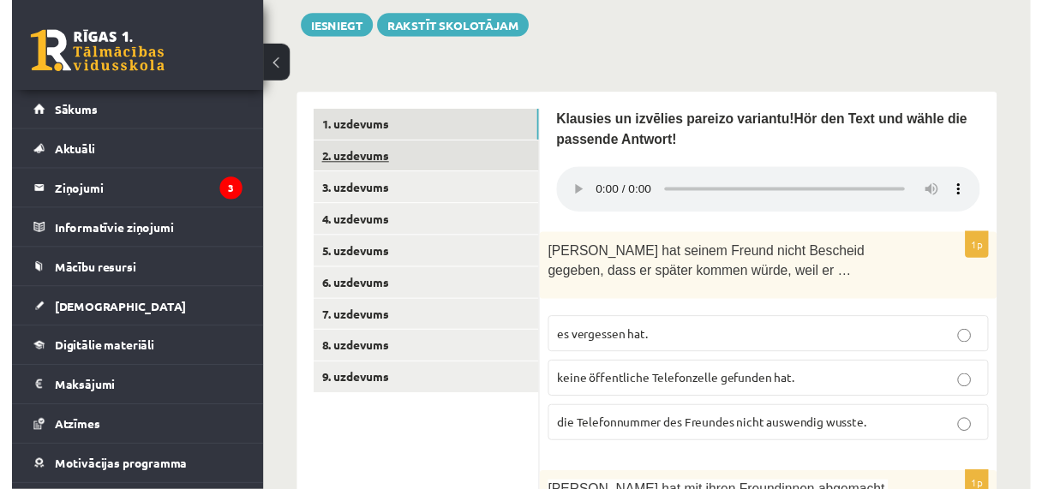
scroll to position [569, 0]
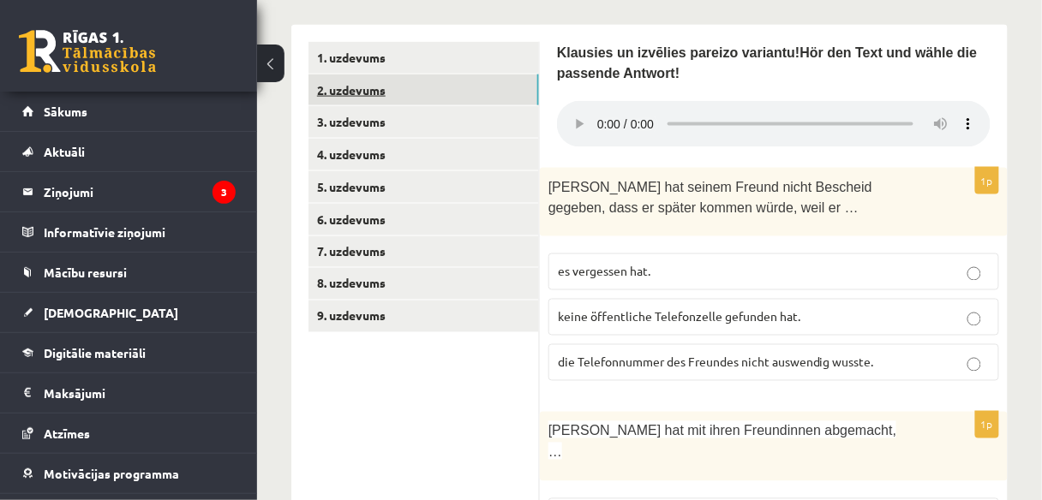
click at [416, 91] on link "2. uzdevums" at bounding box center [423, 91] width 230 height 32
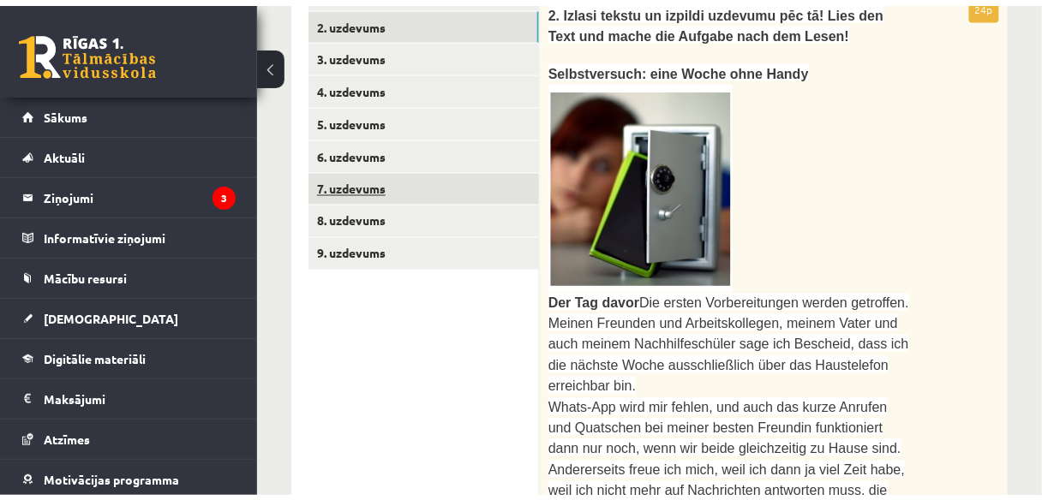
scroll to position [432, 0]
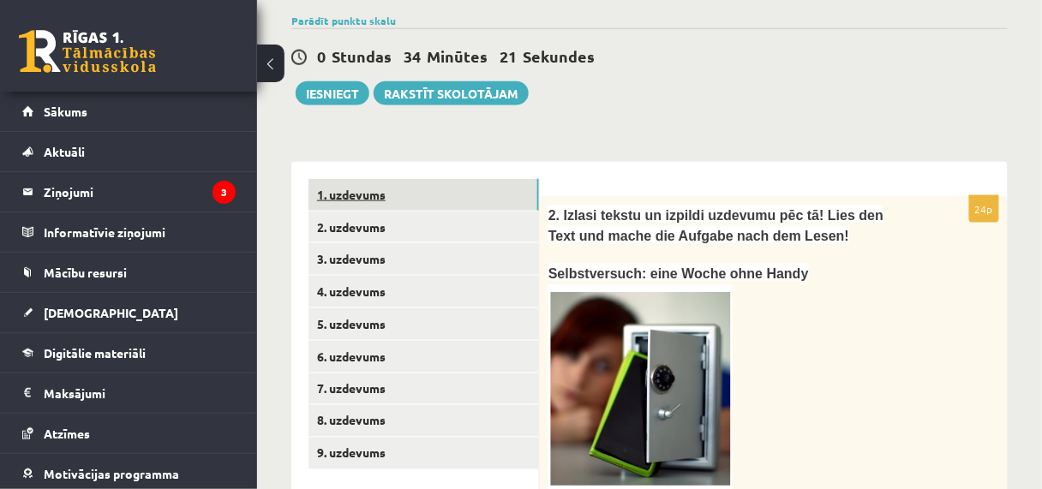
click at [432, 191] on link "1. uzdevums" at bounding box center [423, 195] width 230 height 32
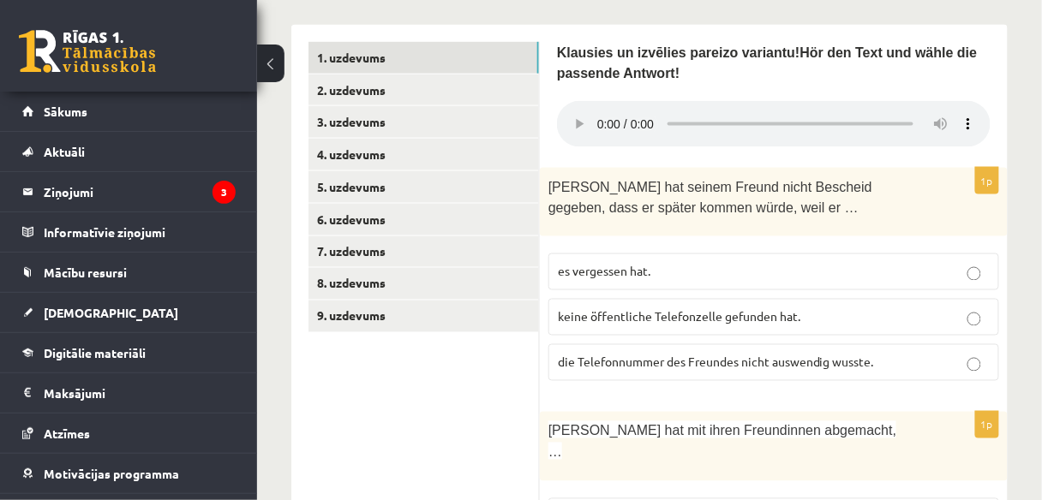
scroll to position [637, 0]
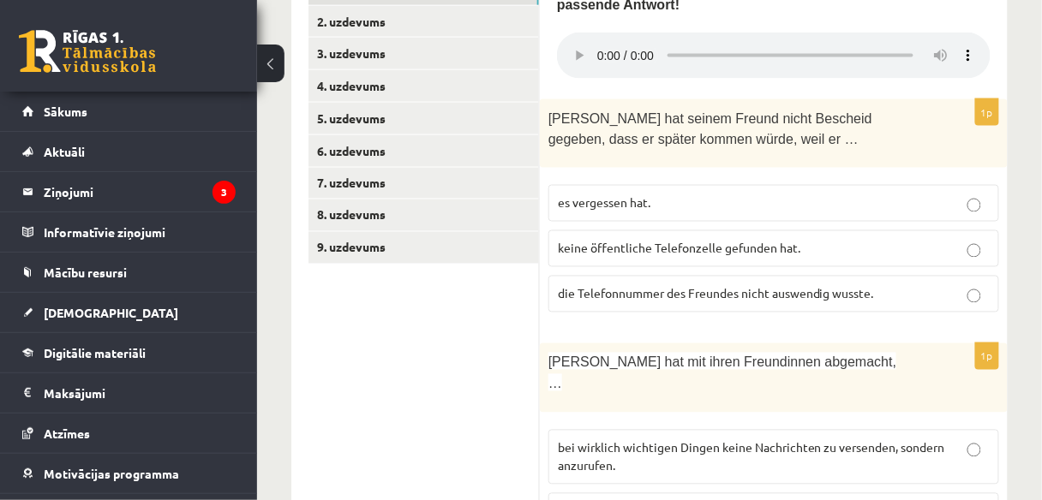
click at [920, 285] on p "die Telefonnummer des Freundes nicht auswendig wusste." at bounding box center [774, 294] width 432 height 18
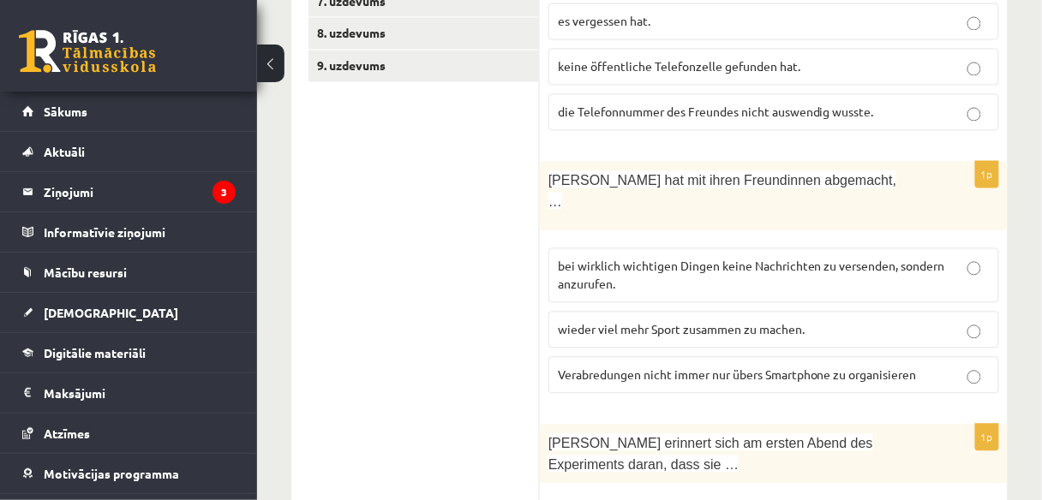
scroll to position [843, 0]
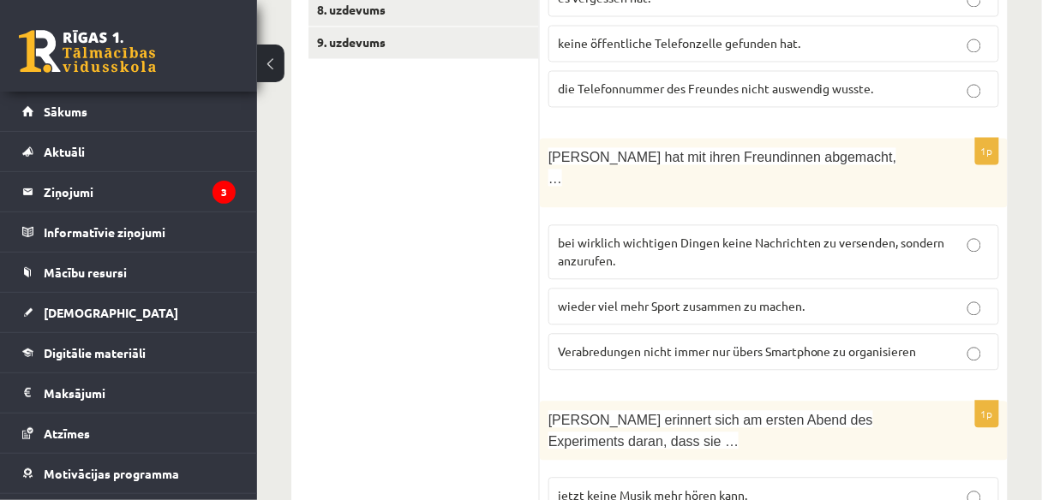
click at [841, 234] on p "bei wirklich wichtigen Dingen keine Nachrichten zu versenden, sondern anzurufen." at bounding box center [774, 252] width 432 height 36
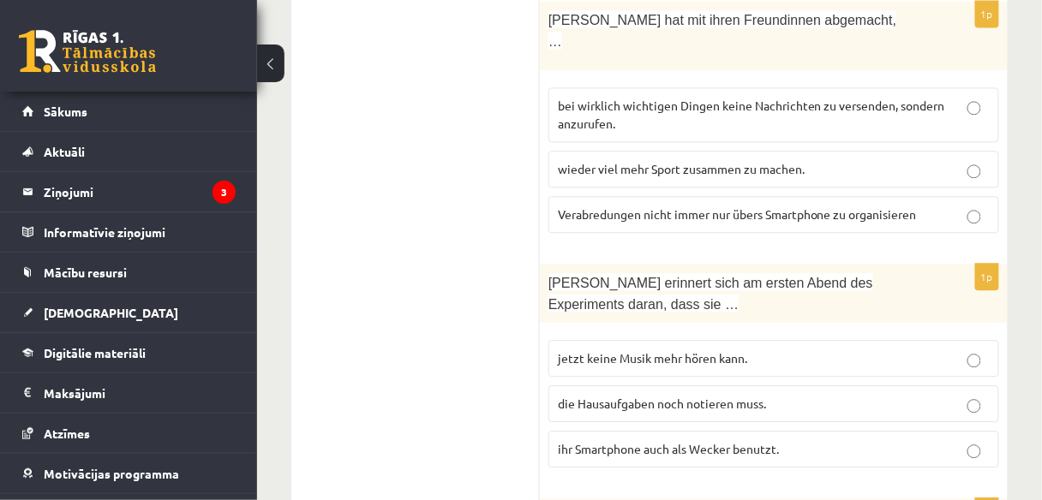
scroll to position [1049, 0]
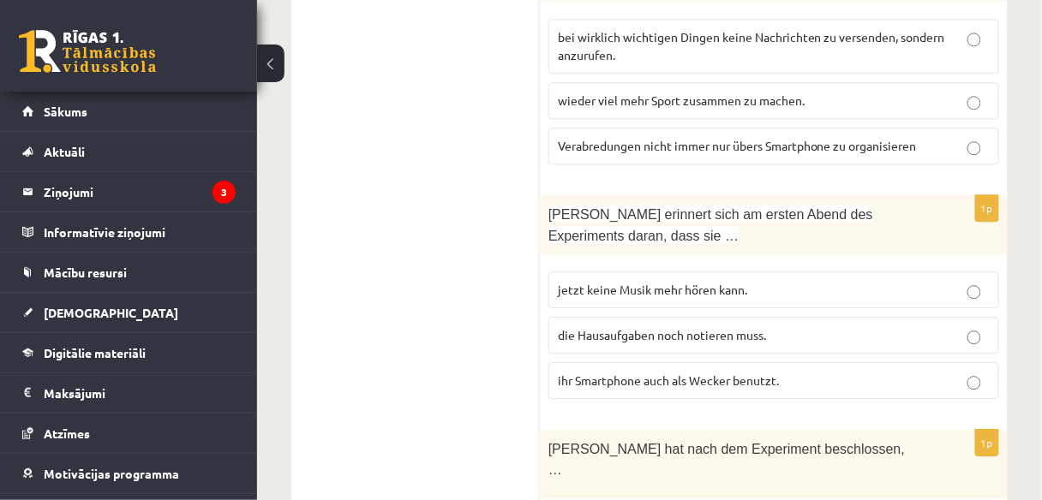
click at [835, 372] on p "ihr Smartphone auch als Wecker benutzt." at bounding box center [774, 381] width 432 height 18
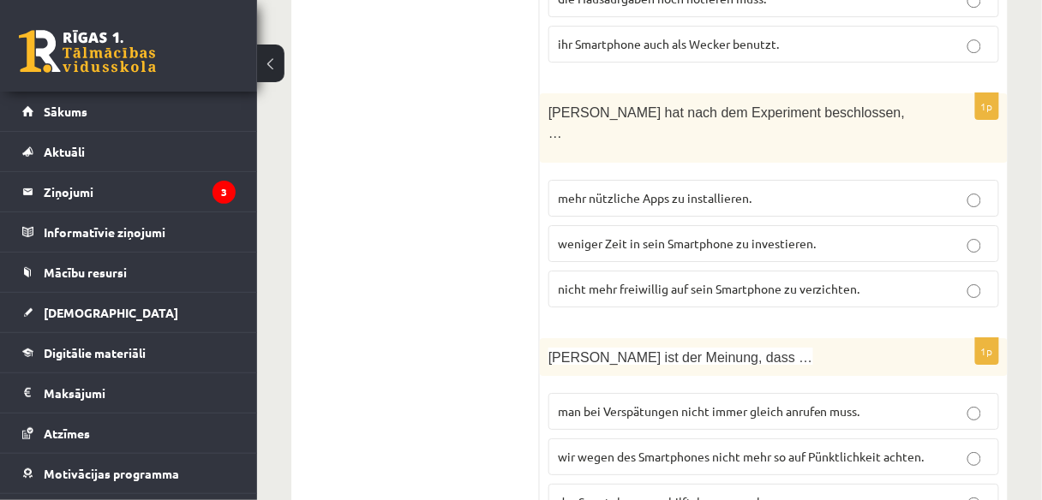
scroll to position [1391, 0]
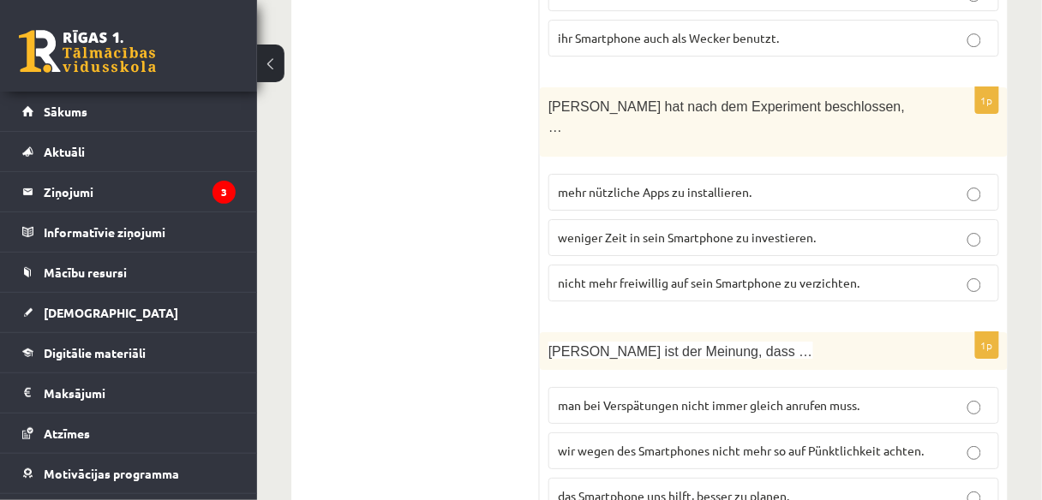
click at [755, 275] on span "nicht mehr freiwillig auf sein Smartphone zu verzichten." at bounding box center [709, 282] width 302 height 15
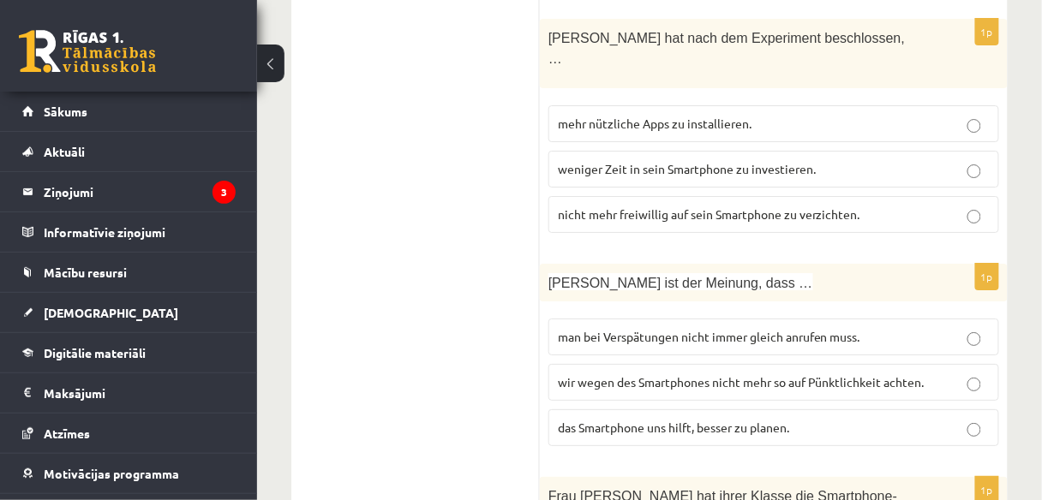
scroll to position [1597, 0]
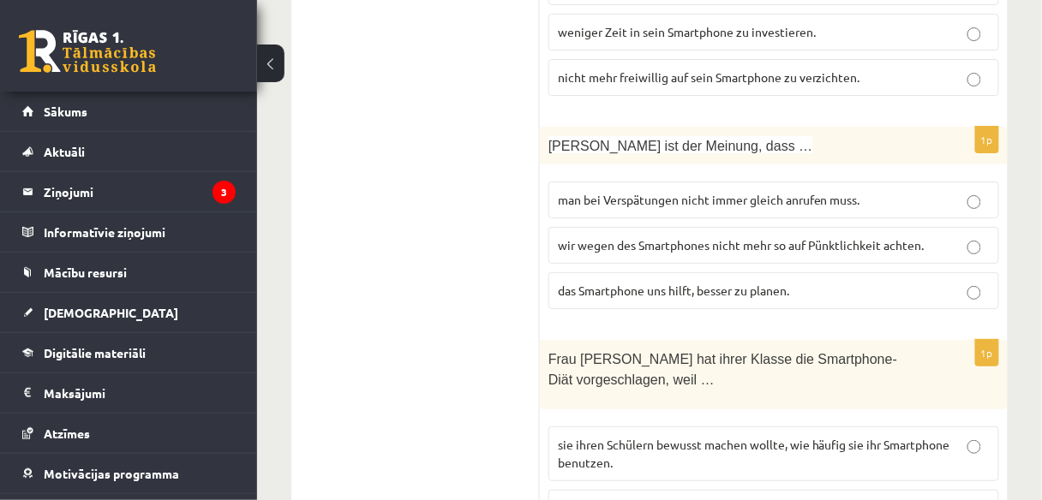
click at [630, 237] on span "wir wegen des Smartphones nicht mehr so auf Pünktlichkeit achten." at bounding box center [741, 244] width 367 height 15
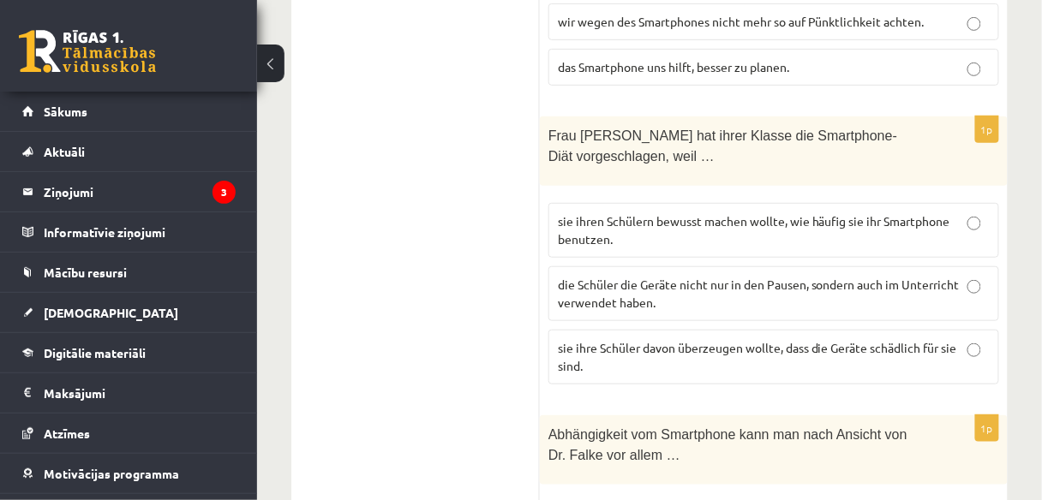
scroll to position [1803, 0]
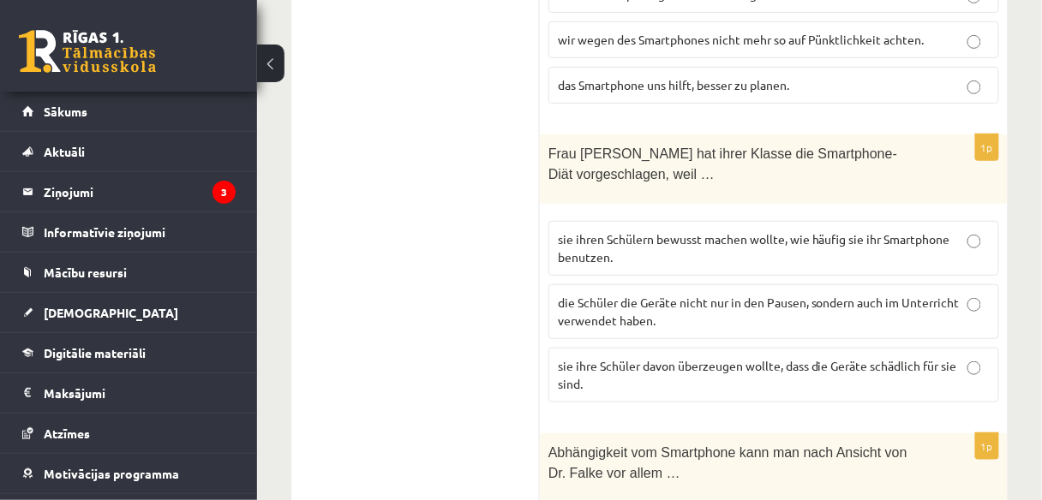
click at [813, 230] on p "sie ihren Schülern bewusst machen wollte, wie häufig sie ihr Smartphone benutze…" at bounding box center [774, 248] width 432 height 36
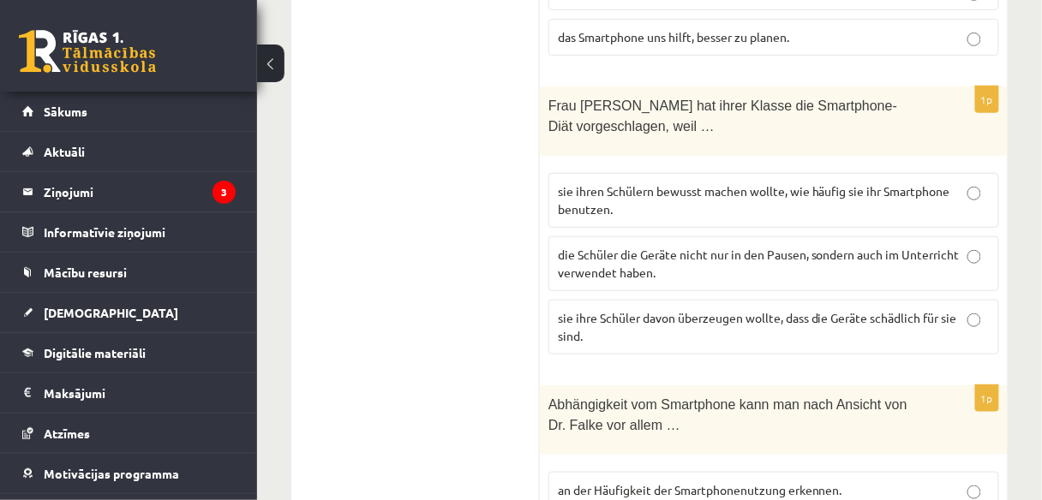
scroll to position [1940, 0]
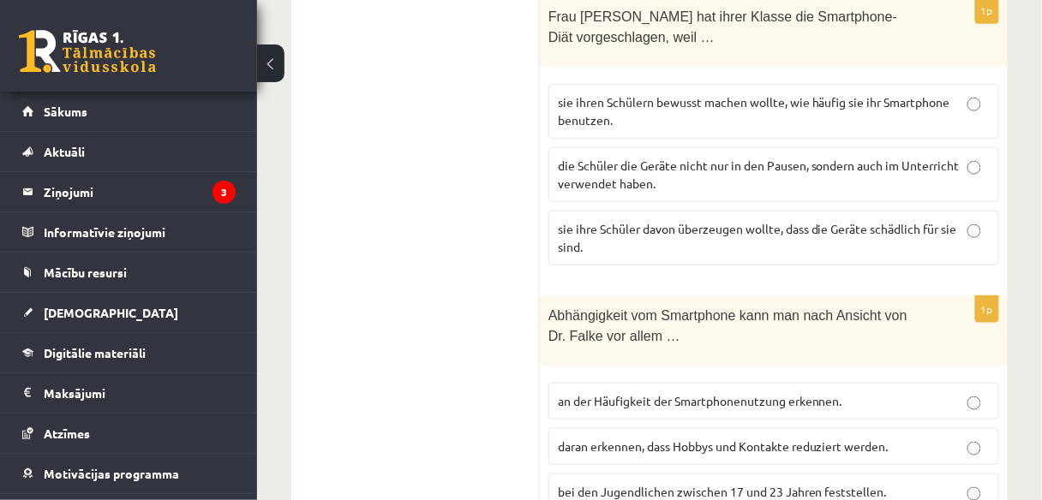
click at [873, 439] on span "daran erkennen, dass Hobbys und Kontakte reduziert werden." at bounding box center [723, 446] width 331 height 15
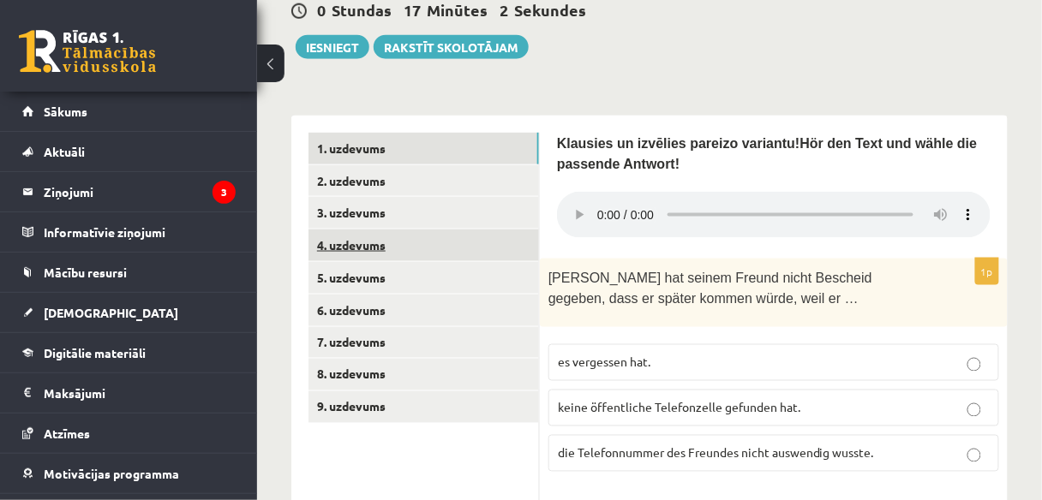
scroll to position [500, 0]
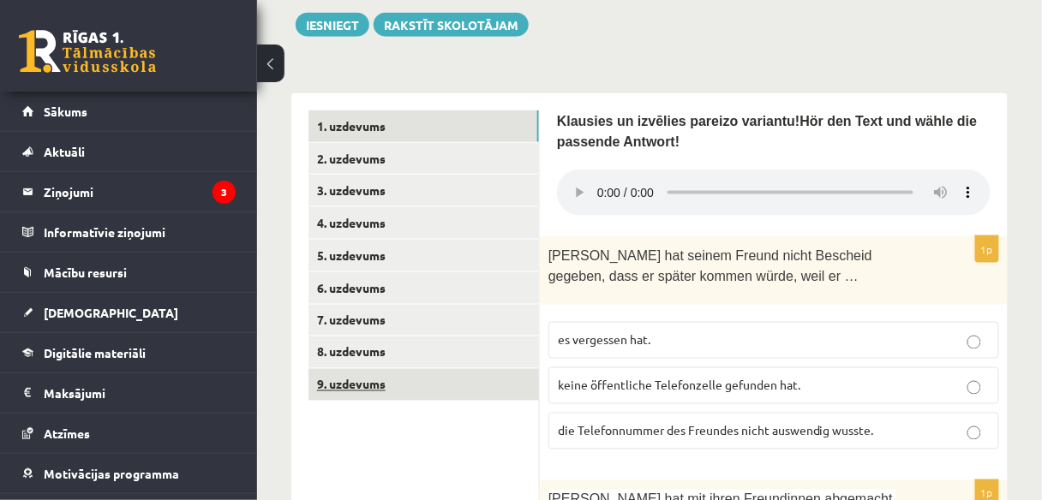
click at [425, 392] on link "9. uzdevums" at bounding box center [423, 385] width 230 height 32
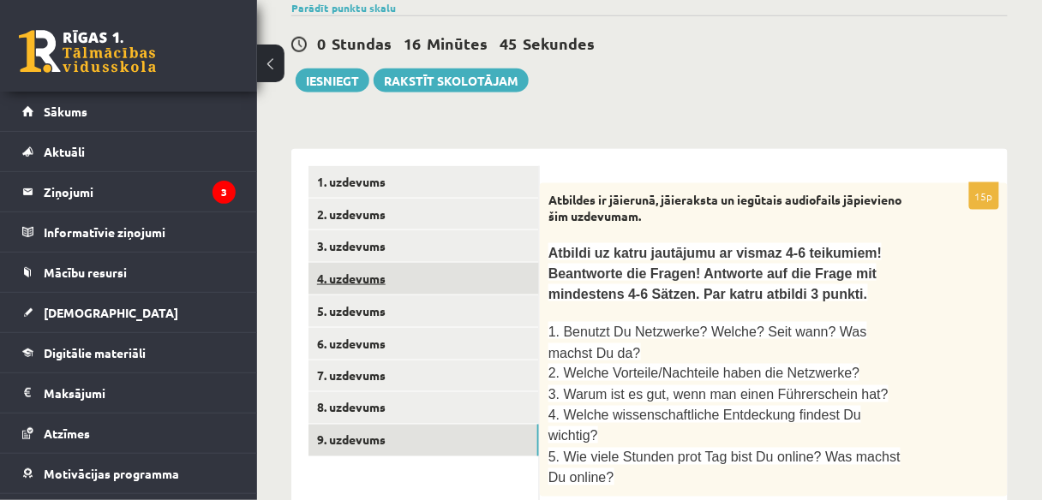
scroll to position [504, 0]
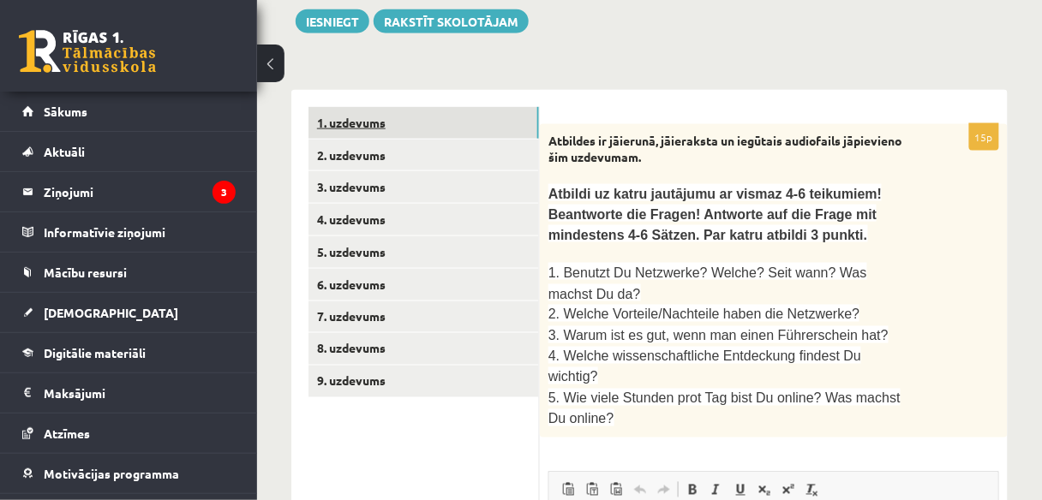
click at [386, 114] on link "1. uzdevums" at bounding box center [423, 123] width 230 height 32
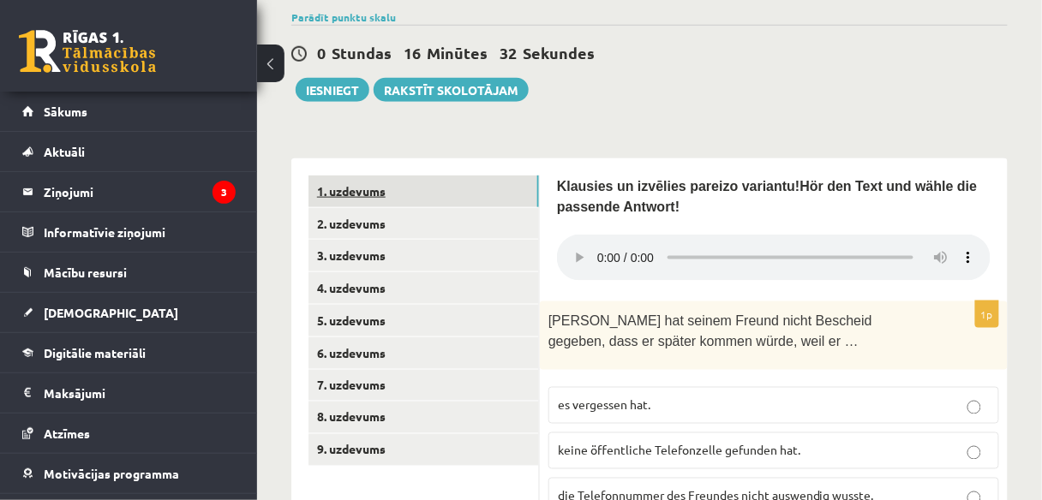
scroll to position [367, 0]
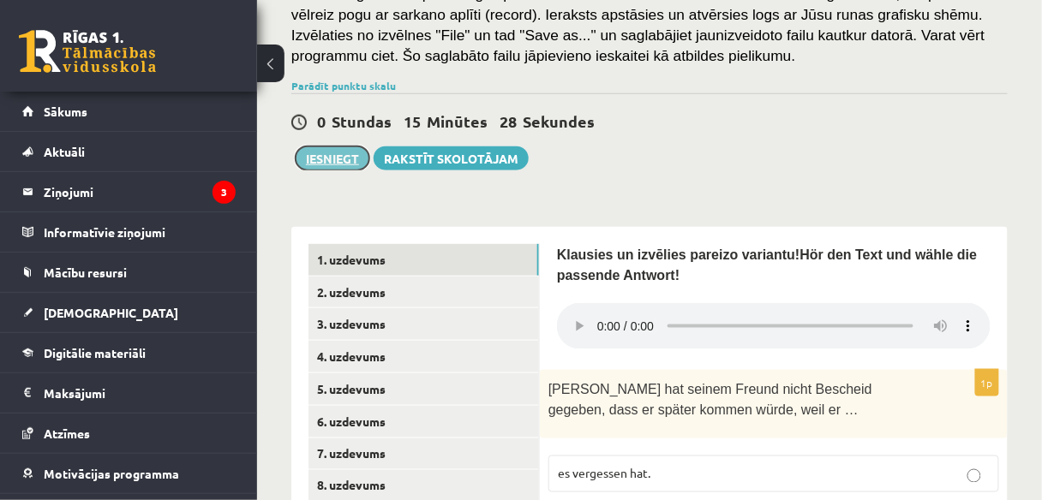
click at [305, 158] on button "Iesniegt" at bounding box center [333, 159] width 74 height 24
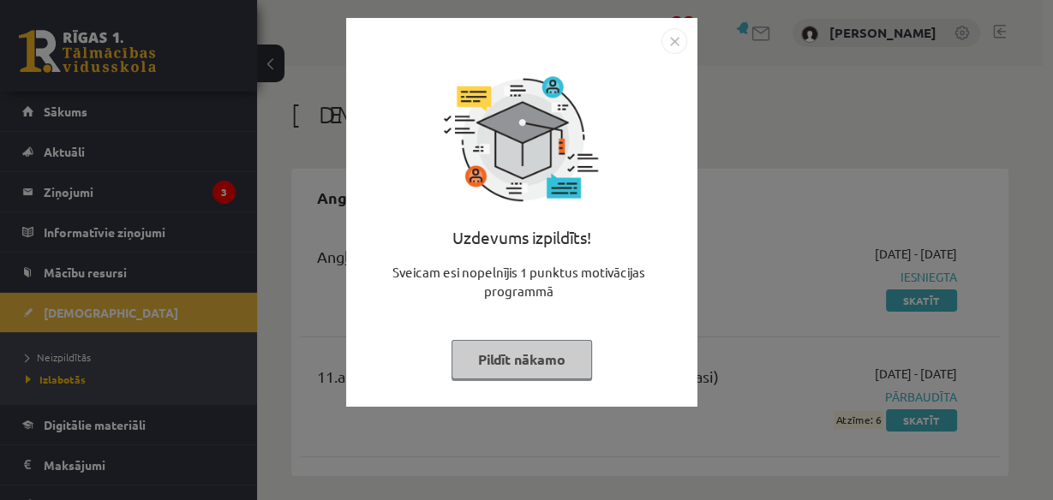
click at [676, 46] on img "Close" at bounding box center [674, 41] width 26 height 26
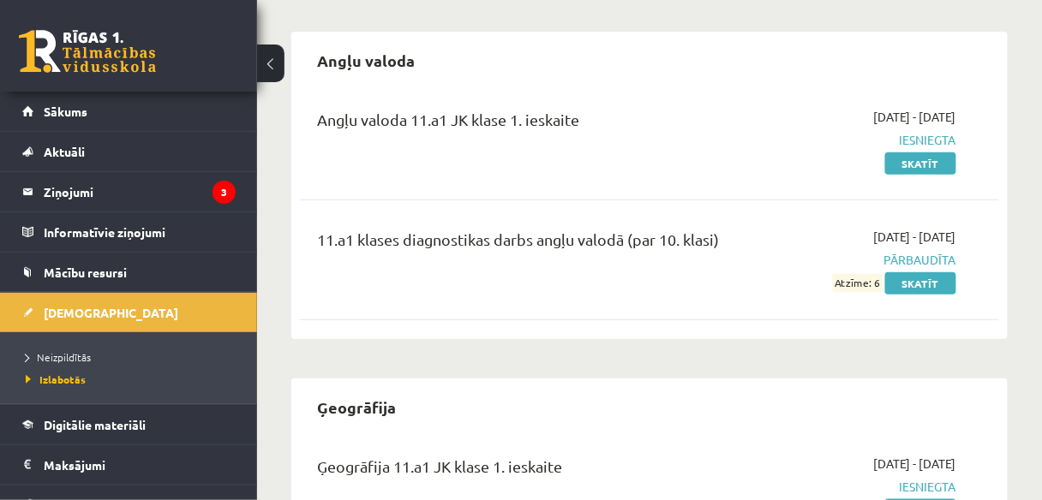
scroll to position [69, 0]
